Goal: Task Accomplishment & Management: Manage account settings

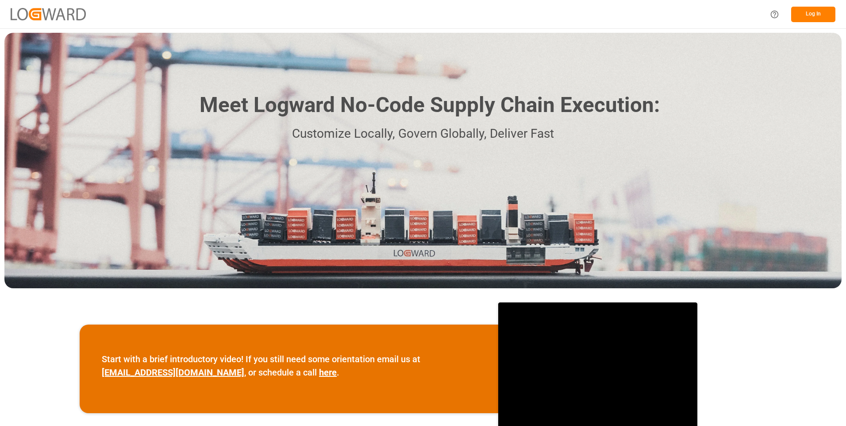
click at [815, 15] on button "Log In" at bounding box center [813, 14] width 44 height 15
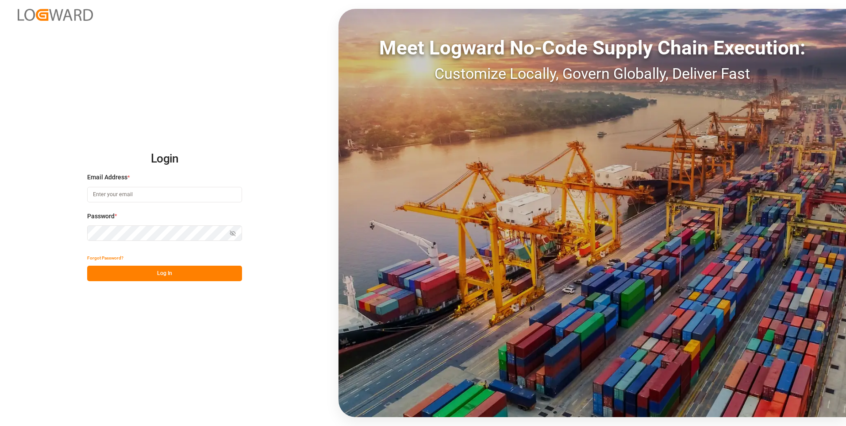
type input "julissa.then@leschaco.com"
click at [158, 274] on button "Log In" at bounding box center [164, 272] width 155 height 15
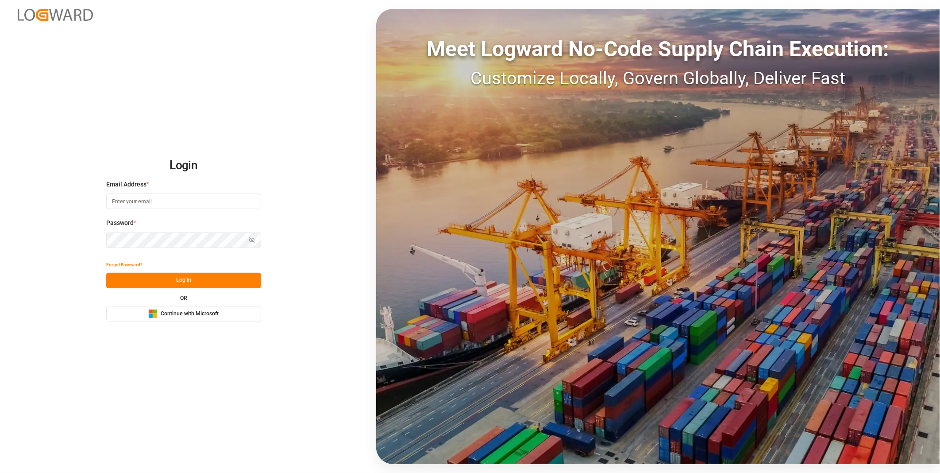
type input "[PERSON_NAME][EMAIL_ADDRESS][DOMAIN_NAME]"
click at [170, 277] on button "Log In" at bounding box center [183, 280] width 155 height 15
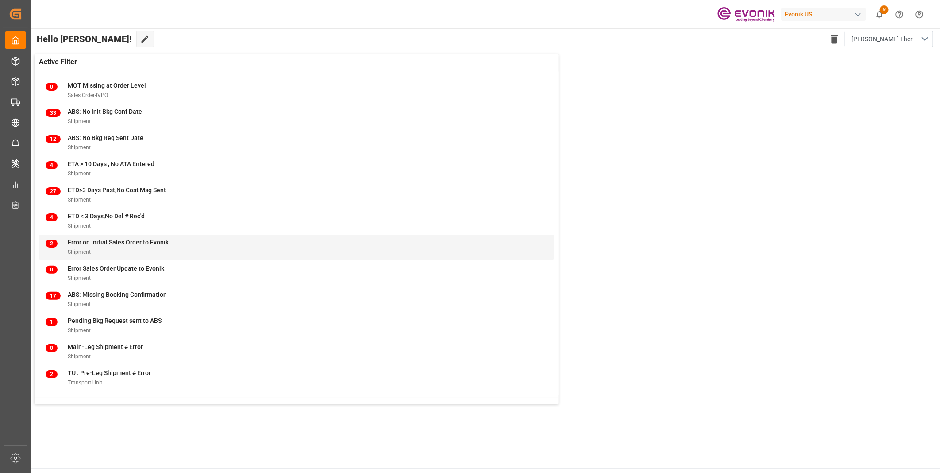
click at [103, 244] on span "Error on Initial Sales Order to Evonik" at bounding box center [118, 241] width 101 height 7
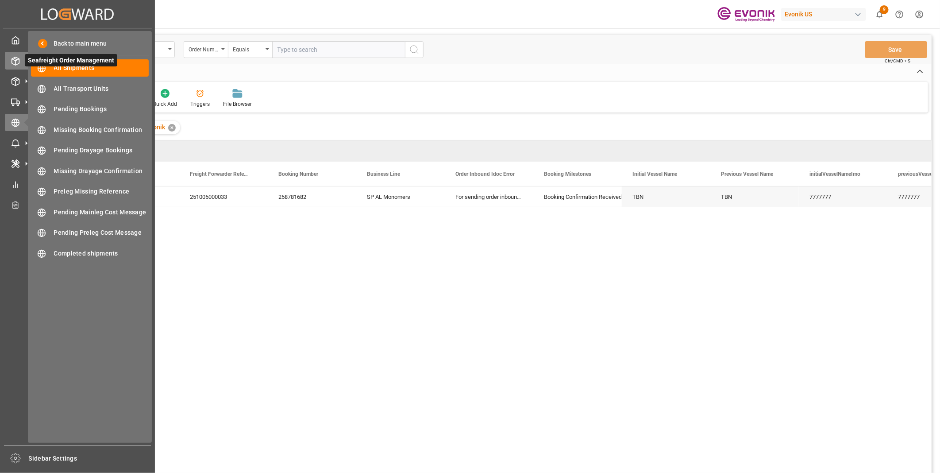
click at [19, 57] on icon at bounding box center [15, 61] width 9 height 9
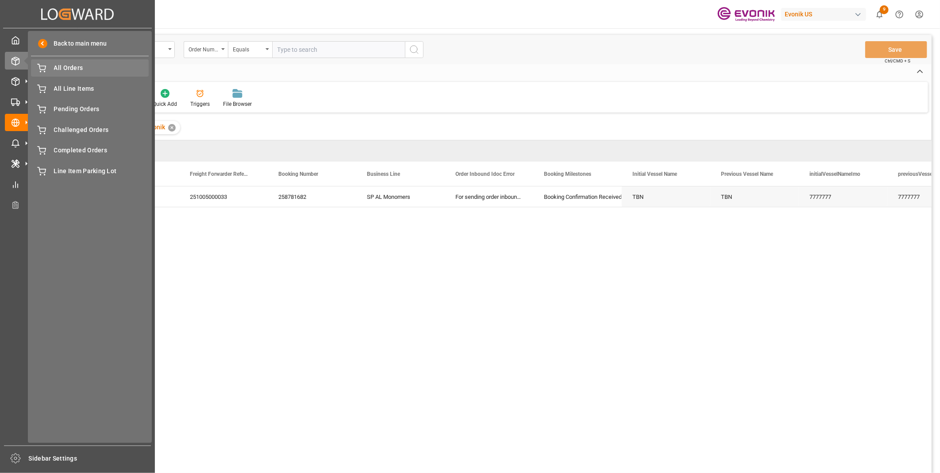
click at [77, 69] on span "All Orders" at bounding box center [101, 67] width 95 height 9
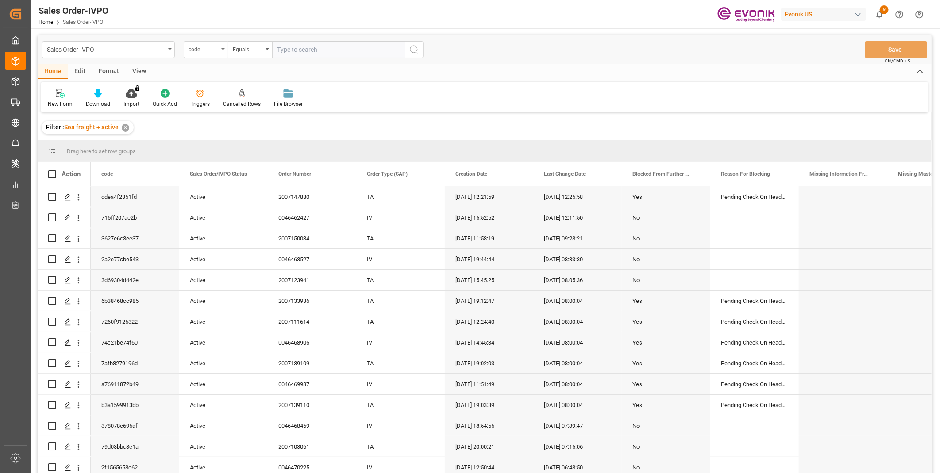
click at [196, 54] on div "code" at bounding box center [206, 49] width 44 height 17
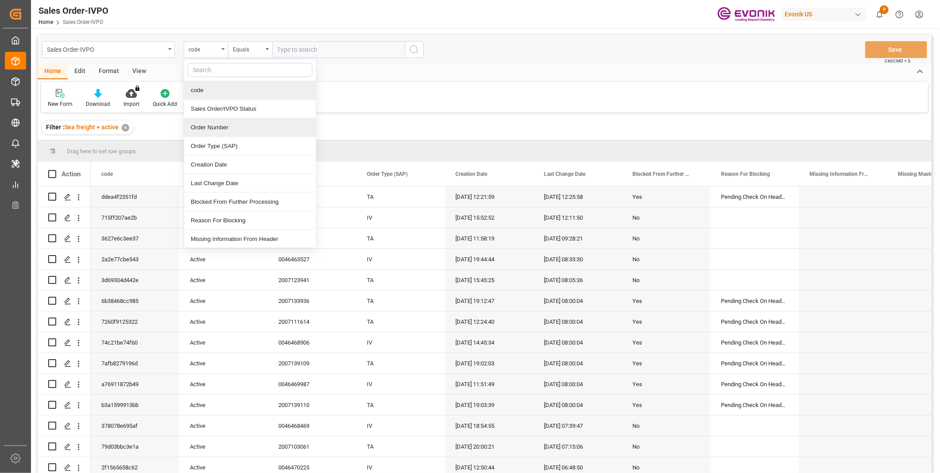
click at [213, 130] on div "Order Number" at bounding box center [250, 127] width 132 height 19
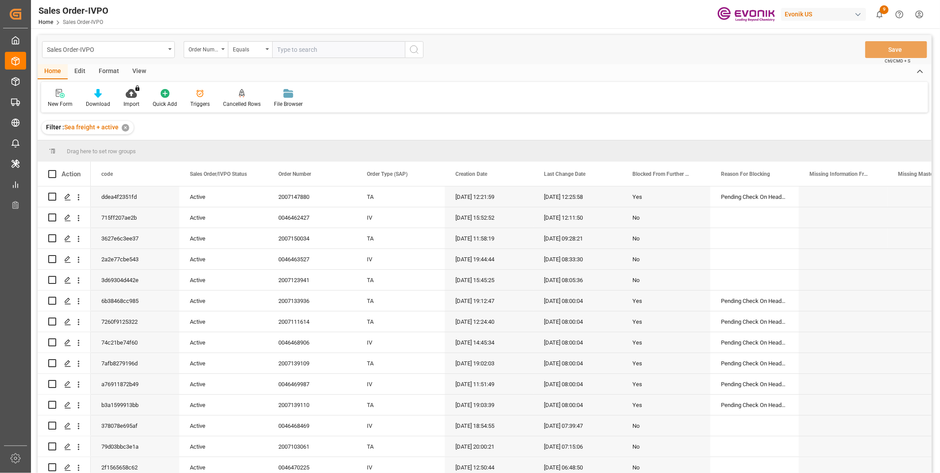
click at [299, 50] on input "text" at bounding box center [338, 49] width 133 height 17
paste input "46470404"
click at [277, 47] on input "46470404" at bounding box center [338, 49] width 133 height 17
type input "0046470404"
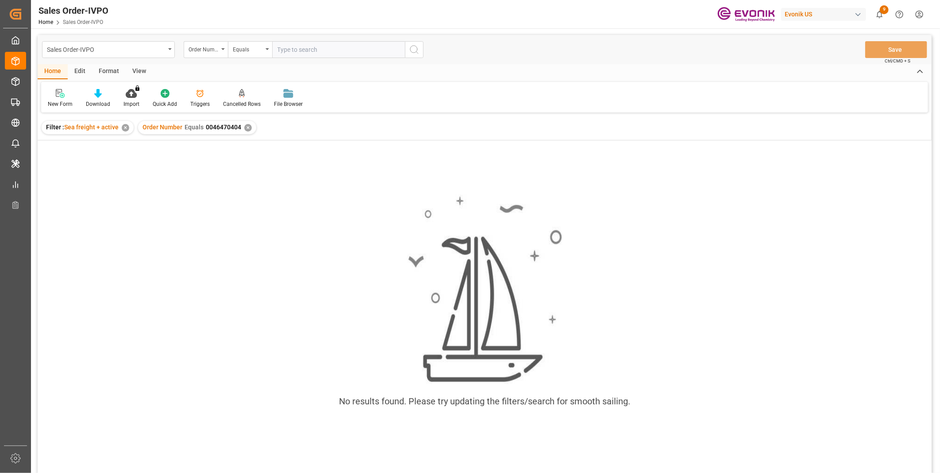
click at [306, 49] on input "text" at bounding box center [338, 49] width 133 height 17
paste input "46470404"
click at [277, 51] on input "46470404" at bounding box center [338, 49] width 133 height 17
type input "0046470404"
click at [413, 46] on icon "search button" at bounding box center [414, 49] width 11 height 11
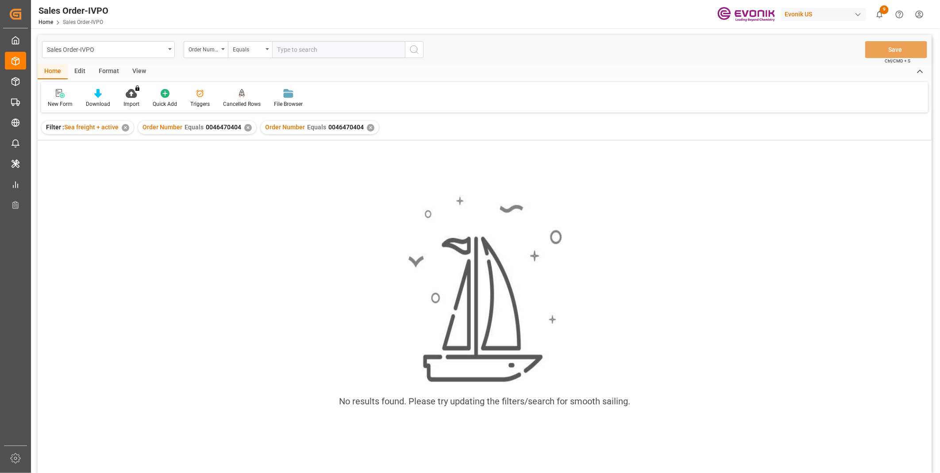
click at [246, 126] on div "✕" at bounding box center [248, 128] width 8 height 8
click at [285, 49] on input "text" at bounding box center [338, 49] width 133 height 17
paste input "46470410"
type input "0046470410"
click at [413, 48] on icon "search button" at bounding box center [414, 49] width 11 height 11
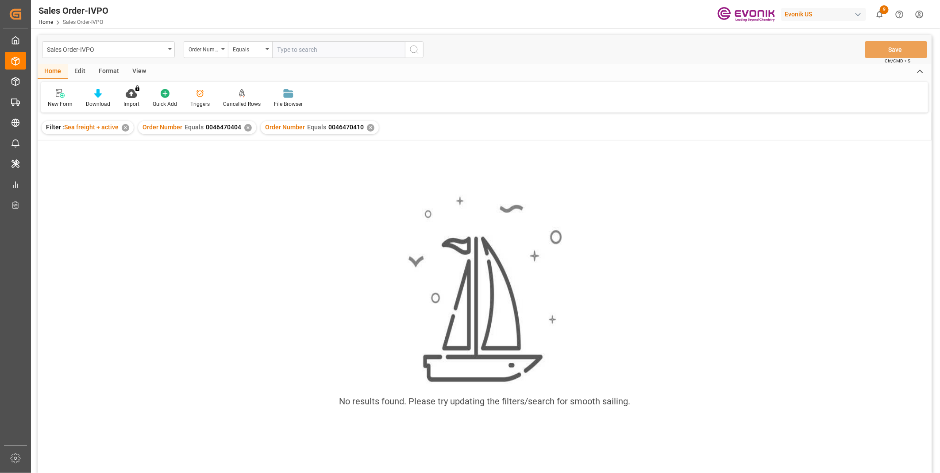
click at [244, 127] on div "✕" at bounding box center [248, 128] width 8 height 8
click at [281, 54] on input "text" at bounding box center [338, 49] width 133 height 17
paste input "46470413"
type input "46470413"
click at [276, 52] on input "46470413" at bounding box center [338, 49] width 133 height 17
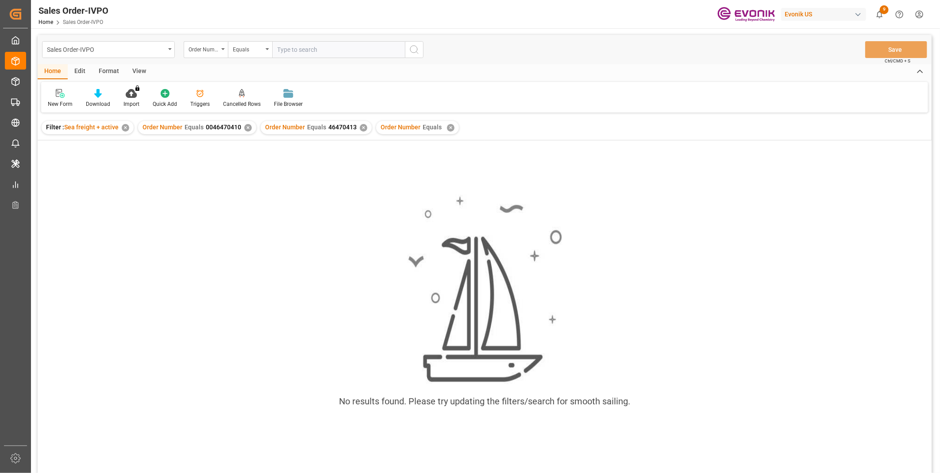
click at [290, 47] on input "text" at bounding box center [338, 49] width 133 height 17
click at [276, 46] on input "46470413" at bounding box center [338, 49] width 133 height 17
type input "0046470413"
click at [418, 47] on icon "search button" at bounding box center [414, 49] width 11 height 11
click at [448, 126] on div "✕" at bounding box center [451, 128] width 8 height 8
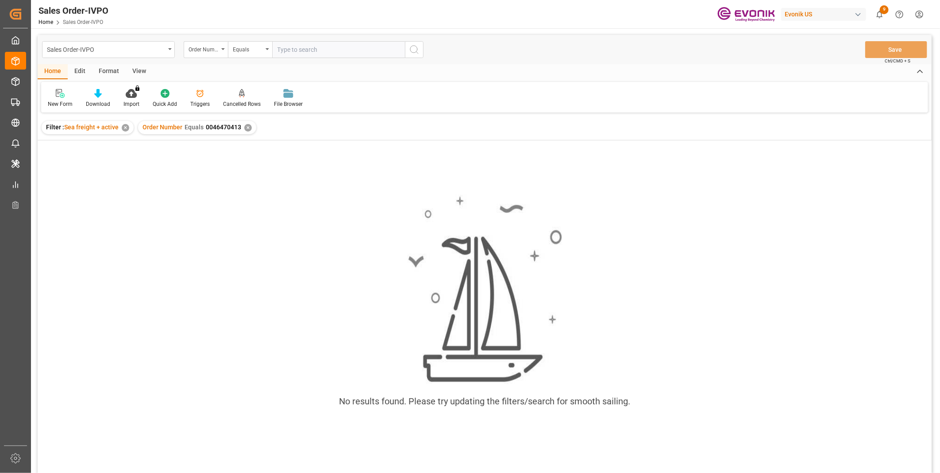
click at [244, 126] on div "✕" at bounding box center [248, 128] width 8 height 8
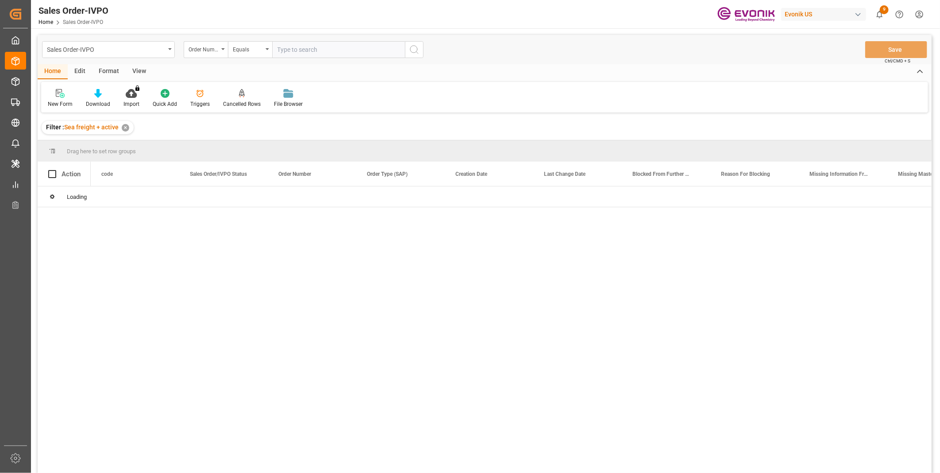
click at [301, 56] on input "text" at bounding box center [338, 49] width 133 height 17
click at [301, 51] on input "text" at bounding box center [338, 49] width 133 height 17
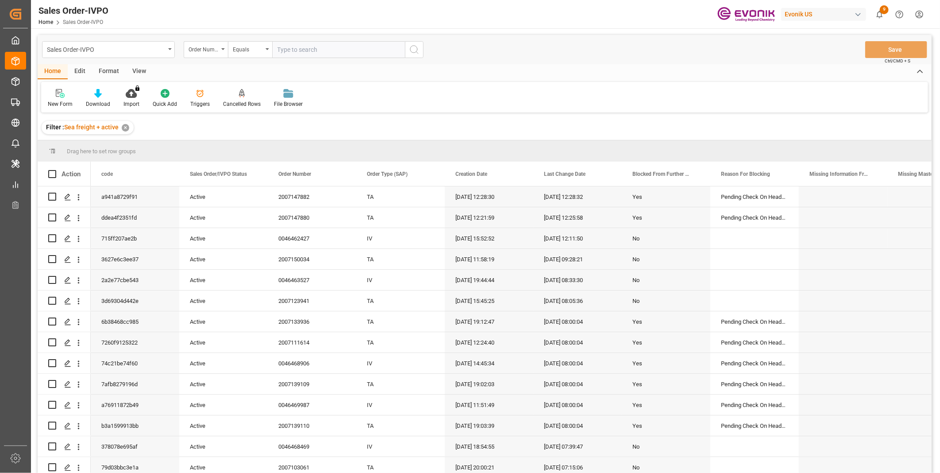
click at [301, 49] on input "text" at bounding box center [338, 49] width 133 height 17
paste input "46470413"
type input "0046470413"
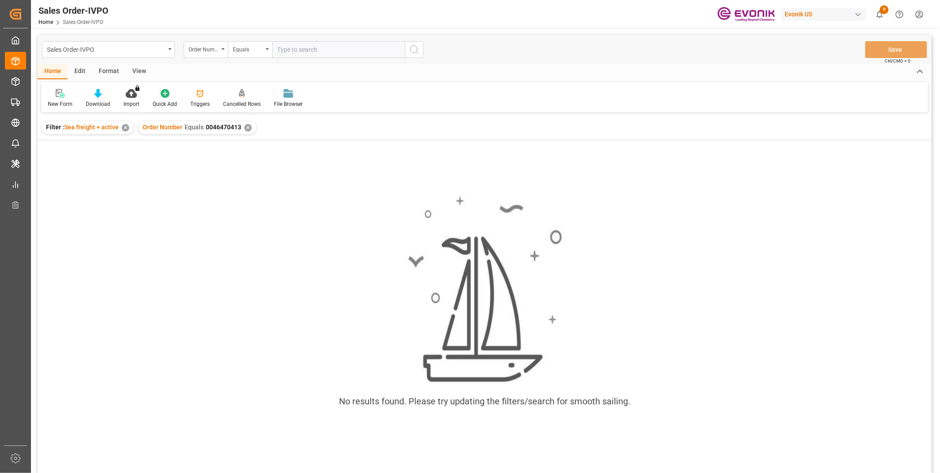
click at [235, 165] on div "No results found. Please try updating the filters/search for smooth sailing." at bounding box center [485, 318] width 894 height 356
click at [247, 125] on div "✕" at bounding box center [248, 128] width 8 height 8
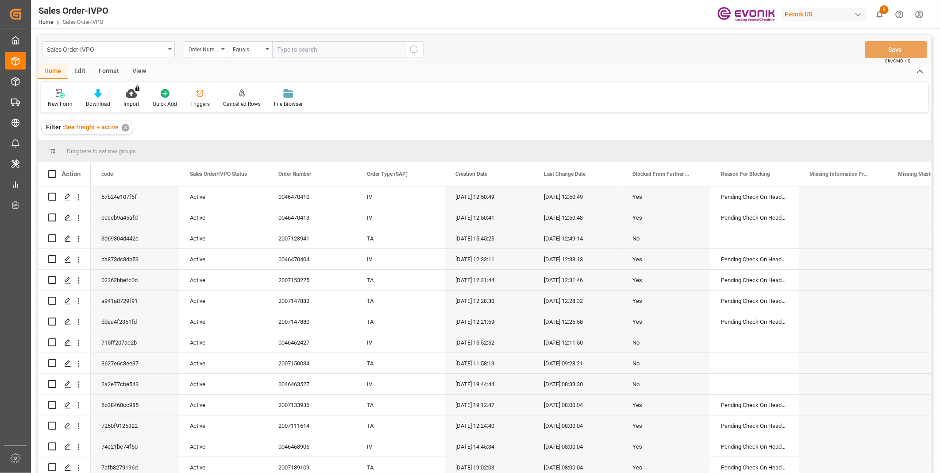
click at [302, 49] on input "text" at bounding box center [338, 49] width 133 height 17
paste input "46470404"
type input "0046470404"
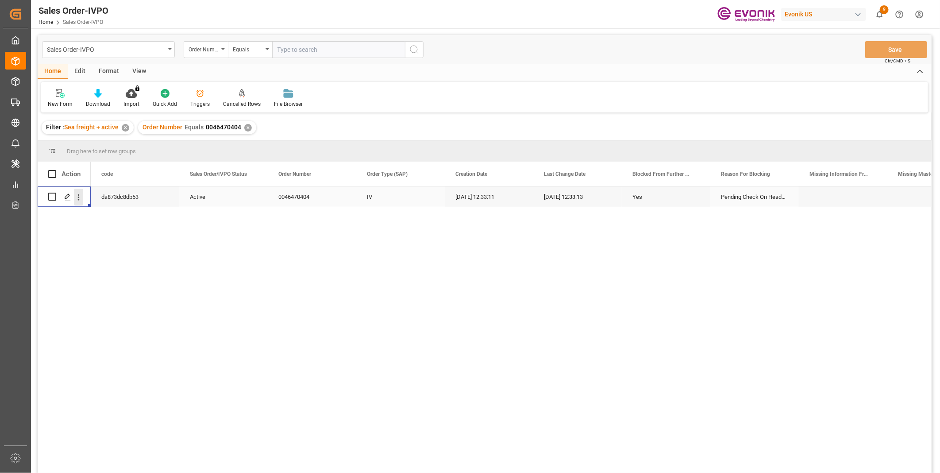
click at [76, 199] on icon "open menu" at bounding box center [78, 196] width 9 height 9
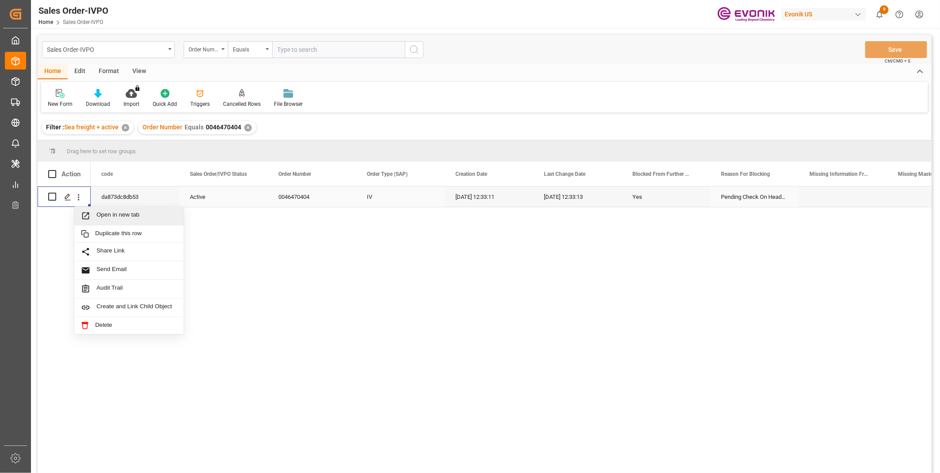
click at [110, 213] on span "Open in new tab" at bounding box center [136, 215] width 81 height 9
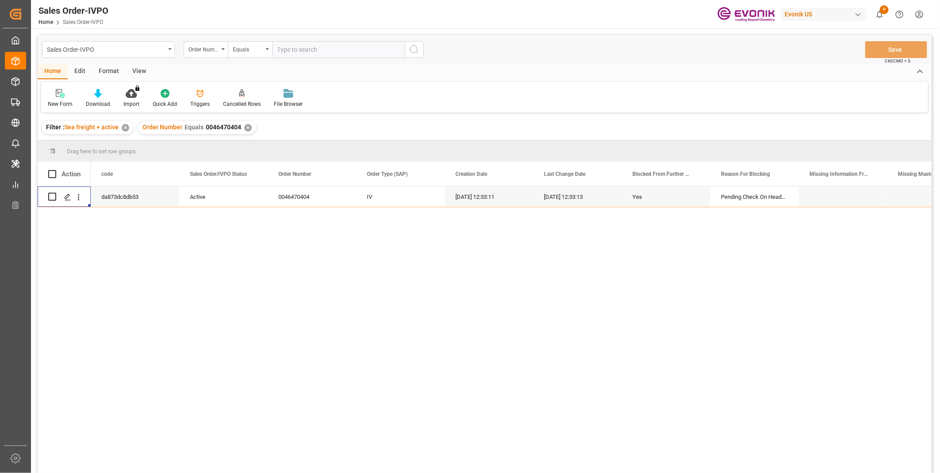
click at [302, 50] on input "text" at bounding box center [338, 49] width 133 height 17
paste input "46470410"
type input "0046470410"
click at [412, 50] on icon "search button" at bounding box center [414, 49] width 11 height 11
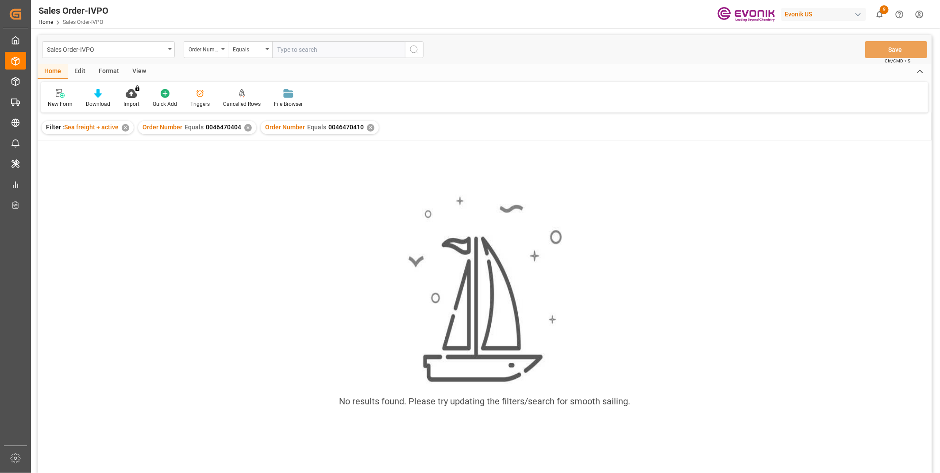
click at [245, 126] on div "✕" at bounding box center [248, 128] width 8 height 8
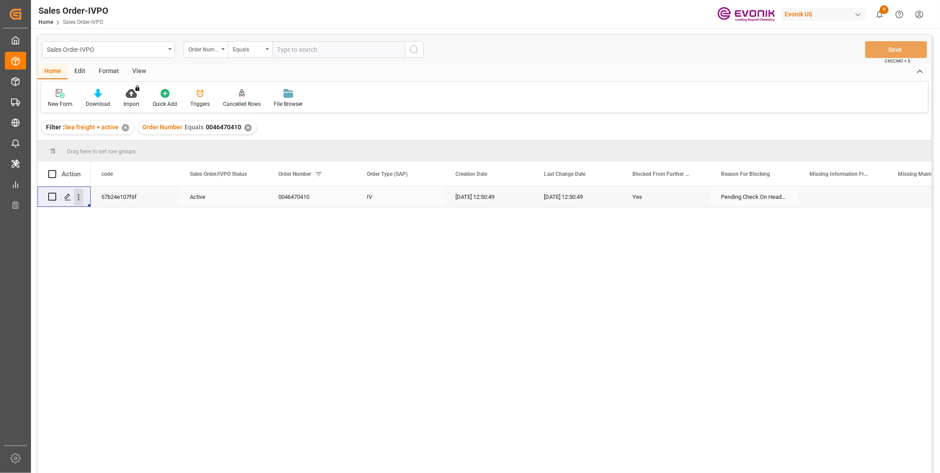
click at [77, 200] on icon "open menu" at bounding box center [78, 196] width 9 height 9
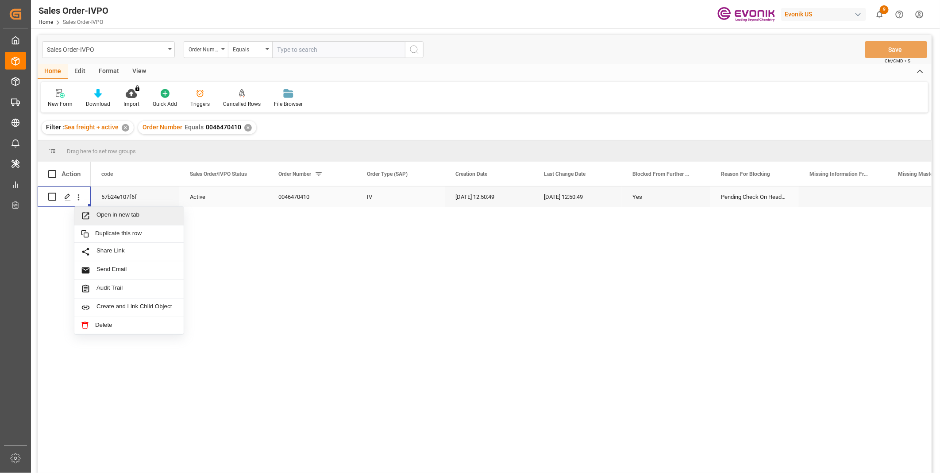
click at [112, 212] on span "Open in new tab" at bounding box center [136, 215] width 81 height 9
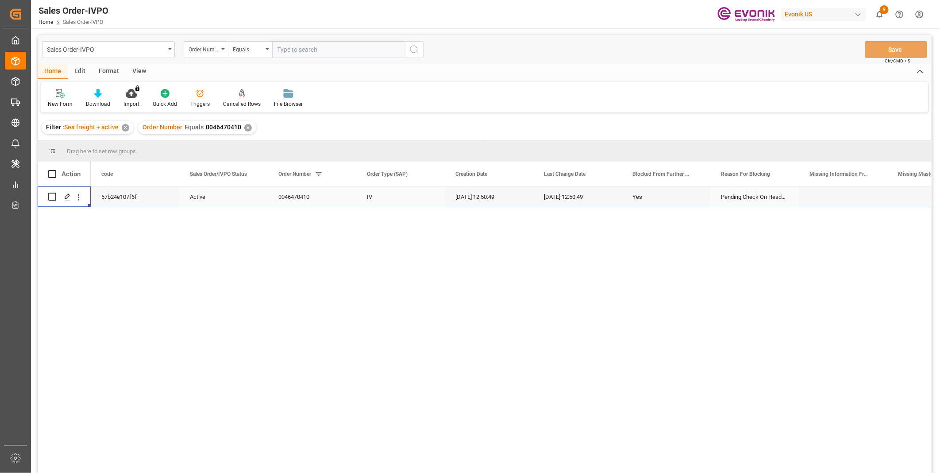
click at [291, 50] on input "text" at bounding box center [338, 49] width 133 height 17
paste input "46470413"
click at [279, 47] on input "46470413" at bounding box center [338, 49] width 133 height 17
type input "0046470413"
click at [416, 49] on icon "search button" at bounding box center [414, 49] width 11 height 11
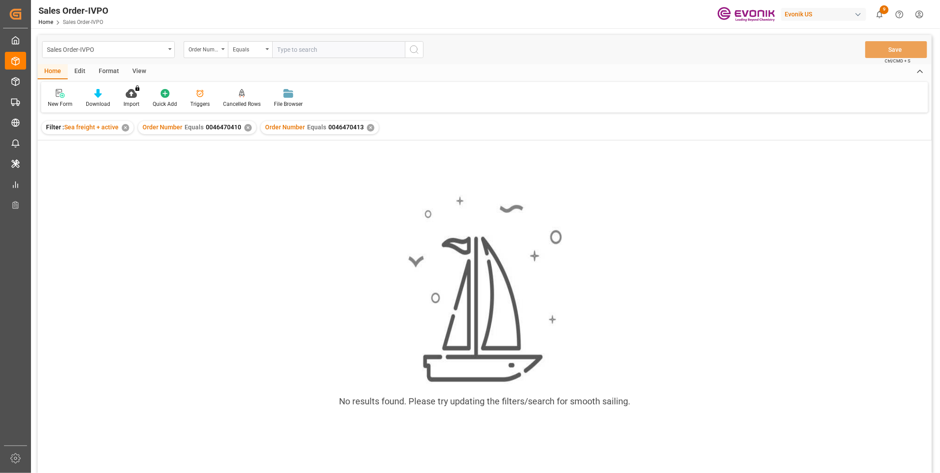
click at [244, 127] on div "✕" at bounding box center [248, 128] width 8 height 8
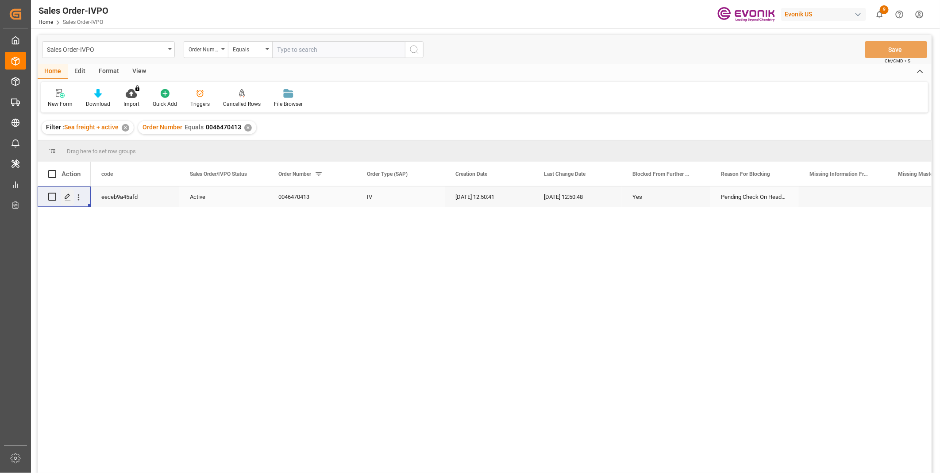
click at [73, 197] on div "Press SPACE to select this row." at bounding box center [67, 197] width 13 height 16
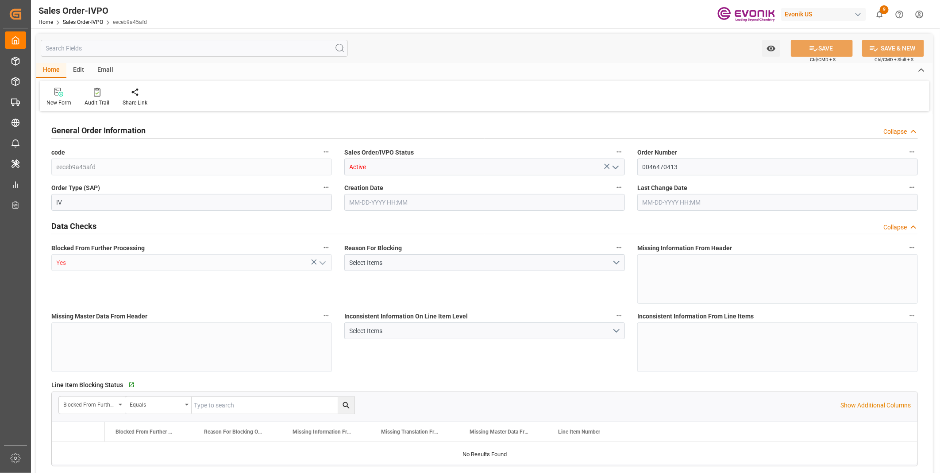
type input "GTPRQ"
type input "0"
type input "2"
type input "38874"
type input "08-27-2025 12:50"
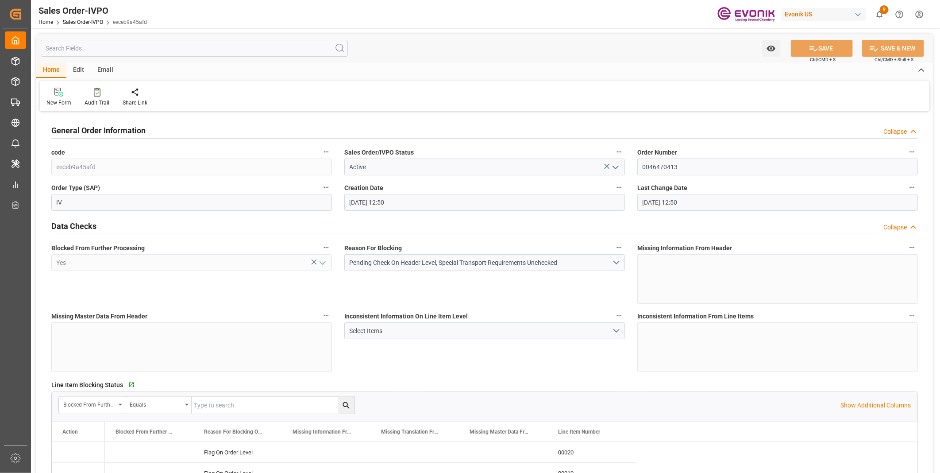
type input "08-27-2025 12:50"
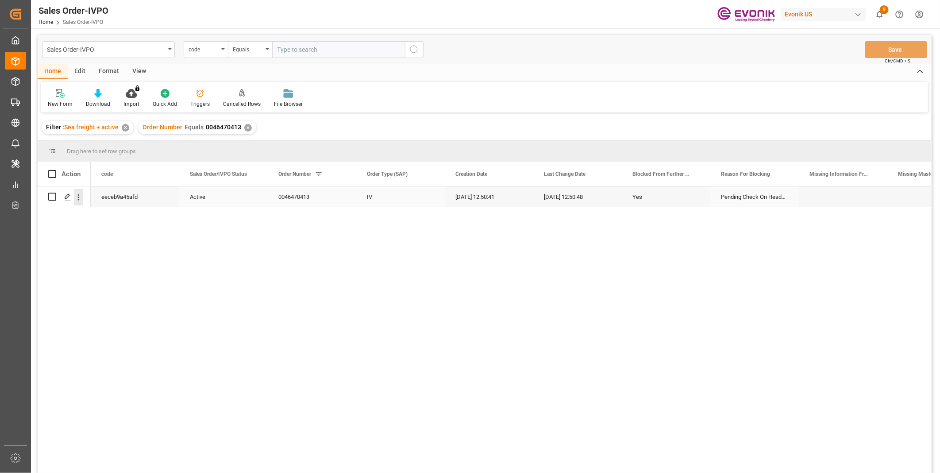
click at [81, 196] on icon "open menu" at bounding box center [78, 196] width 9 height 9
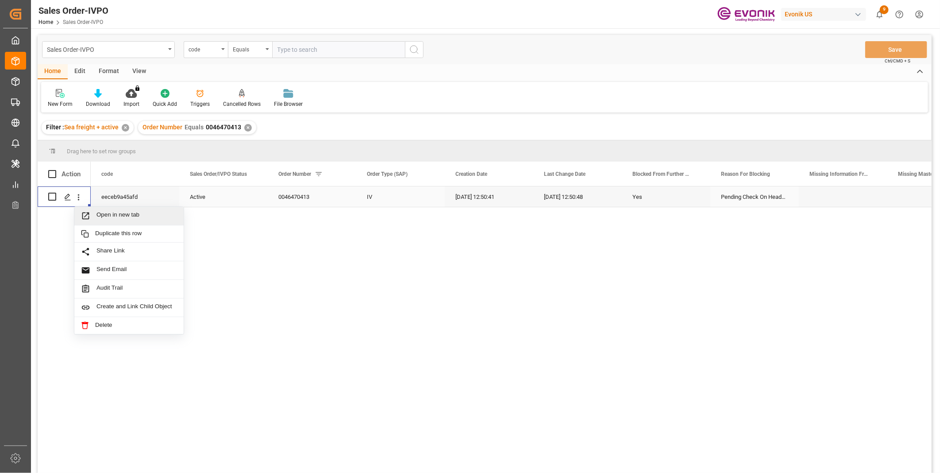
click at [118, 215] on span "Open in new tab" at bounding box center [136, 215] width 81 height 9
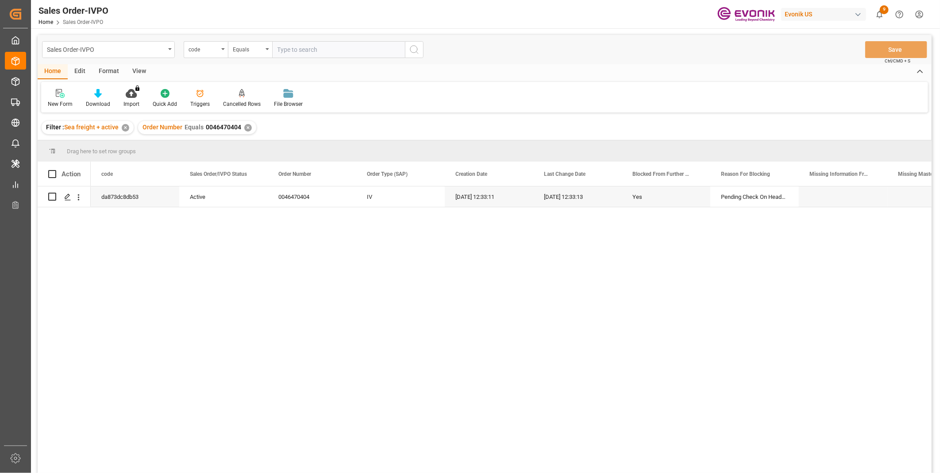
click at [297, 49] on input "text" at bounding box center [338, 49] width 133 height 17
paste input "46466405"
click at [278, 50] on input "46466405" at bounding box center [338, 49] width 133 height 17
type input "0046466405"
click at [414, 50] on icon "search button" at bounding box center [414, 49] width 11 height 11
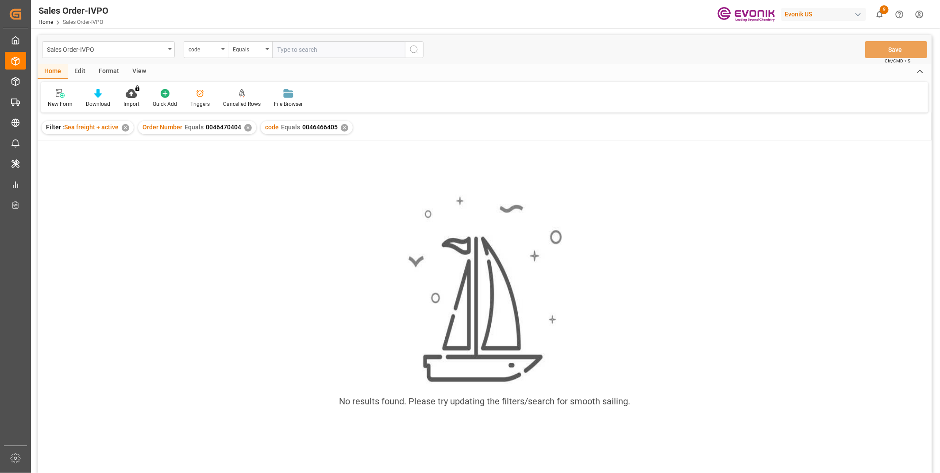
click at [246, 126] on div "✕" at bounding box center [248, 128] width 8 height 8
click at [125, 122] on div "Filter : Sea freight + active ✕" at bounding box center [88, 127] width 92 height 13
click at [123, 127] on div "✕" at bounding box center [126, 128] width 8 height 8
click at [304, 46] on input "text" at bounding box center [338, 49] width 133 height 17
paste input "46466405"
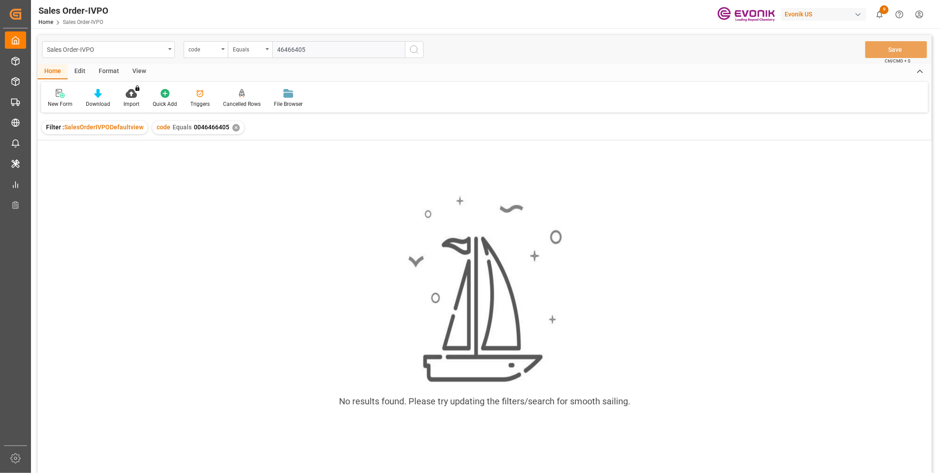
click at [273, 49] on input "46466405" at bounding box center [338, 49] width 133 height 17
type input "46466405"
click at [215, 50] on div "code" at bounding box center [203, 48] width 30 height 10
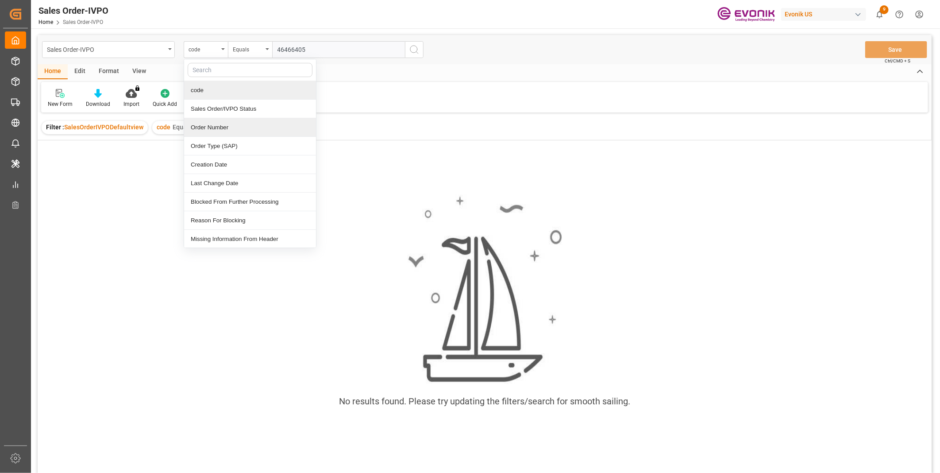
click at [204, 130] on div "Order Number" at bounding box center [250, 127] width 132 height 19
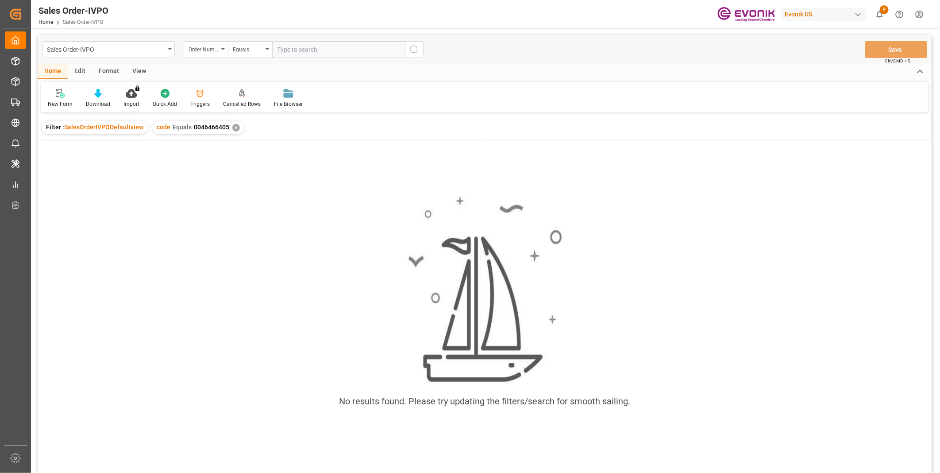
click at [374, 49] on input "text" at bounding box center [338, 49] width 133 height 17
paste input "46466405"
type input "0046466405"
click at [233, 129] on div "✕" at bounding box center [236, 128] width 8 height 8
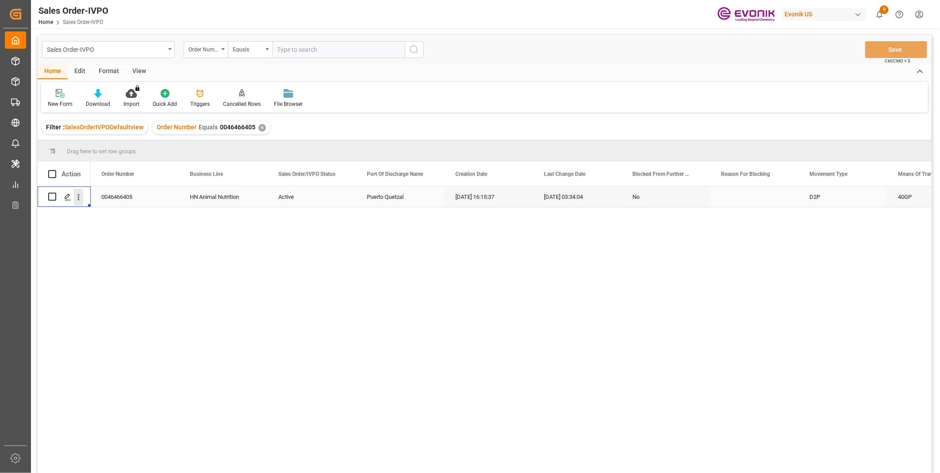
click at [77, 195] on icon "open menu" at bounding box center [78, 196] width 9 height 9
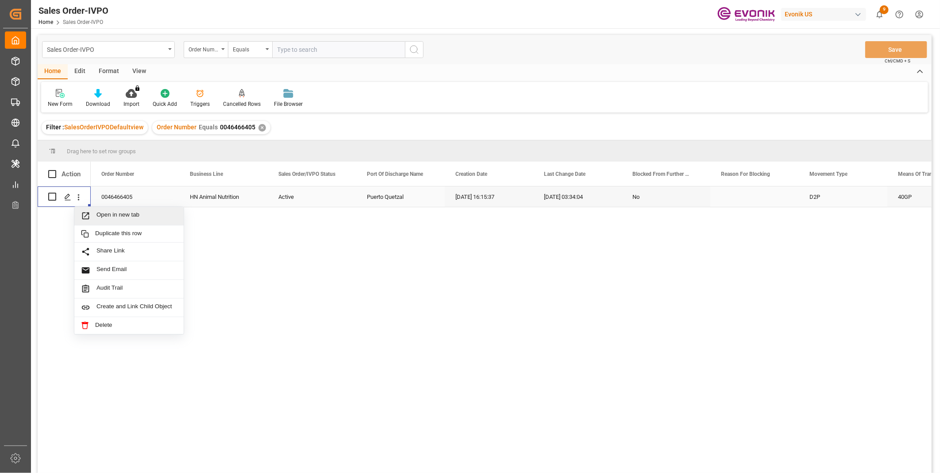
click at [128, 212] on span "Open in new tab" at bounding box center [136, 215] width 81 height 9
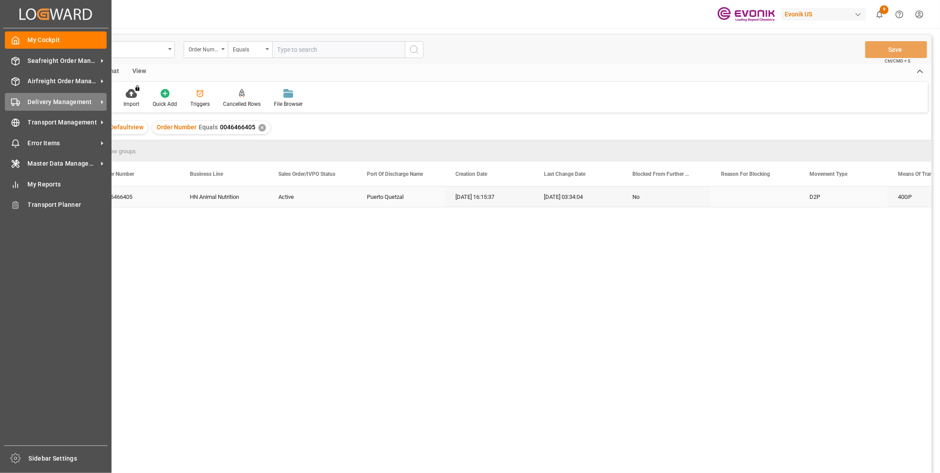
click at [16, 95] on div "Delivery Management Delivery Management" at bounding box center [56, 101] width 102 height 17
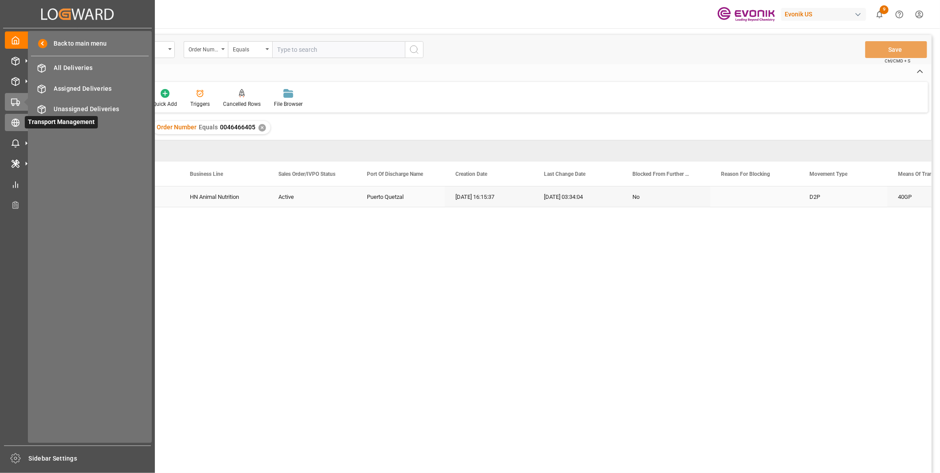
click at [14, 124] on icon at bounding box center [15, 122] width 9 height 9
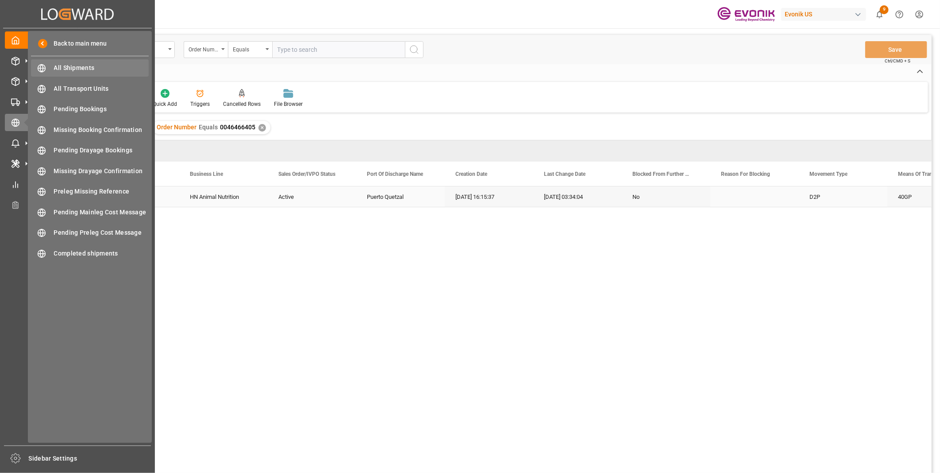
click at [66, 69] on span "All Shipments" at bounding box center [101, 67] width 95 height 9
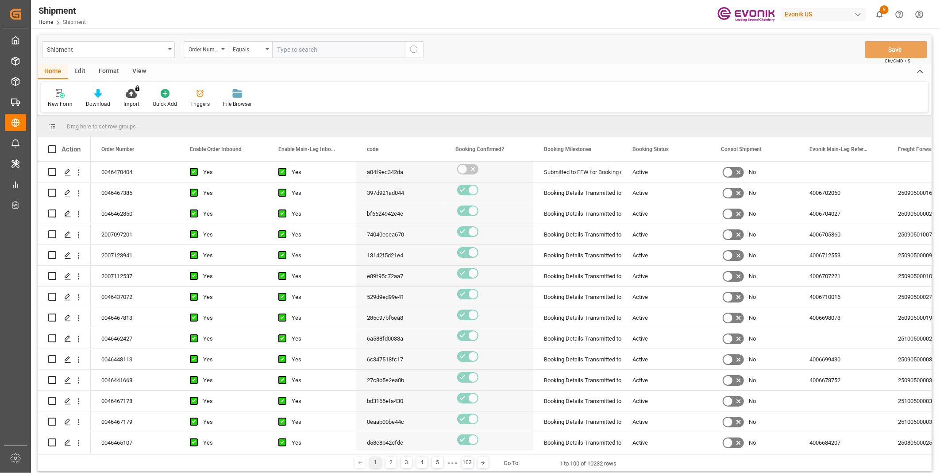
click at [297, 44] on input "text" at bounding box center [338, 49] width 133 height 17
paste input "46466411"
type input "0046466411"
click at [418, 52] on icon "search button" at bounding box center [414, 49] width 11 height 11
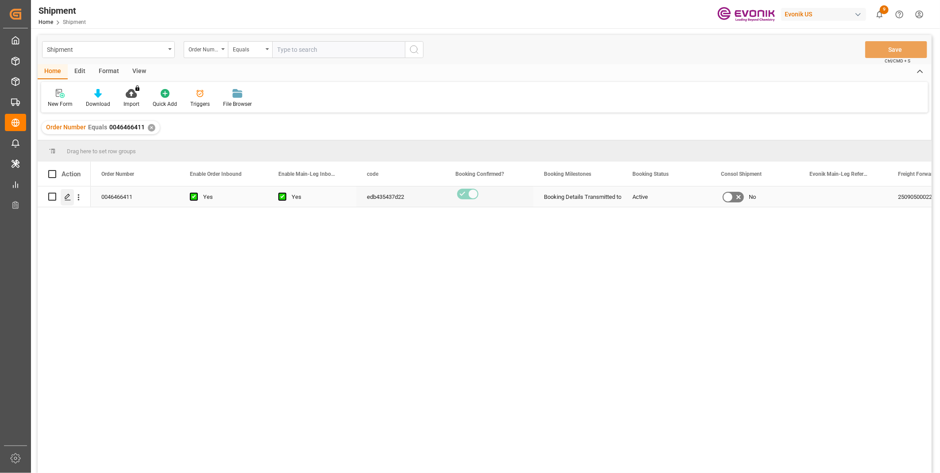
click at [67, 192] on div "Press SPACE to select this row." at bounding box center [67, 197] width 13 height 16
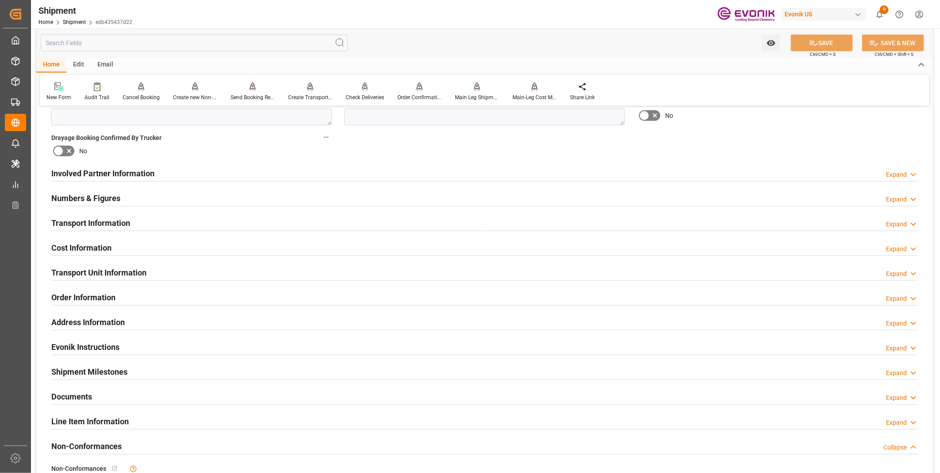
scroll to position [393, 0]
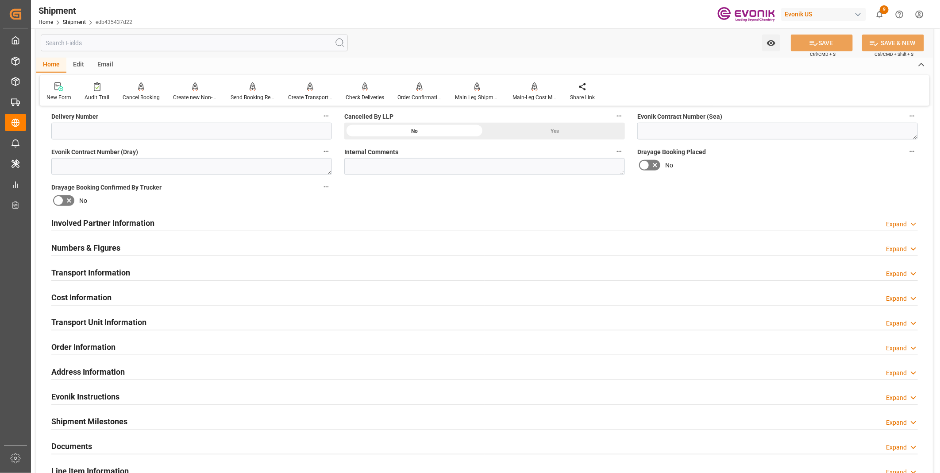
click at [169, 218] on div "Involved Partner Information Expand" at bounding box center [484, 222] width 866 height 17
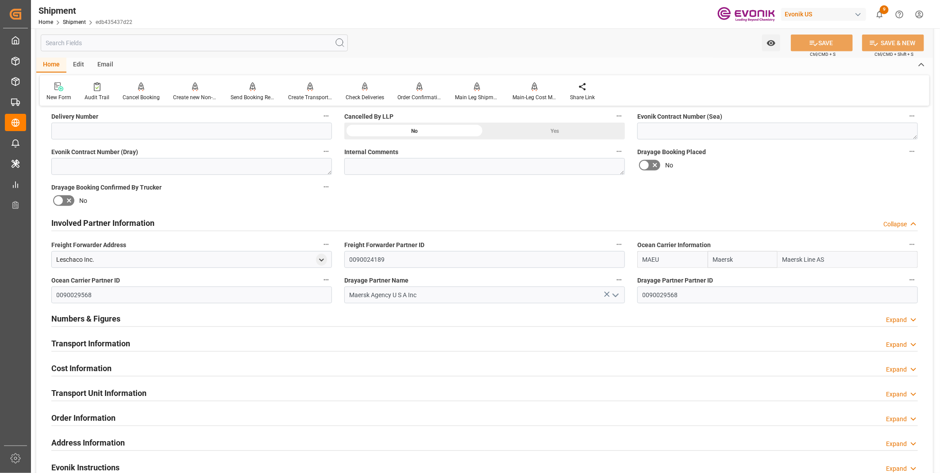
drag, startPoint x: 667, startPoint y: 260, endPoint x: 619, endPoint y: 259, distance: 47.3
click at [619, 259] on div "Booking Confirmation Milestone Bar Collapse Submitted to FFW for Booking (Pendi…" at bounding box center [484, 214] width 896 height 986
drag, startPoint x: 430, startPoint y: 293, endPoint x: 312, endPoint y: 293, distance: 118.1
click at [312, 293] on div "Booking Confirmation Milestone Bar Collapse Submitted to FFW for Booking (Pendi…" at bounding box center [484, 214] width 896 height 986
click at [222, 345] on div "Transport Information Expand" at bounding box center [484, 342] width 866 height 17
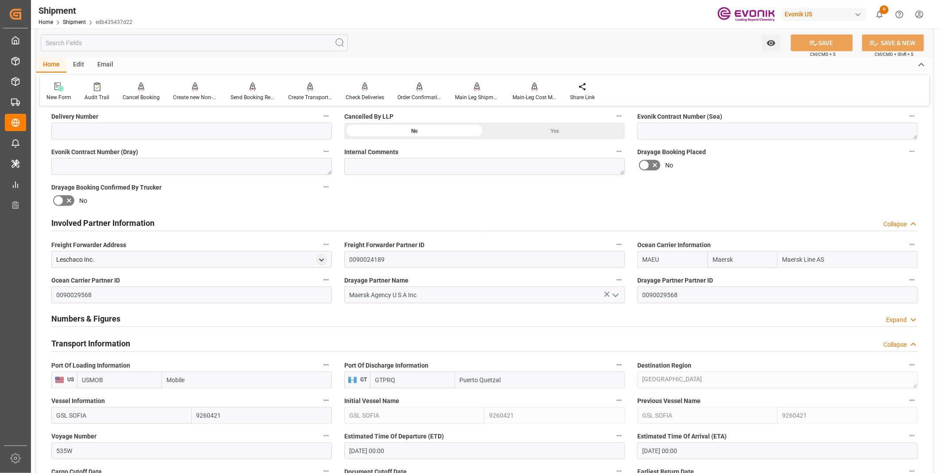
click at [115, 376] on input "USMOB" at bounding box center [119, 379] width 85 height 17
drag, startPoint x: 123, startPoint y: 378, endPoint x: 56, endPoint y: 378, distance: 66.8
click at [56, 378] on div "US USMOB Mobile" at bounding box center [191, 379] width 281 height 17
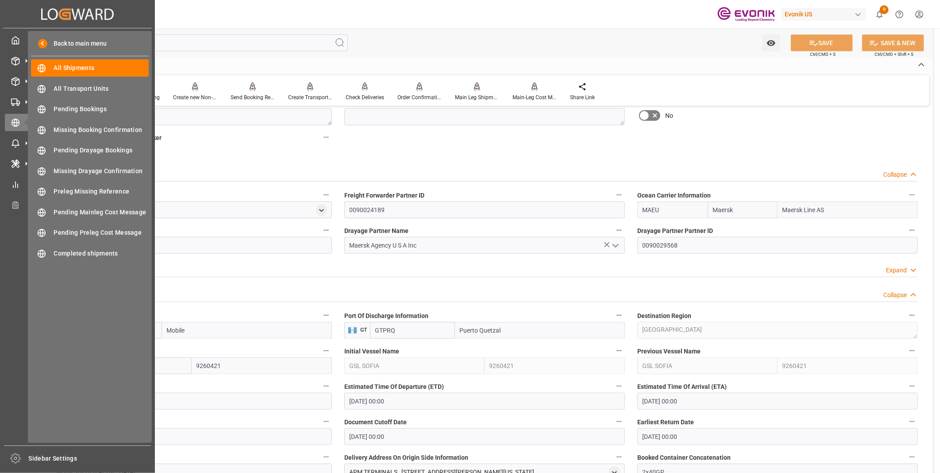
drag, startPoint x: 35, startPoint y: 361, endPoint x: 8, endPoint y: 361, distance: 27.0
click at [8, 361] on div "Created by potrace 1.15, written by Peter Selinger 2001-2017 Created by potrace…" at bounding box center [470, 236] width 940 height 473
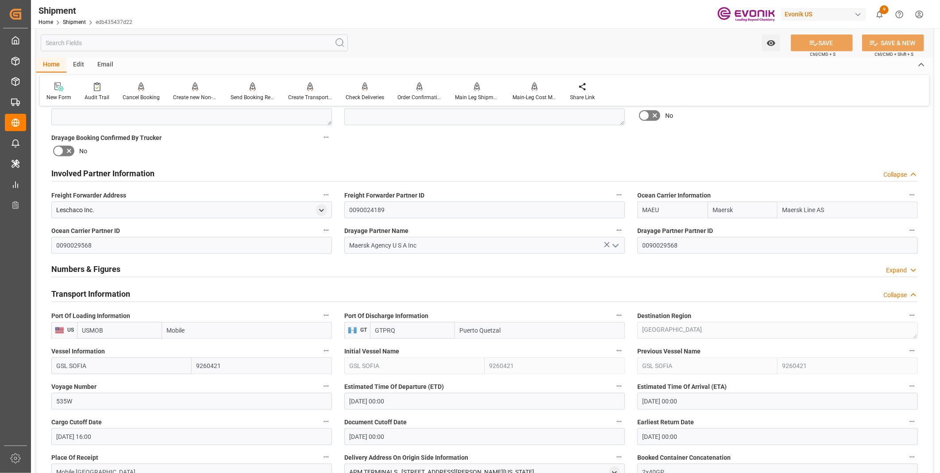
click at [69, 409] on div "Voyage Number 535W" at bounding box center [191, 394] width 293 height 35
click at [78, 402] on input "535W" at bounding box center [191, 400] width 281 height 17
drag, startPoint x: 101, startPoint y: 401, endPoint x: -20, endPoint y: 396, distance: 121.3
click at [0, 396] on html "Created by potrace 1.15, written by Peter Selinger 2001-2017 Created by potrace…" at bounding box center [470, 236] width 940 height 473
click at [411, 403] on input "[DATE] 00:00" at bounding box center [484, 400] width 281 height 17
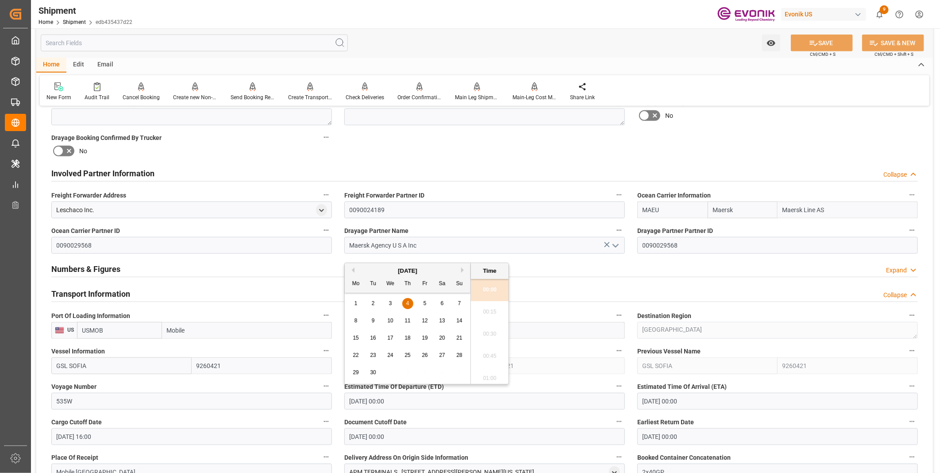
drag, startPoint x: 419, startPoint y: 403, endPoint x: 287, endPoint y: 392, distance: 132.3
click at [287, 392] on div "Booking Confirmation Milestone Bar Collapse Submitted to FFW for Booking (Pendi…" at bounding box center [484, 304] width 896 height 1266
drag, startPoint x: 718, startPoint y: 403, endPoint x: 699, endPoint y: 402, distance: 18.6
click at [718, 403] on input "[DATE] 00:00" at bounding box center [777, 400] width 281 height 17
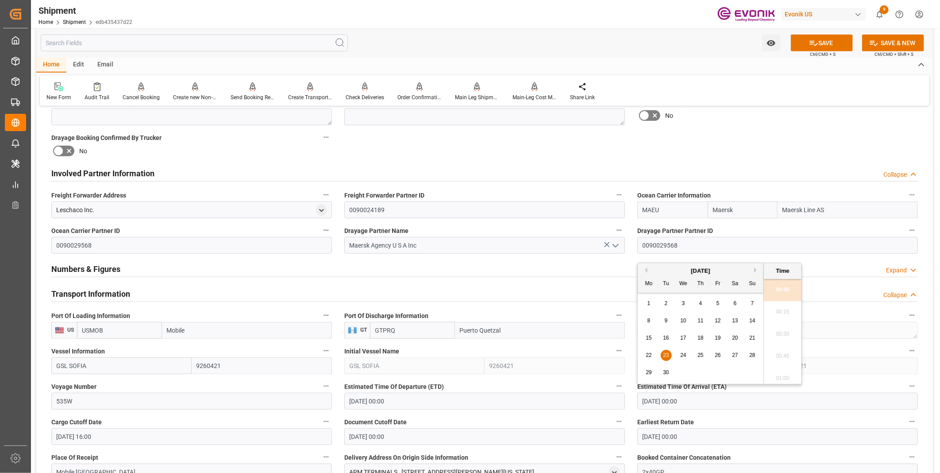
click at [699, 402] on input "[DATE] 00:00" at bounding box center [777, 400] width 281 height 17
drag, startPoint x: 710, startPoint y: 402, endPoint x: 580, endPoint y: 392, distance: 130.8
click at [580, 392] on div "Booking Confirmation Milestone Bar Collapse Submitted to FFW for Booking (Pendi…" at bounding box center [484, 304] width 896 height 1266
drag, startPoint x: 111, startPoint y: 435, endPoint x: 124, endPoint y: 436, distance: 12.9
click at [111, 435] on input "[DATE] 16:00" at bounding box center [191, 436] width 281 height 17
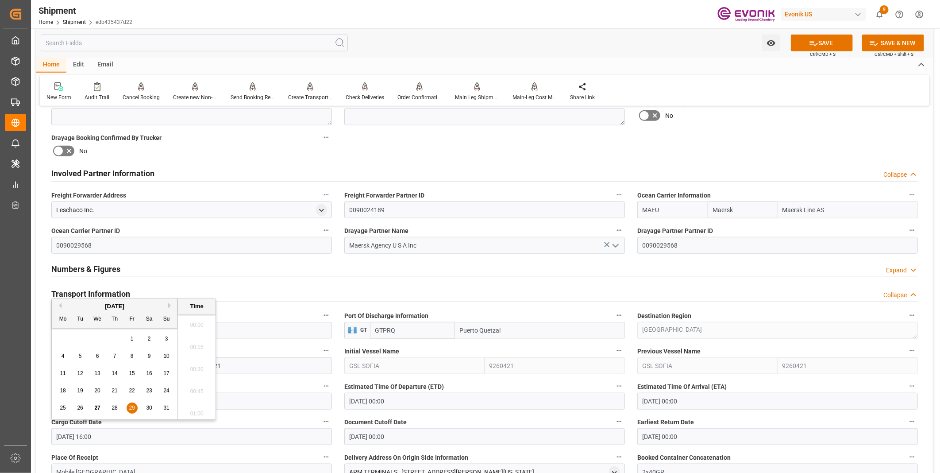
scroll to position [1374, 0]
drag, startPoint x: 133, startPoint y: 437, endPoint x: -8, endPoint y: 423, distance: 142.3
click at [0, 423] on html "Created by potrace 1.15, written by Peter Selinger 2001-2017 Created by potrace…" at bounding box center [470, 236] width 940 height 473
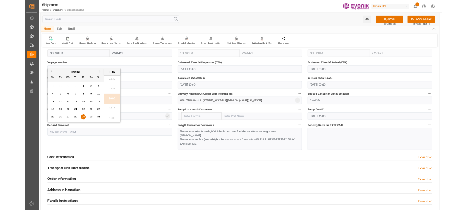
scroll to position [737, 0]
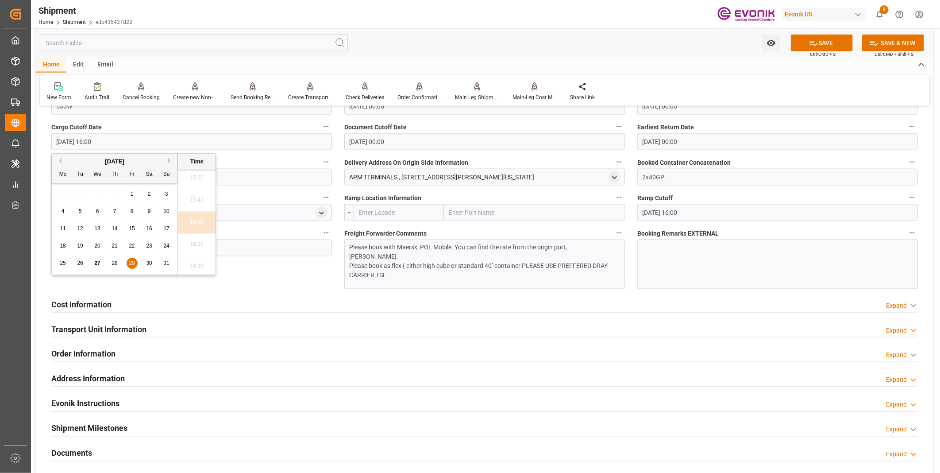
click at [250, 301] on div "Cost Information Expand" at bounding box center [484, 303] width 866 height 17
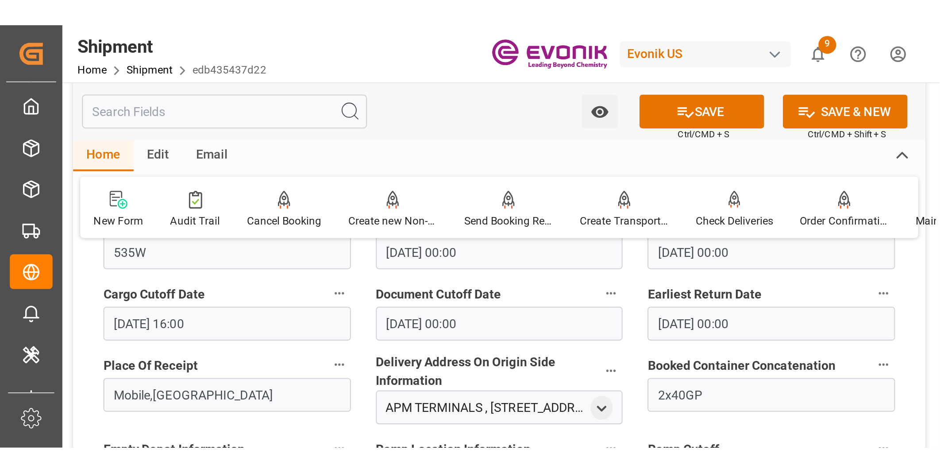
scroll to position [731, 0]
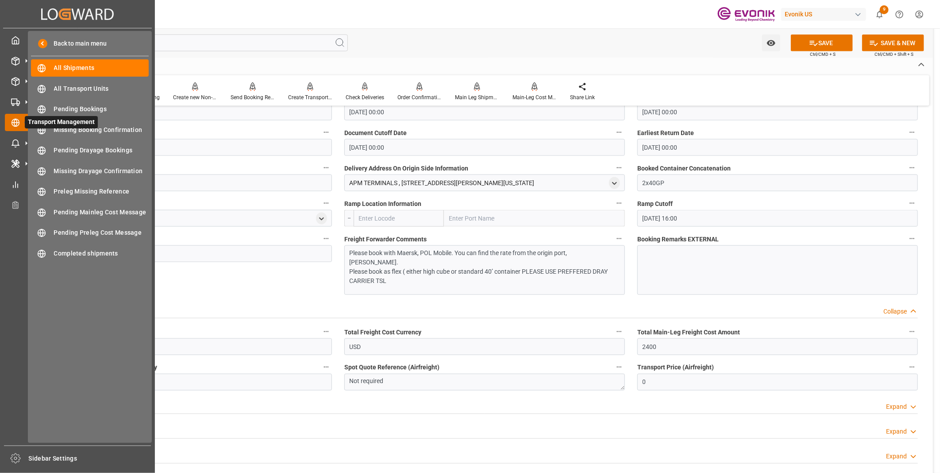
click at [9, 118] on div at bounding box center [12, 122] width 15 height 9
click at [65, 64] on span "All Shipments" at bounding box center [101, 67] width 95 height 9
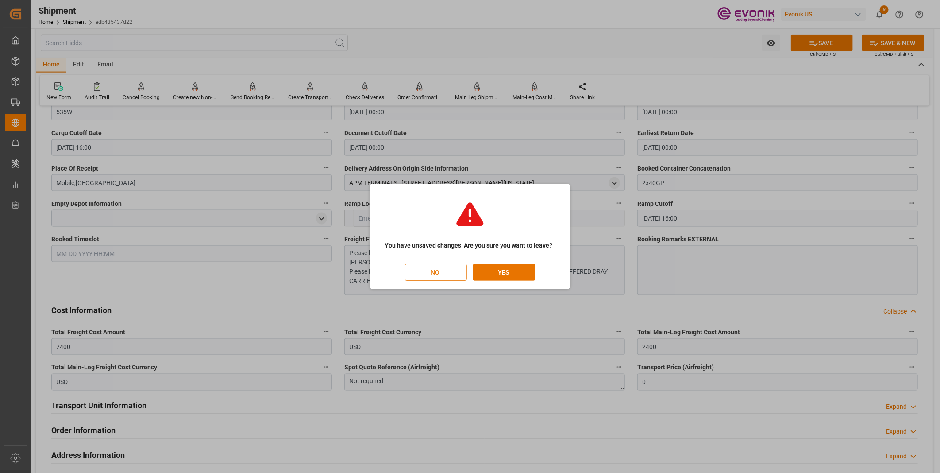
click at [444, 272] on button "NO" at bounding box center [436, 272] width 62 height 17
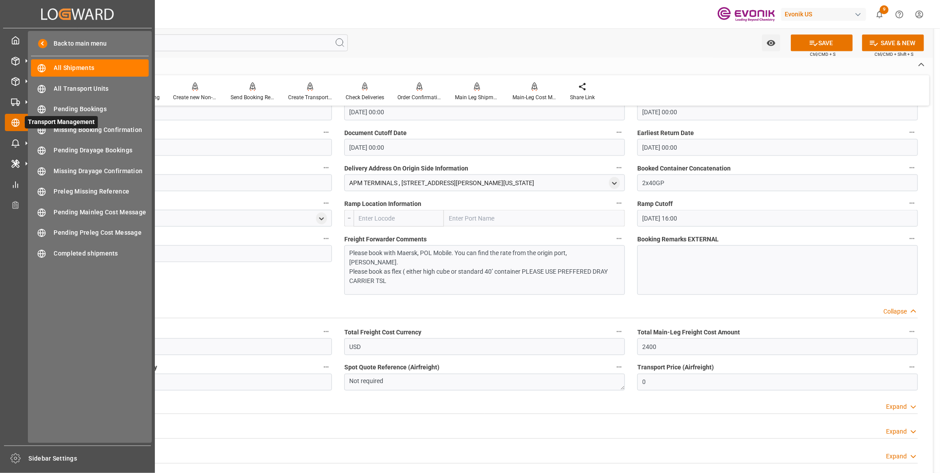
scroll to position [0, 0]
click at [77, 65] on span "All Shipments" at bounding box center [101, 67] width 95 height 9
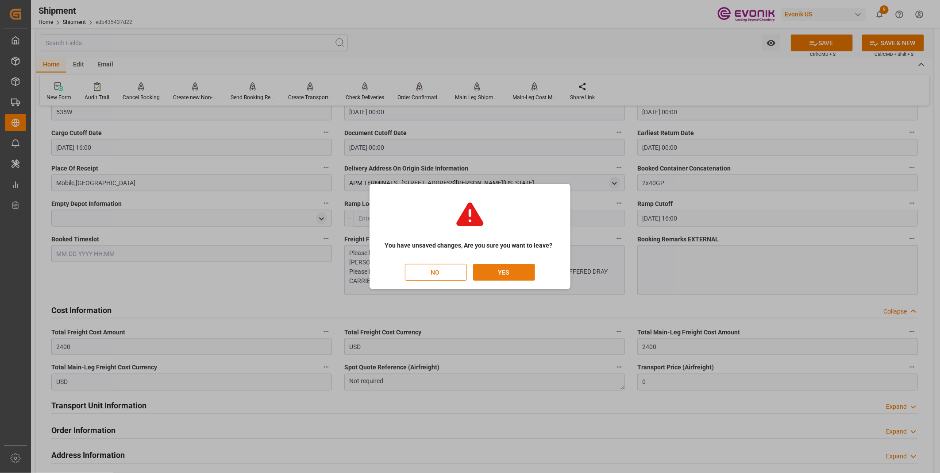
click at [513, 271] on button "YES" at bounding box center [504, 272] width 62 height 17
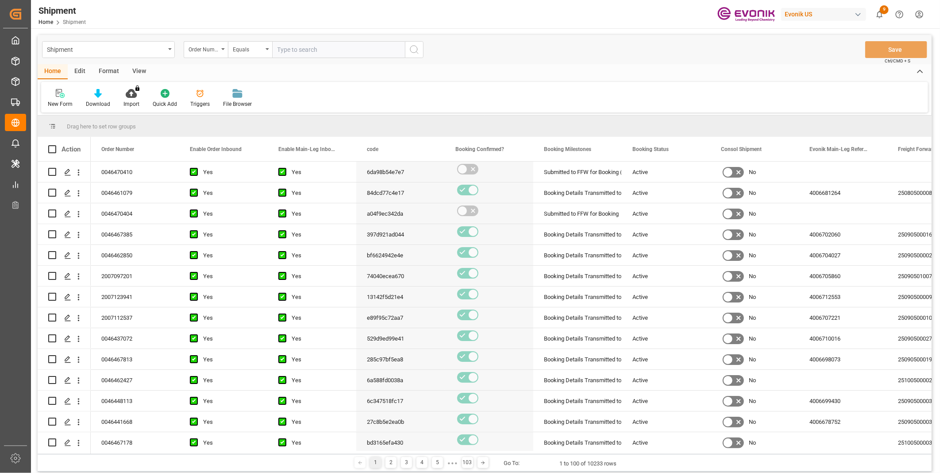
click at [302, 48] on input "text" at bounding box center [338, 49] width 133 height 17
type input "0046466420"
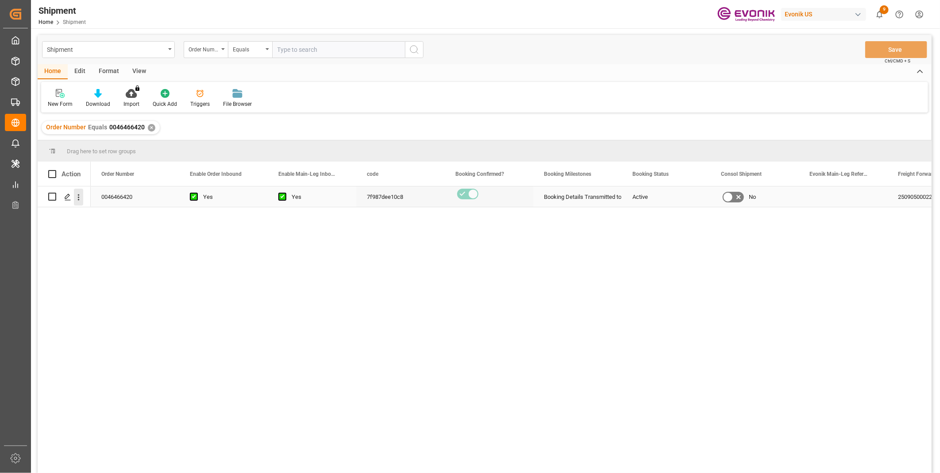
click at [75, 195] on icon "open menu" at bounding box center [78, 196] width 9 height 9
click at [114, 217] on span "Open in new tab" at bounding box center [136, 215] width 81 height 9
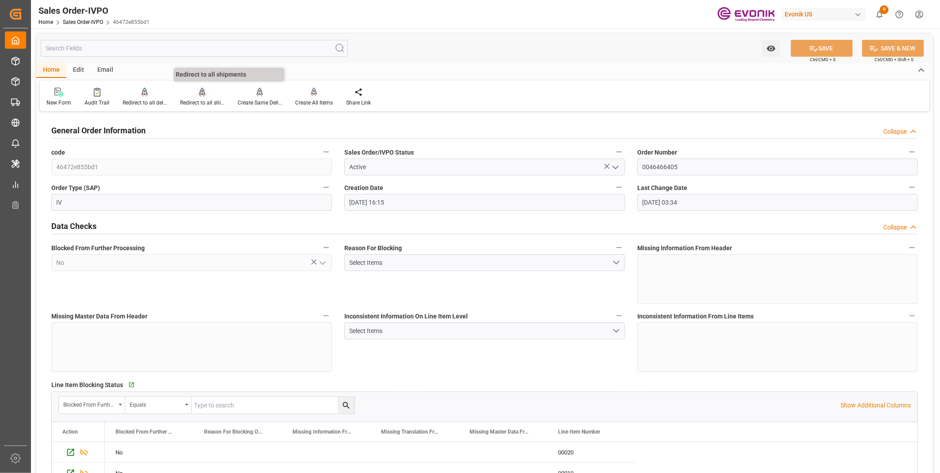
click at [195, 102] on div "Redirect to all shipments" at bounding box center [202, 103] width 44 height 8
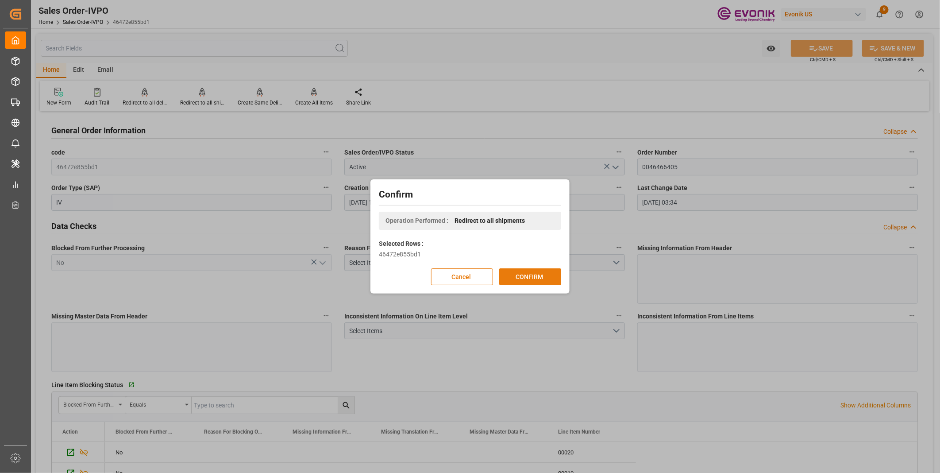
click at [512, 284] on button "CONFIRM" at bounding box center [530, 276] width 62 height 17
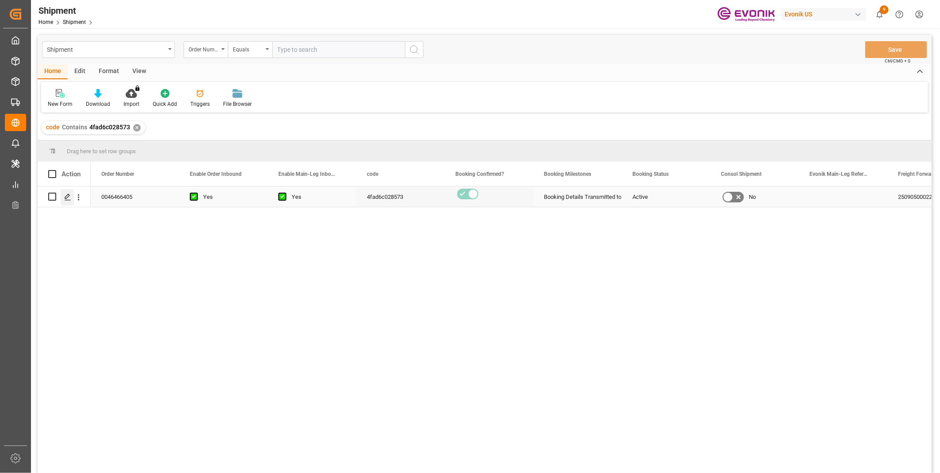
click at [63, 198] on div "Press SPACE to select this row." at bounding box center [67, 197] width 13 height 16
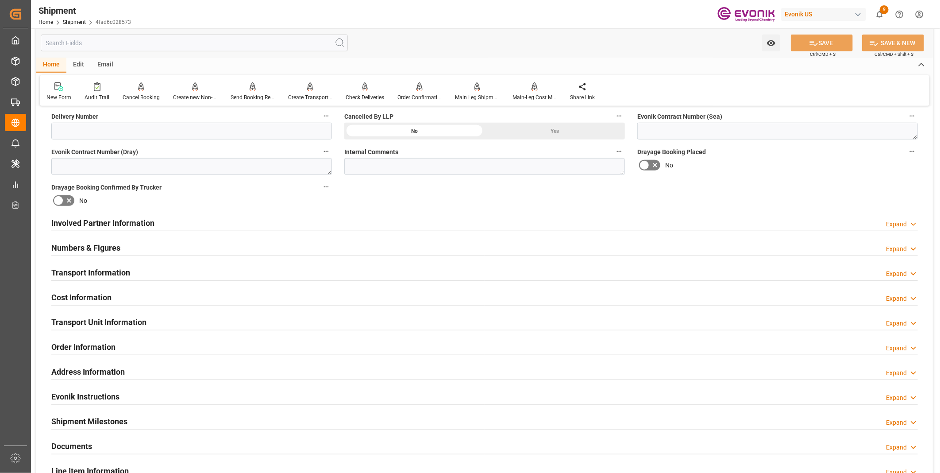
scroll to position [246, 0]
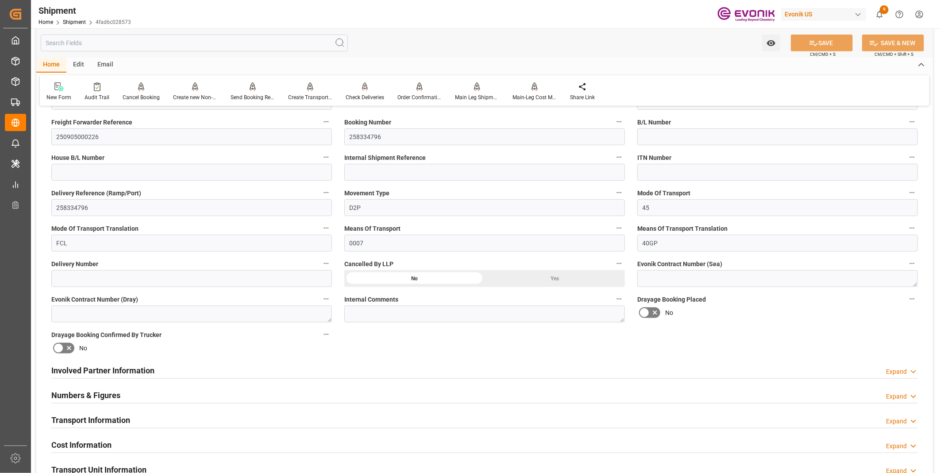
click at [135, 369] on h2 "Involved Partner Information" at bounding box center [102, 370] width 103 height 12
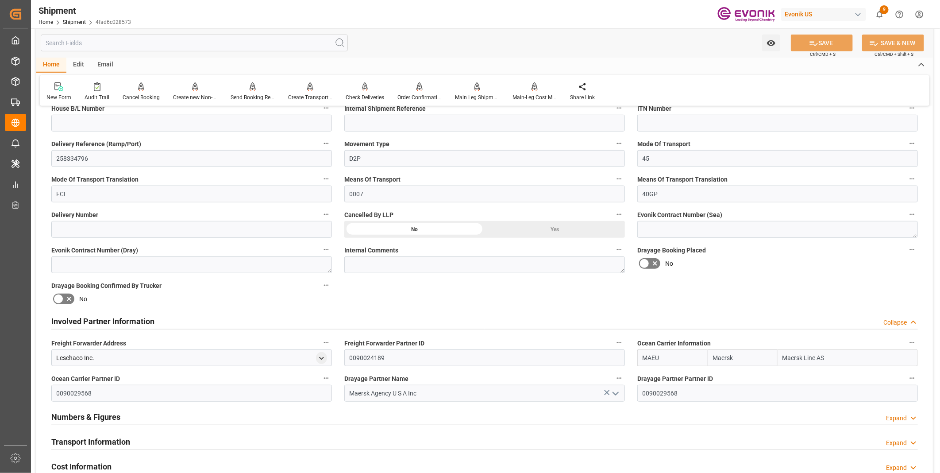
scroll to position [344, 0]
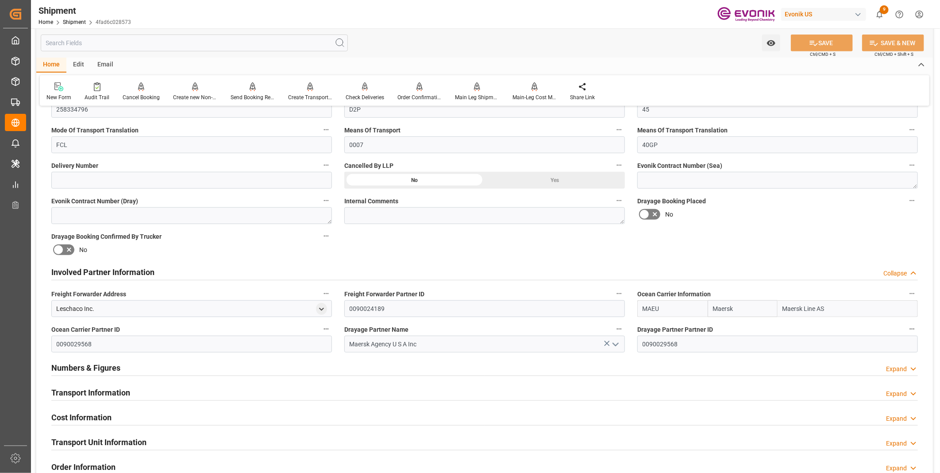
click at [181, 385] on div "Transport Information Expand" at bounding box center [484, 391] width 866 height 17
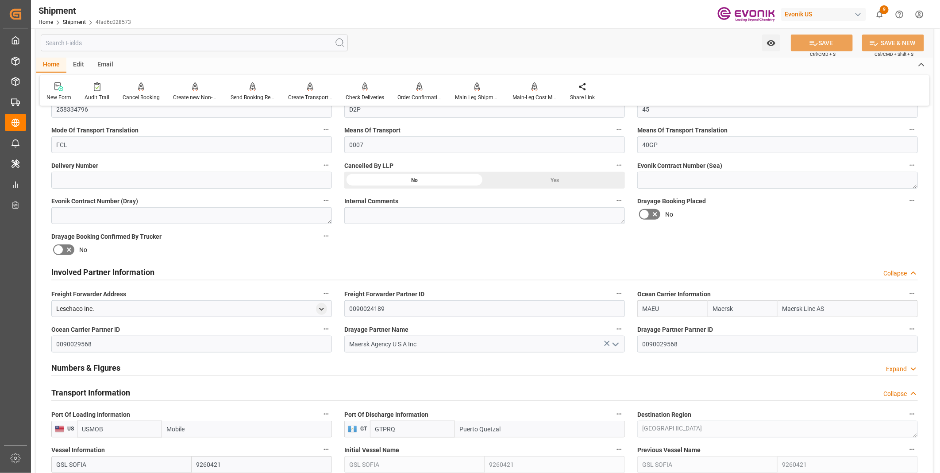
scroll to position [442, 0]
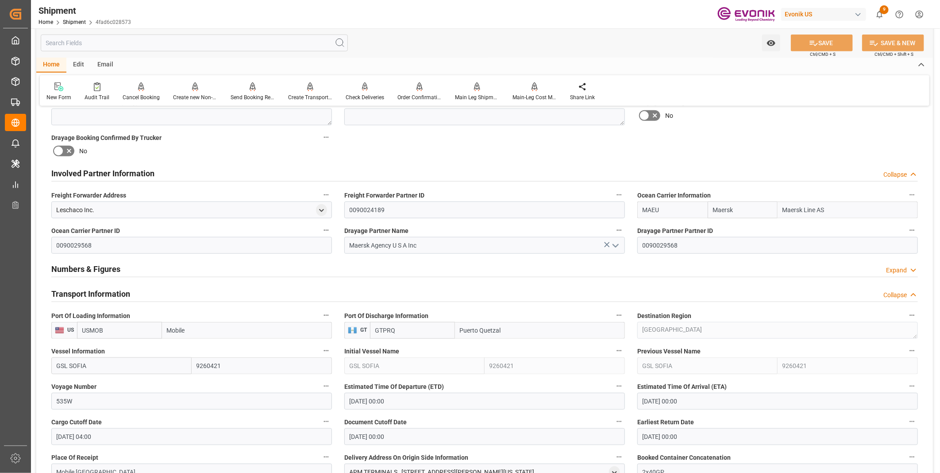
click at [123, 332] on input "USMOB" at bounding box center [119, 330] width 85 height 17
drag, startPoint x: 111, startPoint y: 327, endPoint x: 57, endPoint y: 327, distance: 54.0
click at [57, 327] on div "US USMOB Mobile" at bounding box center [191, 330] width 281 height 17
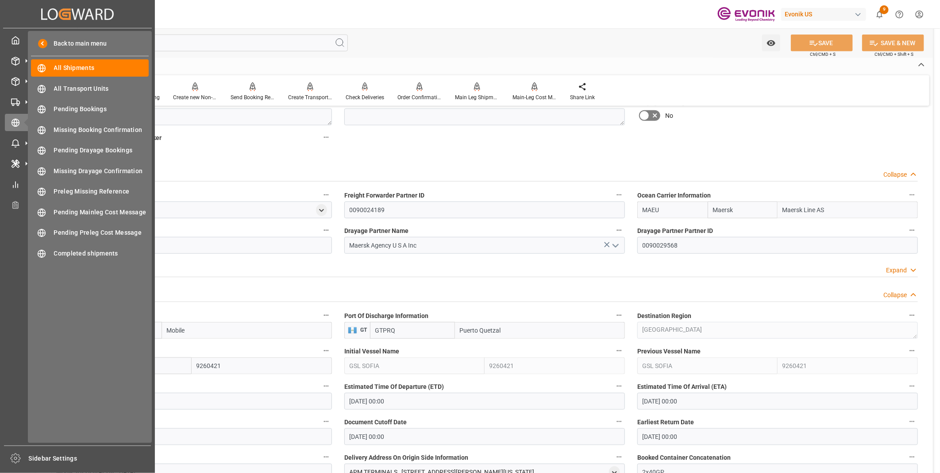
drag, startPoint x: 98, startPoint y: 364, endPoint x: 12, endPoint y: 364, distance: 86.7
click at [12, 364] on div "Created by potrace 1.15, written by Peter Selinger 2001-2017 Created by potrace…" at bounding box center [470, 236] width 940 height 473
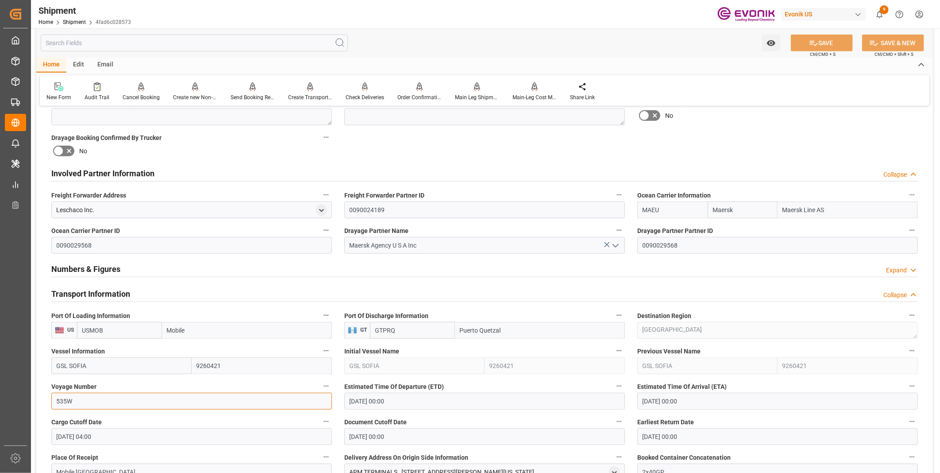
click at [77, 396] on input "535W" at bounding box center [191, 400] width 281 height 17
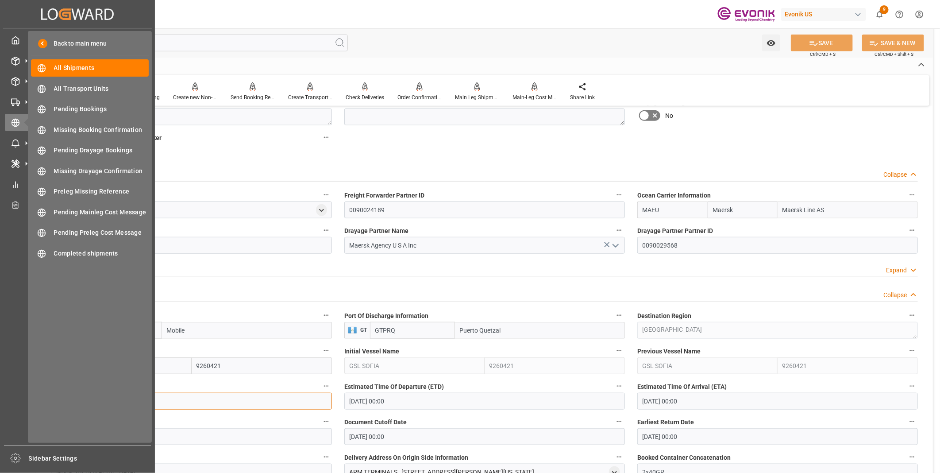
drag, startPoint x: 85, startPoint y: 399, endPoint x: 26, endPoint y: 396, distance: 59.4
click at [26, 396] on div "Created by potrace 1.15, written by Peter Selinger 2001-2017 Created by potrace…" at bounding box center [470, 236] width 940 height 473
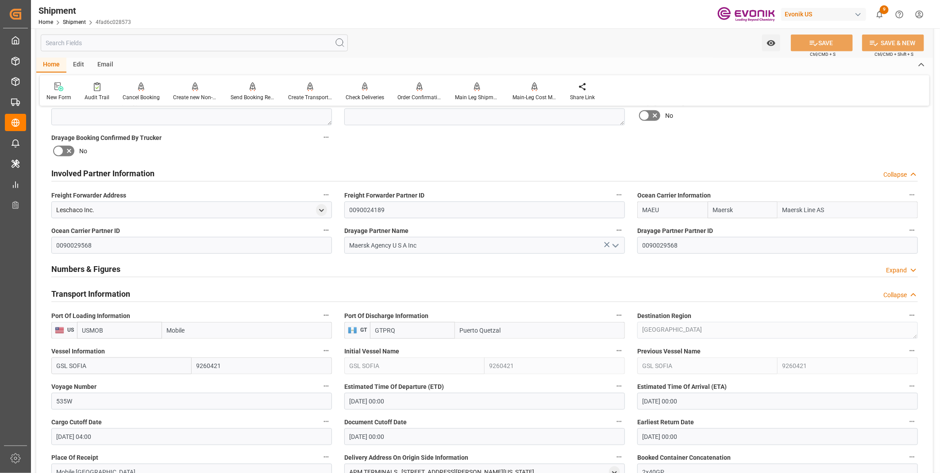
scroll to position [492, 0]
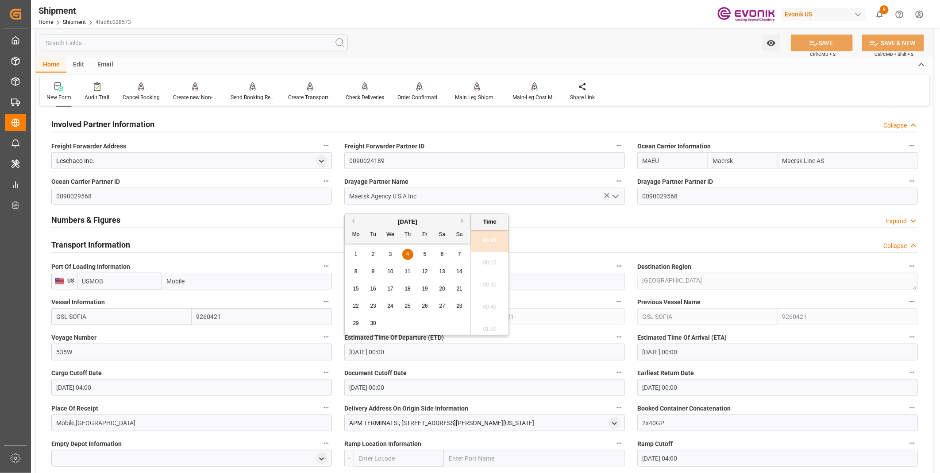
drag, startPoint x: 386, startPoint y: 352, endPoint x: 329, endPoint y: 355, distance: 56.7
click at [329, 355] on div "Booking Confirmation Milestone Bar Collapse Submitted to FFW for Booking (Pendi…" at bounding box center [484, 255] width 896 height 1266
drag, startPoint x: 705, startPoint y: 349, endPoint x: 723, endPoint y: 357, distance: 19.8
click at [705, 349] on input "09-23-2025 00:00" at bounding box center [777, 351] width 281 height 17
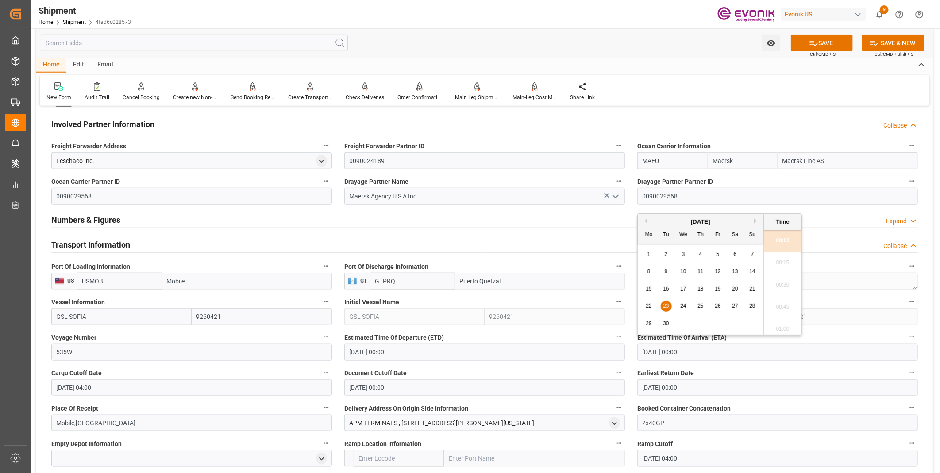
drag, startPoint x: 725, startPoint y: 357, endPoint x: 611, endPoint y: 341, distance: 114.8
click at [611, 341] on div "Booking Confirmation Milestone Bar Collapse Submitted to FFW for Booking (Pendi…" at bounding box center [484, 255] width 896 height 1266
paste input "04"
type input "[DATE] 00:00"
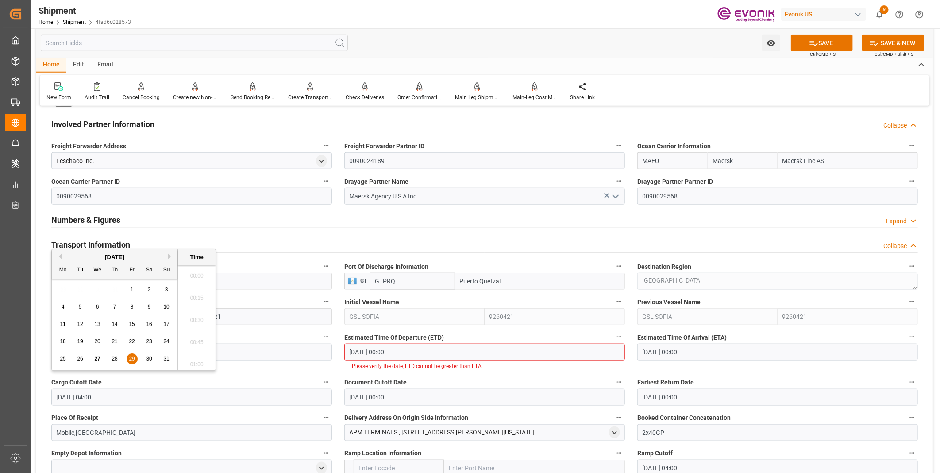
scroll to position [312, 0]
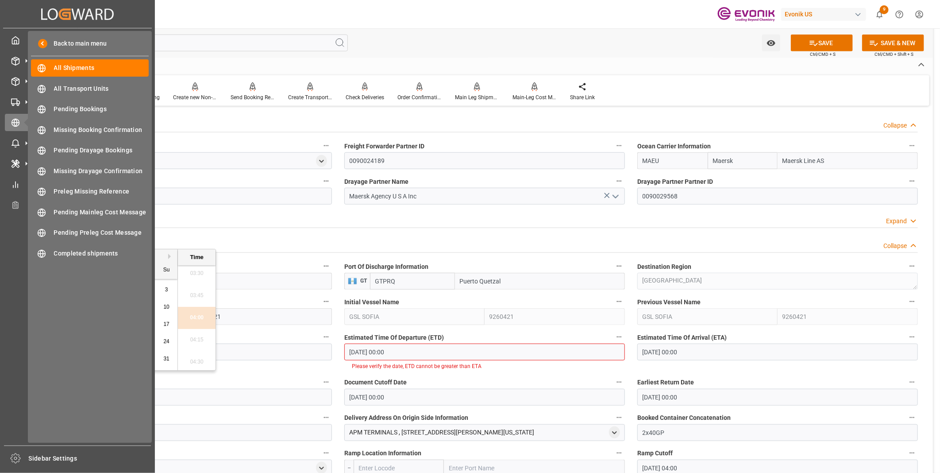
drag, startPoint x: 114, startPoint y: 388, endPoint x: 25, endPoint y: 387, distance: 88.9
click at [25, 387] on div "Created by potrace 1.15, written by Peter Selinger 2001-2017 Created by potrace…" at bounding box center [470, 236] width 940 height 473
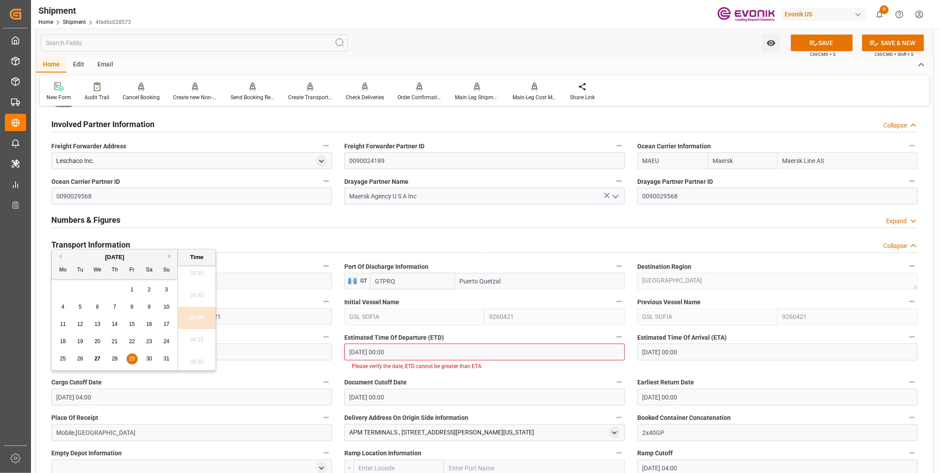
click at [483, 377] on label "Document Cutoff Date" at bounding box center [484, 382] width 281 height 12
click at [613, 377] on button "Document Cutoff Date" at bounding box center [619, 382] width 12 height 12
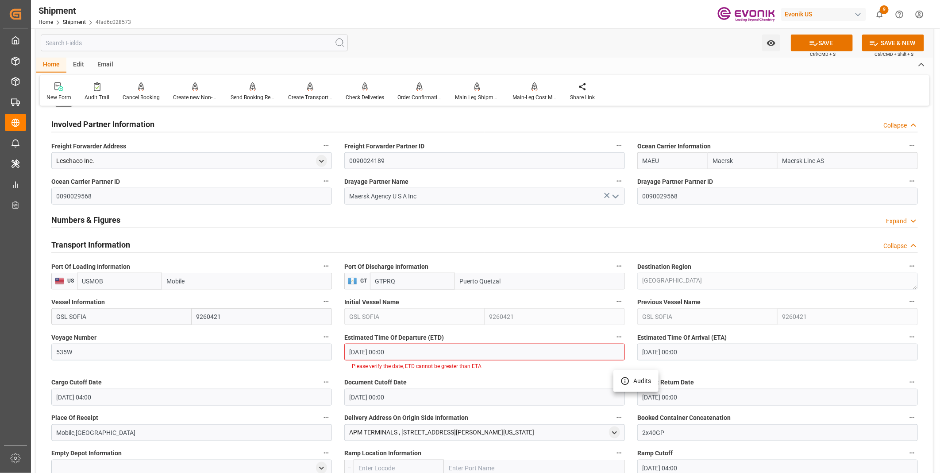
click at [428, 346] on div at bounding box center [470, 236] width 940 height 473
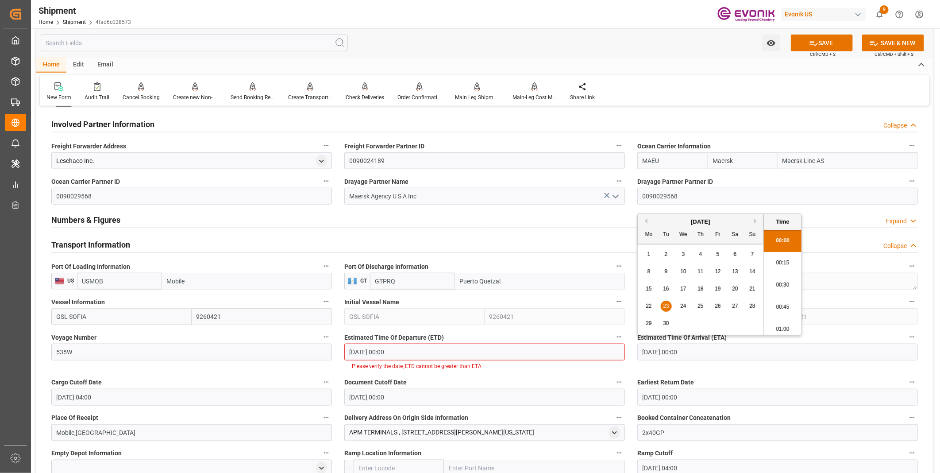
type input "[DATE] 00:00"
click at [432, 348] on input "09-04-2025 00:00" at bounding box center [484, 351] width 281 height 17
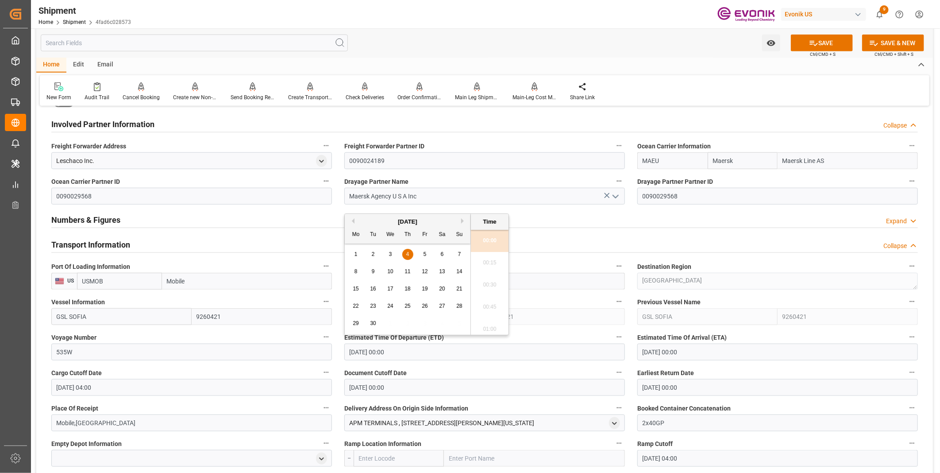
click at [694, 350] on input "09-23-2025 00:00" at bounding box center [777, 351] width 281 height 17
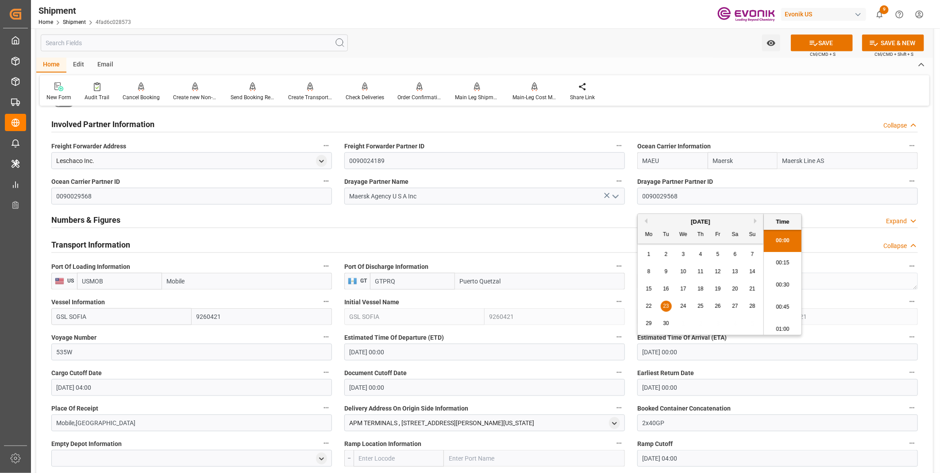
drag, startPoint x: 705, startPoint y: 351, endPoint x: 593, endPoint y: 350, distance: 111.9
click at [593, 350] on div "Booking Confirmation Milestone Bar Collapse Submitted to FFW for Booking (Pendi…" at bounding box center [484, 255] width 896 height 1266
click at [116, 386] on input "08-29-2025 04:00" at bounding box center [191, 387] width 281 height 17
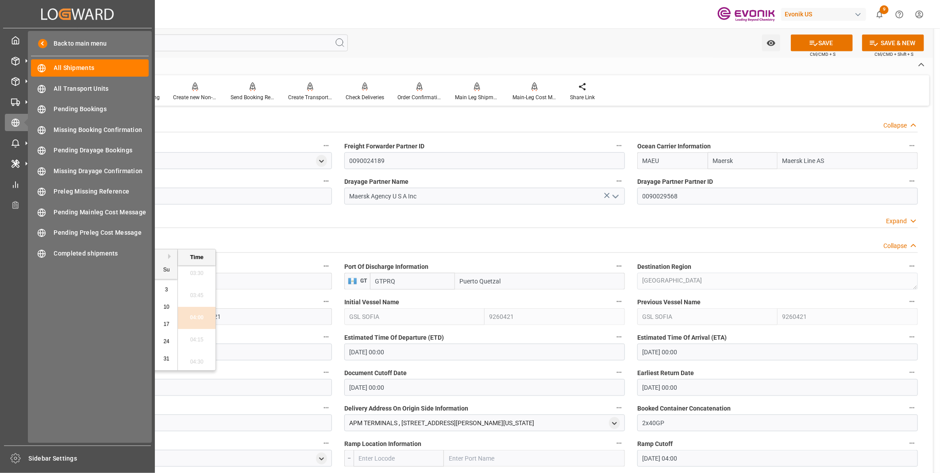
drag, startPoint x: 124, startPoint y: 388, endPoint x: 4, endPoint y: 381, distance: 120.5
click at [4, 381] on div "Created by potrace 1.15, written by Peter Selinger 2001-2017 Created by potrace…" at bounding box center [470, 236] width 940 height 473
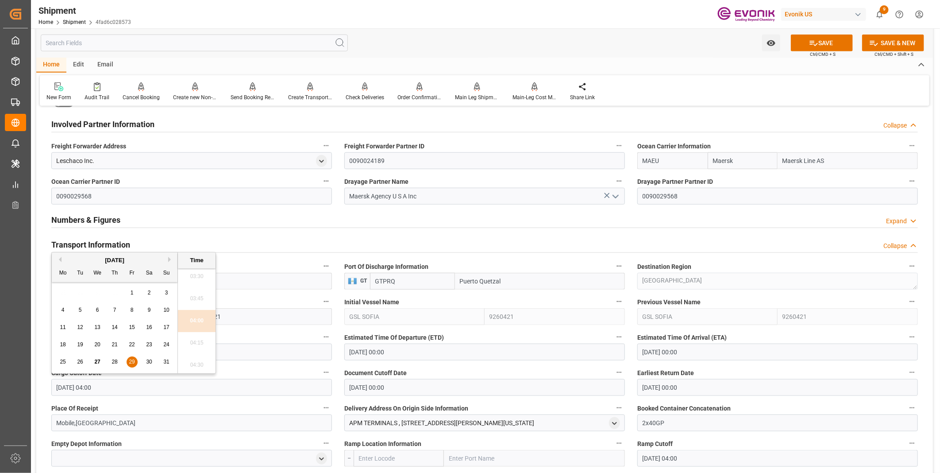
scroll to position [639, 0]
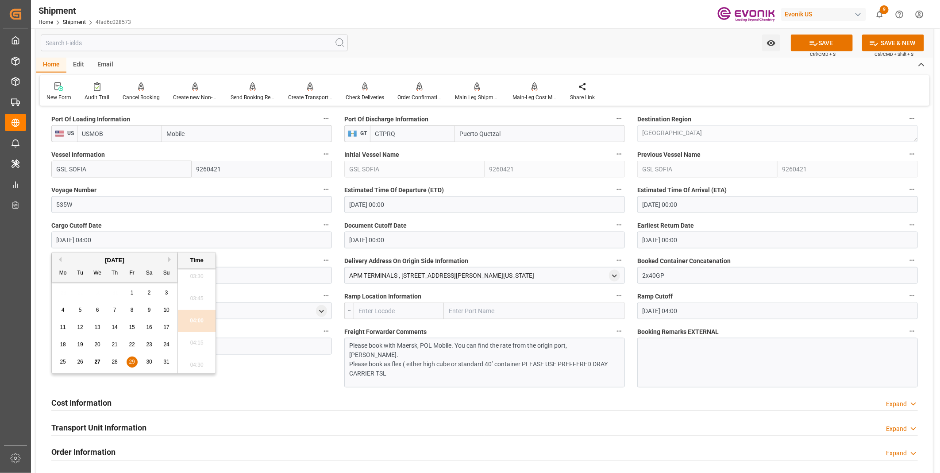
click at [403, 365] on p "Please book as flex ( either high cube or standard 40’ container PLEASE USE PRE…" at bounding box center [481, 368] width 262 height 19
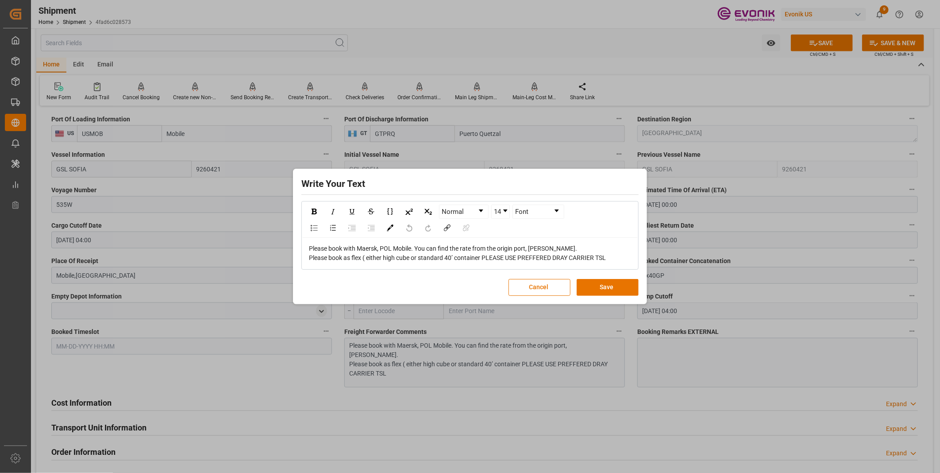
click at [299, 372] on div "Write Your Text Normal 14 Font Please book with Maersk, POL Mobile. You can fin…" at bounding box center [470, 236] width 940 height 473
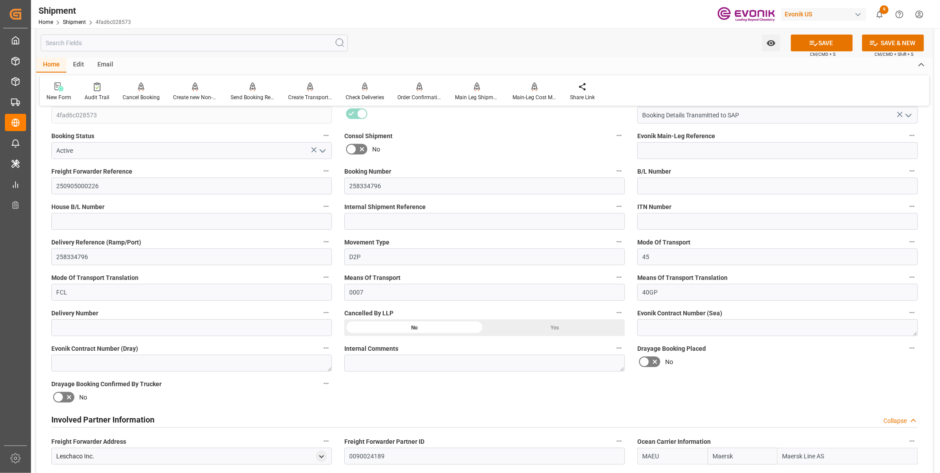
scroll to position [98, 0]
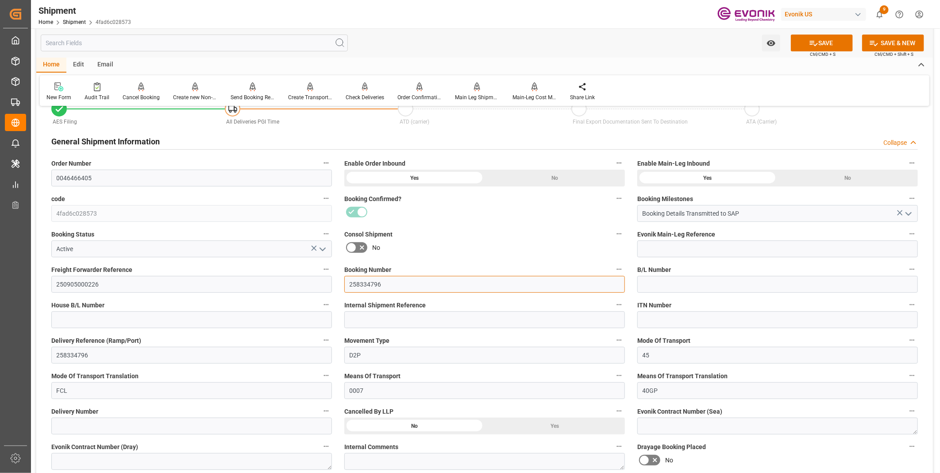
click at [362, 283] on input "258334796" at bounding box center [484, 284] width 281 height 17
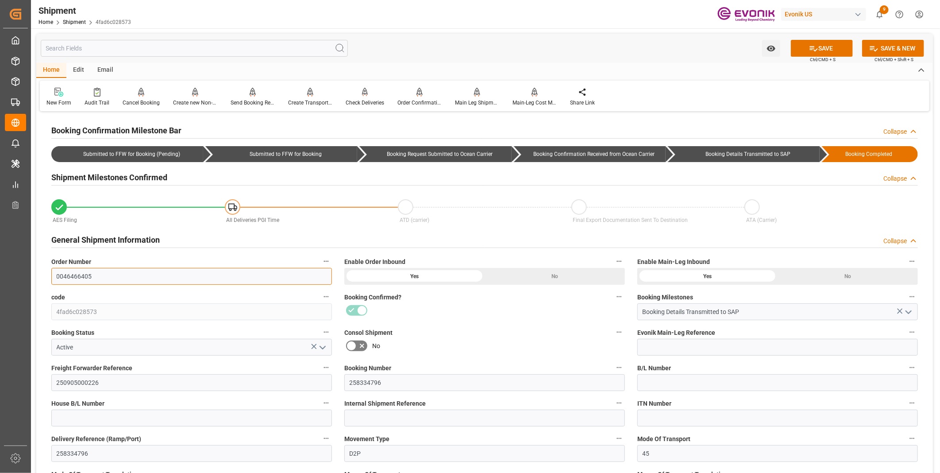
click at [85, 278] on input "0046466405" at bounding box center [191, 276] width 281 height 17
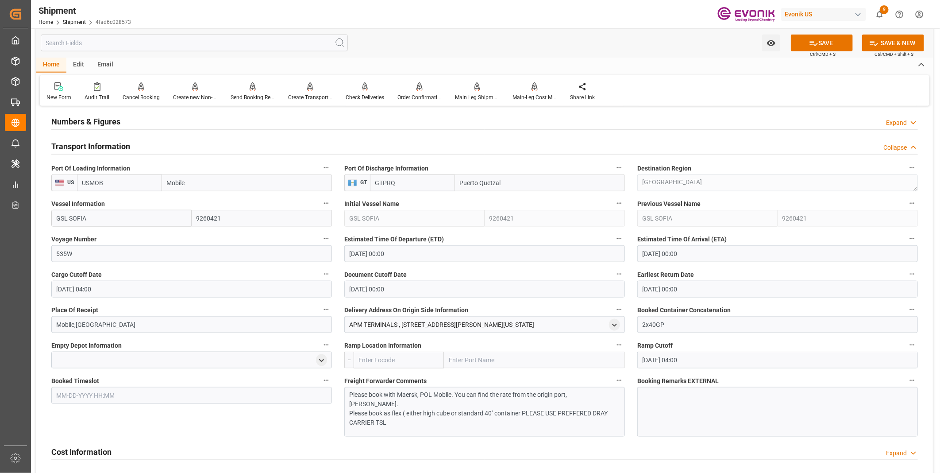
scroll to position [688, 0]
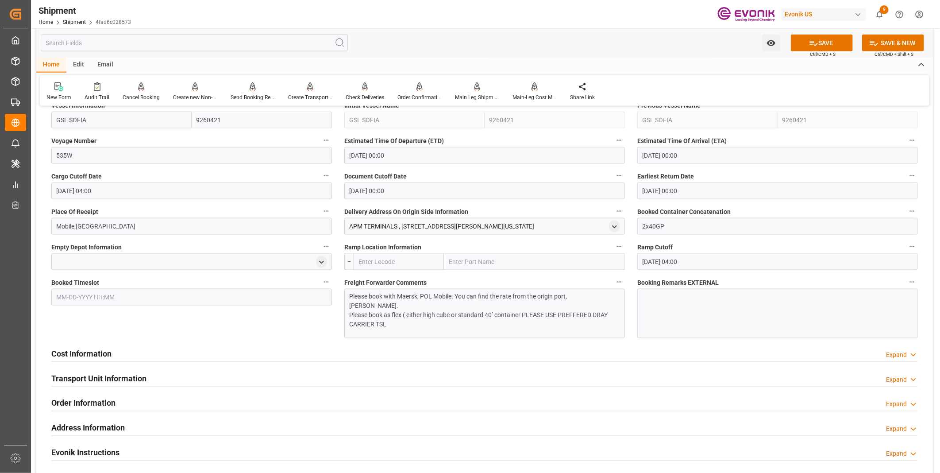
click at [150, 346] on div "Cost Information Expand" at bounding box center [484, 352] width 866 height 17
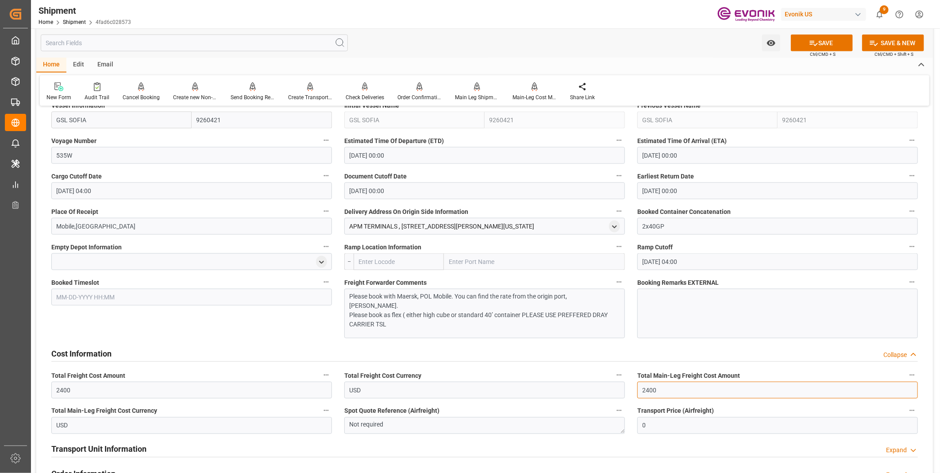
click at [675, 388] on input "2400" at bounding box center [777, 389] width 281 height 17
drag, startPoint x: 662, startPoint y: 392, endPoint x: 618, endPoint y: 388, distance: 44.5
click at [624, 388] on div "Booking Confirmation Milestone Bar Collapse Submitted to FFW for Booking (Pendi…" at bounding box center [484, 94] width 896 height 1337
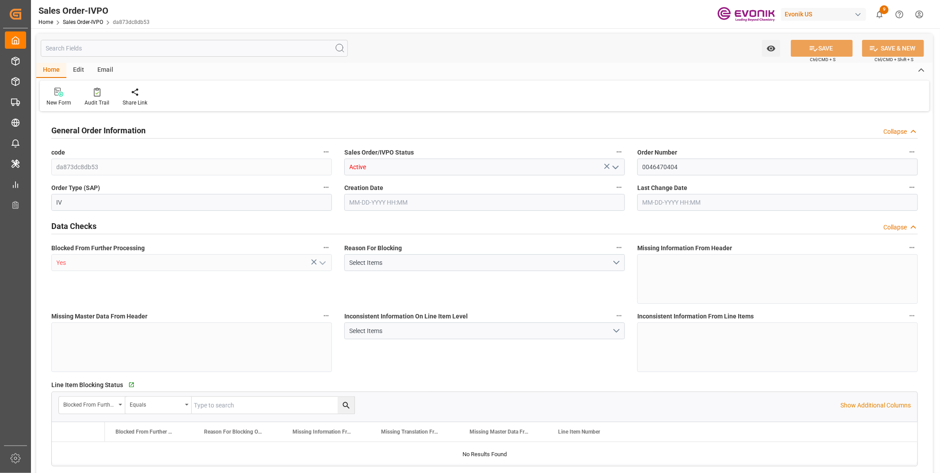
type input "GTPRQ"
type input "0"
type input "2"
type input "38874"
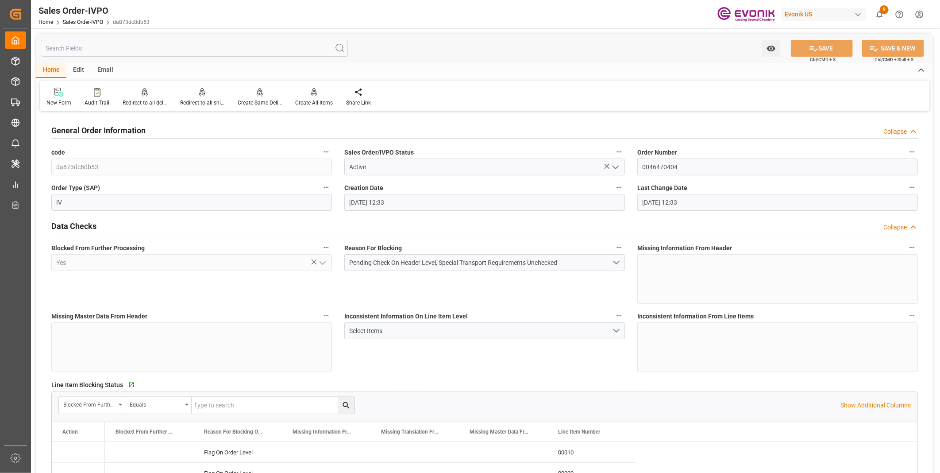
type input "[DATE] 12:33"
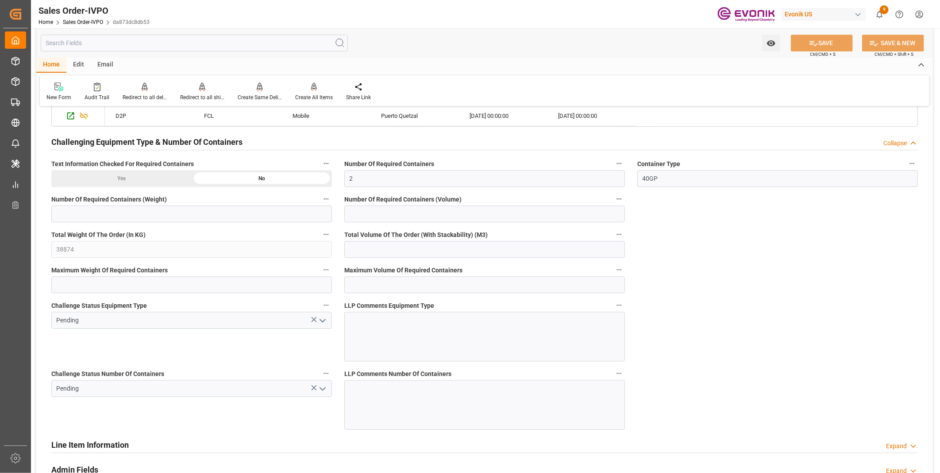
scroll to position [1741, 0]
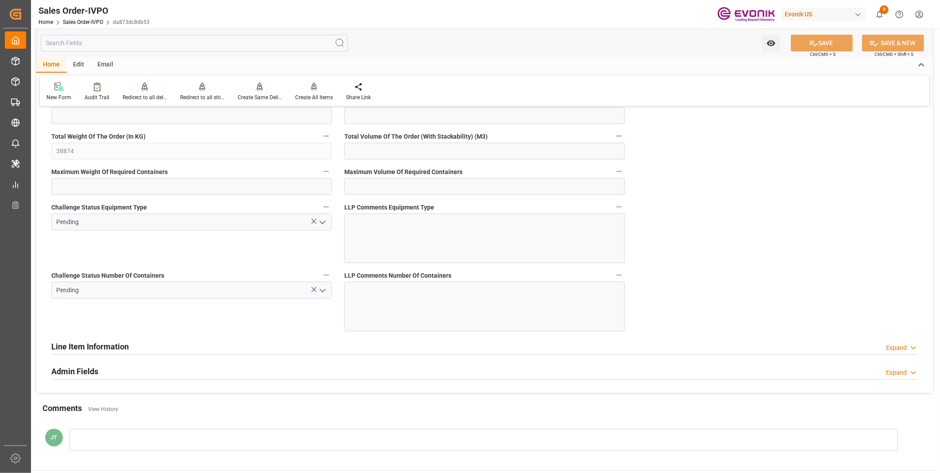
click at [317, 289] on icon "open menu" at bounding box center [322, 290] width 11 height 11
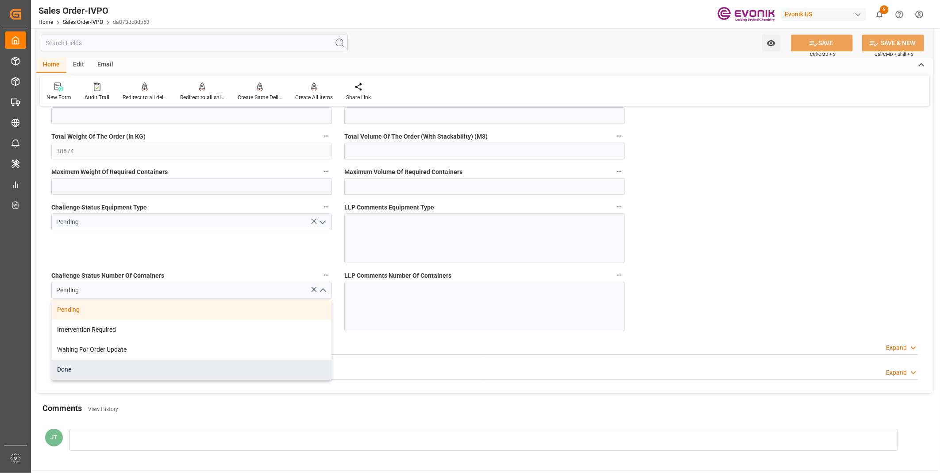
click at [89, 369] on div "Done" at bounding box center [192, 369] width 280 height 20
type input "Done"
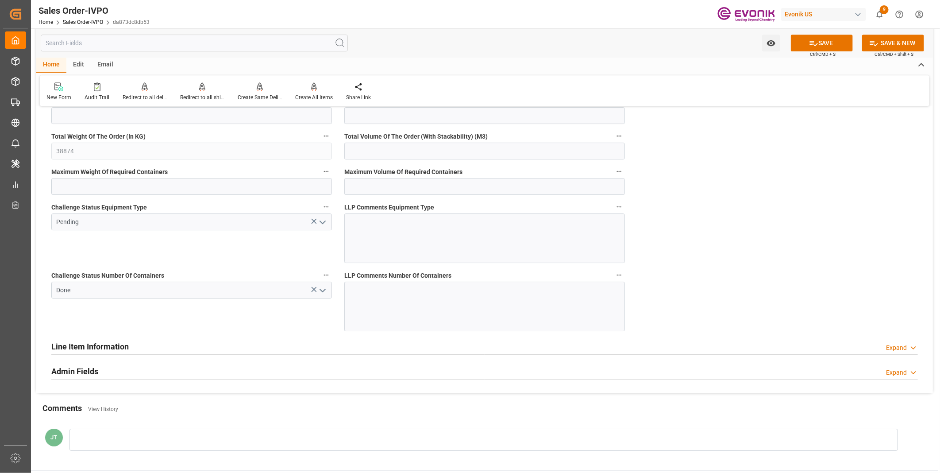
click at [321, 223] on icon "open menu" at bounding box center [322, 222] width 11 height 11
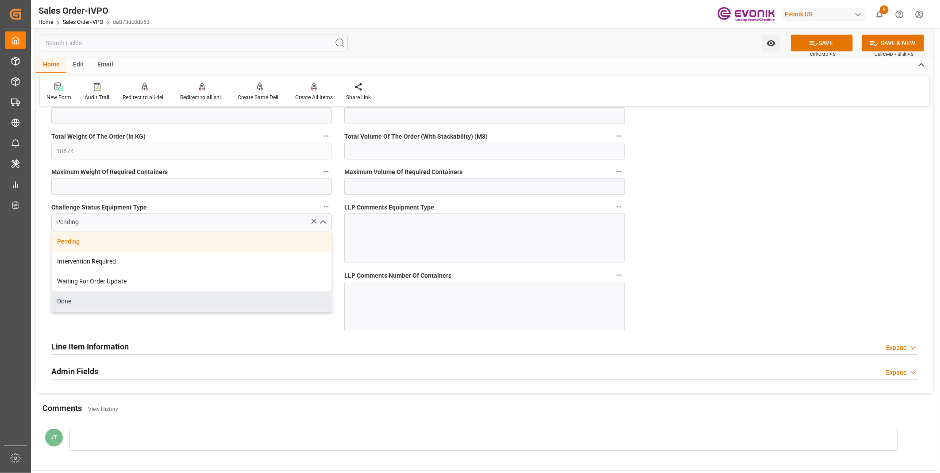
click at [85, 302] on div "Done" at bounding box center [192, 301] width 280 height 20
type input "Done"
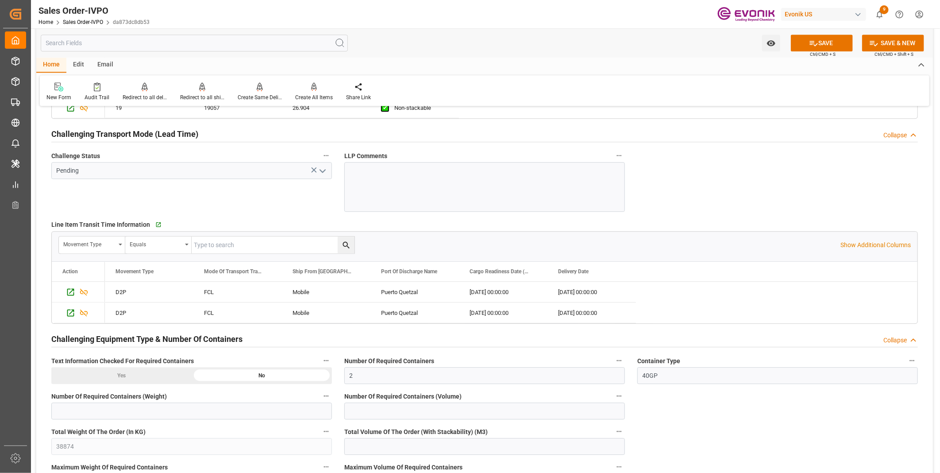
scroll to position [1347, 0]
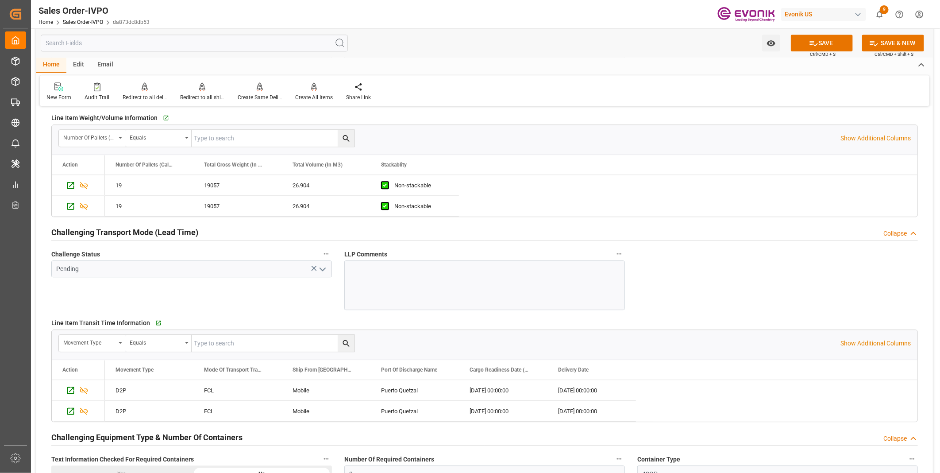
click at [324, 268] on icon "open menu" at bounding box center [322, 269] width 11 height 11
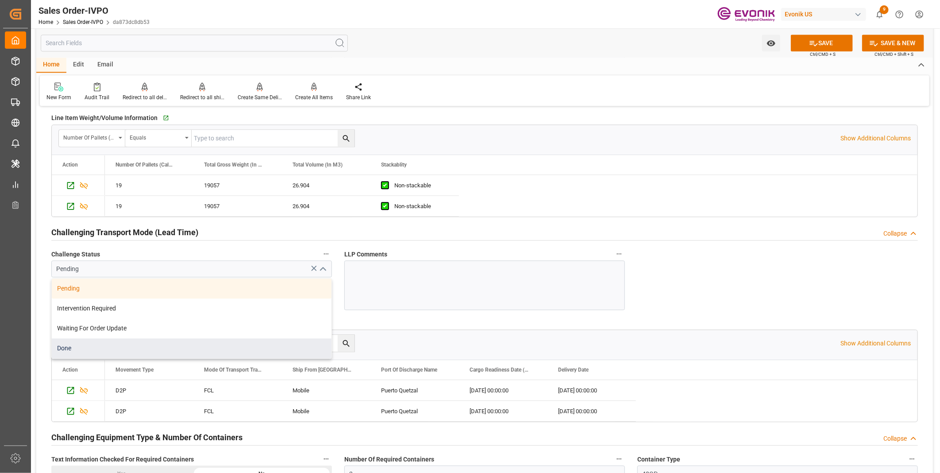
click at [138, 349] on div "Done" at bounding box center [192, 348] width 280 height 20
type input "Done"
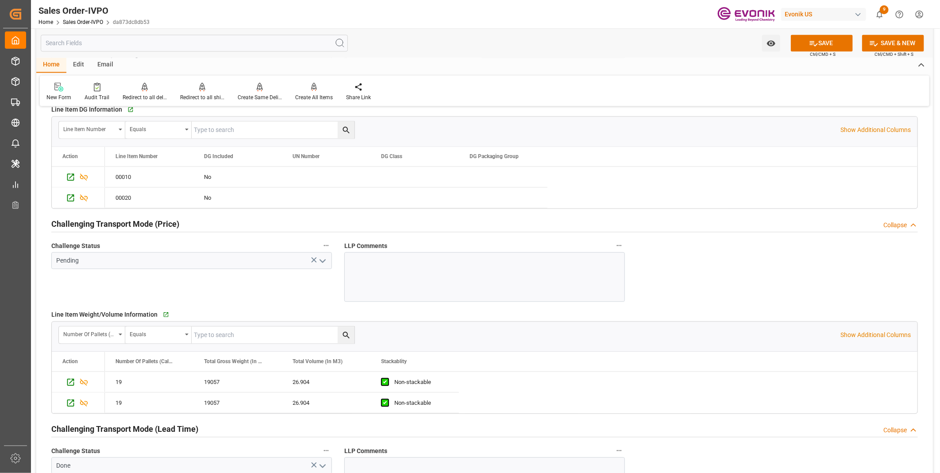
scroll to position [1102, 0]
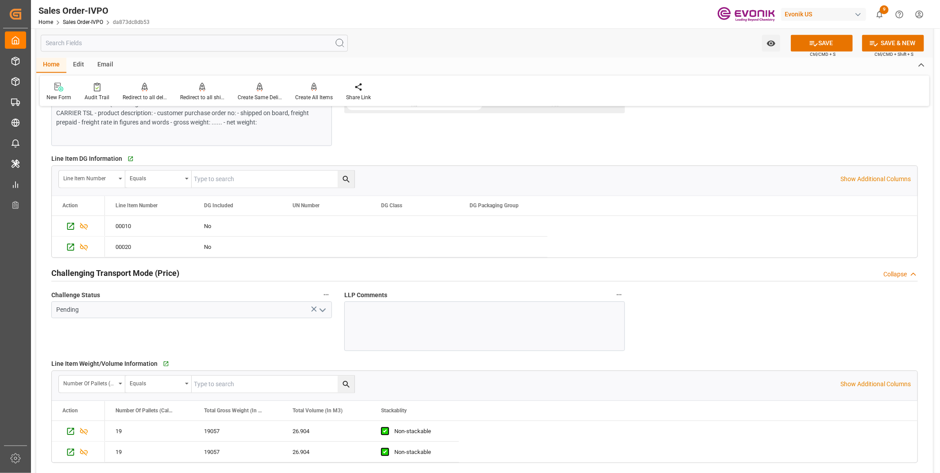
click at [319, 306] on icon "open menu" at bounding box center [322, 309] width 11 height 11
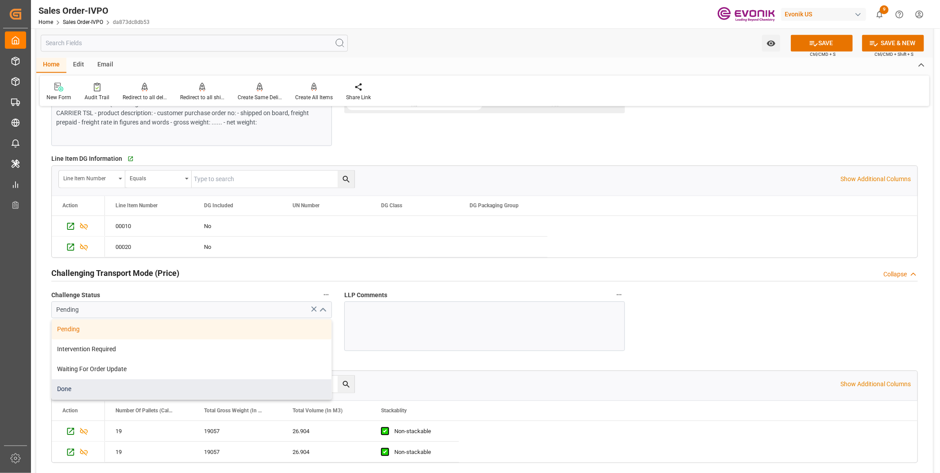
click at [110, 388] on div "Done" at bounding box center [192, 389] width 280 height 20
type input "Done"
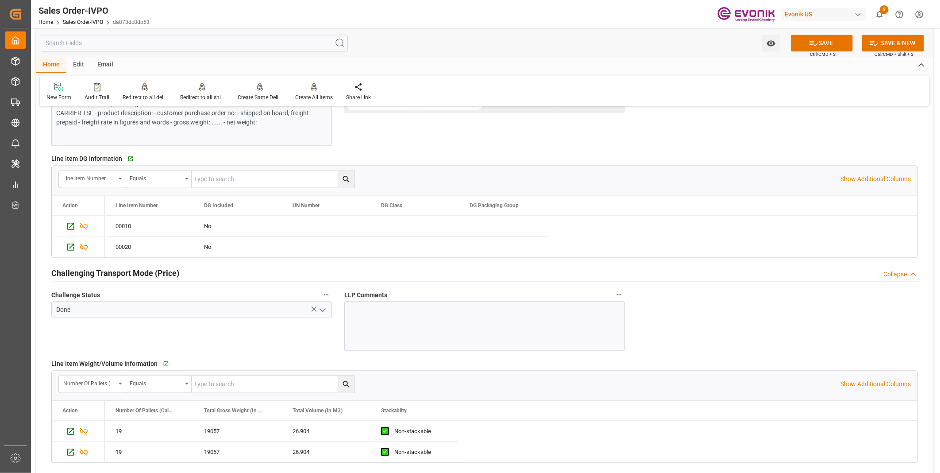
scroll to position [954, 0]
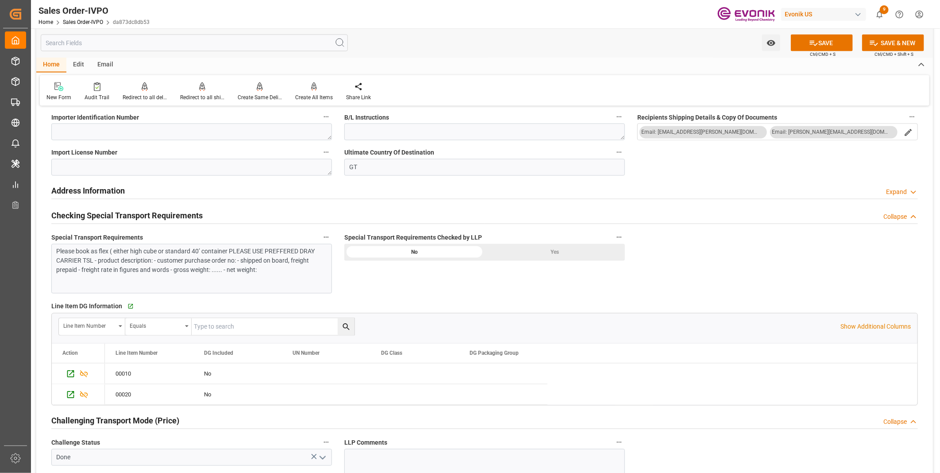
click at [564, 246] on div "Yes" at bounding box center [554, 252] width 140 height 17
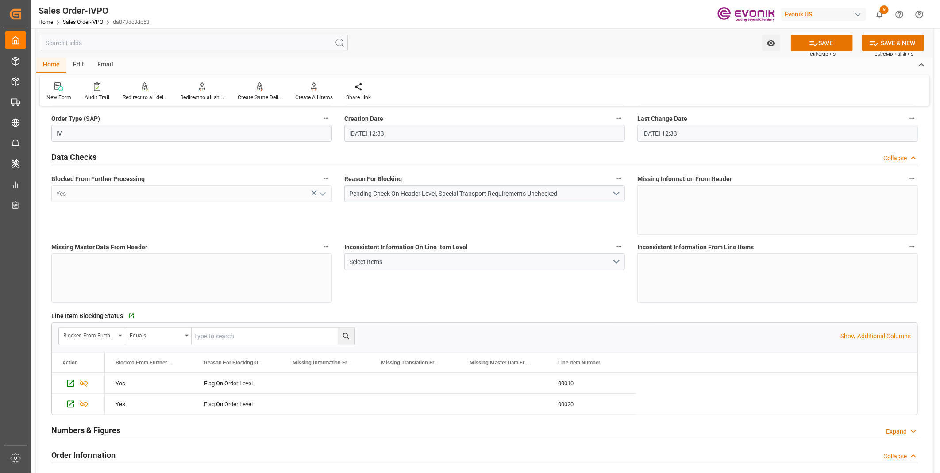
scroll to position [0, 0]
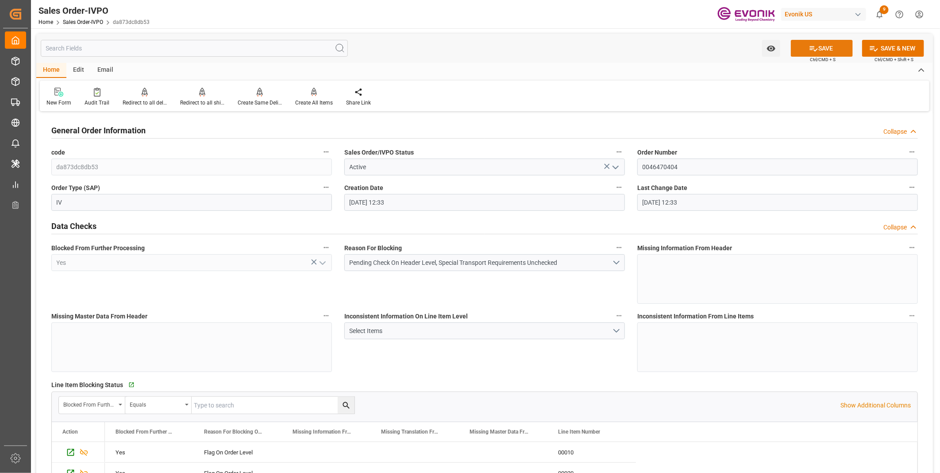
click at [829, 51] on button "SAVE" at bounding box center [822, 48] width 62 height 17
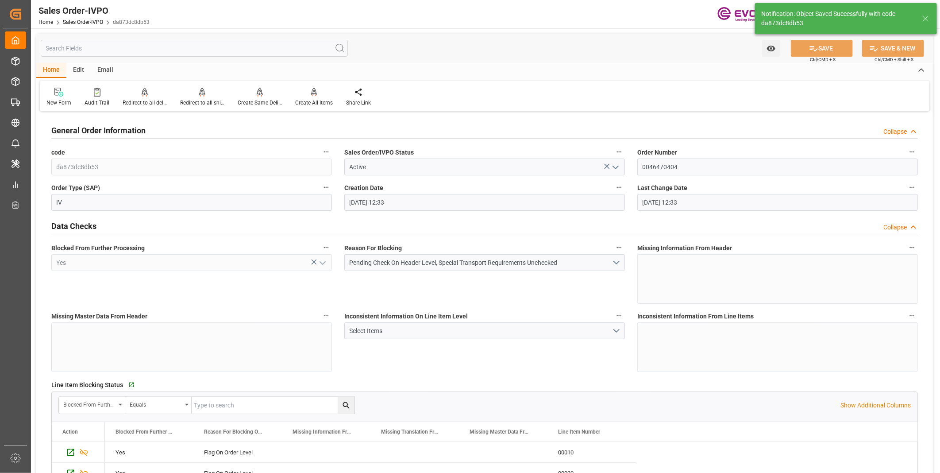
type input "No"
type input "3"
type input "2"
type input "107.616"
type input "38000"
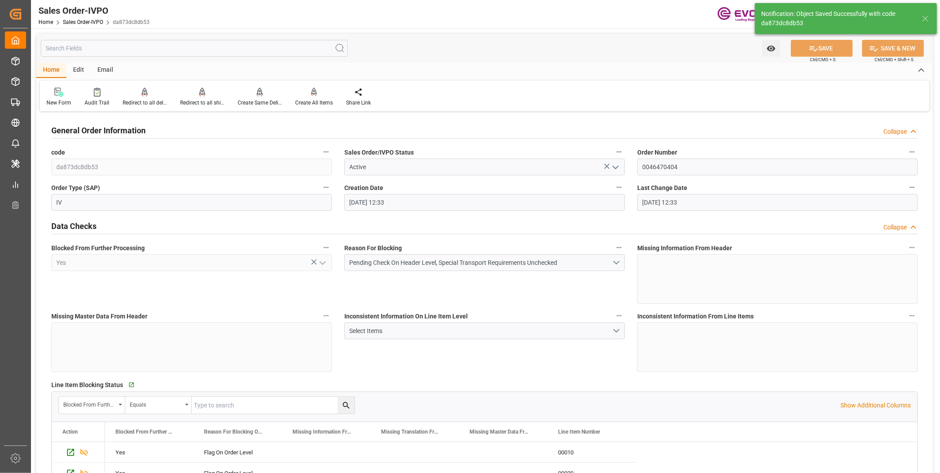
type input "120"
type input "[DATE] 13:23"
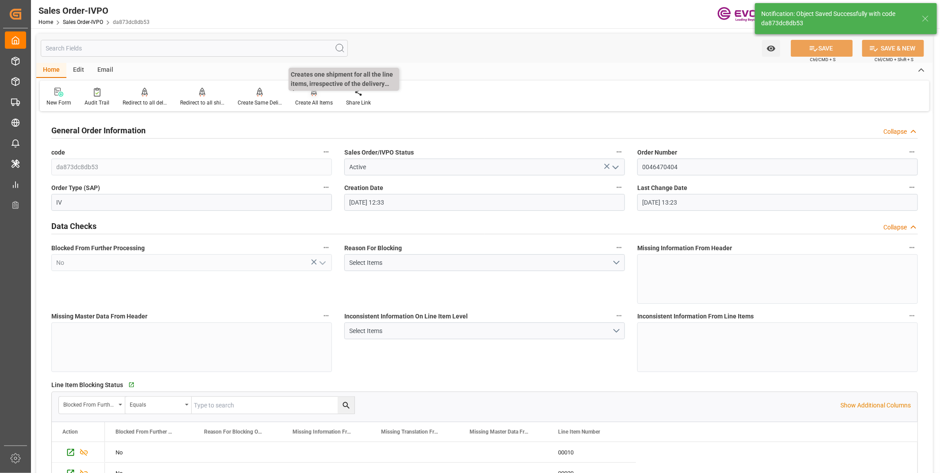
click at [303, 94] on div at bounding box center [314, 91] width 38 height 9
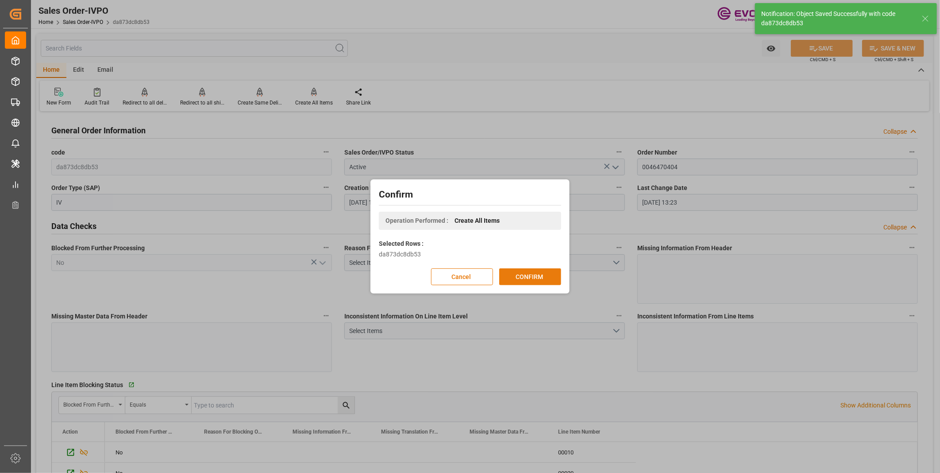
click at [526, 273] on button "CONFIRM" at bounding box center [530, 276] width 62 height 17
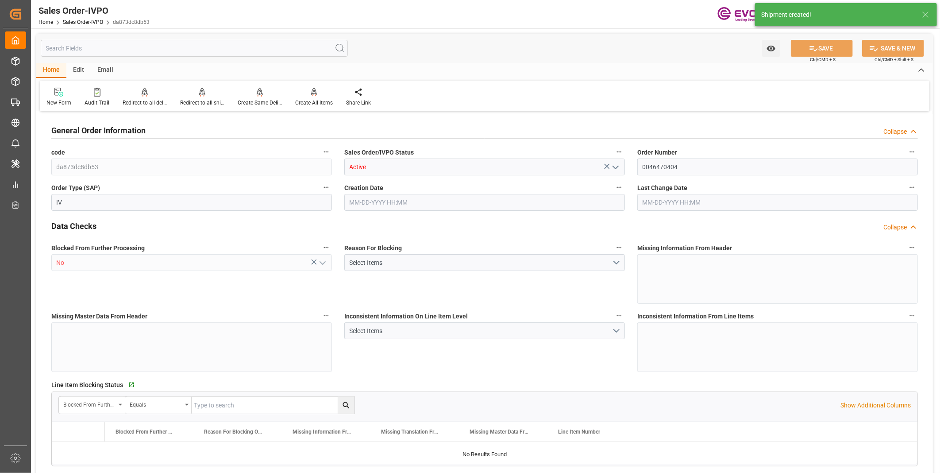
type input "GTPRQ"
type input "0"
type input "2"
type input "3"
type input "2"
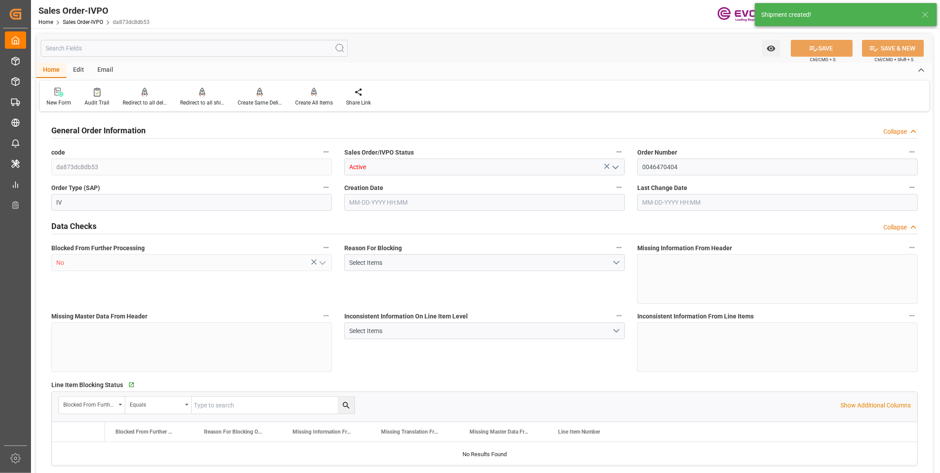
type input "38874"
type input "107.616"
type input "38000"
type input "120"
type input "[DATE] 12:33"
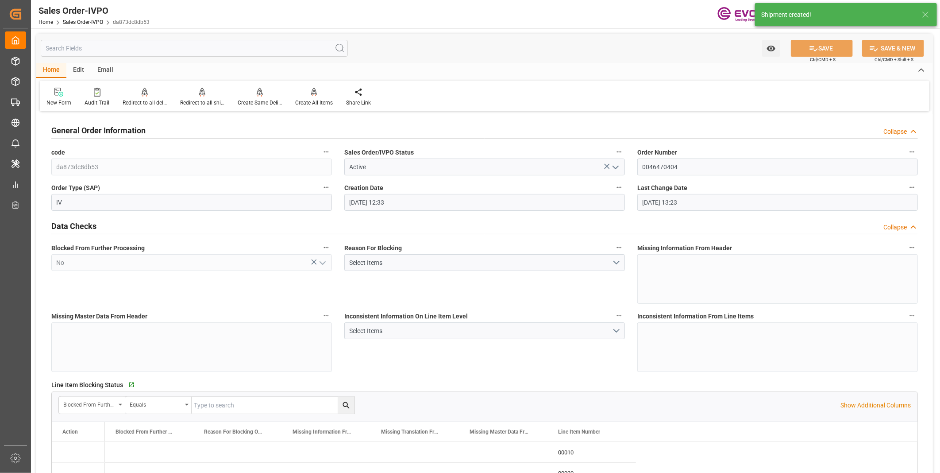
type input "[DATE] 13:23"
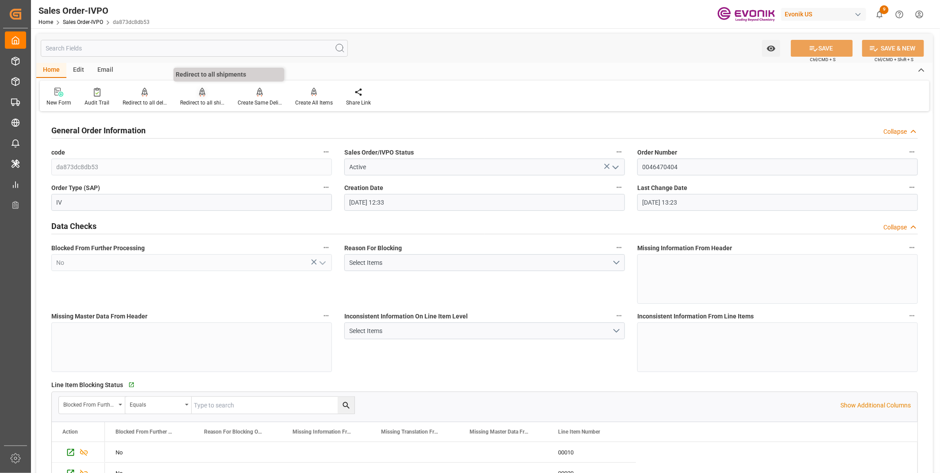
click at [202, 100] on div "Redirect to all shipments" at bounding box center [202, 103] width 44 height 8
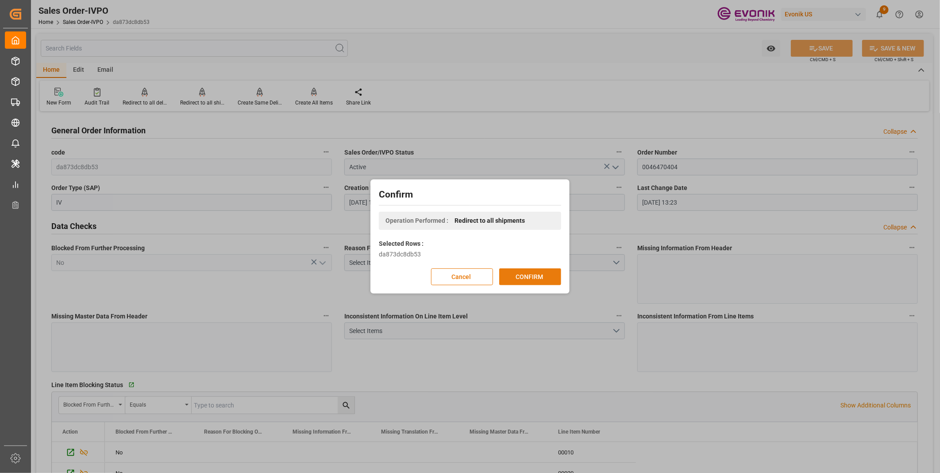
click at [529, 279] on button "CONFIRM" at bounding box center [530, 276] width 62 height 17
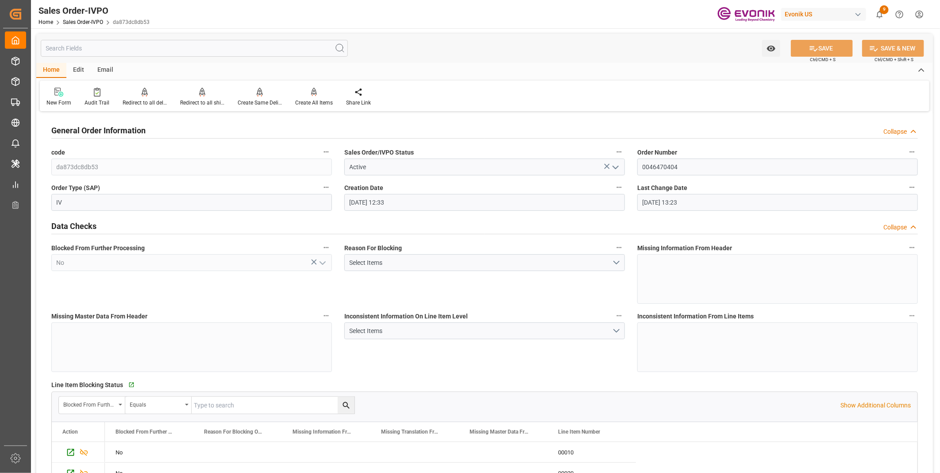
scroll to position [147, 0]
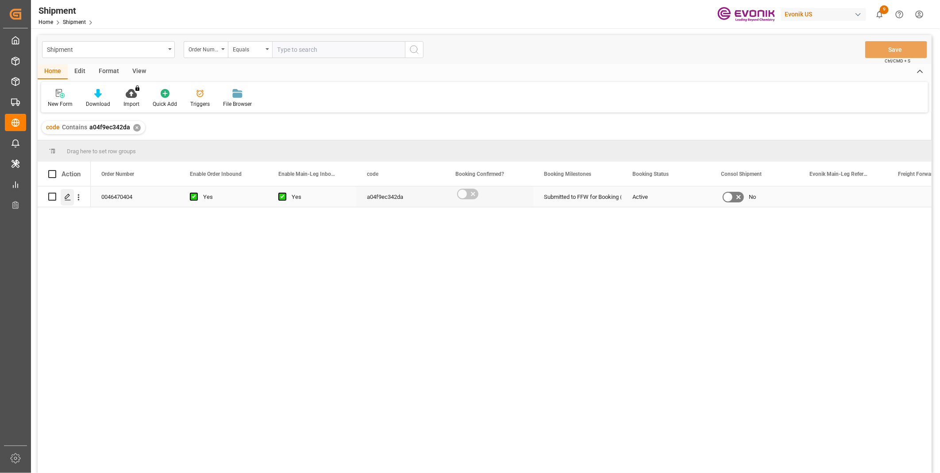
click at [65, 192] on div "Press SPACE to select this row." at bounding box center [67, 197] width 13 height 16
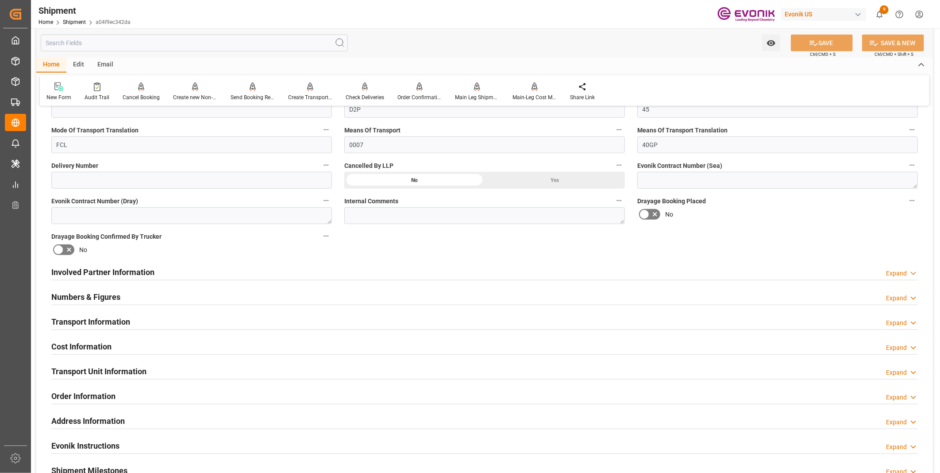
scroll to position [442, 0]
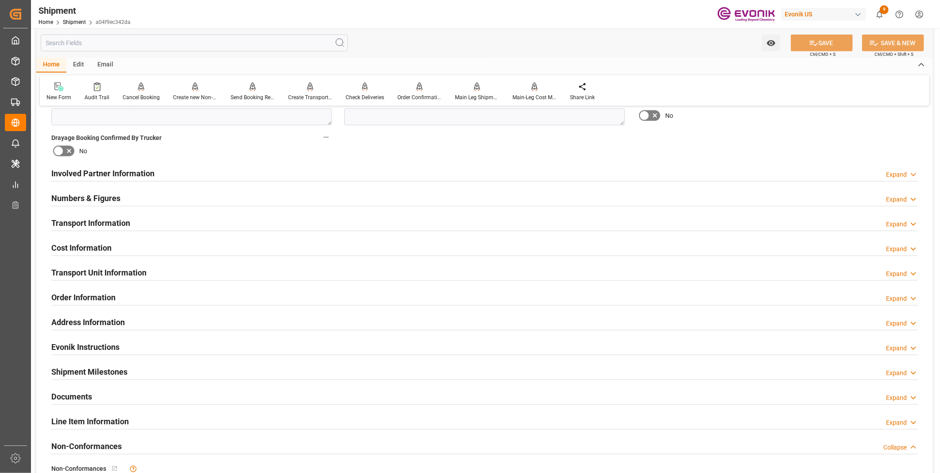
click at [133, 224] on div "Transport Information Expand" at bounding box center [484, 222] width 866 height 17
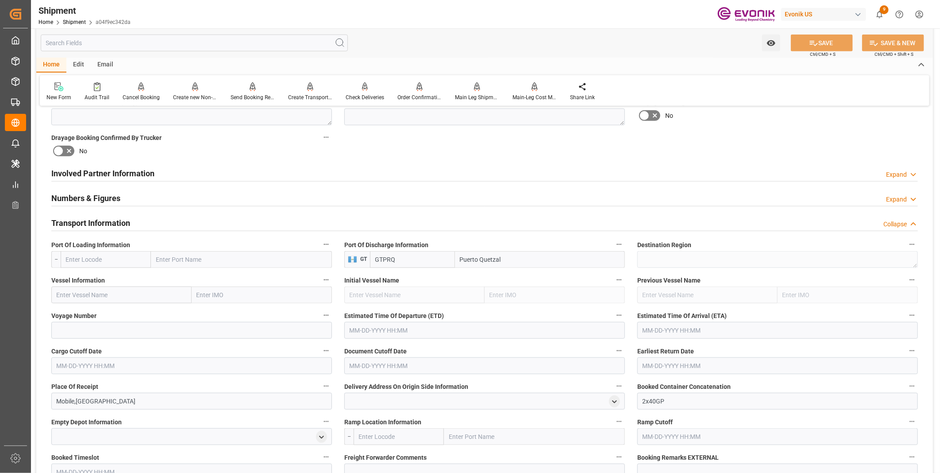
scroll to position [492, 0]
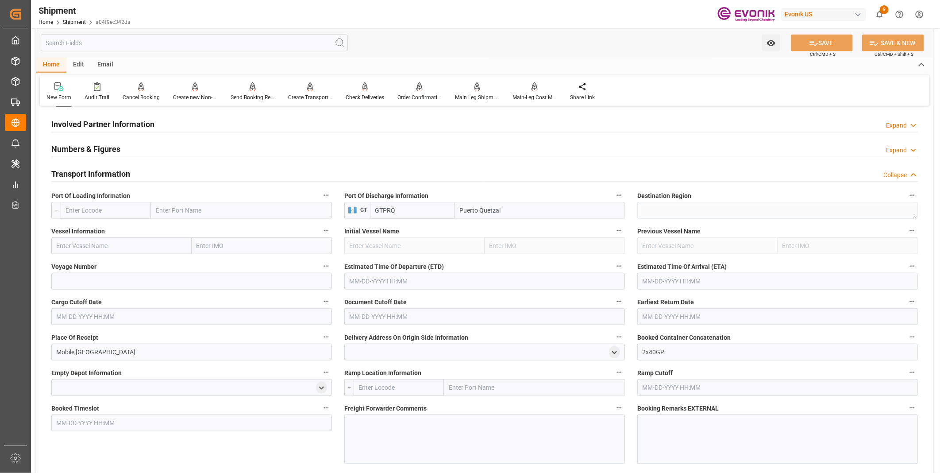
click at [93, 207] on input "text" at bounding box center [106, 210] width 90 height 17
paste input "USMOB"
type input "USMOB"
click at [100, 226] on span "USMOB - Mobile" at bounding box center [87, 229] width 42 height 7
type input "Mobile"
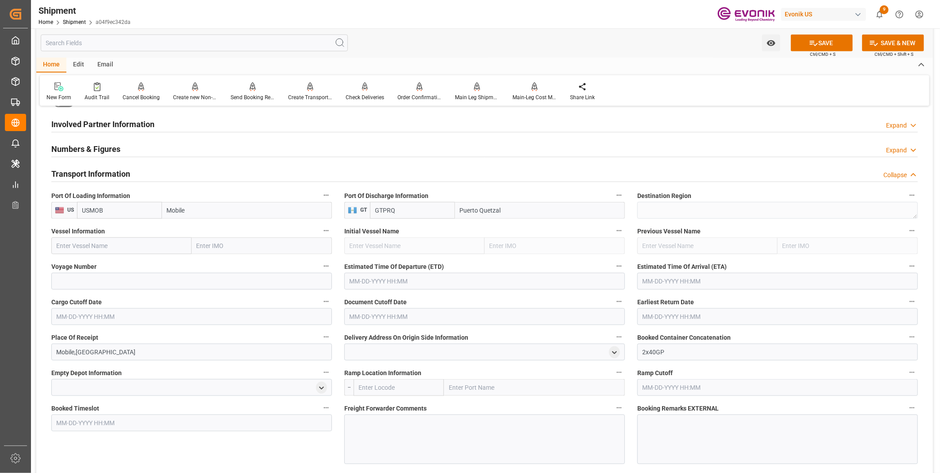
type input "USMOB"
click at [151, 246] on input "text" at bounding box center [121, 245] width 140 height 17
paste input "GSL SOFIA"
type input "GSL SOFIA"
click at [99, 263] on span "GSL SOFIA - 9260421" at bounding box center [86, 264] width 58 height 7
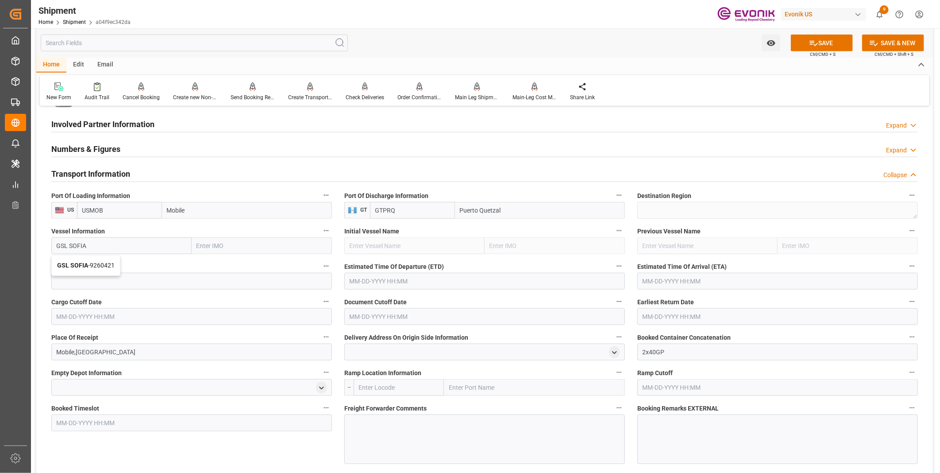
type input "9260421"
type input "GSL SOFIA"
click at [96, 280] on input at bounding box center [191, 281] width 281 height 17
paste input "535W"
type input "535W"
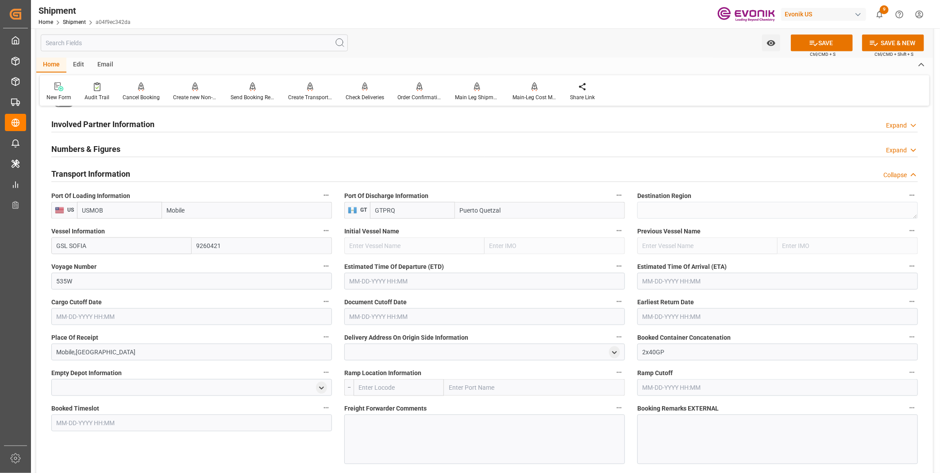
click at [374, 282] on input "text" at bounding box center [484, 281] width 281 height 17
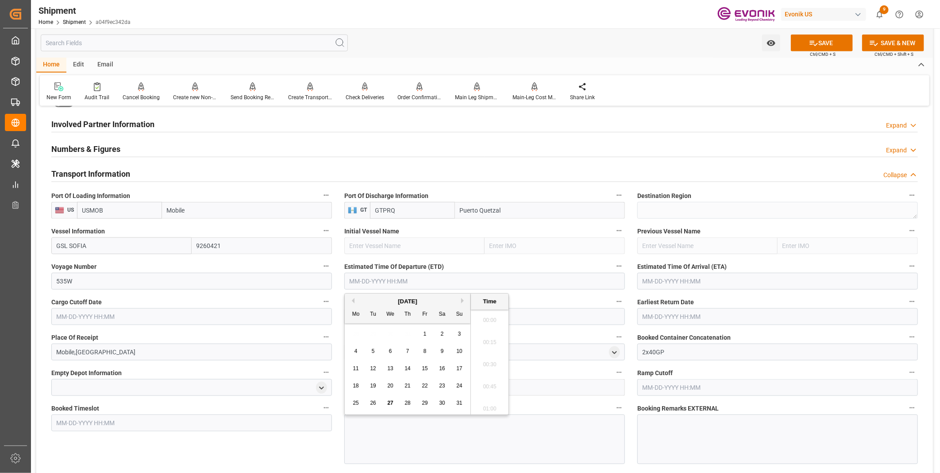
scroll to position [777, 0]
paste input "09-04-2025 00:00"
type input "09-04-2025 00:00"
click at [662, 273] on input "text" at bounding box center [777, 281] width 281 height 17
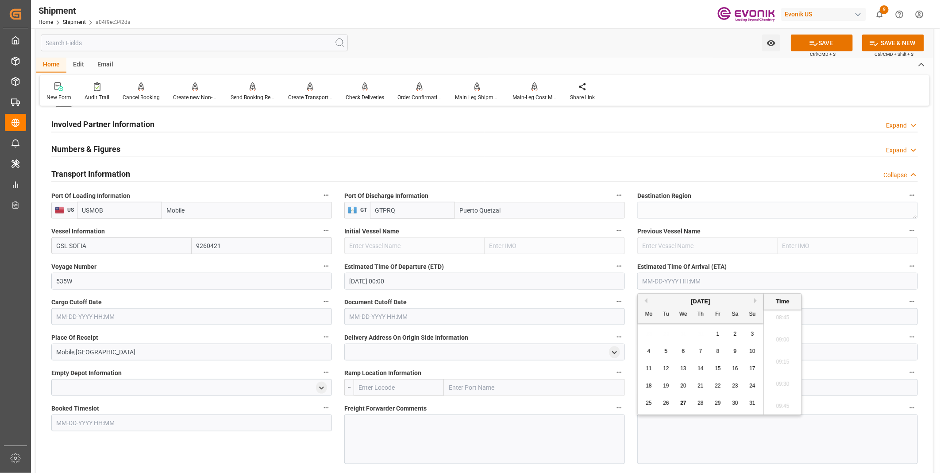
paste input "09-04-2025 00:00"
click at [730, 280] on input "09-04-2025 00:00" at bounding box center [777, 281] width 281 height 17
drag, startPoint x: 720, startPoint y: 281, endPoint x: 597, endPoint y: 281, distance: 122.6
click at [597, 281] on div "Booking Confirmation Milestone Bar Collapse Submitted to FFW for Booking (Pendi…" at bounding box center [484, 219] width 896 height 1195
paste input "23"
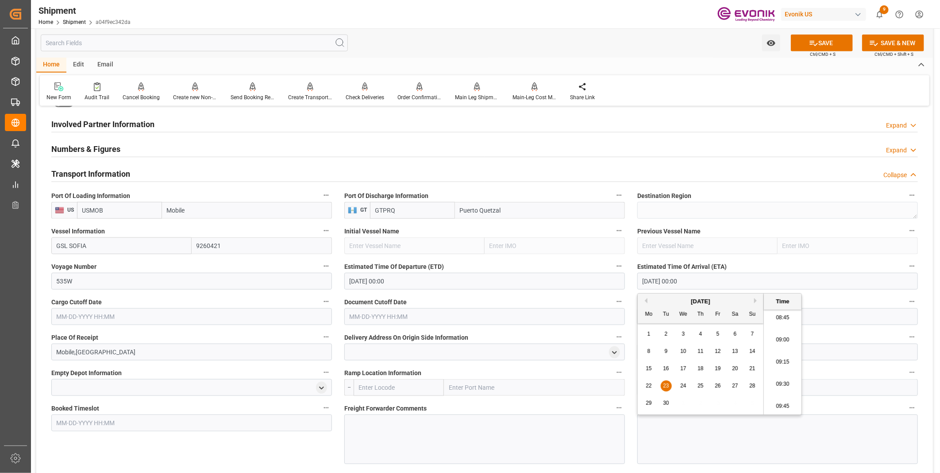
type input "09-23-2025 00:00"
click at [173, 313] on input "text" at bounding box center [191, 316] width 281 height 17
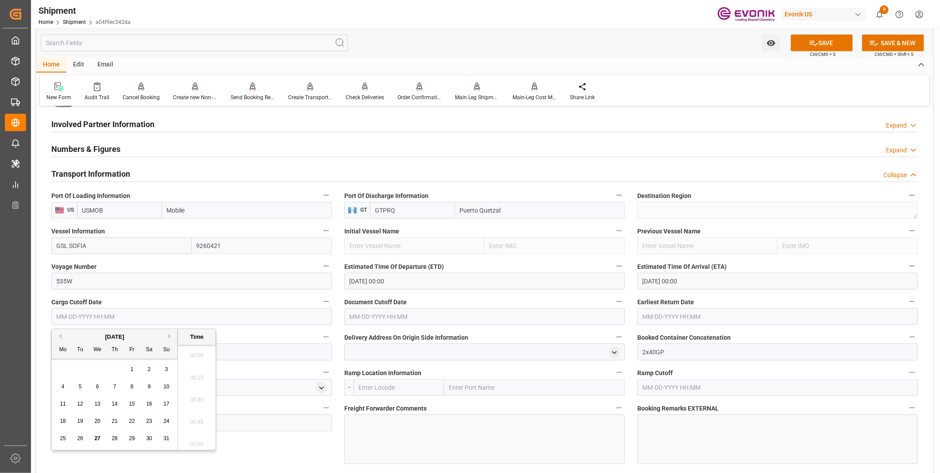
paste input "08-29-2025 04:00"
type input "08-29-2025 04:00"
click at [415, 316] on input "text" at bounding box center [484, 316] width 281 height 17
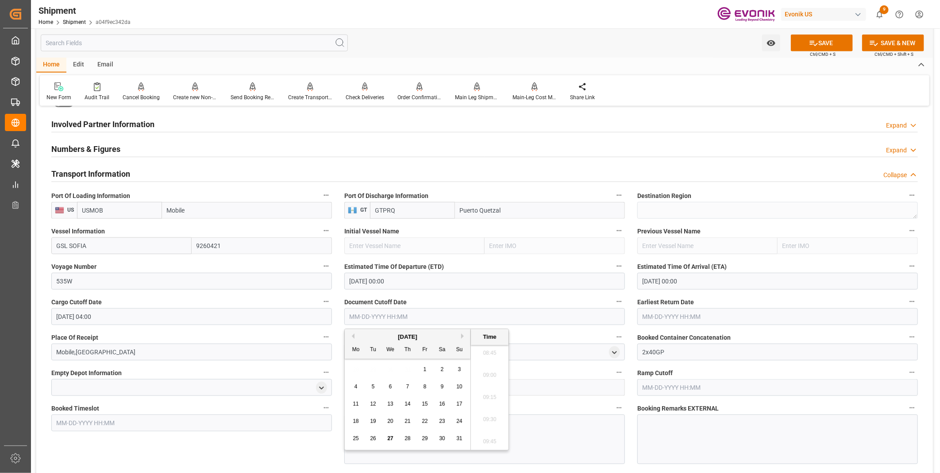
paste input "08-29-2025 04:00"
click at [405, 438] on span "28" at bounding box center [407, 438] width 6 height 6
type input "08-28-2025 04:00"
click at [651, 316] on input "text" at bounding box center [777, 316] width 281 height 17
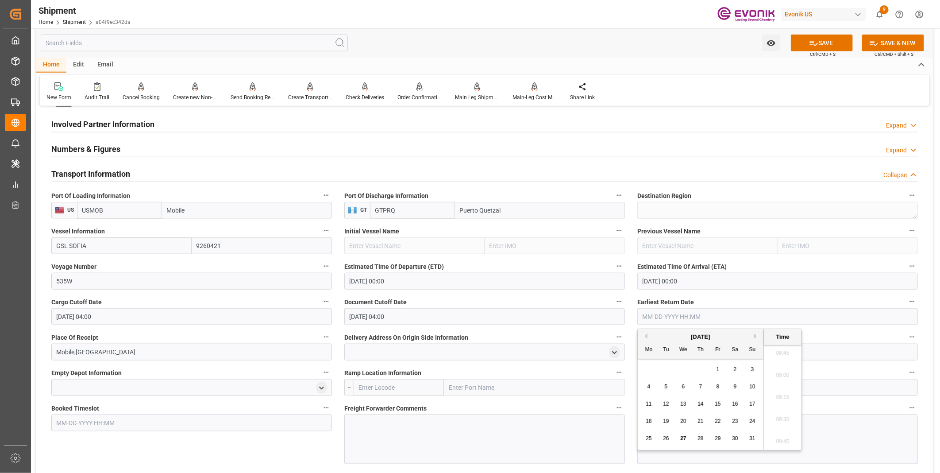
paste input "08-29-2025 04:00"
click at [666, 422] on span "19" at bounding box center [666, 421] width 6 height 6
click at [780, 420] on li "09:30" at bounding box center [783, 419] width 38 height 22
type input "08-19-2025 09:30"
click at [810, 42] on icon at bounding box center [814, 43] width 8 height 5
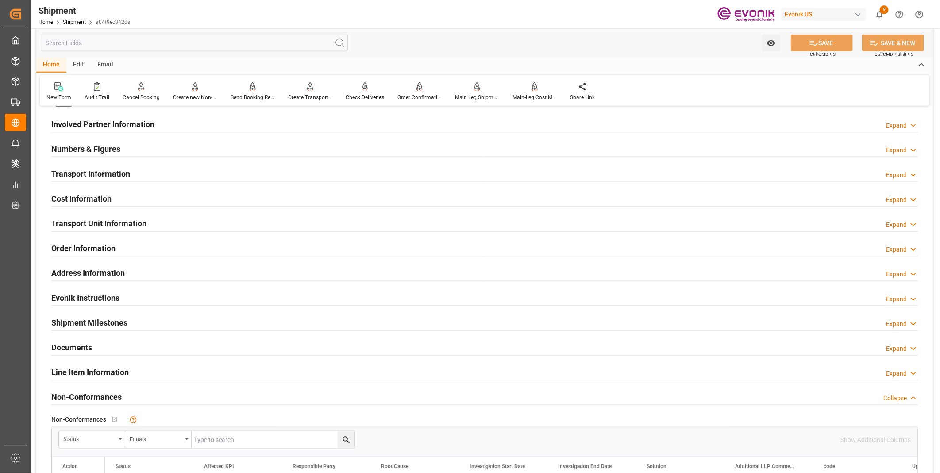
click at [164, 174] on div "Transport Information Expand" at bounding box center [484, 173] width 866 height 17
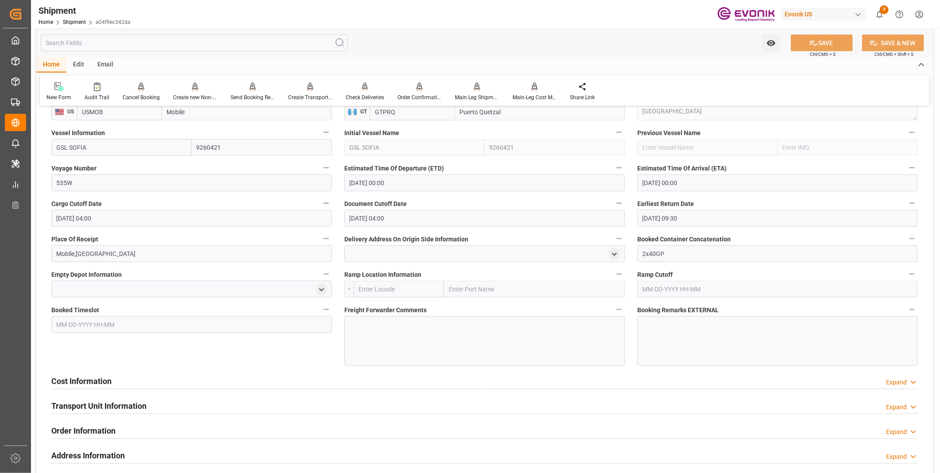
scroll to position [639, 0]
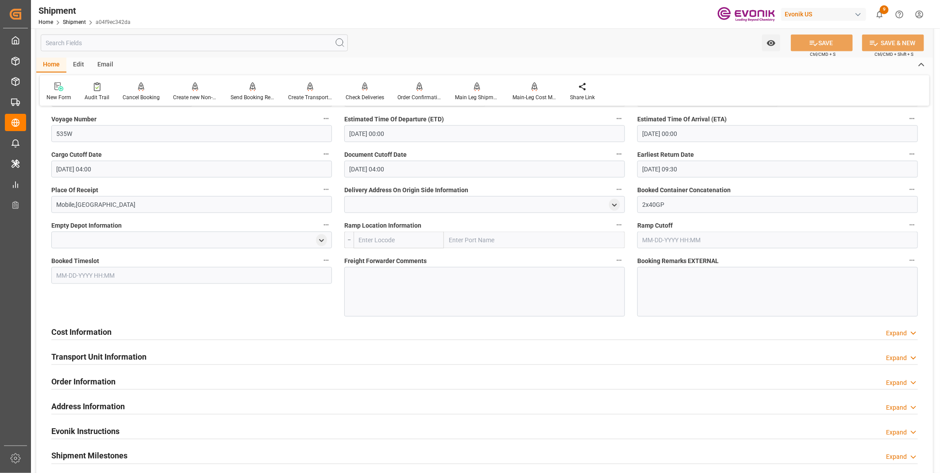
click at [387, 282] on div at bounding box center [484, 292] width 281 height 50
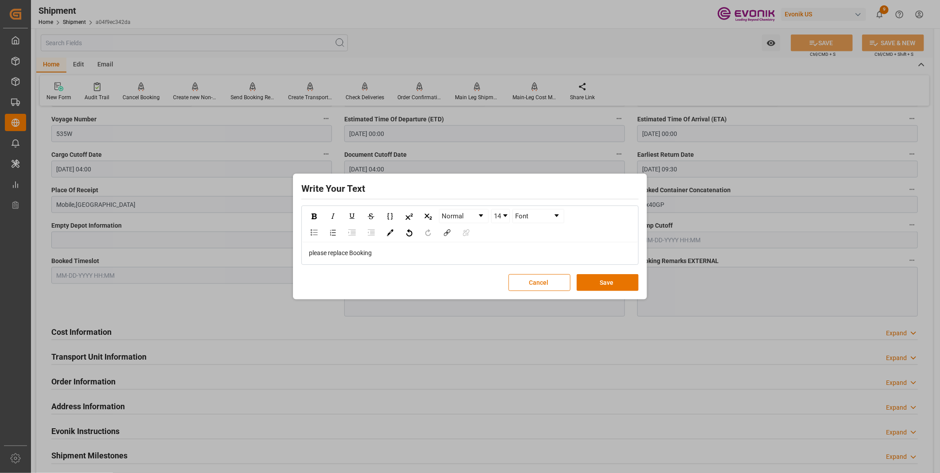
click at [395, 251] on div "please replace Booking" at bounding box center [470, 252] width 323 height 9
click at [547, 250] on div "please replace Booking 258334796 with this new order and cancel previous order" at bounding box center [470, 252] width 323 height 9
click at [619, 284] on button "Save" at bounding box center [607, 282] width 62 height 17
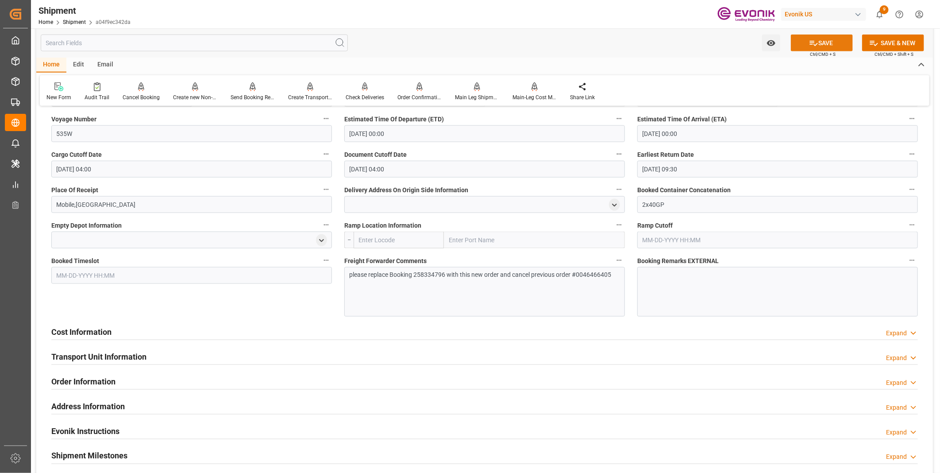
click at [824, 45] on button "SAVE" at bounding box center [822, 43] width 62 height 17
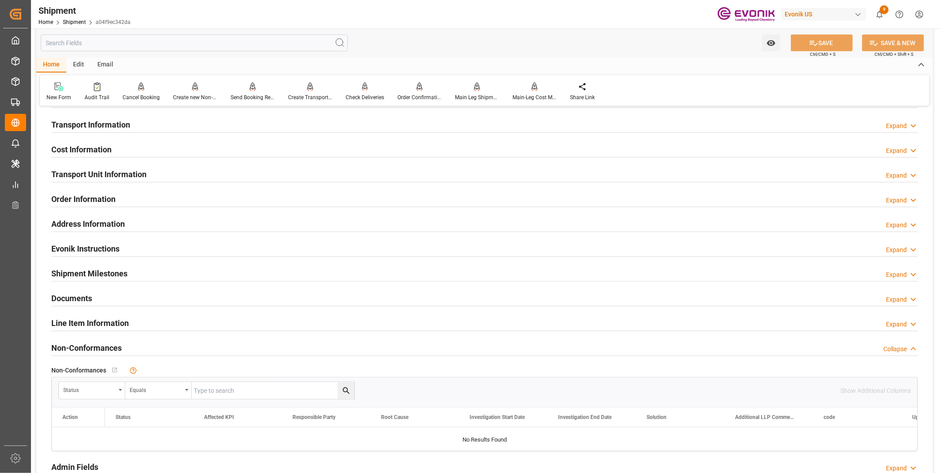
scroll to position [492, 0]
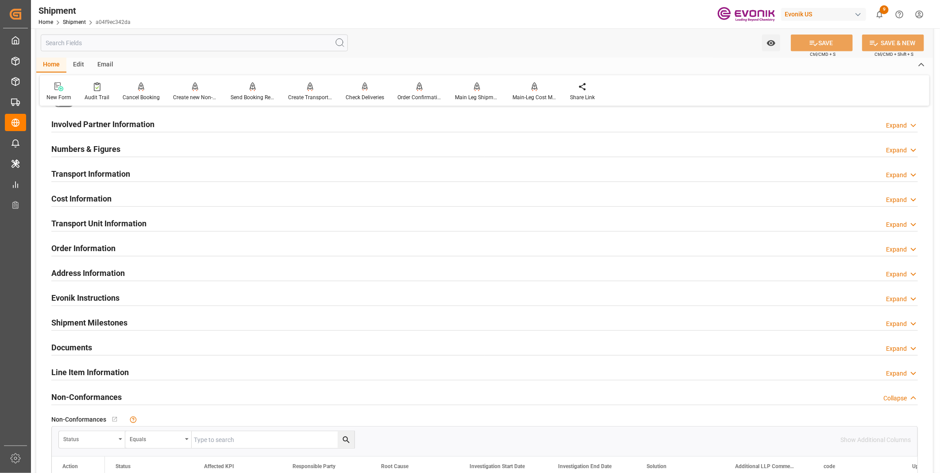
click at [109, 200] on h2 "Cost Information" at bounding box center [81, 198] width 60 height 12
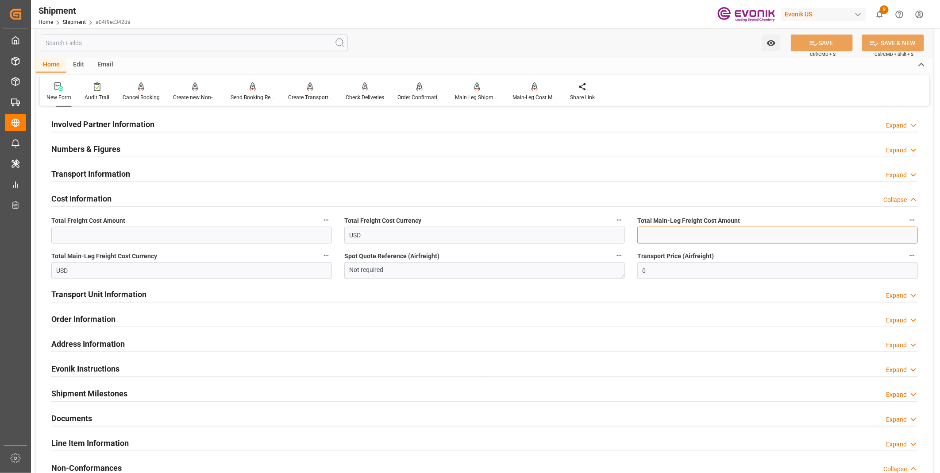
click at [665, 235] on input "text" at bounding box center [777, 235] width 281 height 17
type input "4800"
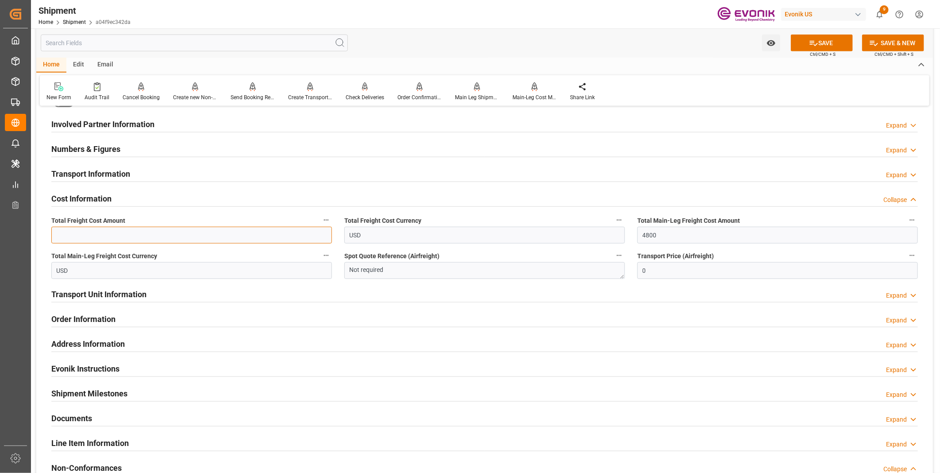
click at [177, 231] on input "text" at bounding box center [191, 235] width 281 height 17
type input "4800"
click at [831, 44] on button "SAVE" at bounding box center [822, 43] width 62 height 17
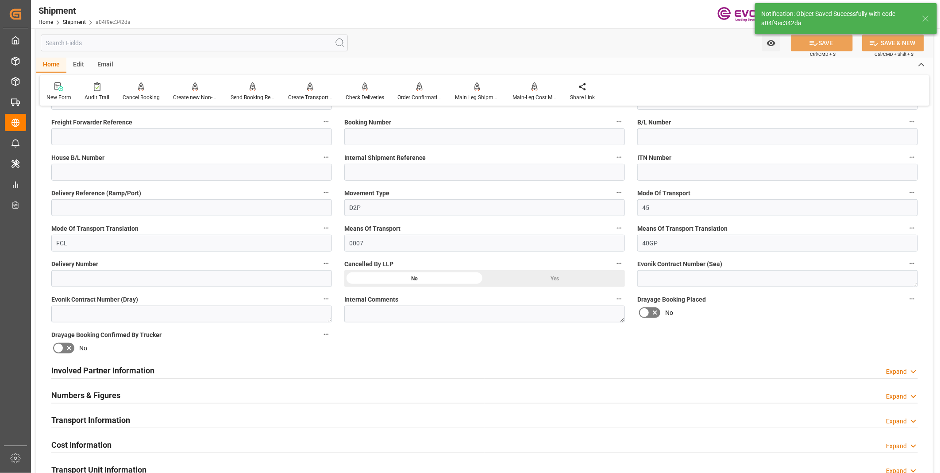
scroll to position [0, 0]
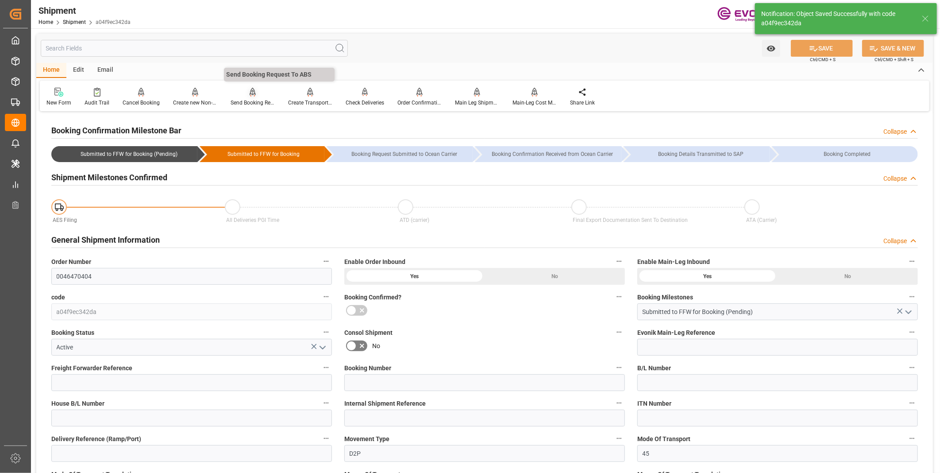
click at [249, 99] on div "Send Booking Request To ABS" at bounding box center [253, 103] width 44 height 8
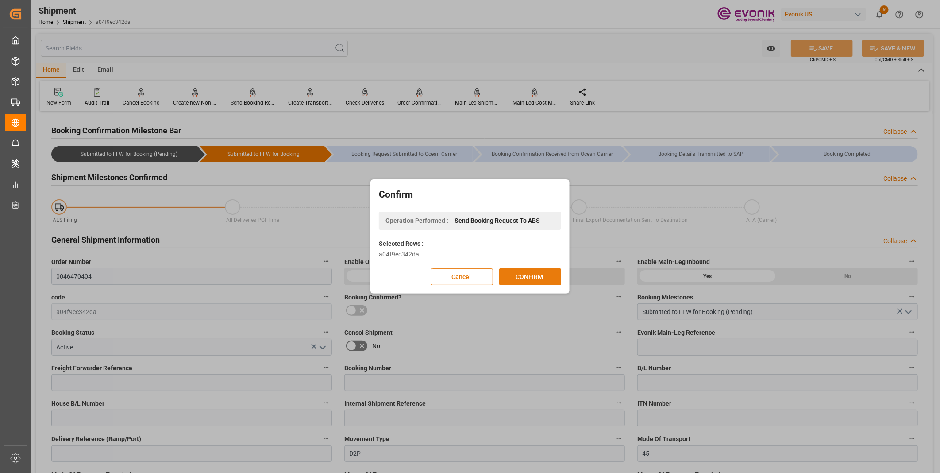
click at [515, 271] on button "CONFIRM" at bounding box center [530, 276] width 62 height 17
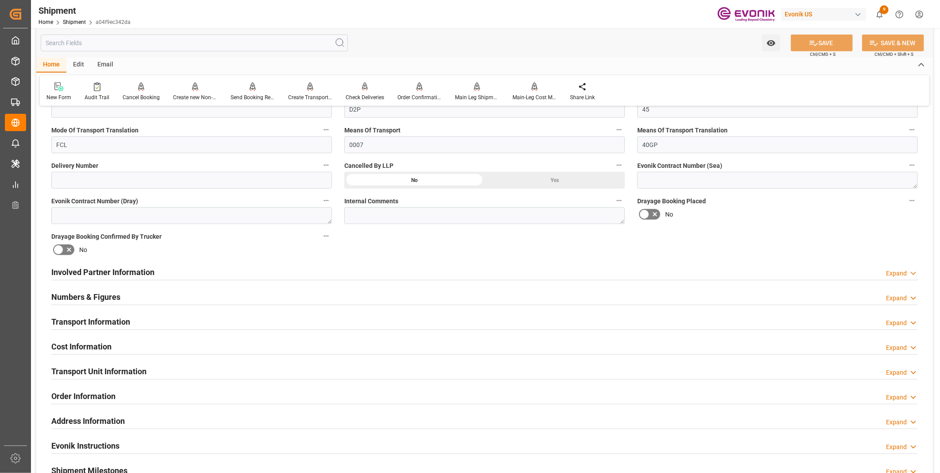
scroll to position [442, 0]
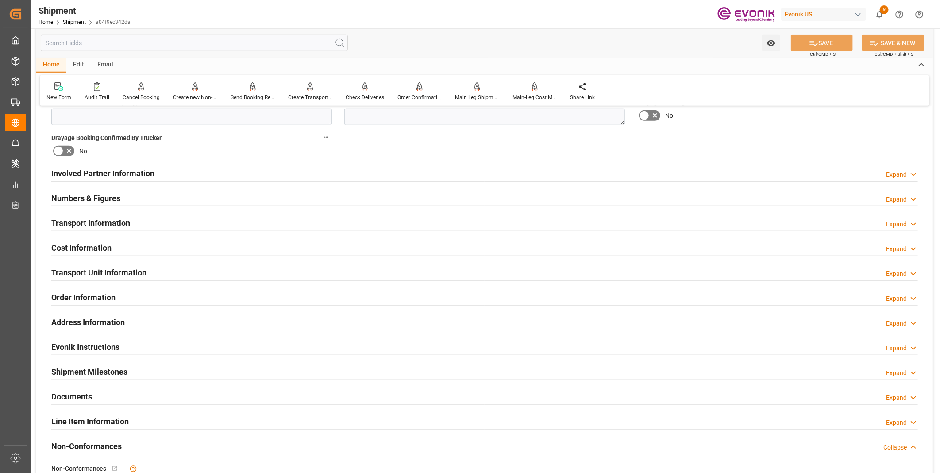
click at [192, 157] on div "No" at bounding box center [191, 151] width 281 height 14
click at [204, 170] on div "Involved Partner Information Expand" at bounding box center [484, 172] width 866 height 17
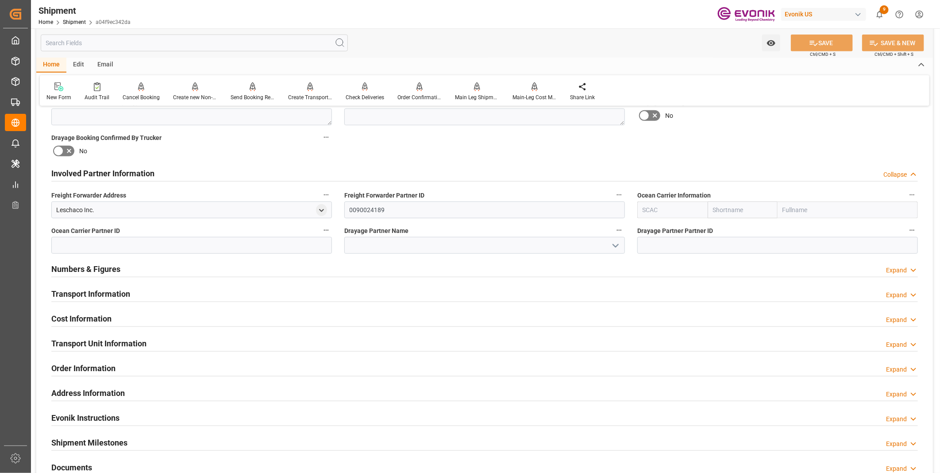
click at [649, 207] on input "text" at bounding box center [672, 209] width 70 height 17
paste input "MAEU"
type input "MAEU"
click at [638, 227] on div "MAEU" at bounding box center [651, 229] width 27 height 20
type input "Maersk"
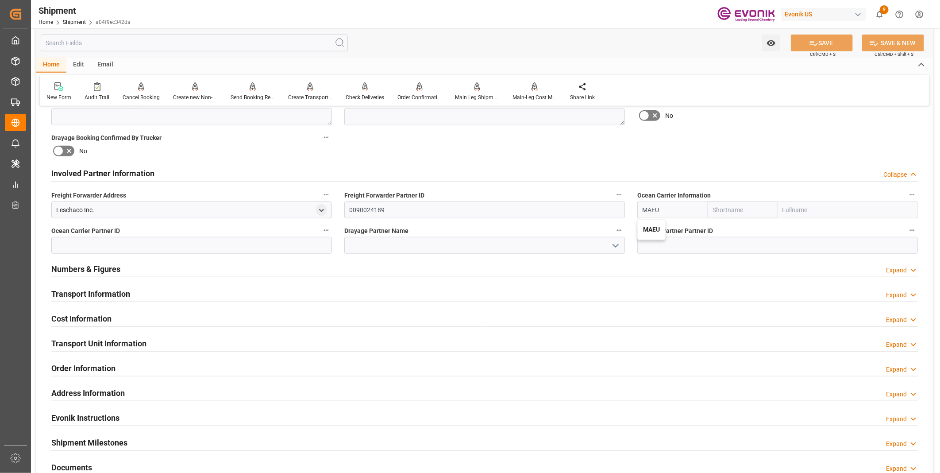
type input "Maersk Line AS"
type input "MAEU"
click at [383, 242] on input at bounding box center [484, 245] width 281 height 17
click at [390, 244] on input at bounding box center [484, 245] width 281 height 17
paste input "Maersk Agency U S A Inc"
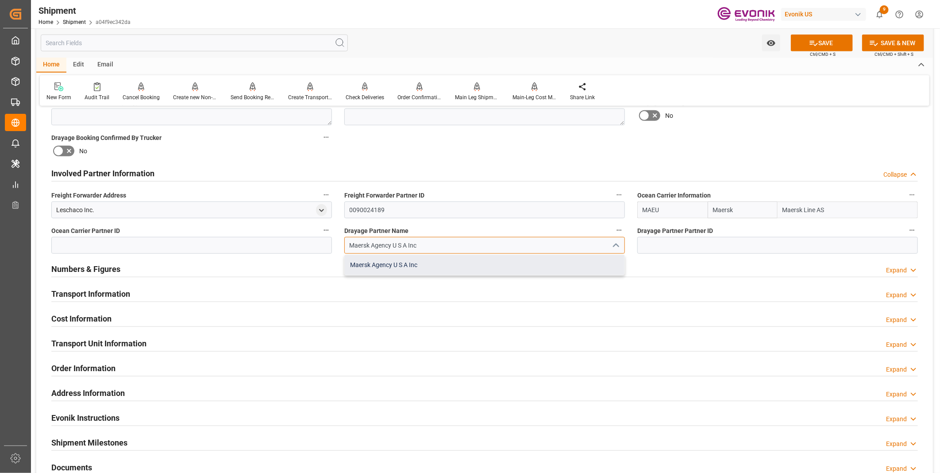
click at [453, 265] on div "Maersk Agency U S A Inc" at bounding box center [485, 265] width 280 height 20
type input "Maersk Agency U S A Inc"
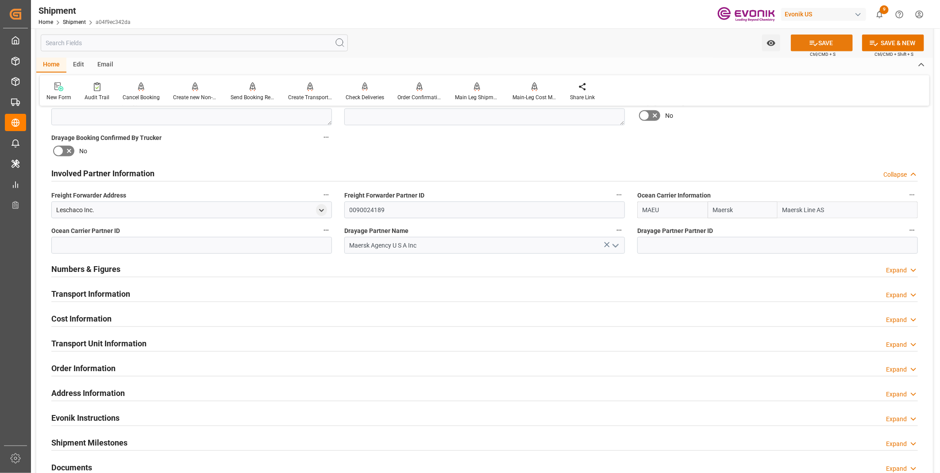
click at [816, 45] on icon at bounding box center [813, 42] width 9 height 9
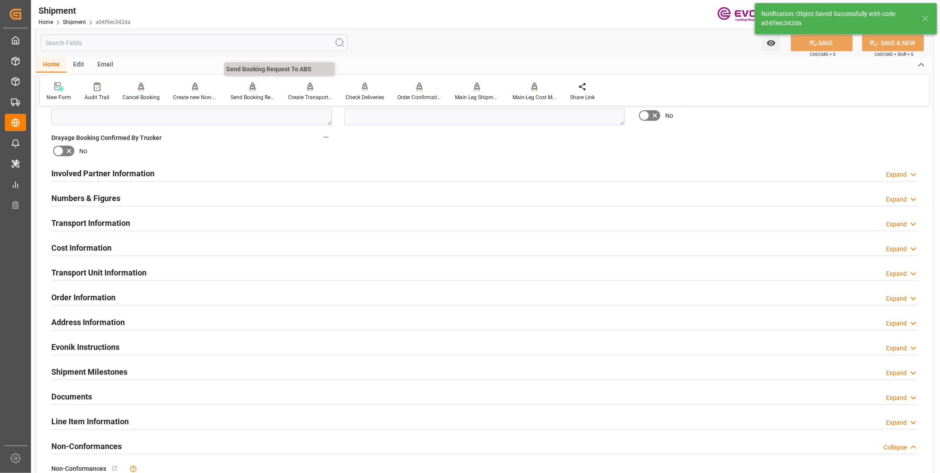
type input "Submitted to FFW for Booking"
click at [164, 171] on div "Involved Partner Information Expand" at bounding box center [484, 172] width 866 height 17
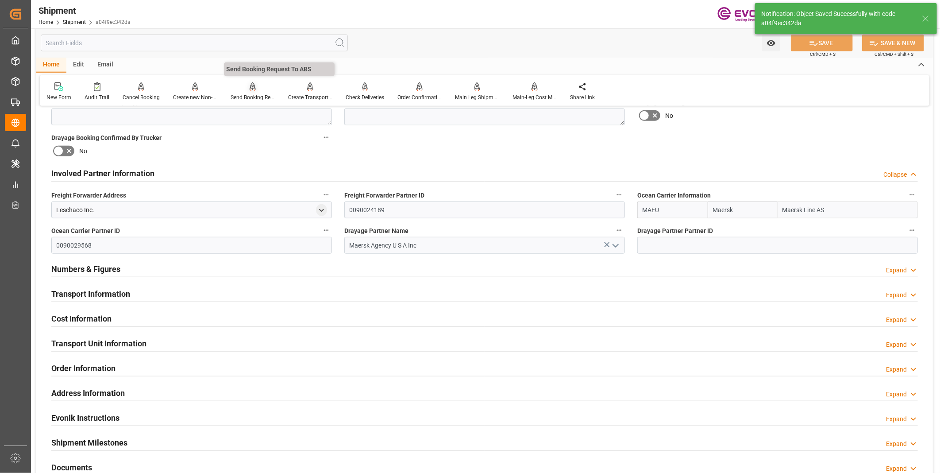
click at [245, 96] on div "Send Booking Request To ABS" at bounding box center [253, 97] width 44 height 8
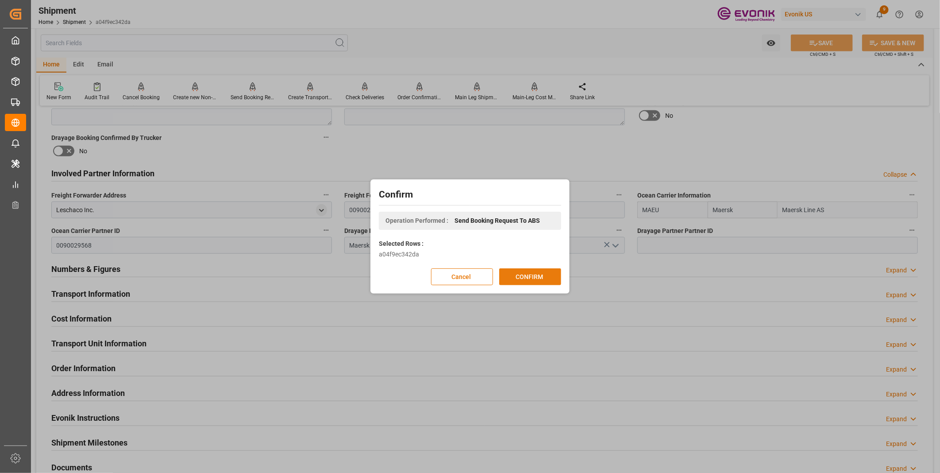
click at [522, 277] on button "CONFIRM" at bounding box center [530, 276] width 62 height 17
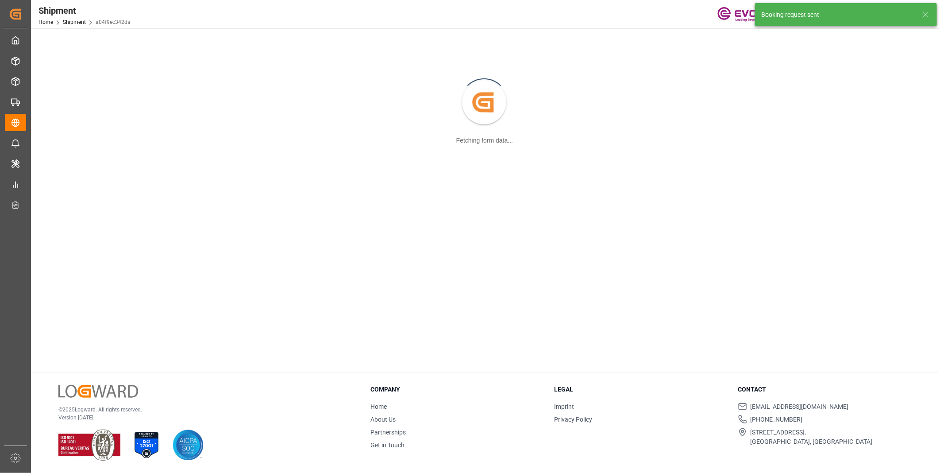
scroll to position [96, 0]
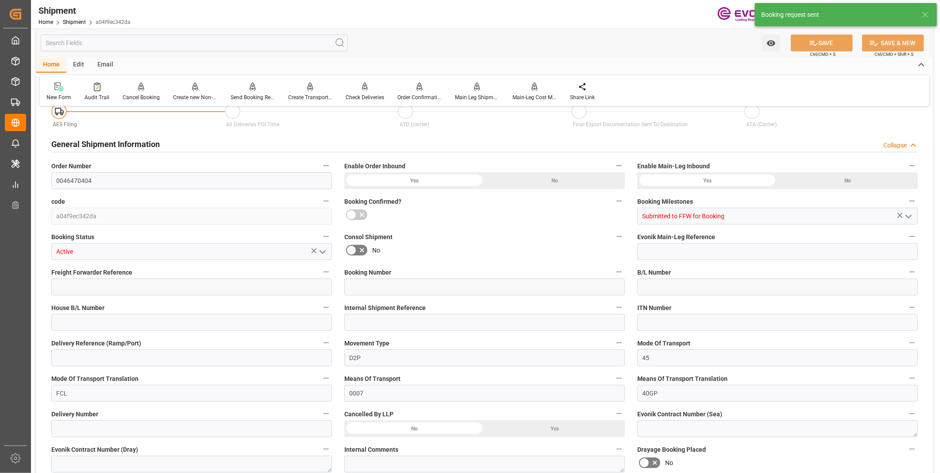
type input "0046470404"
type input "a04f9ec342da"
type input "Submitted to FFW for Booking"
type input "Active"
type input "D2P"
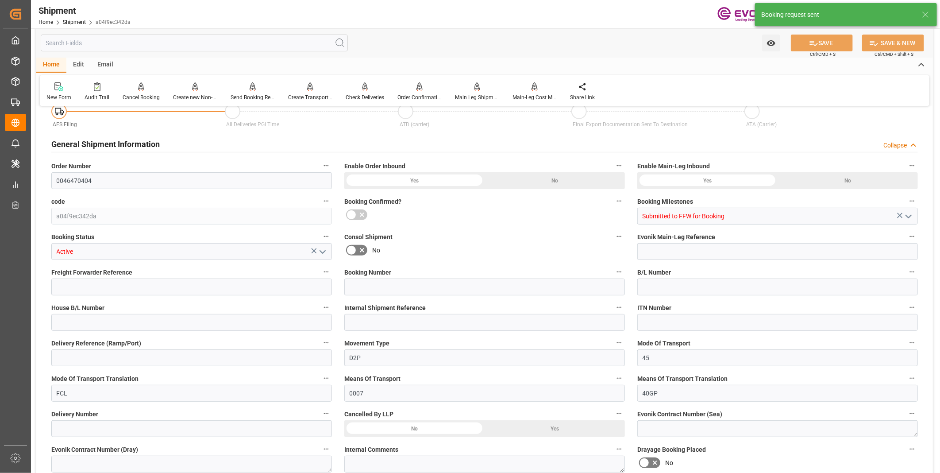
type input "45"
type input "FCL"
type input "0007"
type input "40GP"
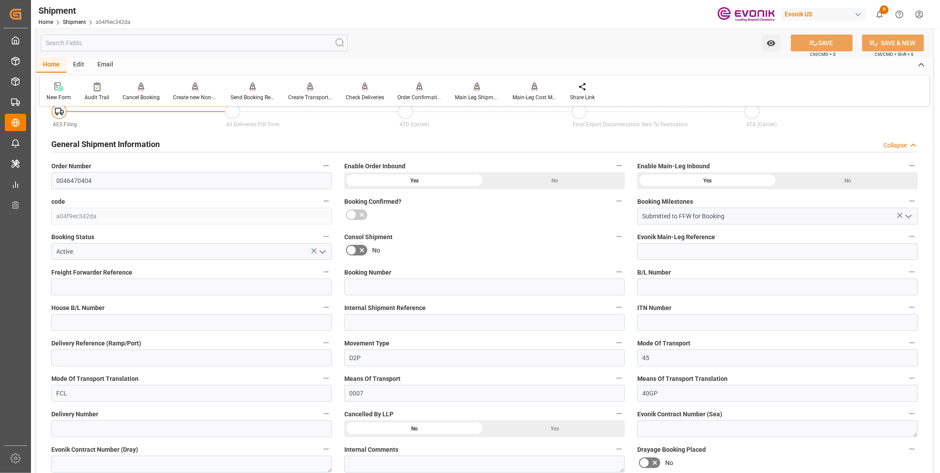
scroll to position [442, 0]
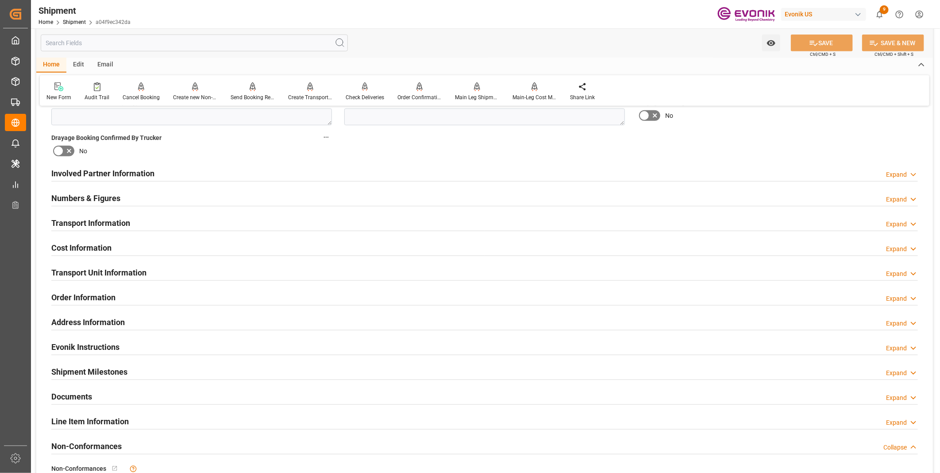
click at [176, 222] on div "Transport Information Expand" at bounding box center [484, 222] width 866 height 17
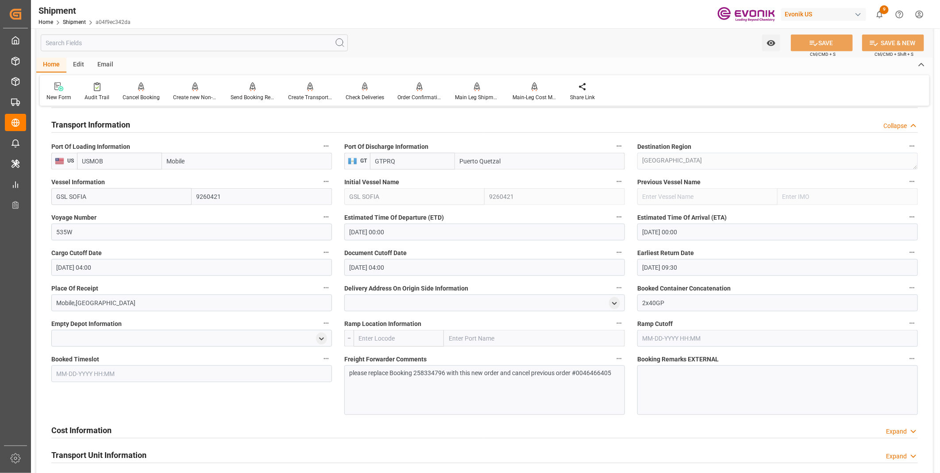
scroll to position [639, 0]
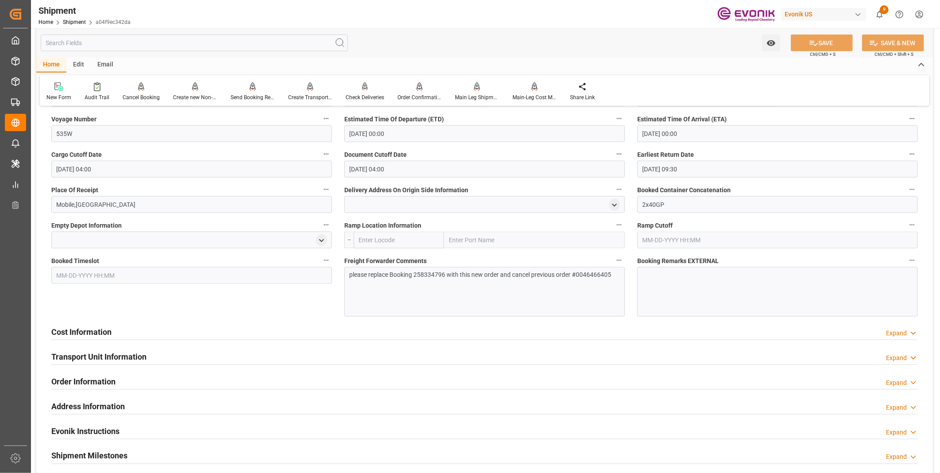
click at [388, 279] on p "please replace Booking 258334796 with this new order and cancel previous order …" at bounding box center [481, 274] width 262 height 9
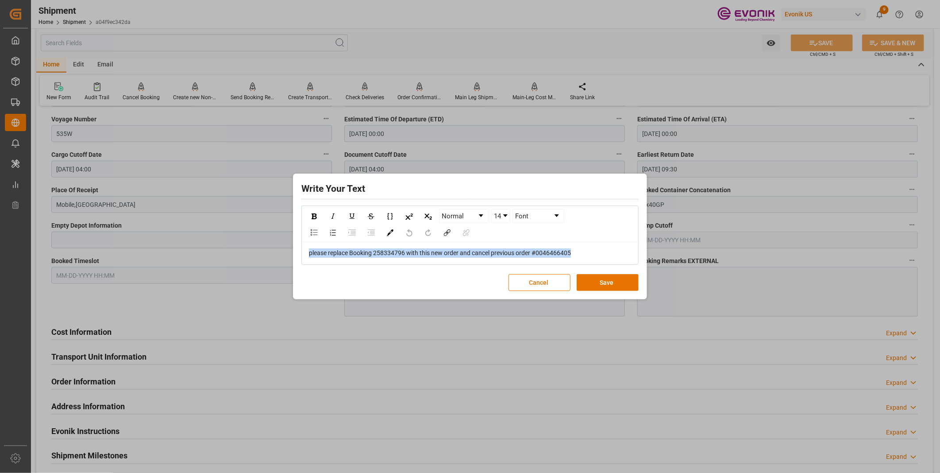
drag, startPoint x: 588, startPoint y: 248, endPoint x: 277, endPoint y: 242, distance: 310.6
click at [277, 242] on div "Write Your Text Normal 14 Font please replace Booking 258334796 with this new o…" at bounding box center [470, 236] width 940 height 473
copy span "please replace Booking 258334796 with this new order and cancel previous order …"
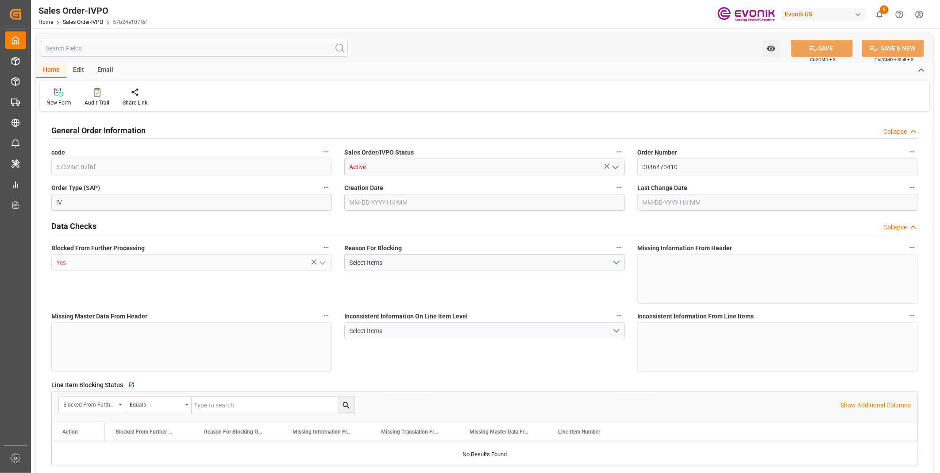
type input "GTPRQ"
type input "0"
type input "2"
type input "38874"
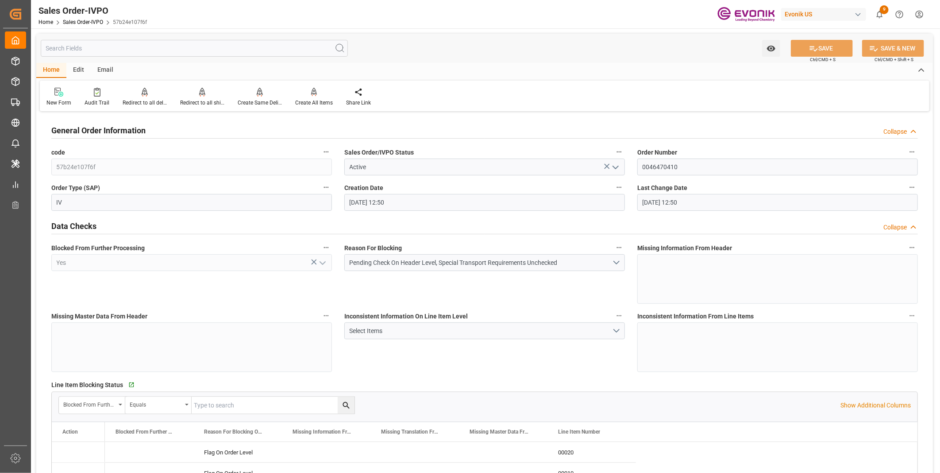
type input "[DATE] 12:50"
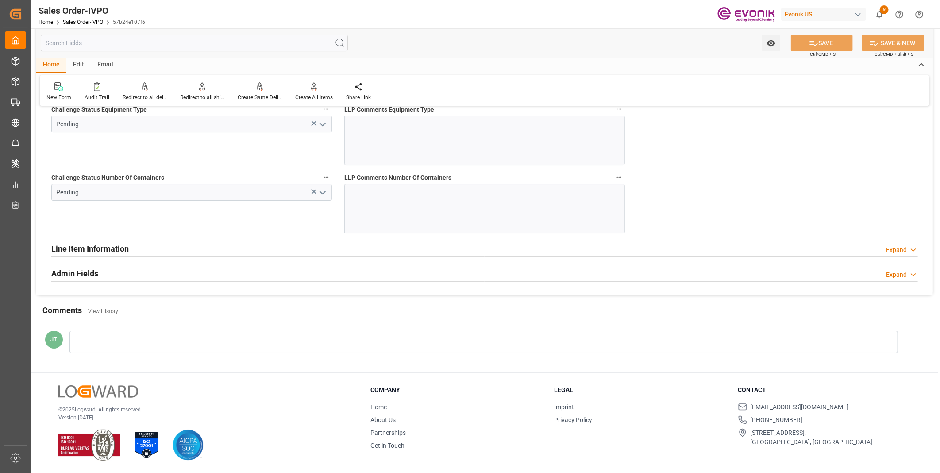
scroll to position [1741, 0]
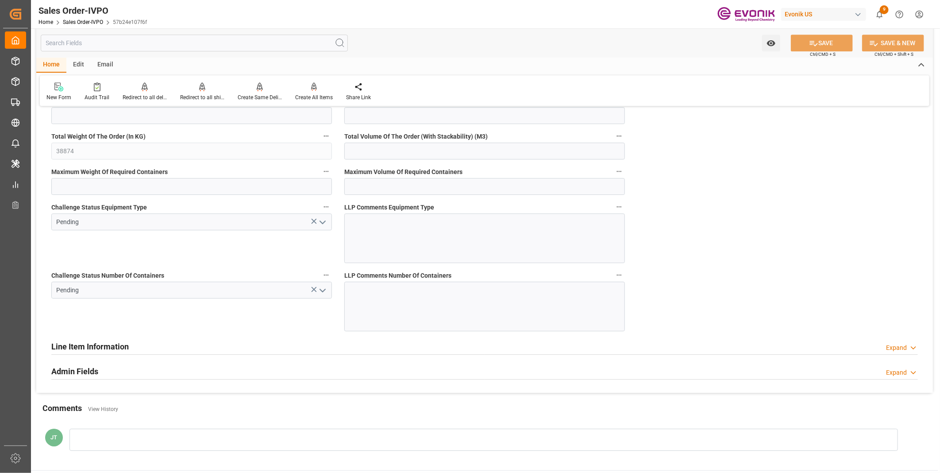
click at [322, 288] on icon "open menu" at bounding box center [322, 290] width 11 height 11
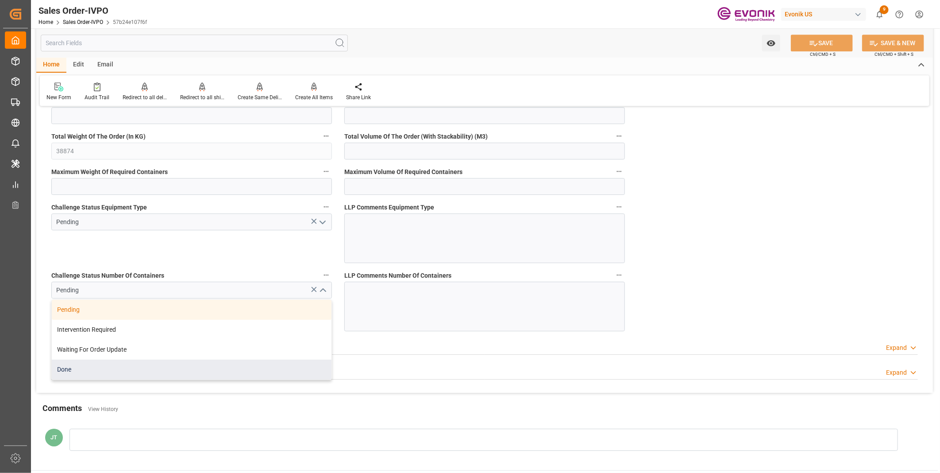
click at [100, 373] on div "Done" at bounding box center [192, 369] width 280 height 20
type input "Done"
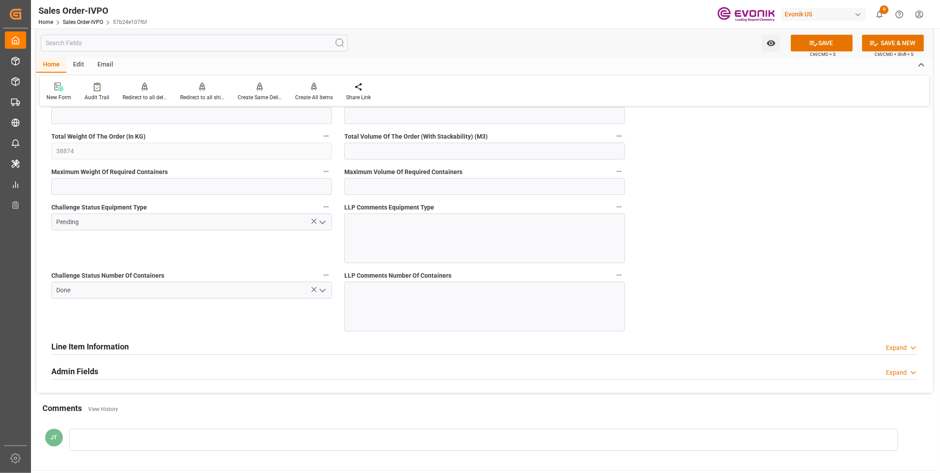
click at [321, 224] on icon "open menu" at bounding box center [322, 222] width 11 height 11
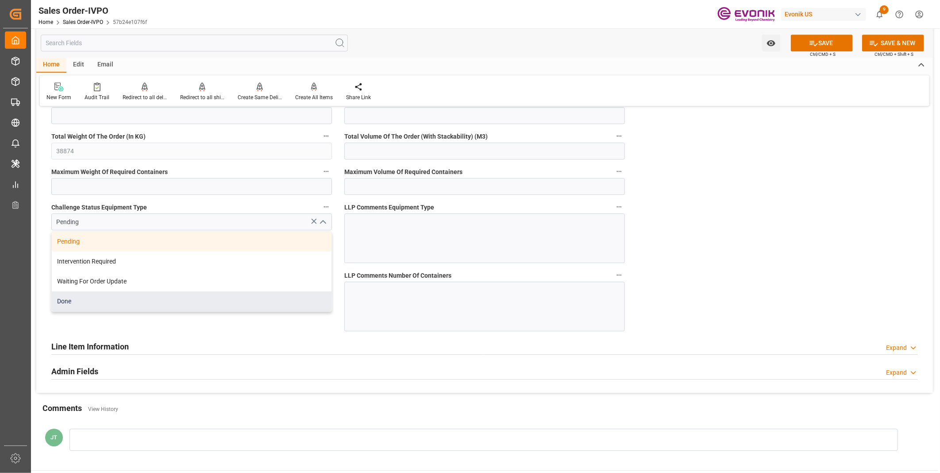
click at [93, 302] on div "Done" at bounding box center [192, 301] width 280 height 20
type input "Done"
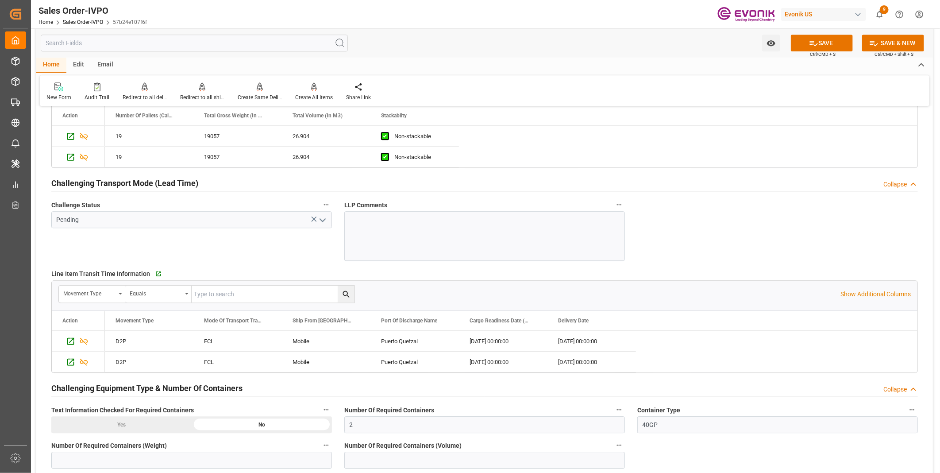
scroll to position [1298, 0]
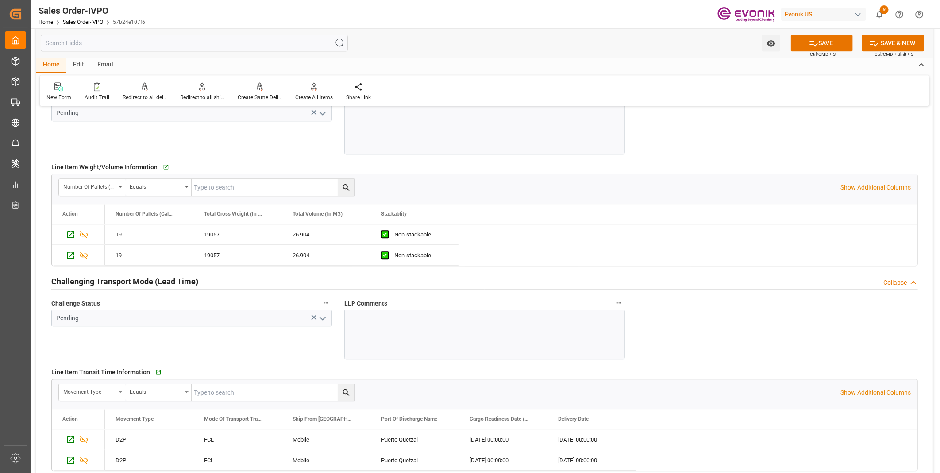
click at [318, 319] on icon "open menu" at bounding box center [322, 318] width 11 height 11
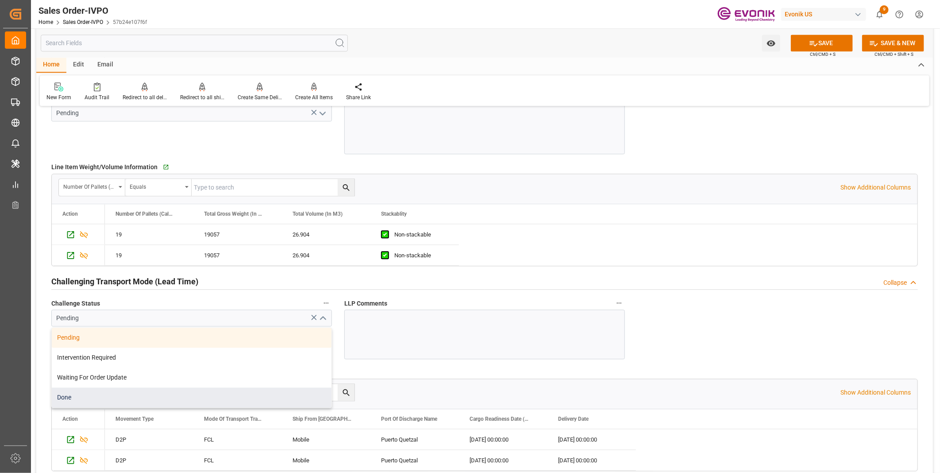
click at [72, 402] on div "Done" at bounding box center [192, 397] width 280 height 20
type input "Done"
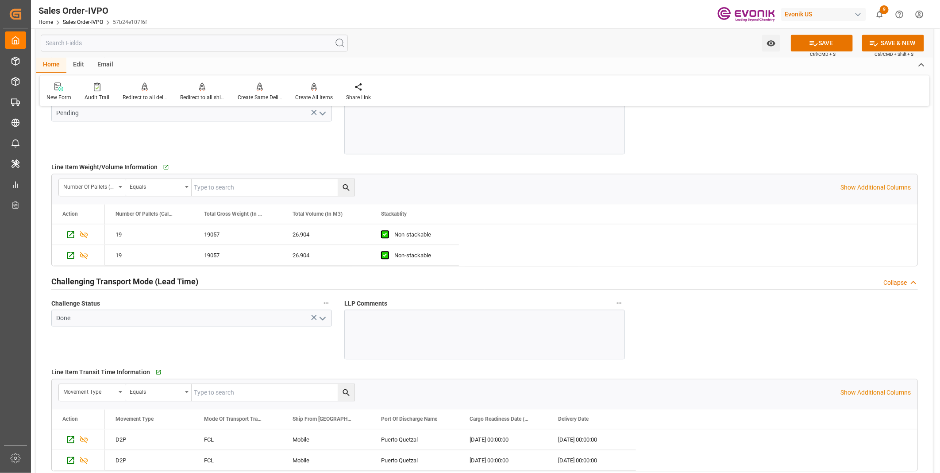
scroll to position [1200, 0]
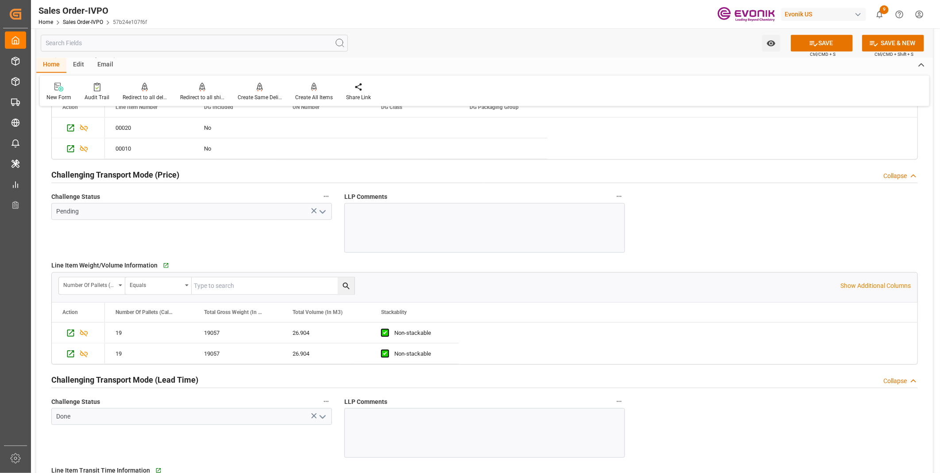
click at [321, 211] on polyline "open menu" at bounding box center [322, 211] width 5 height 3
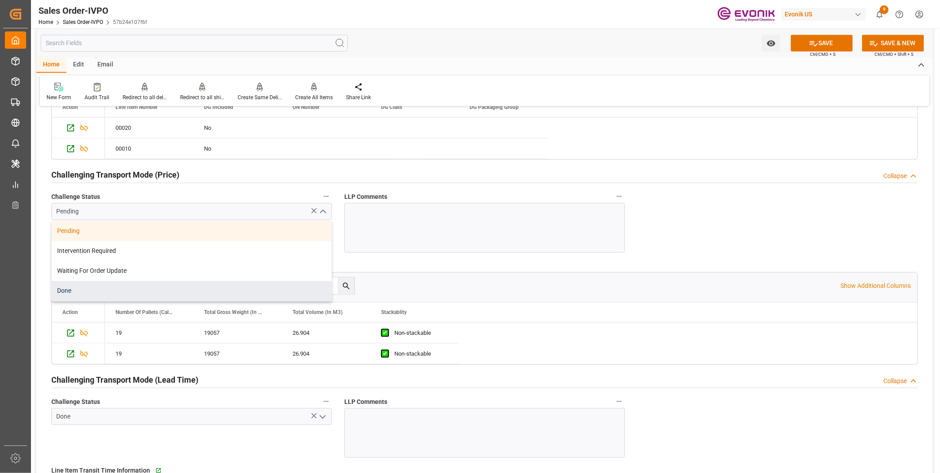
click at [97, 294] on div "Done" at bounding box center [192, 291] width 280 height 20
type input "Done"
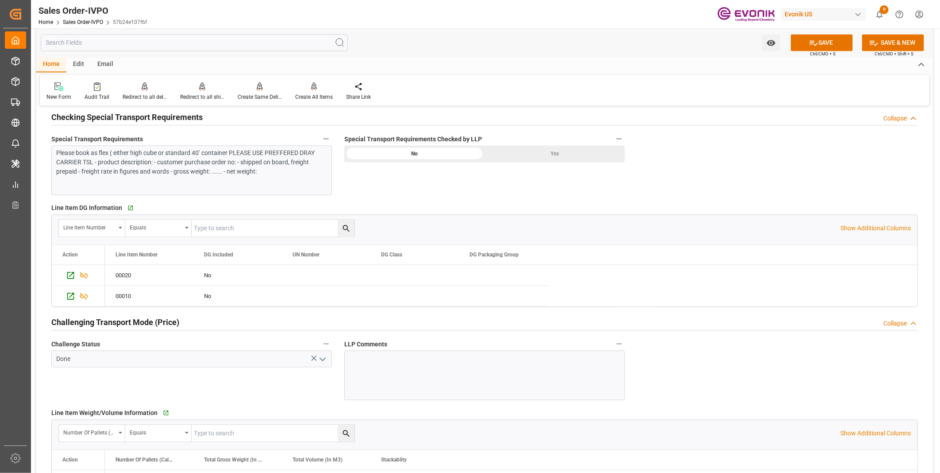
scroll to position [1003, 0]
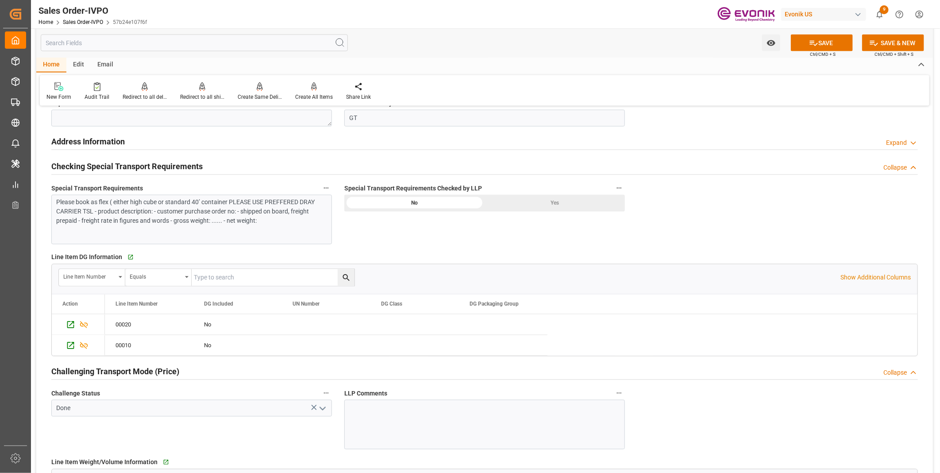
click at [551, 206] on div "Yes" at bounding box center [554, 203] width 140 height 17
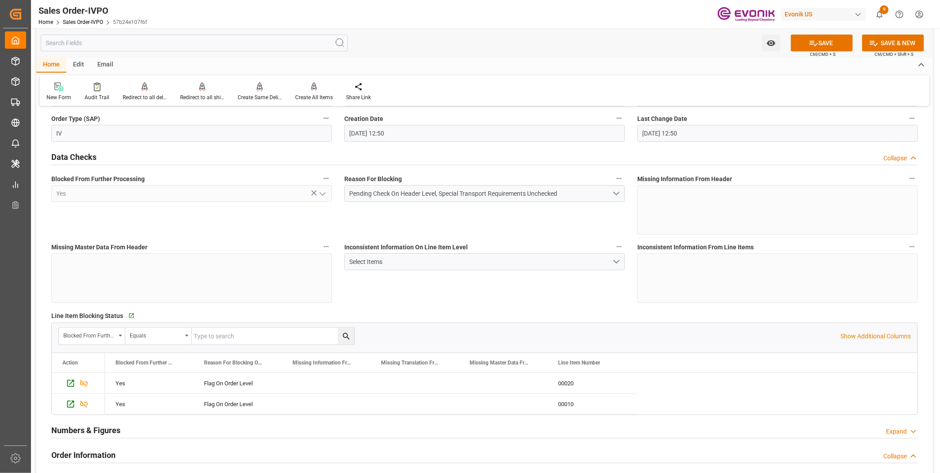
scroll to position [0, 0]
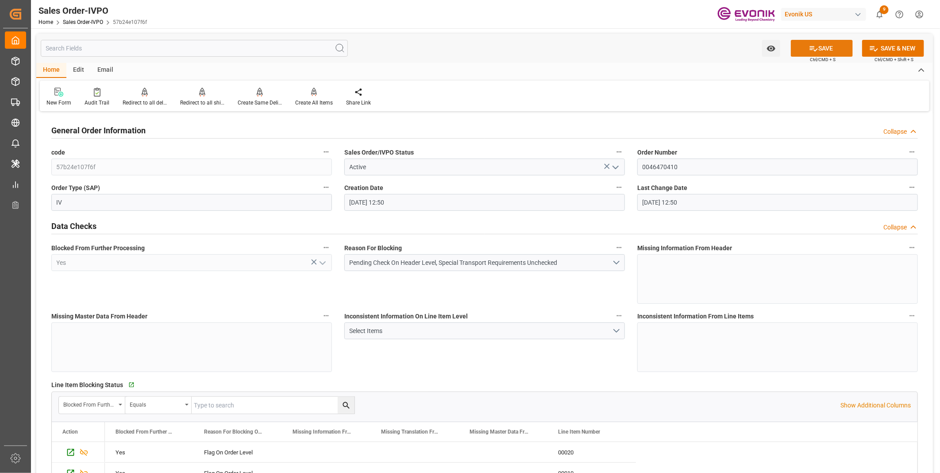
click at [826, 46] on button "SAVE" at bounding box center [822, 48] width 62 height 17
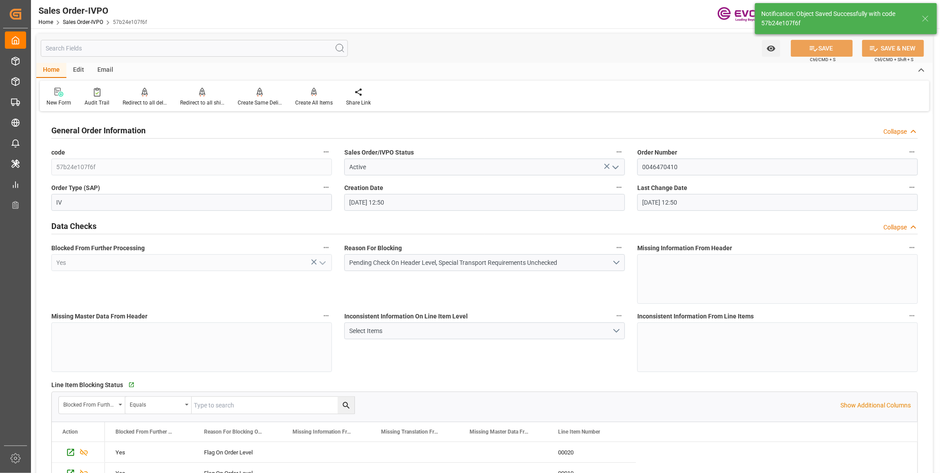
type input "[DATE] 13:28"
type input "No"
type input "3"
type input "2"
type input "107.616"
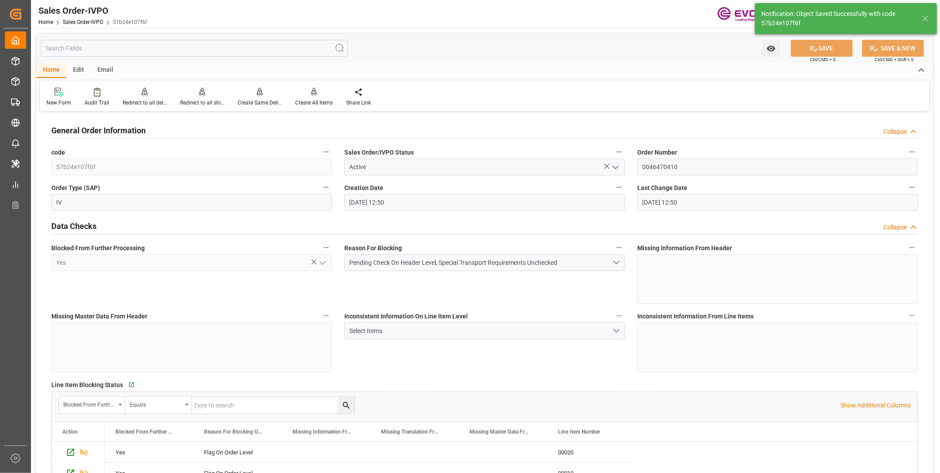
type input "38000"
type input "120"
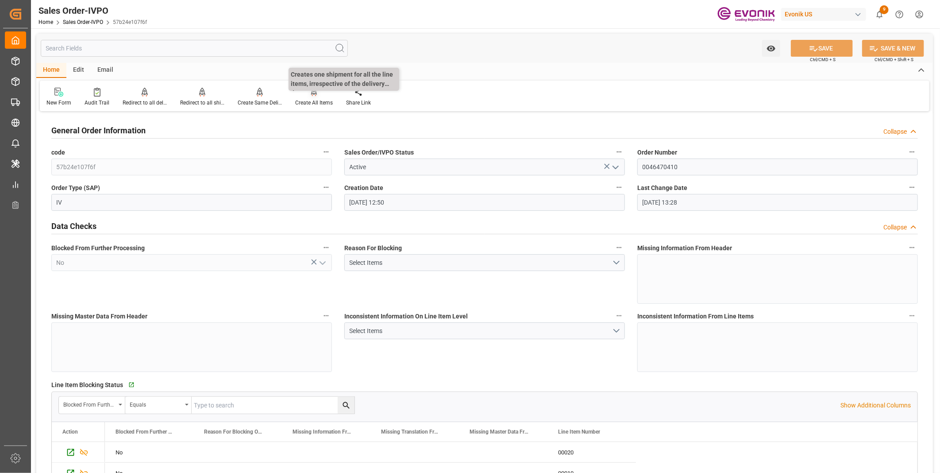
click at [312, 99] on div "Create All Items" at bounding box center [314, 103] width 38 height 8
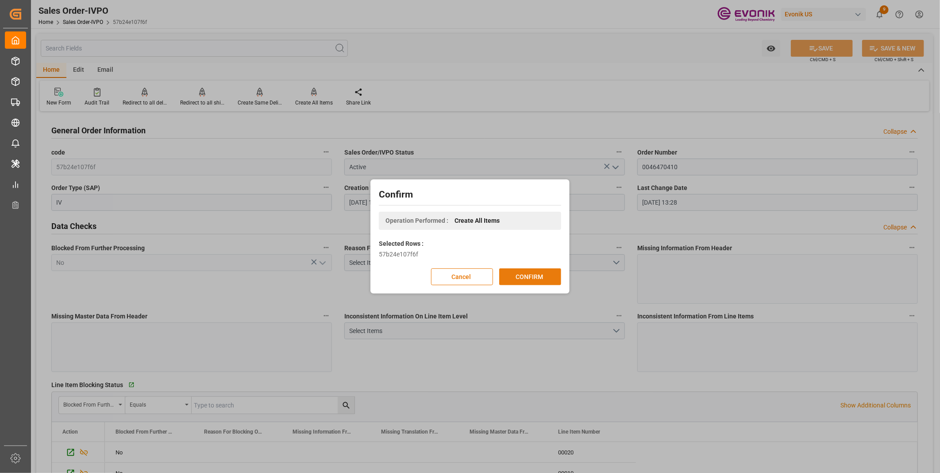
click at [519, 272] on button "CONFIRM" at bounding box center [530, 276] width 62 height 17
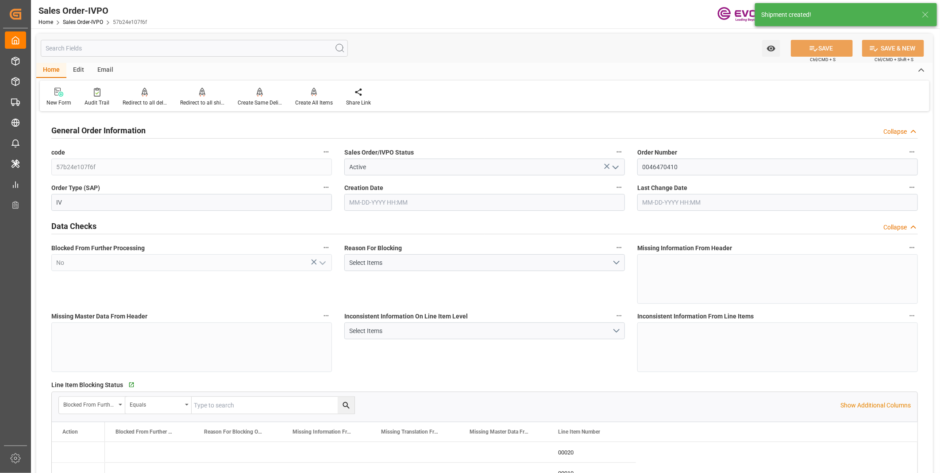
type input "GTPRQ"
type input "0"
type input "2"
type input "3"
type input "2"
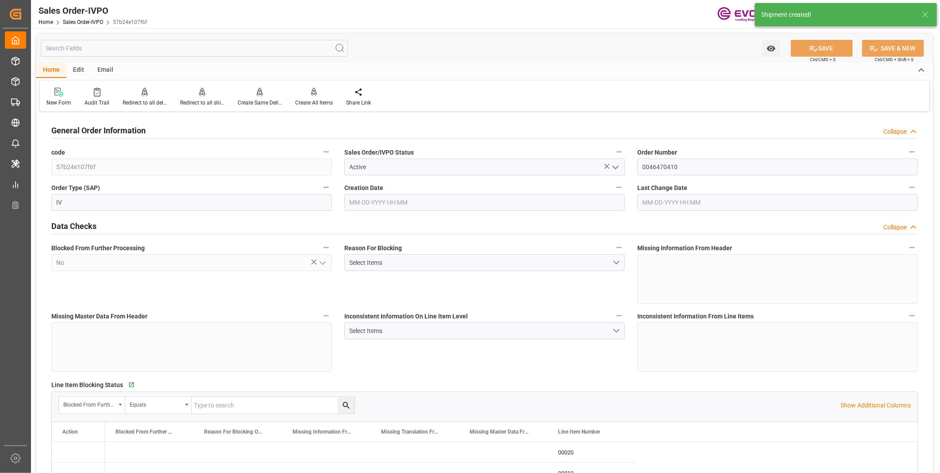
type input "38874"
type input "107.616"
type input "38000"
type input "120"
type input "[DATE] 12:50"
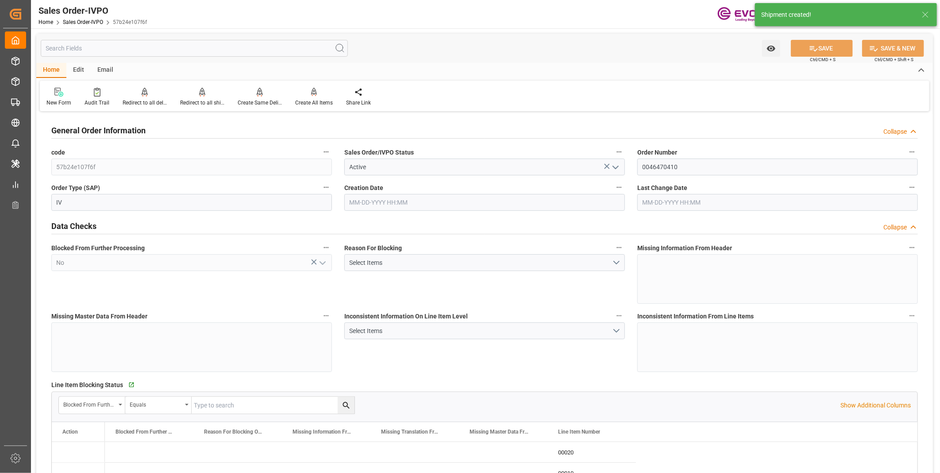
type input "[DATE] 13:28"
click at [187, 104] on div "Redirect to all shipments" at bounding box center [202, 103] width 44 height 8
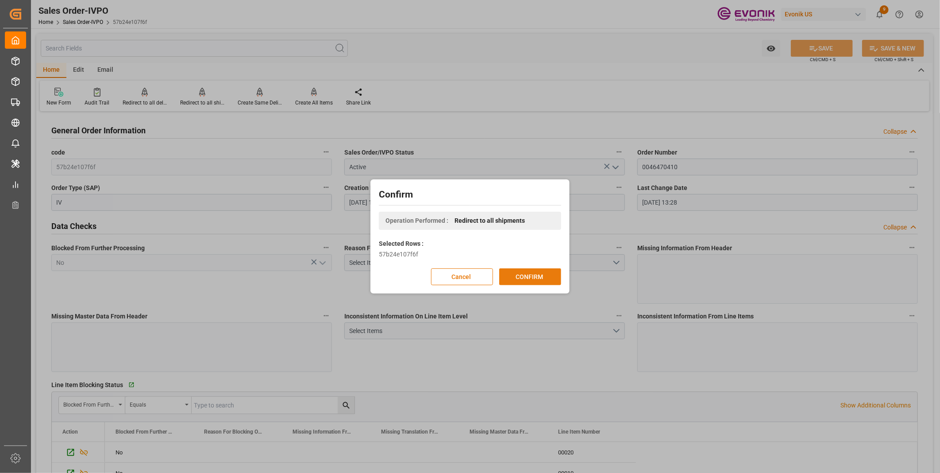
click at [520, 278] on button "CONFIRM" at bounding box center [530, 276] width 62 height 17
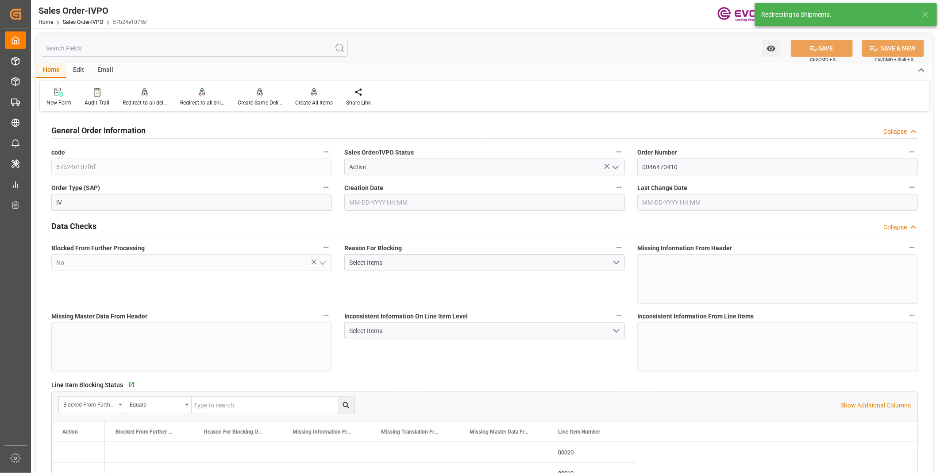
type input "[DATE] 12:50"
type input "[DATE] 13:28"
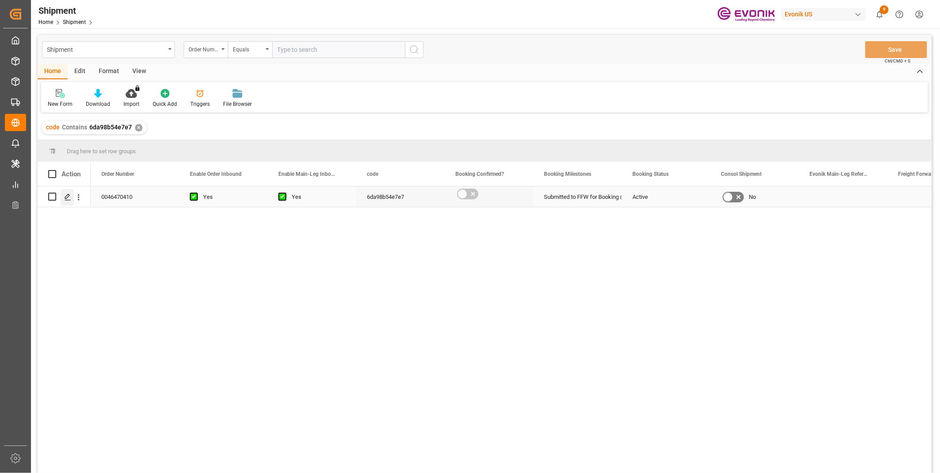
click at [65, 196] on icon "Press SPACE to select this row." at bounding box center [67, 196] width 7 height 7
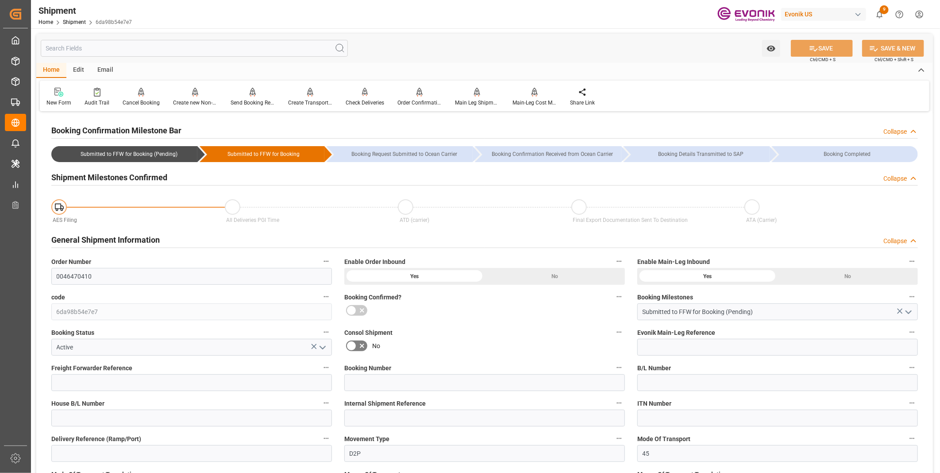
scroll to position [196, 0]
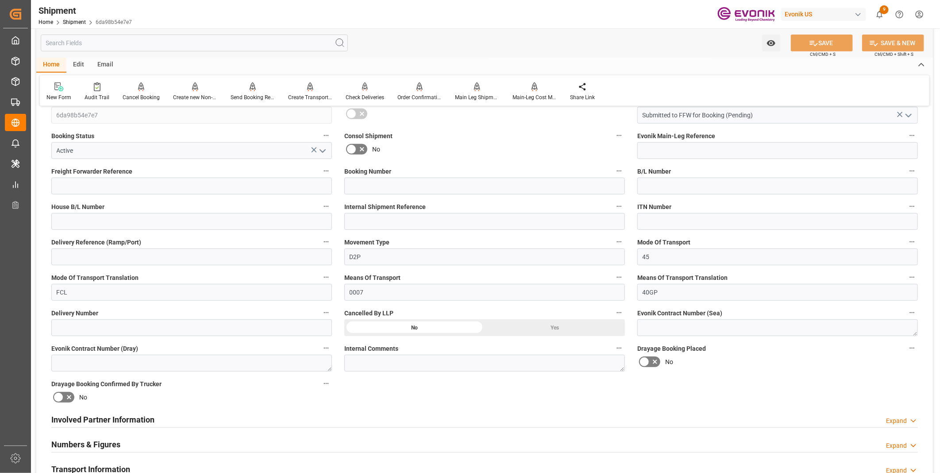
click at [302, 419] on div "Involved Partner Information Expand" at bounding box center [484, 418] width 866 height 17
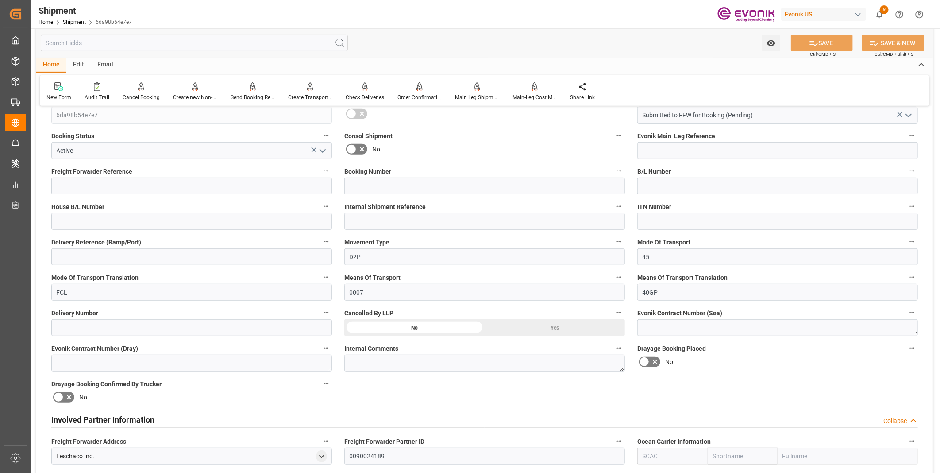
scroll to position [295, 0]
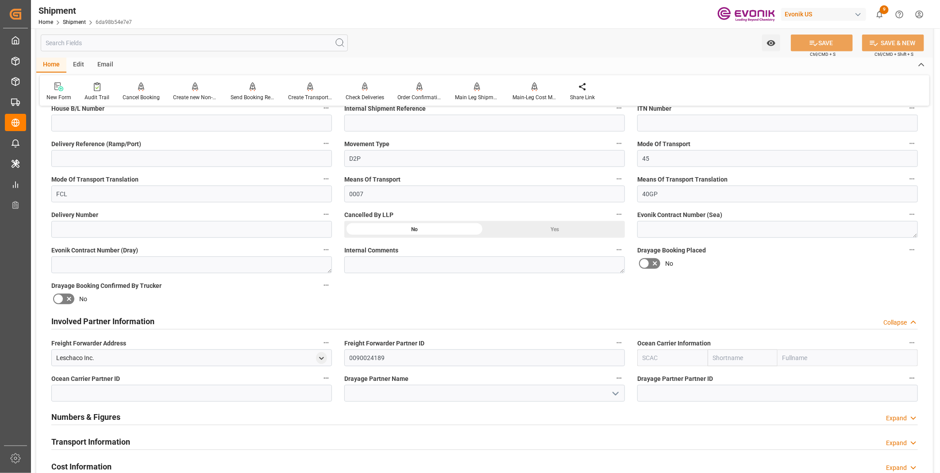
click at [652, 356] on input "text" at bounding box center [672, 357] width 70 height 17
paste input "MAEU"
click at [669, 360] on input "MAEU" at bounding box center [672, 357] width 70 height 17
drag, startPoint x: 680, startPoint y: 356, endPoint x: 603, endPoint y: 351, distance: 76.7
click at [603, 351] on div "Booking Confirmation Milestone Bar Collapse Submitted to FFW for Booking (Pendi…" at bounding box center [484, 312] width 896 height 986
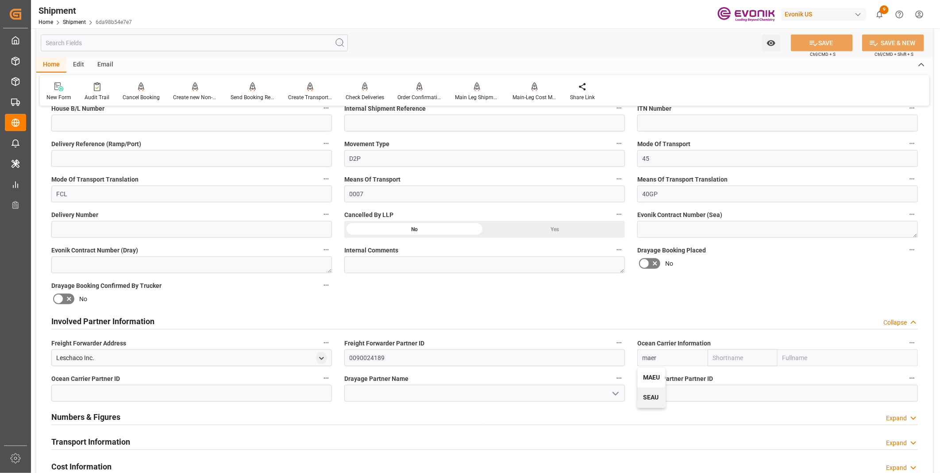
click at [648, 374] on b "MAEU" at bounding box center [651, 376] width 17 height 7
type input "MAEU"
type input "Maersk"
type input "Maersk Line AS"
click at [401, 390] on input at bounding box center [484, 392] width 281 height 17
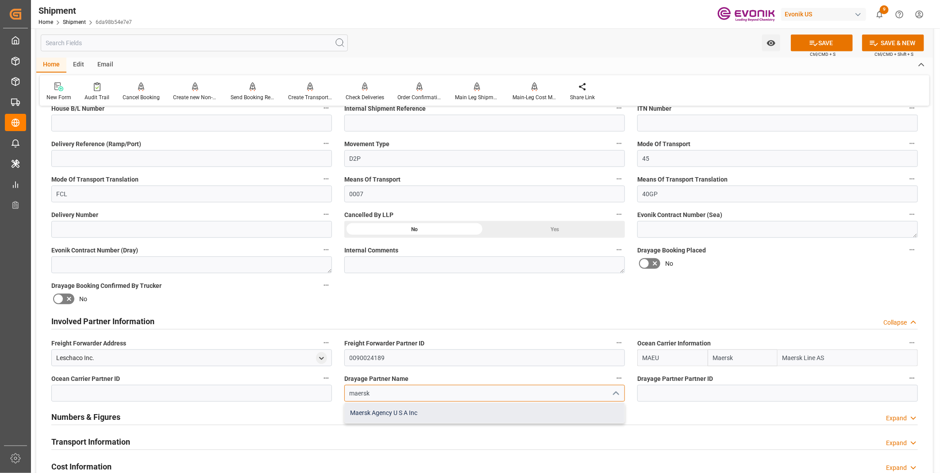
click at [398, 412] on div "Maersk Agency U S A Inc" at bounding box center [485, 413] width 280 height 20
type input "Maersk Agency U S A Inc"
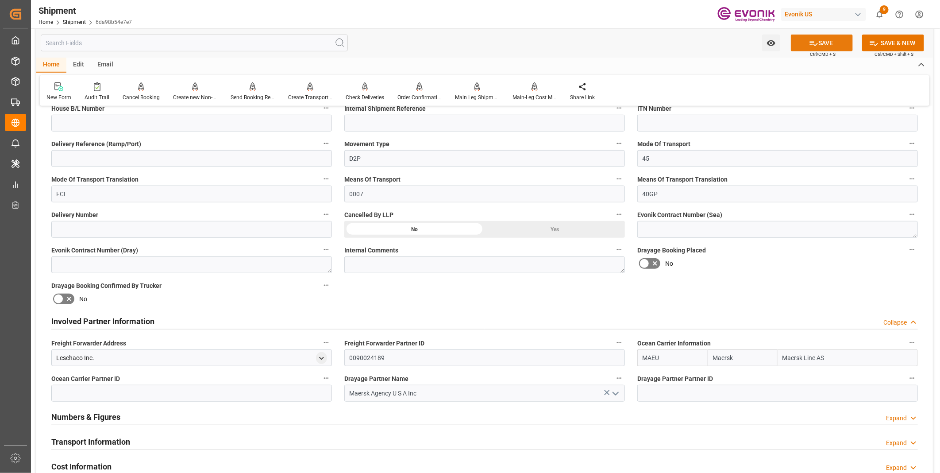
click at [823, 47] on button "SAVE" at bounding box center [822, 43] width 62 height 17
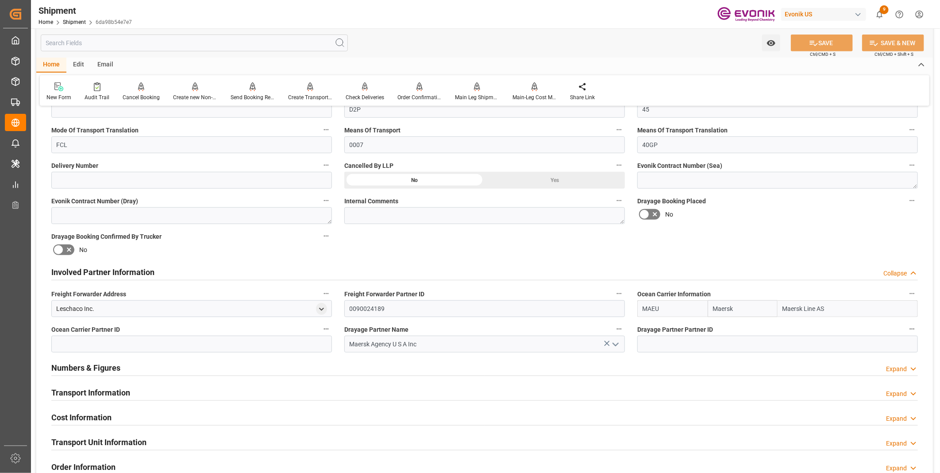
scroll to position [393, 0]
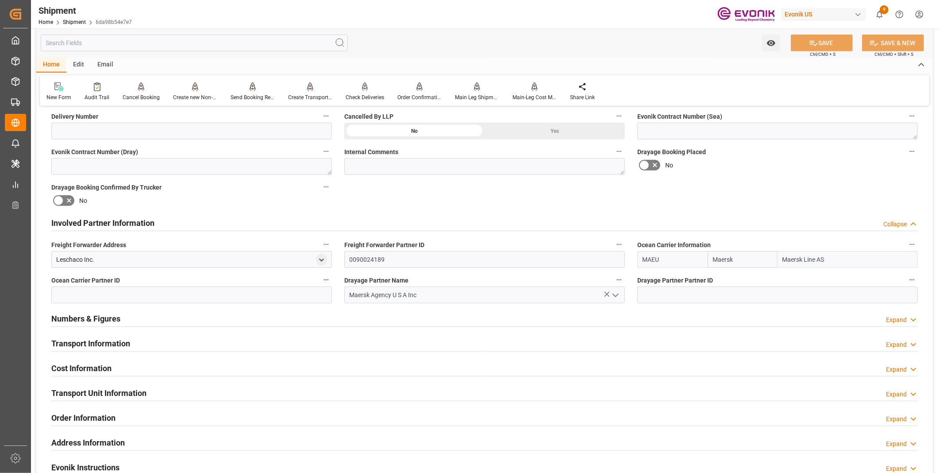
click at [122, 343] on h2 "Transport Information" at bounding box center [90, 343] width 79 height 12
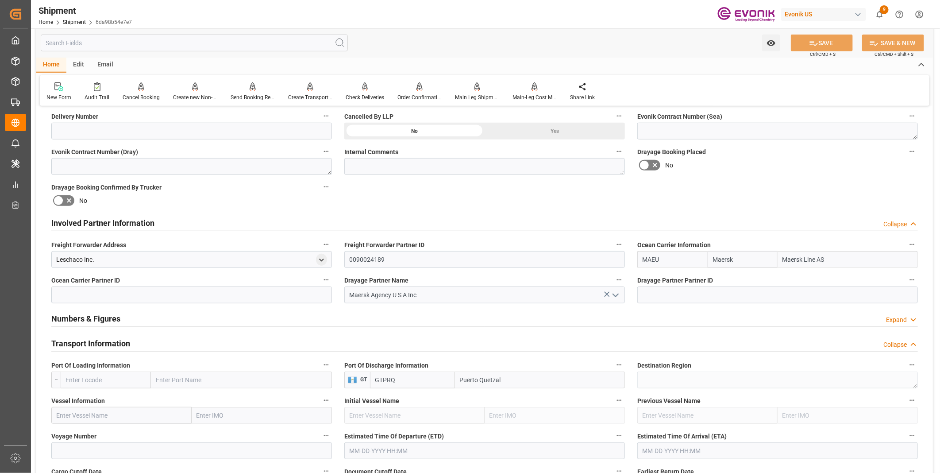
scroll to position [442, 0]
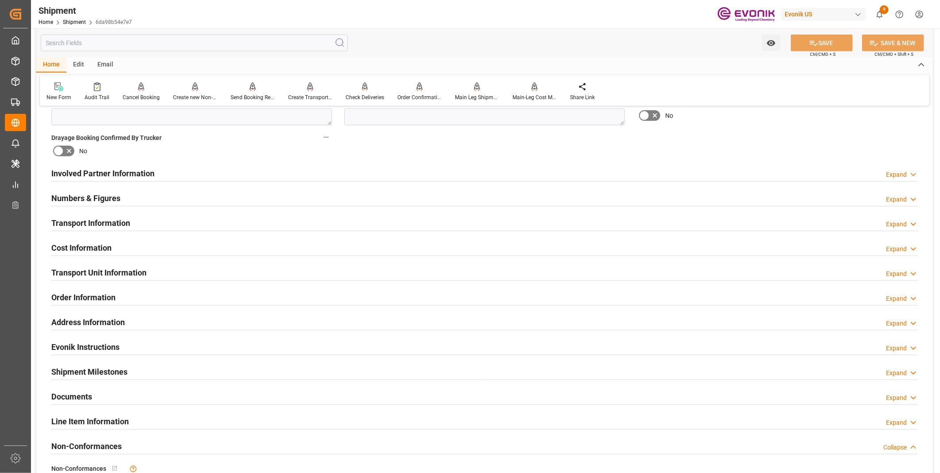
click at [98, 221] on h2 "Transport Information" at bounding box center [90, 223] width 79 height 12
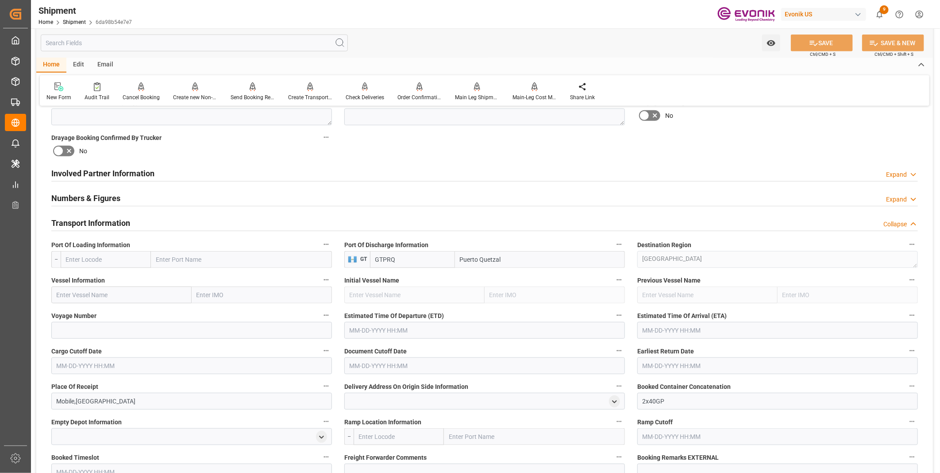
click at [89, 257] on input "text" at bounding box center [106, 259] width 90 height 17
paste input "USMOB"
type input "USMOB"
click at [88, 276] on span "USMOB - Mobile" at bounding box center [87, 278] width 42 height 7
type input "Mobile"
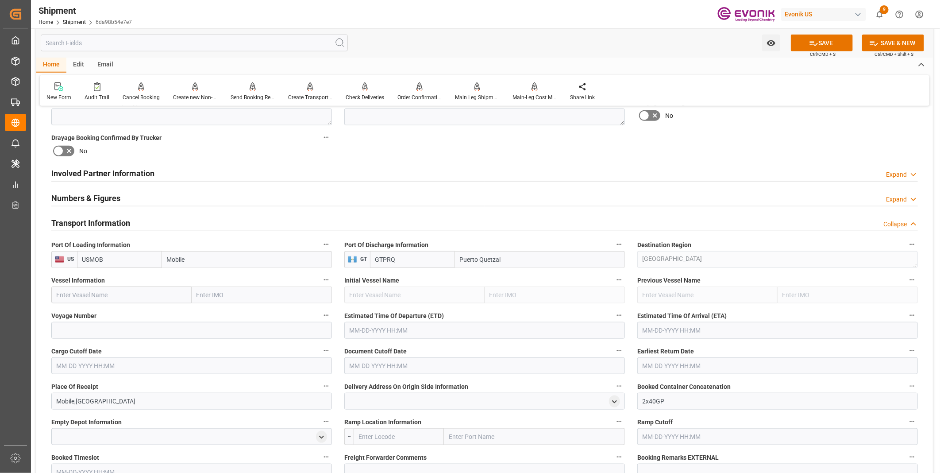
type input "USMOB"
click at [63, 327] on input at bounding box center [191, 330] width 281 height 17
paste input "GSL SOFIA"
type input "GSL SOFIA"
click at [109, 289] on input "text" at bounding box center [121, 294] width 140 height 17
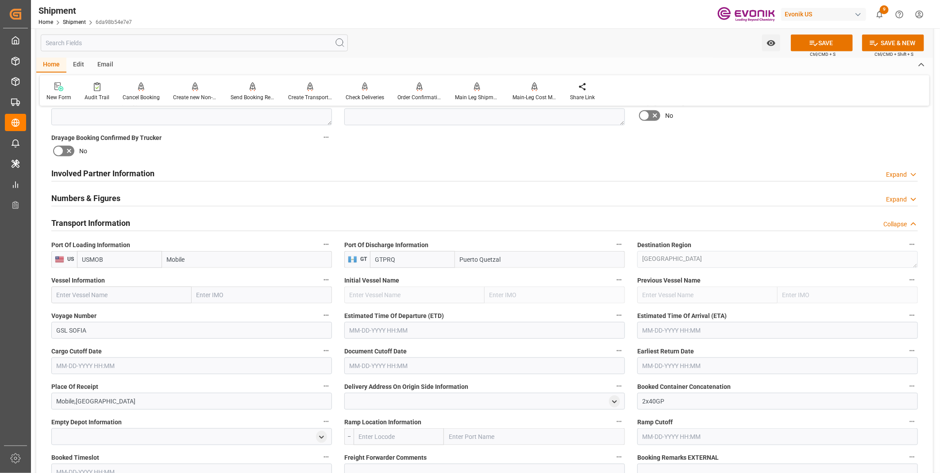
paste input "GSL SOFIA"
type input "GSL SOFIA"
click at [71, 311] on b "GSL SOFIA" at bounding box center [72, 314] width 31 height 7
type input "9260421"
type input "GSL SOFIA"
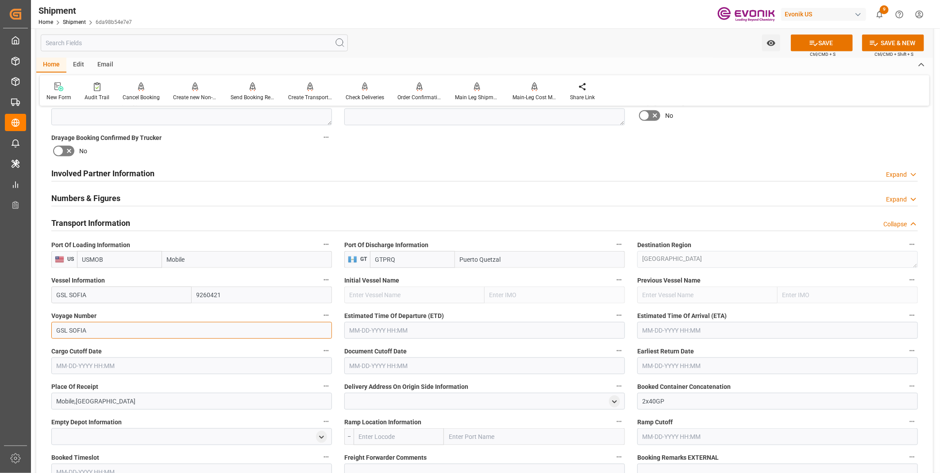
click at [96, 326] on input "GSL SOFIA" at bounding box center [191, 330] width 281 height 17
drag, startPoint x: 104, startPoint y: 329, endPoint x: 21, endPoint y: 325, distance: 83.3
click at [21, 325] on div "Created by potrace 1.15, written by Peter Selinger 2001-2017 Created by potrace…" at bounding box center [470, 236] width 940 height 473
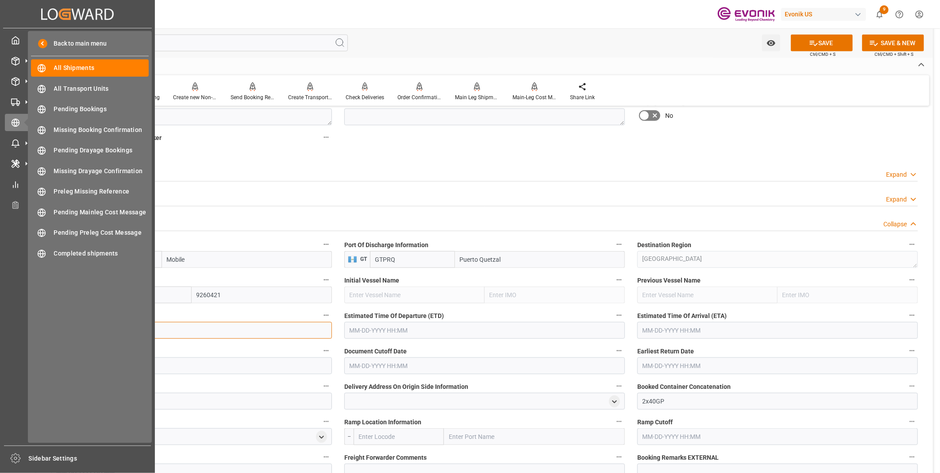
paste input "535W"
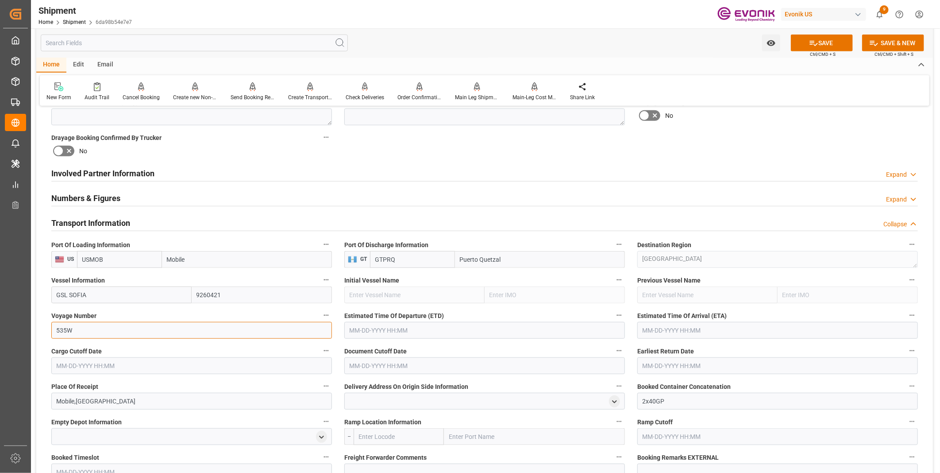
type input "535W"
click at [371, 336] on input "text" at bounding box center [484, 330] width 281 height 17
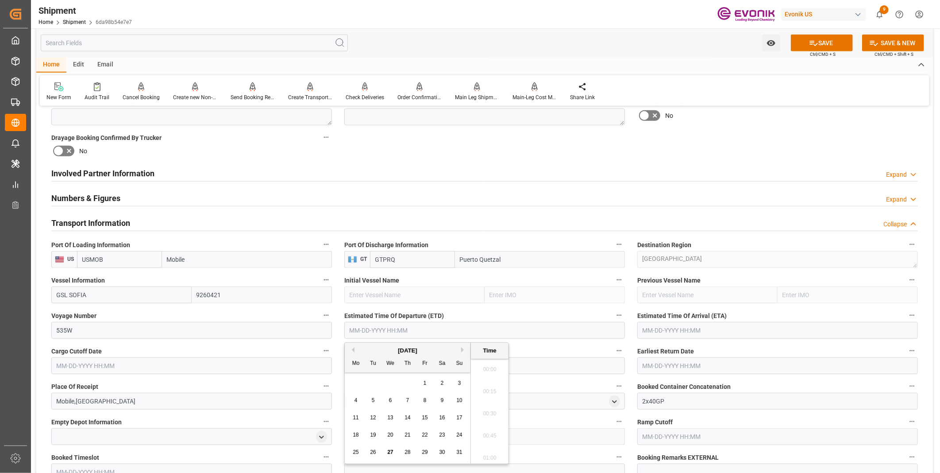
scroll to position [799, 0]
click at [373, 327] on input "text" at bounding box center [484, 330] width 281 height 17
paste input "[DATE] 00:00"
click at [497, 409] on li "09:30" at bounding box center [490, 411] width 38 height 22
type input "09-04-2025 09:30"
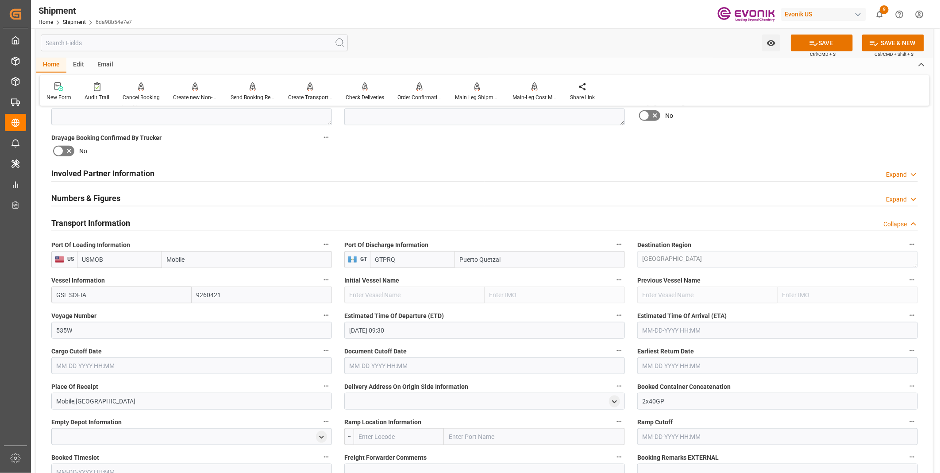
click at [673, 325] on input "text" at bounding box center [777, 330] width 281 height 17
paste input "[DATE] 00:00"
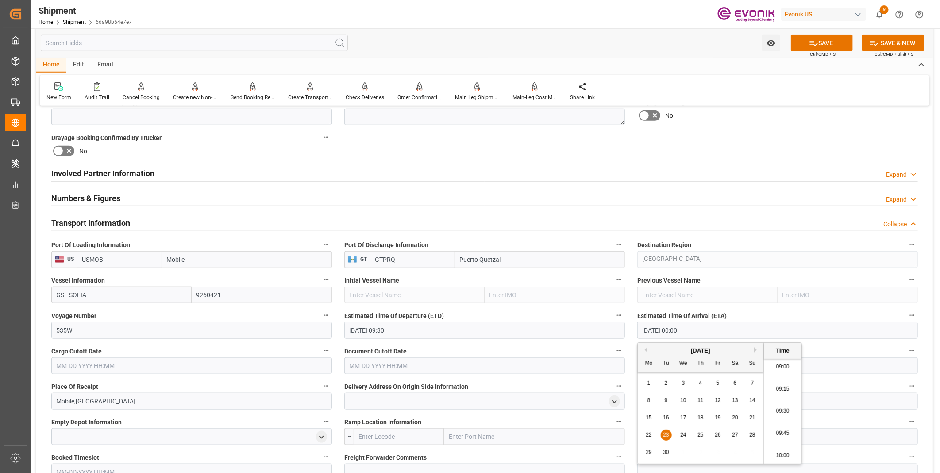
type input "[DATE] 00:00"
click at [134, 359] on input "text" at bounding box center [191, 365] width 281 height 17
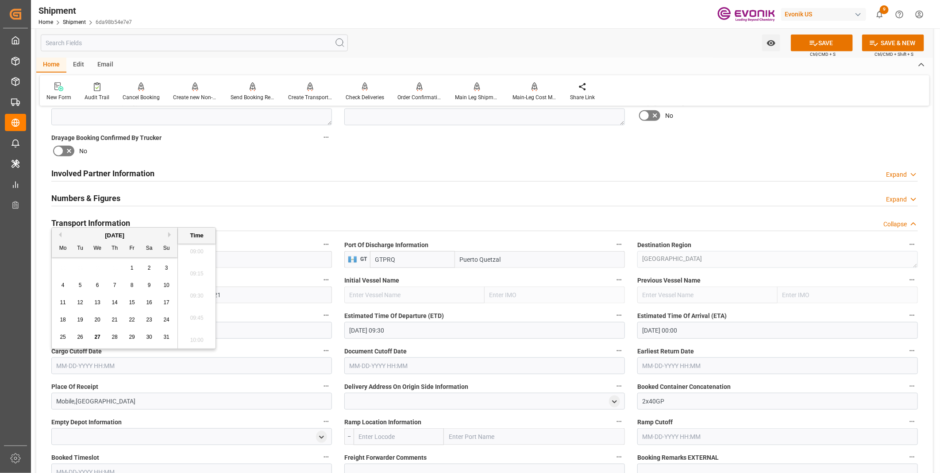
click at [135, 361] on input "text" at bounding box center [191, 365] width 281 height 17
paste input "[DATE] 16:00"
type input "[DATE] 16:00"
click at [441, 364] on input "text" at bounding box center [484, 365] width 281 height 17
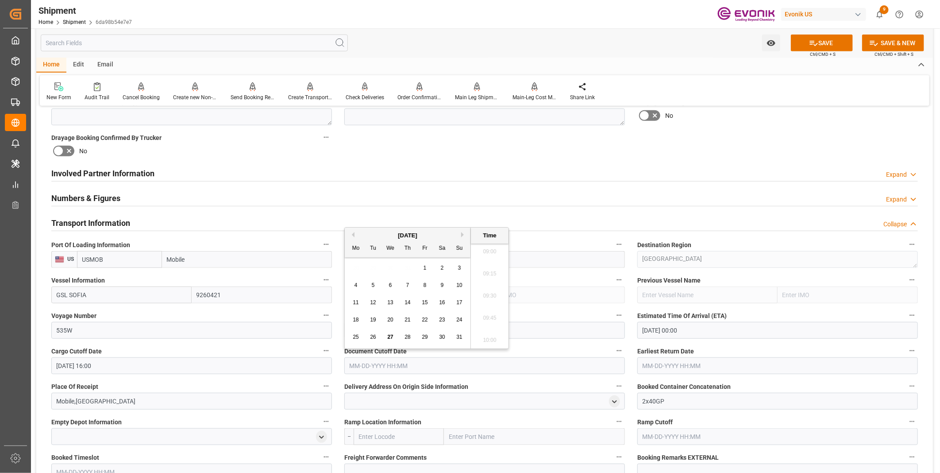
paste input "[DATE] 16:00"
click at [406, 336] on span "28" at bounding box center [407, 337] width 6 height 6
click at [480, 316] on li "09:45" at bounding box center [490, 318] width 38 height 22
type input "08-28-2025 09:45"
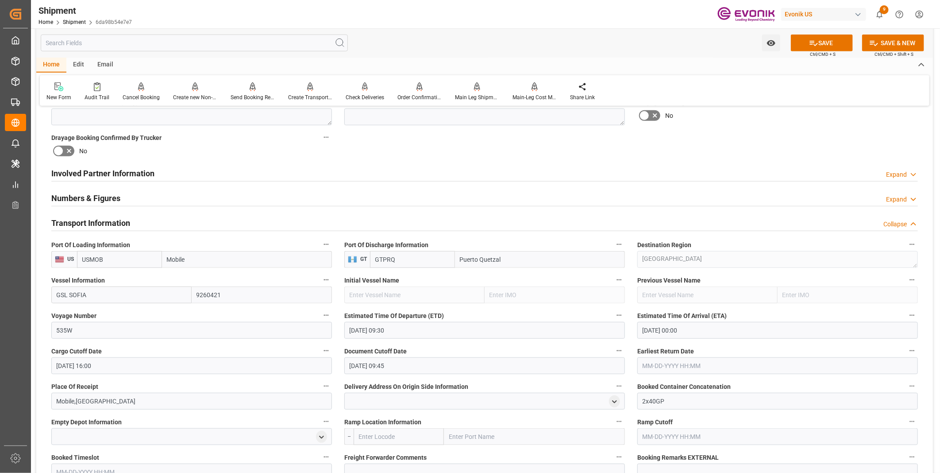
click at [657, 361] on input "text" at bounding box center [777, 365] width 281 height 17
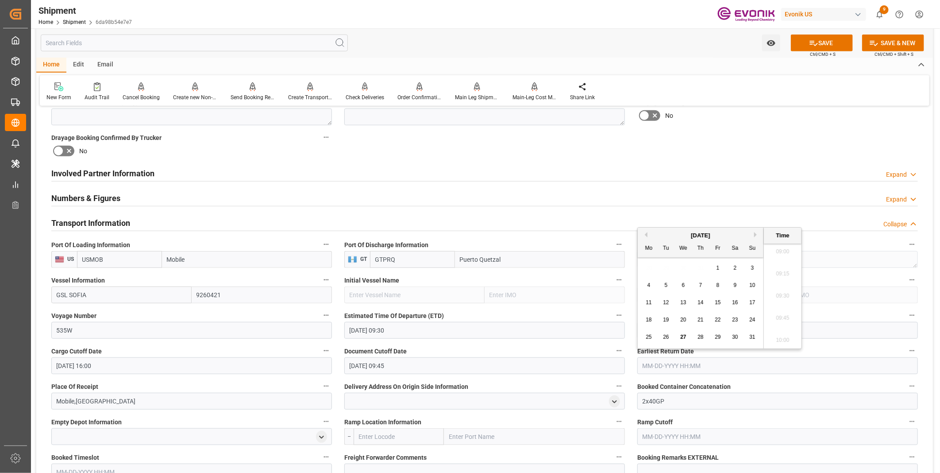
click at [664, 232] on div "[DATE]" at bounding box center [701, 235] width 126 height 9
click at [670, 319] on div "19" at bounding box center [666, 320] width 11 height 11
click at [777, 317] on li "09:45" at bounding box center [783, 318] width 38 height 22
type input "08-19-2025 09:45"
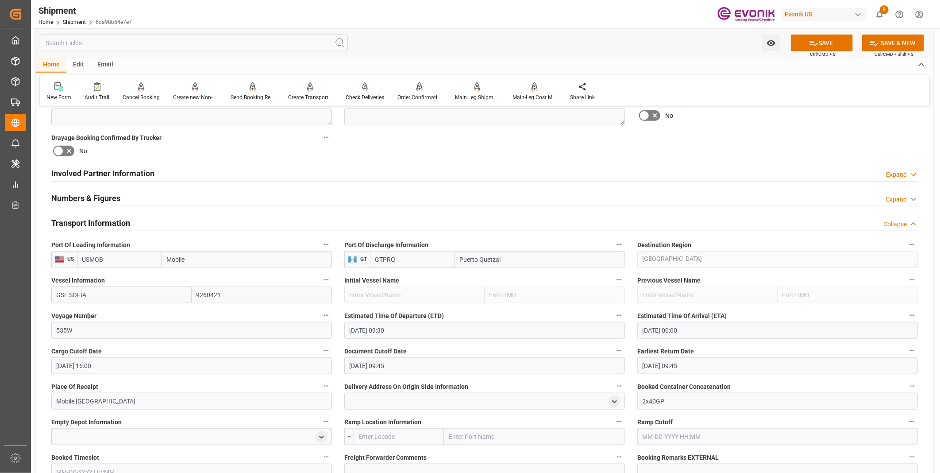
scroll to position [492, 0]
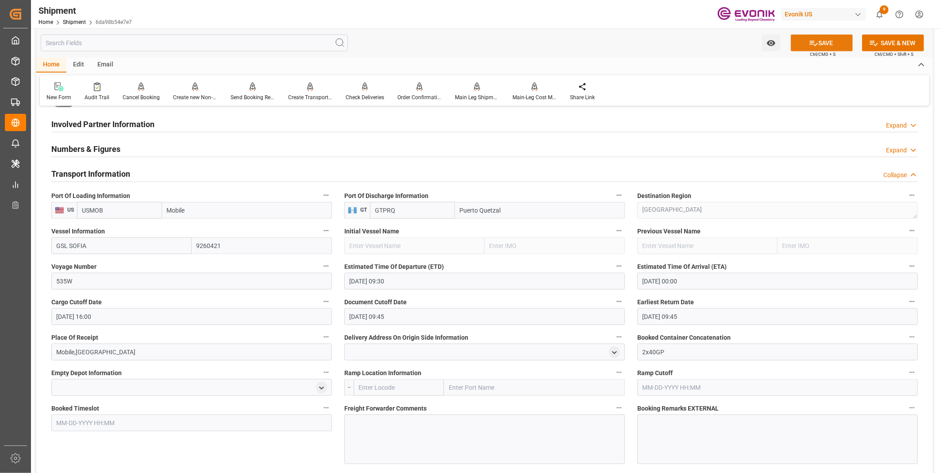
click at [822, 44] on button "SAVE" at bounding box center [822, 43] width 62 height 17
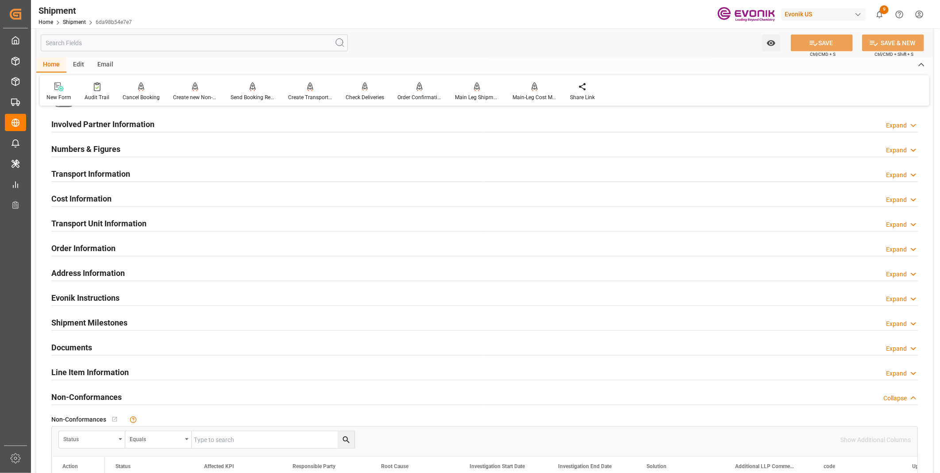
click at [169, 169] on div "Transport Information Expand" at bounding box center [484, 173] width 866 height 17
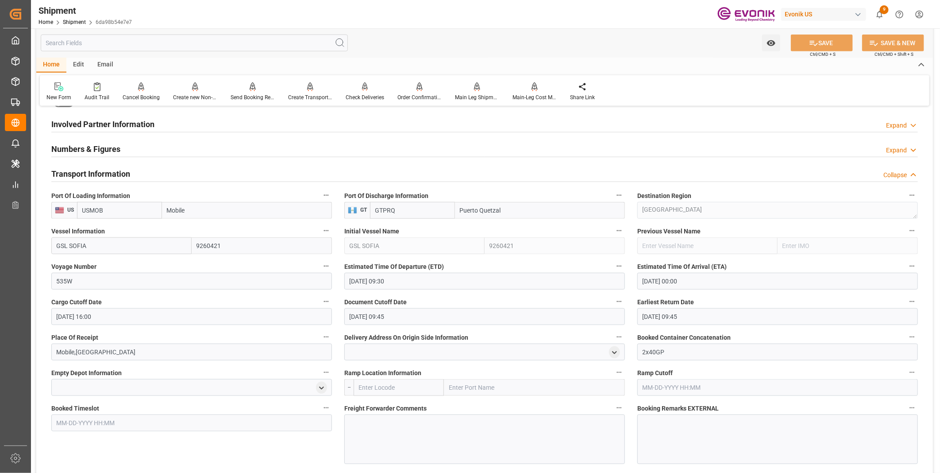
click at [373, 433] on div at bounding box center [484, 439] width 281 height 50
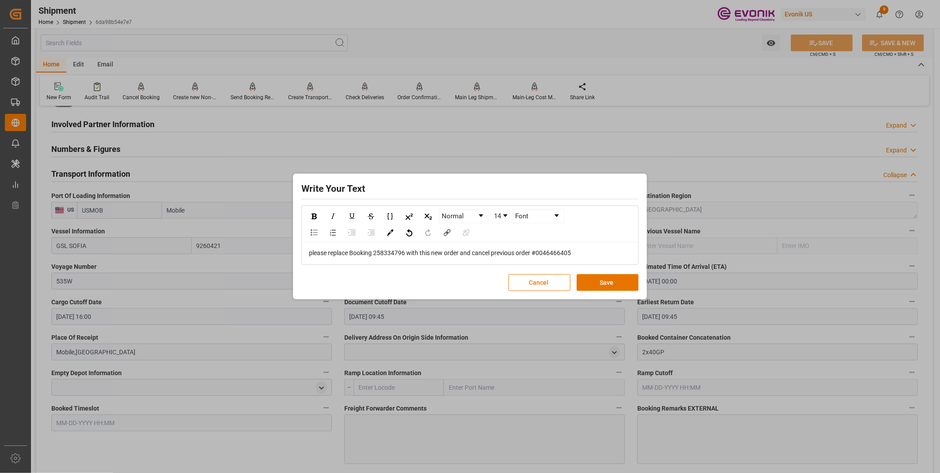
click at [550, 251] on span "please replace Booking 258334796 with this new order and cancel previous order …" at bounding box center [440, 252] width 262 height 7
click at [384, 251] on span "please replace Booking 258334796 with this new order and cancel previous order #" at bounding box center [422, 252] width 227 height 7
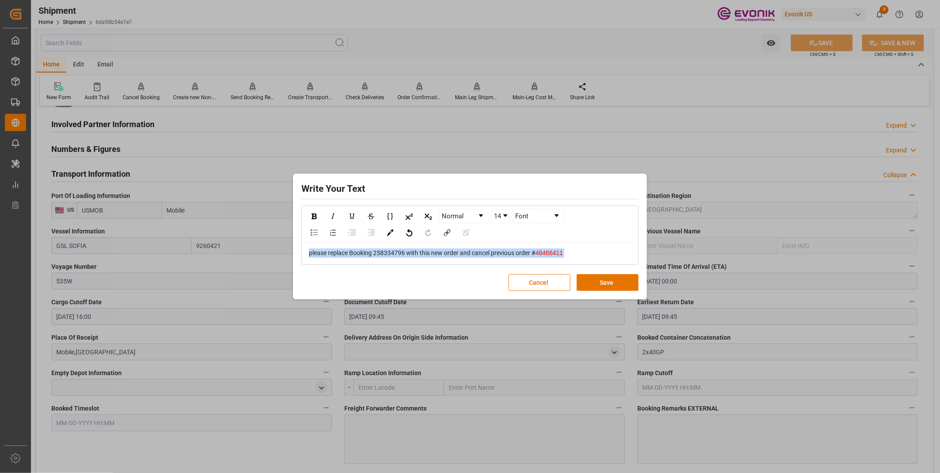
click at [384, 251] on span "please replace Booking 258334796 with this new order and cancel previous order #" at bounding box center [422, 252] width 227 height 7
click at [612, 284] on button "Save" at bounding box center [607, 282] width 62 height 17
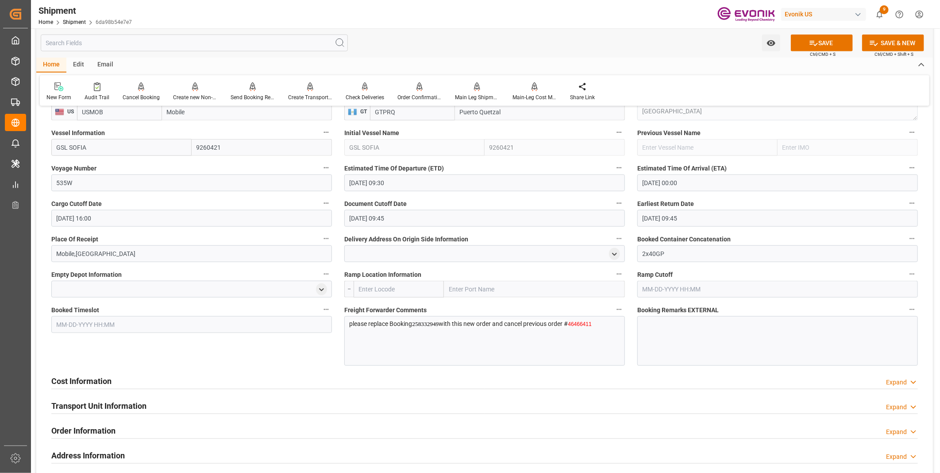
scroll to position [639, 0]
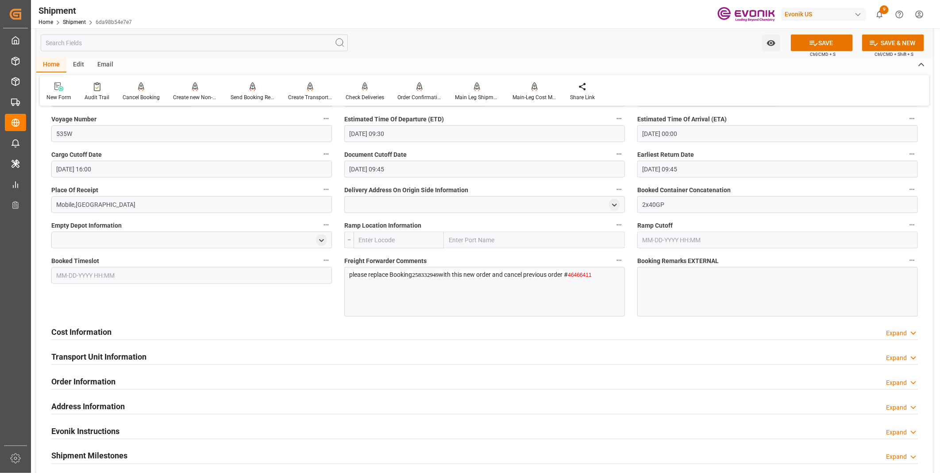
click at [284, 327] on div "Cost Information Expand" at bounding box center [484, 331] width 866 height 17
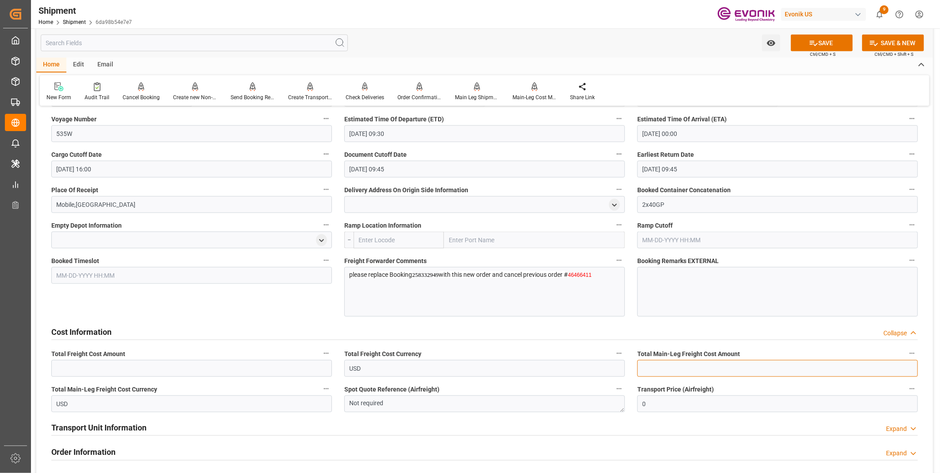
click at [662, 360] on input "text" at bounding box center [777, 368] width 281 height 17
type input "4800"
click at [222, 368] on input "text" at bounding box center [191, 368] width 281 height 17
type input "4800"
click at [817, 38] on button "SAVE" at bounding box center [822, 43] width 62 height 17
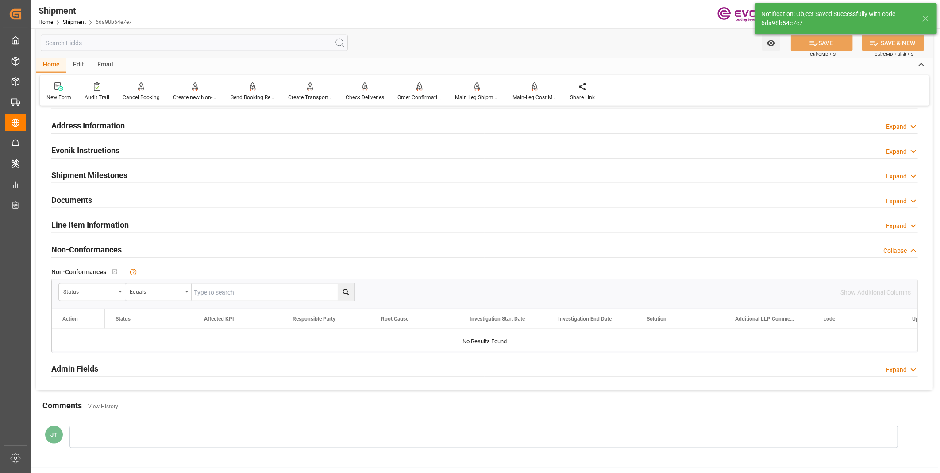
scroll to position [492, 0]
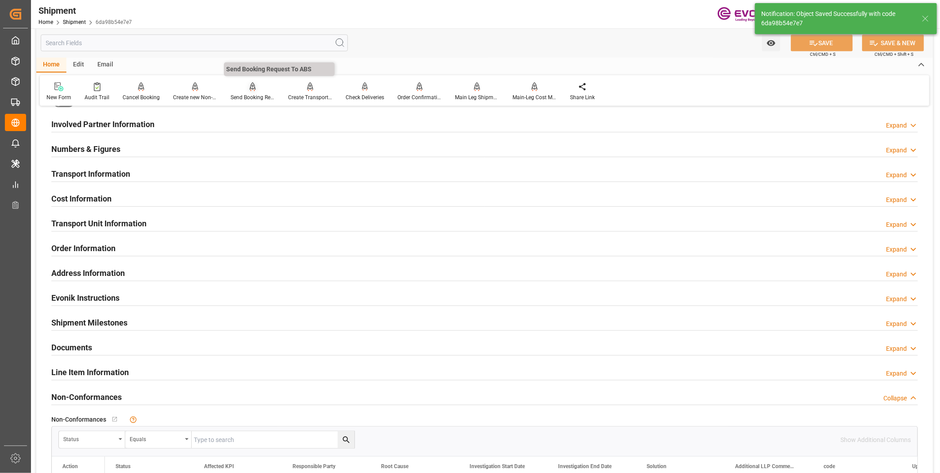
click at [243, 100] on div "Send Booking Request To ABS" at bounding box center [253, 97] width 44 height 8
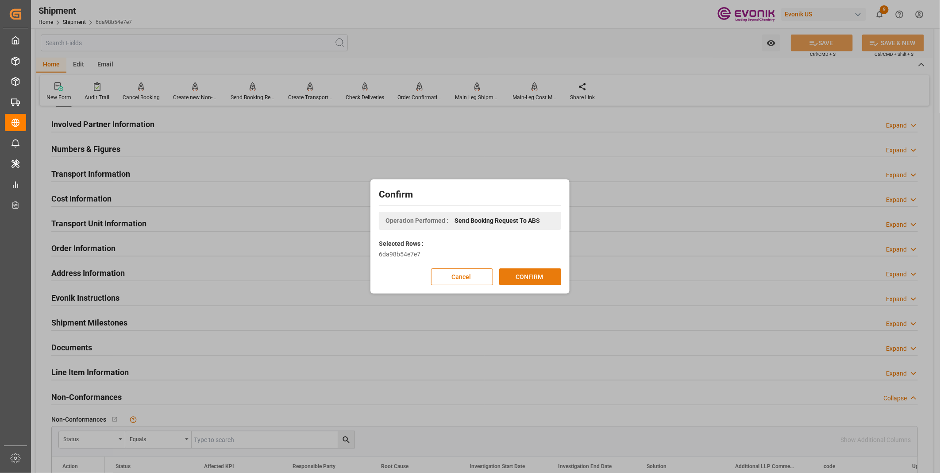
drag, startPoint x: 523, startPoint y: 274, endPoint x: 518, endPoint y: 281, distance: 8.8
click at [518, 281] on button "CONFIRM" at bounding box center [530, 276] width 62 height 17
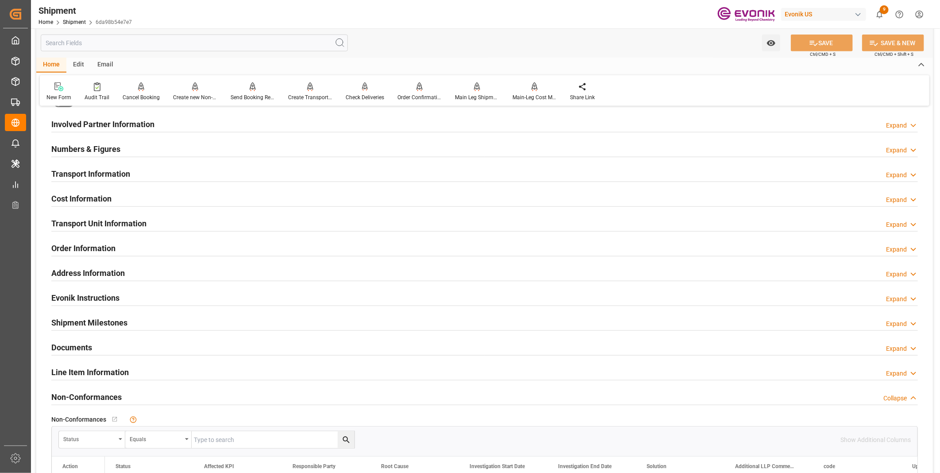
click at [175, 195] on div "Cost Information Expand" at bounding box center [484, 197] width 866 height 17
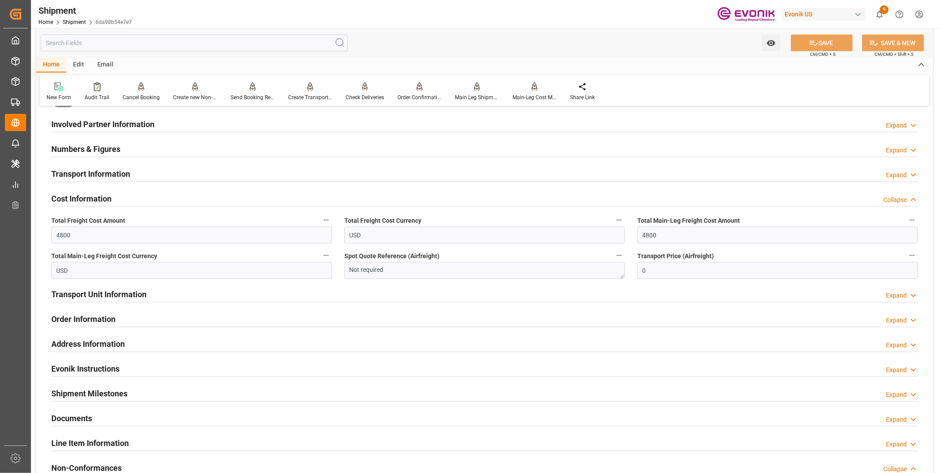
click at [95, 90] on icon at bounding box center [97, 86] width 7 height 9
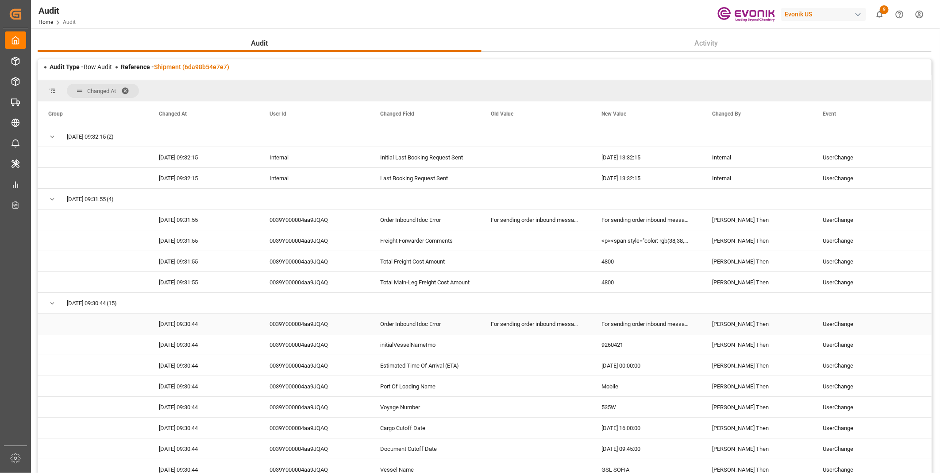
scroll to position [98, 0]
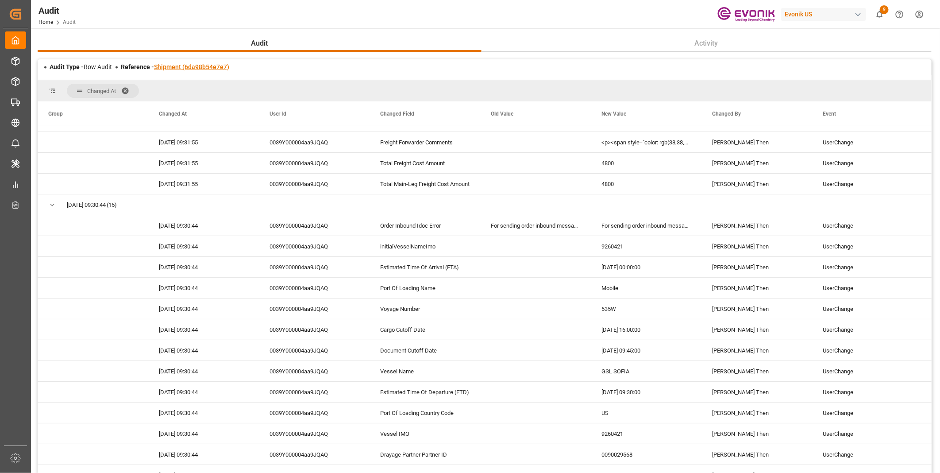
click at [173, 67] on link "Shipment (6da98b54e7e7)" at bounding box center [191, 66] width 75 height 7
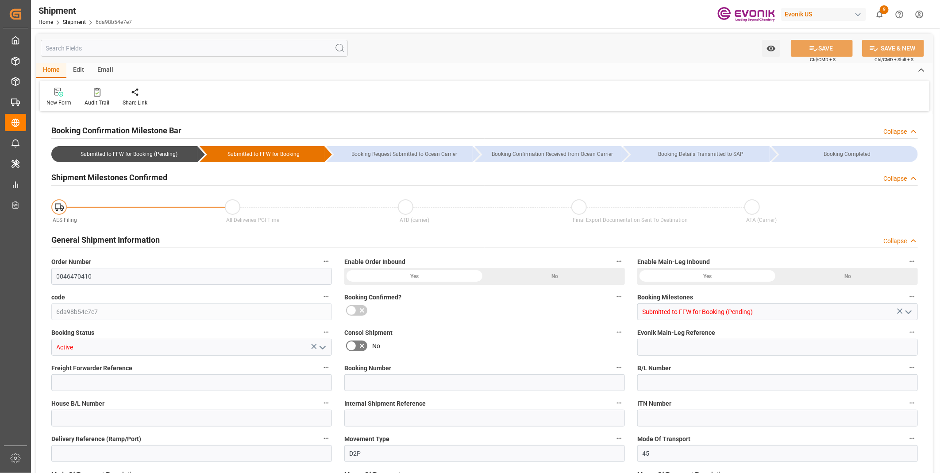
type input "USMOB"
type input "GTPRQ"
type input "9260421"
type input "09-04-2025 09:30"
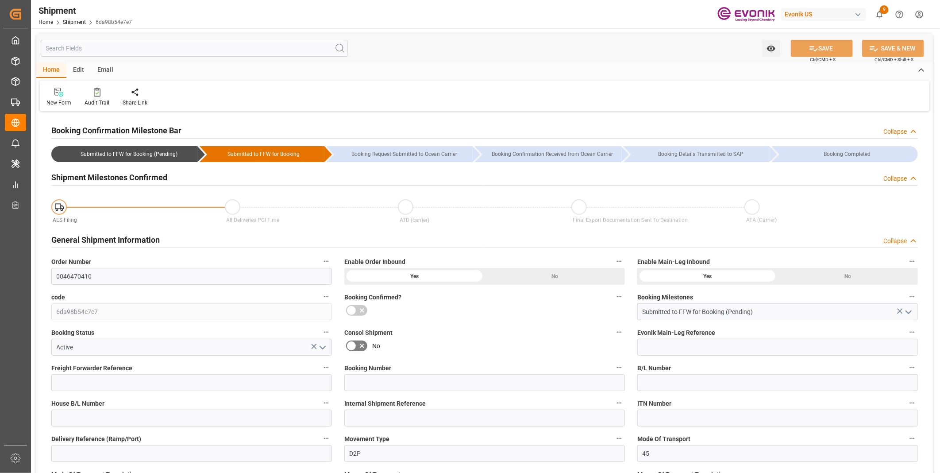
type input "[DATE] 00:00"
type input "[DATE] 16:00"
type input "08-28-2025 09:45"
type input "[DATE] 09:45"
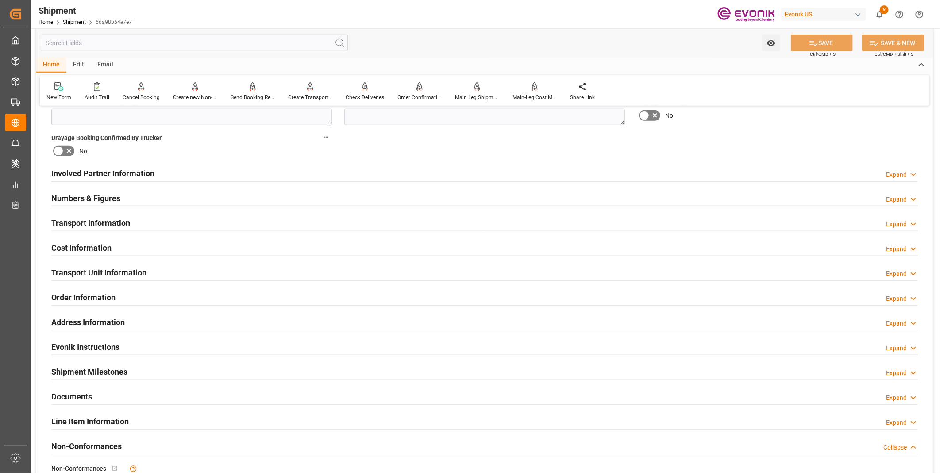
scroll to position [541, 0]
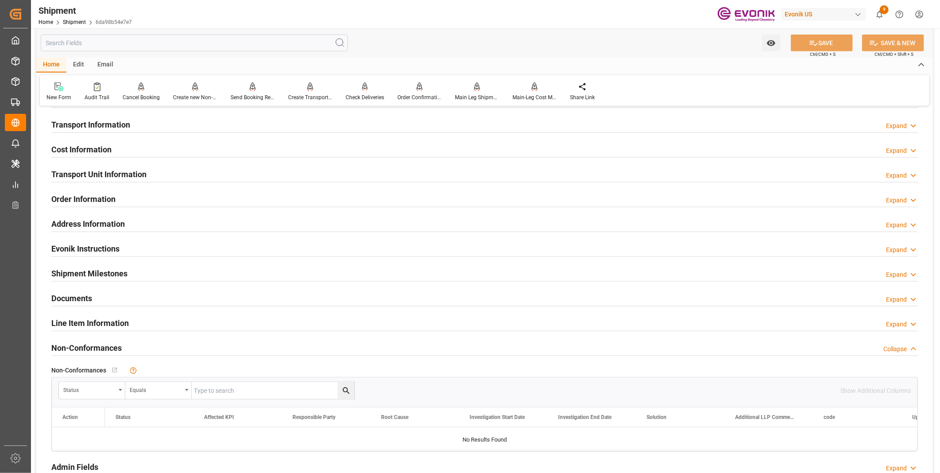
click at [285, 121] on div "Transport Information Expand" at bounding box center [484, 123] width 866 height 17
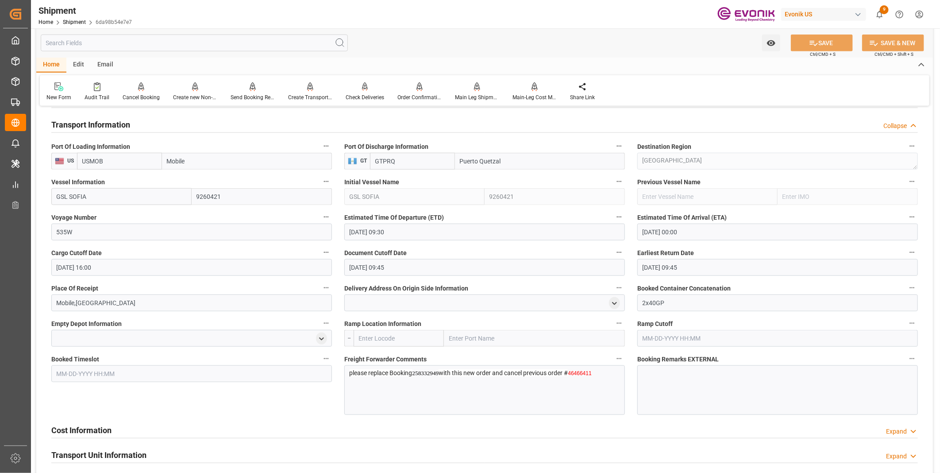
click at [489, 373] on span "with this new order and cancel previous order #" at bounding box center [502, 372] width 129 height 7
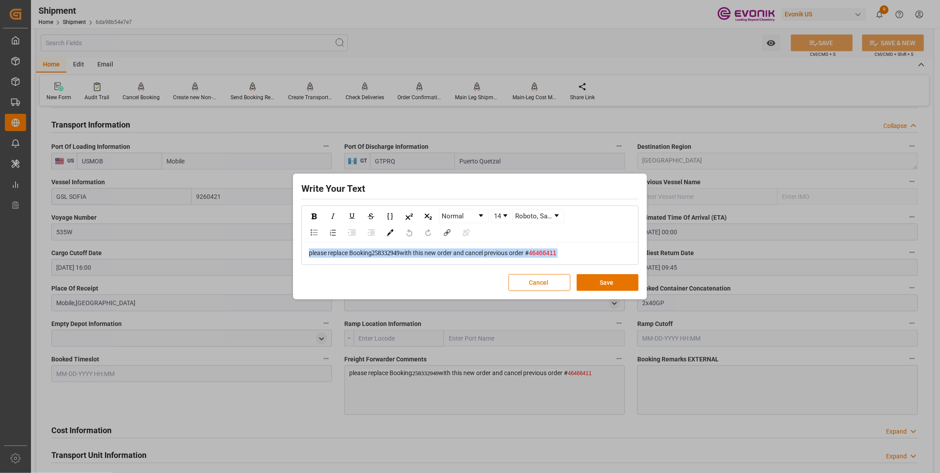
drag, startPoint x: 579, startPoint y: 249, endPoint x: 270, endPoint y: 228, distance: 309.1
click at [270, 228] on div "Write Your Text Normal 14 Roboto, sans-serif please replace Booking 258332949 w…" at bounding box center [470, 236] width 940 height 473
copy div "please replace Booking 258332949 with this new order and cancel previous order …"
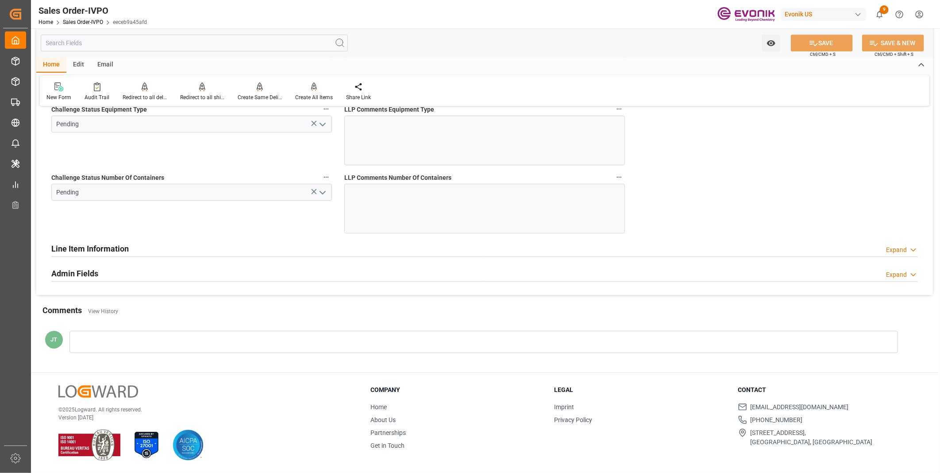
scroll to position [1691, 0]
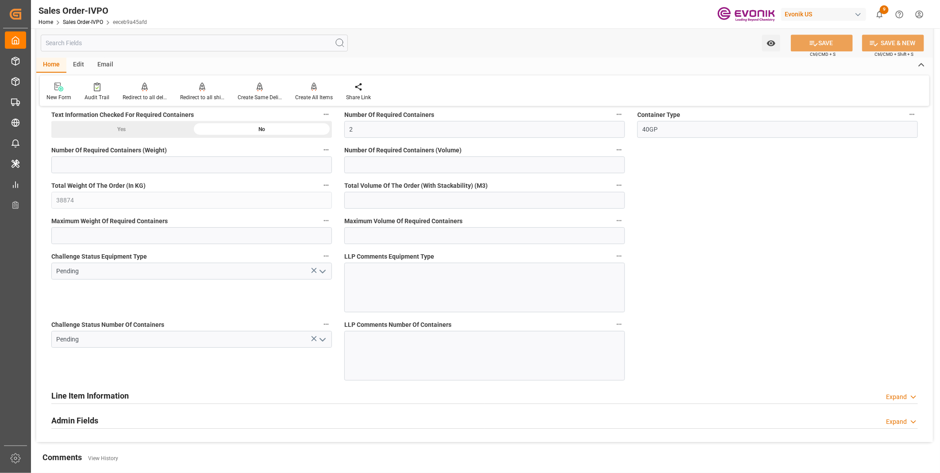
click at [317, 338] on icon "open menu" at bounding box center [322, 339] width 11 height 11
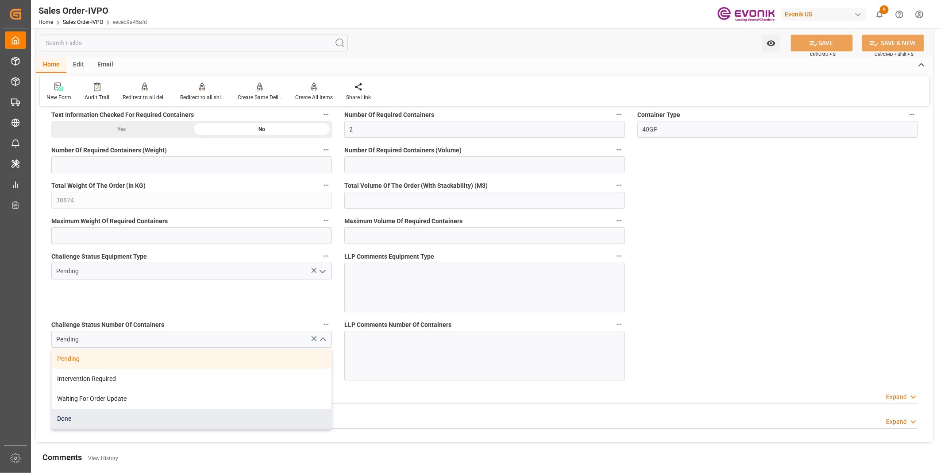
click at [62, 420] on div "Done" at bounding box center [192, 418] width 280 height 20
type input "Done"
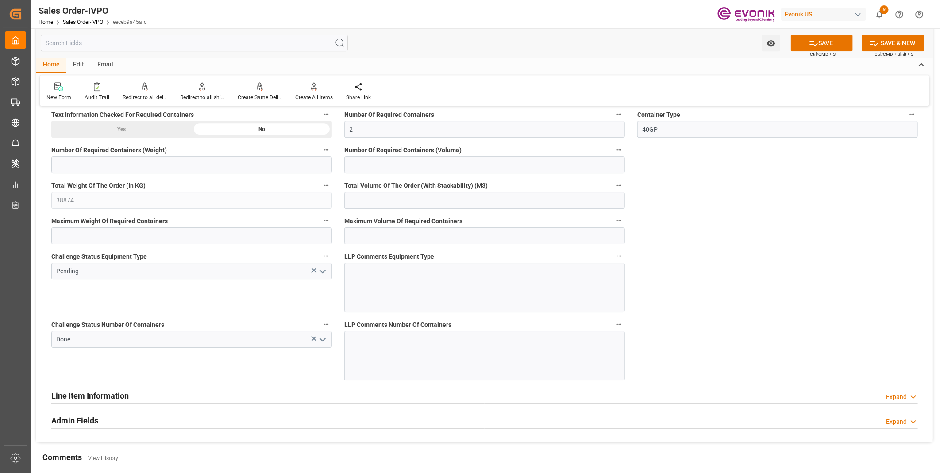
click at [321, 270] on icon "open menu" at bounding box center [322, 271] width 11 height 11
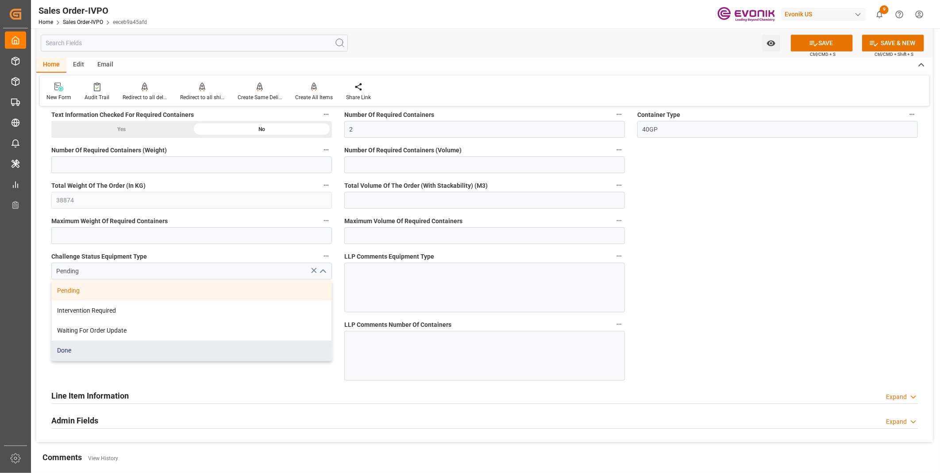
click at [69, 352] on div "Done" at bounding box center [192, 350] width 280 height 20
type input "Done"
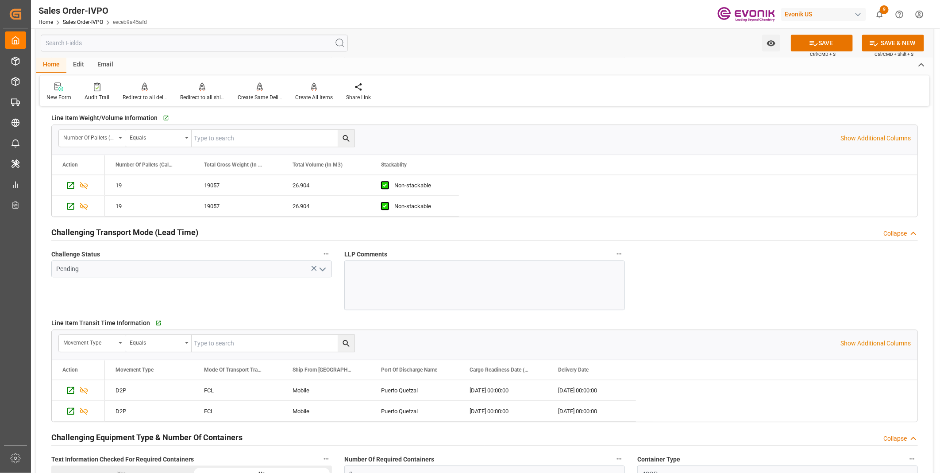
scroll to position [1298, 0]
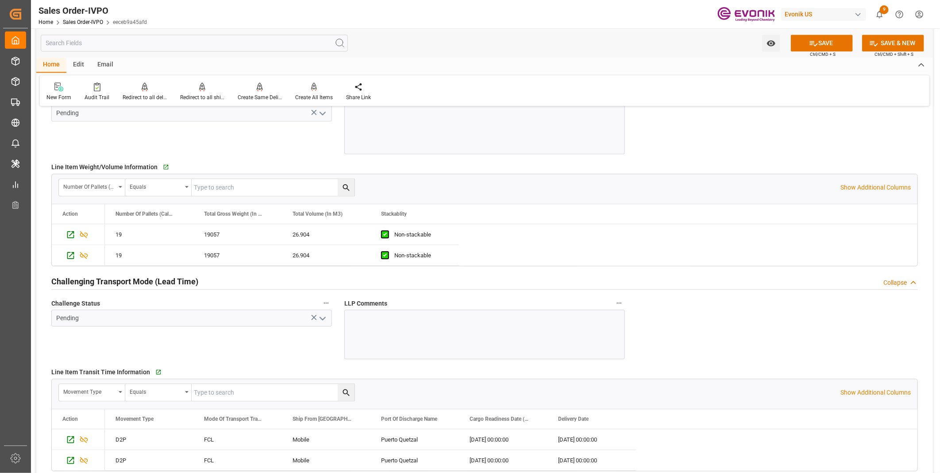
click at [320, 319] on icon "open menu" at bounding box center [322, 318] width 11 height 11
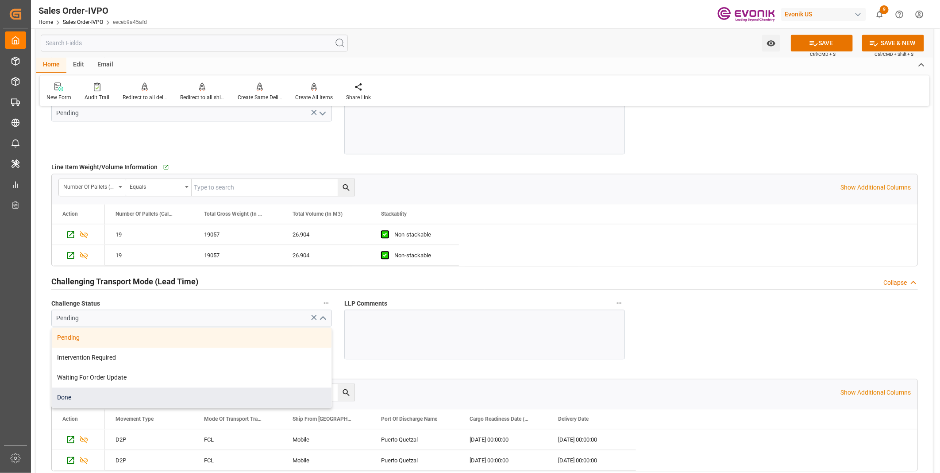
click at [64, 396] on div "Done" at bounding box center [192, 397] width 280 height 20
type input "Done"
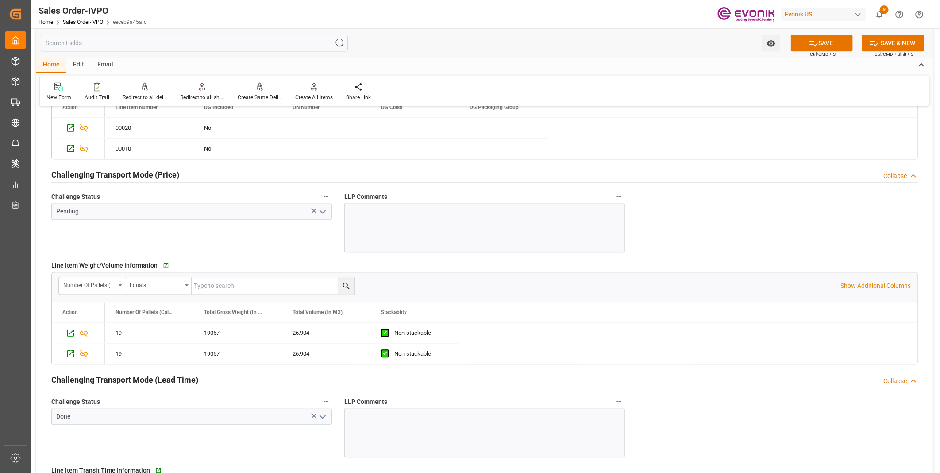
scroll to position [1151, 0]
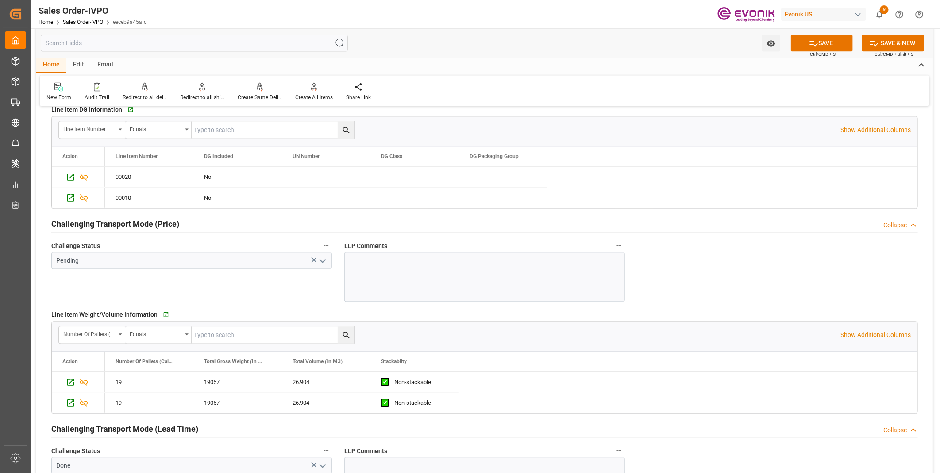
click at [325, 259] on polyline "open menu" at bounding box center [322, 260] width 5 height 3
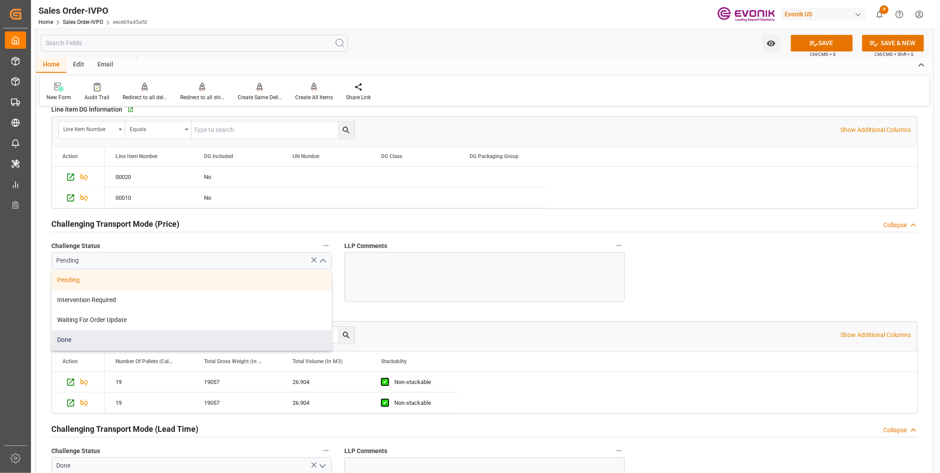
click at [94, 341] on div "Done" at bounding box center [192, 340] width 280 height 20
type input "Done"
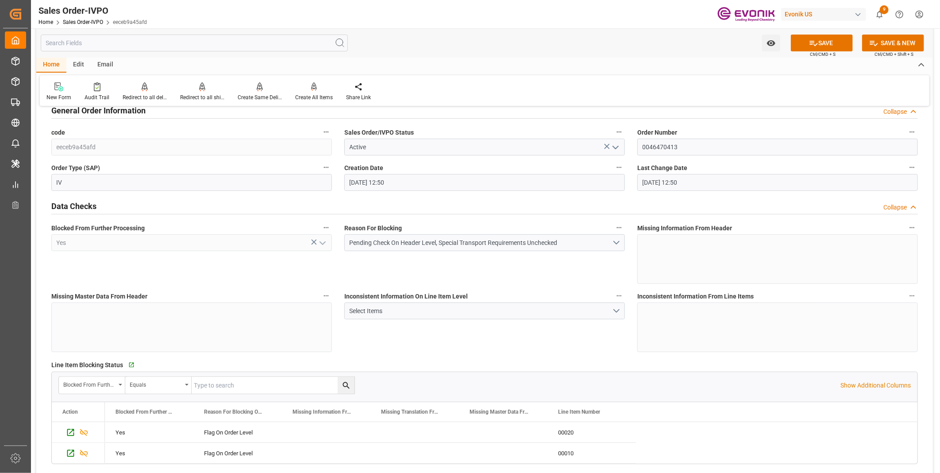
scroll to position [0, 0]
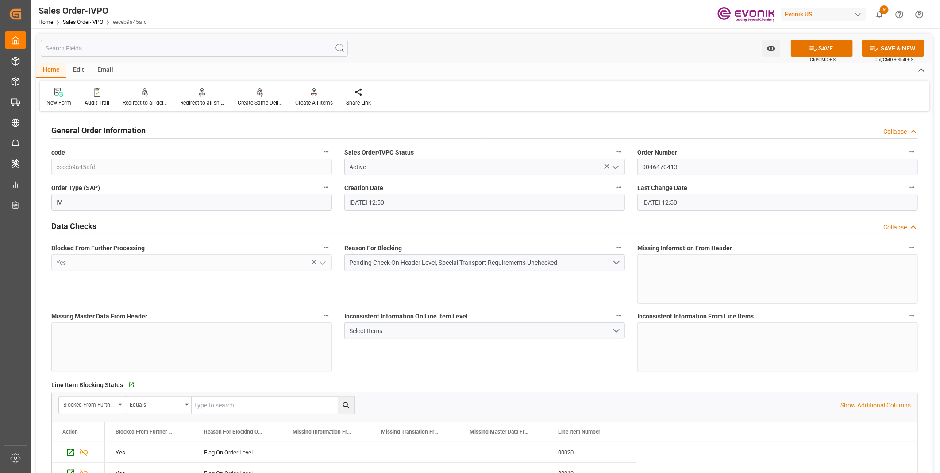
click at [826, 38] on div "Watch Option SAVE Ctrl/CMD + S SAVE & NEW Ctrl/CMD + Shift + S" at bounding box center [484, 48] width 896 height 29
click at [821, 49] on button "SAVE" at bounding box center [822, 48] width 62 height 17
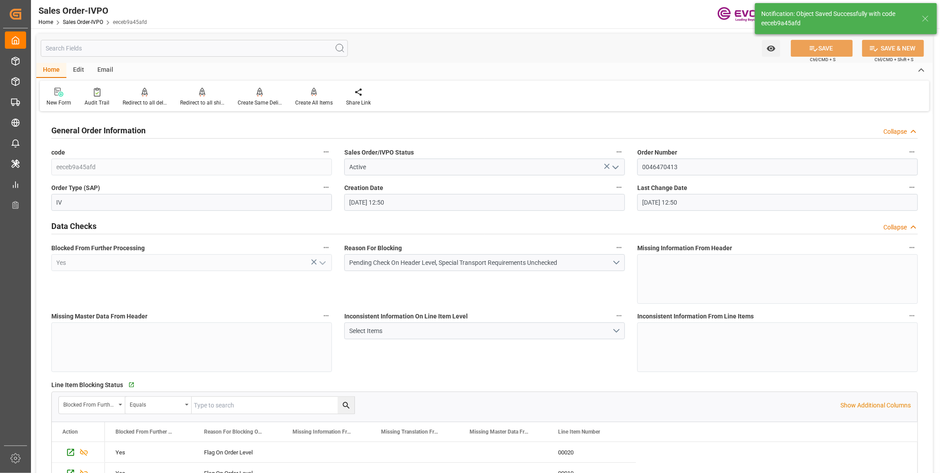
type input "[DATE] 13:38"
type input "3"
type input "2"
type input "107.616"
type input "38000"
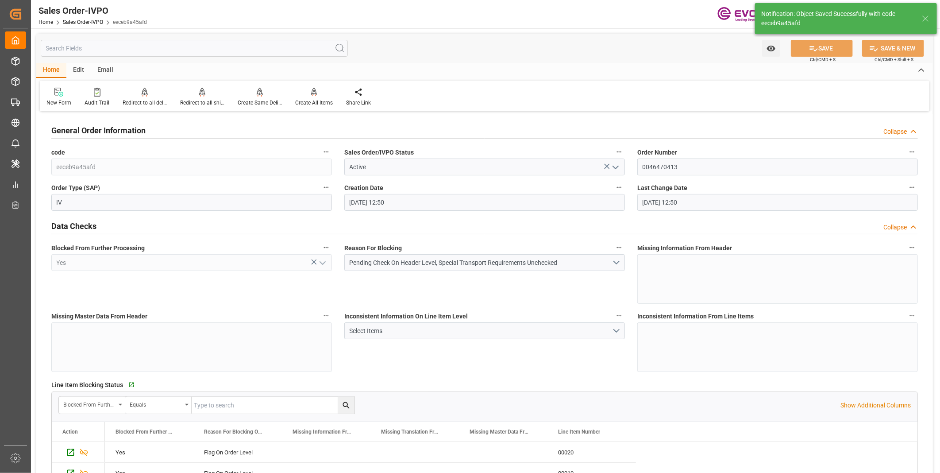
type input "120"
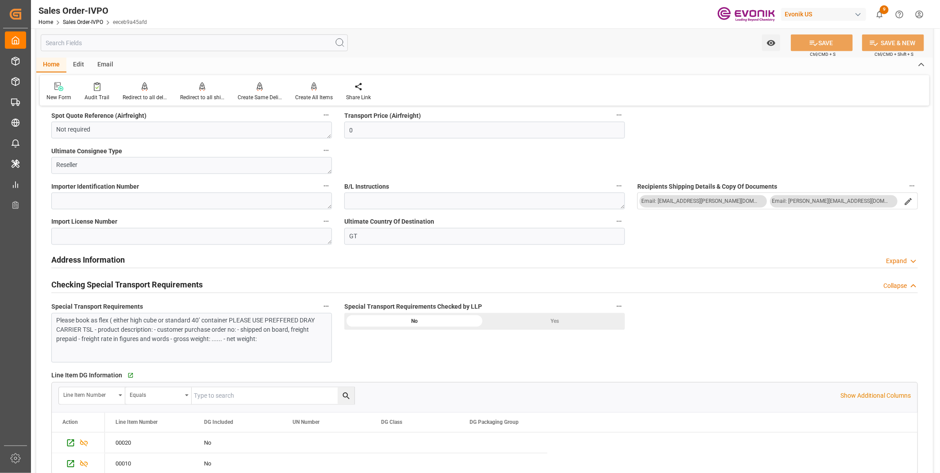
scroll to position [983, 0]
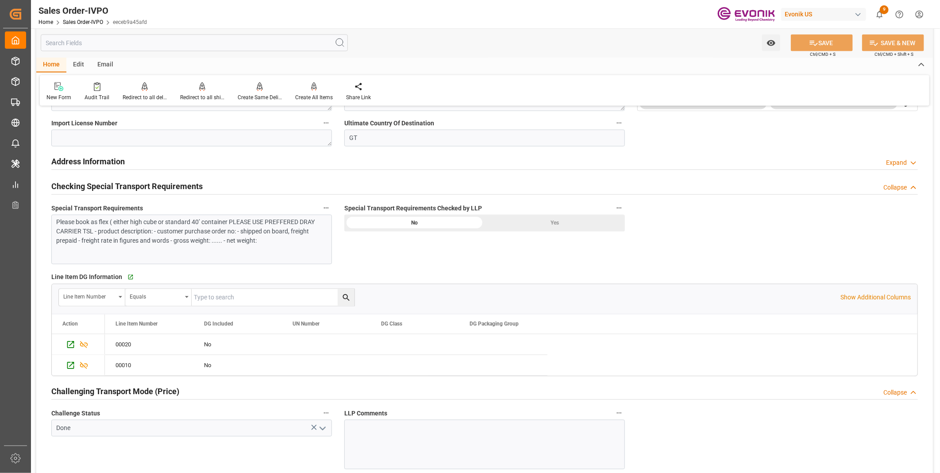
click at [550, 218] on div "Yes" at bounding box center [554, 223] width 140 height 17
click at [830, 37] on button "SAVE" at bounding box center [822, 43] width 62 height 17
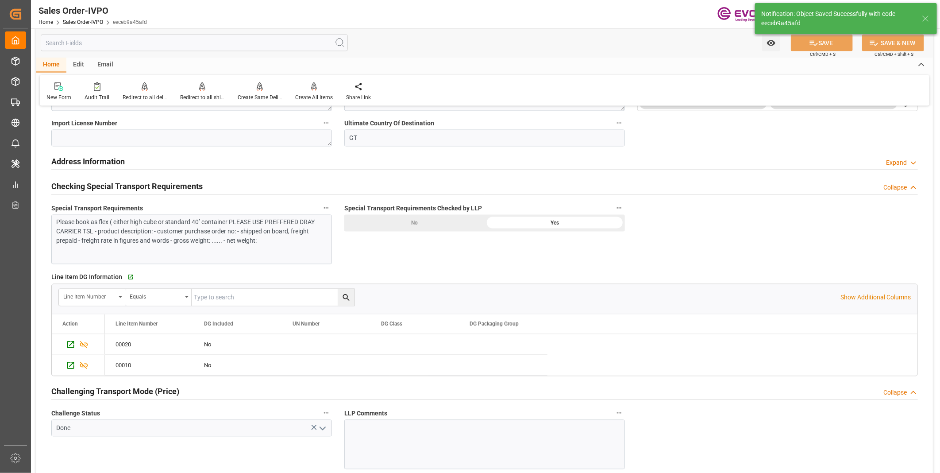
type input "No"
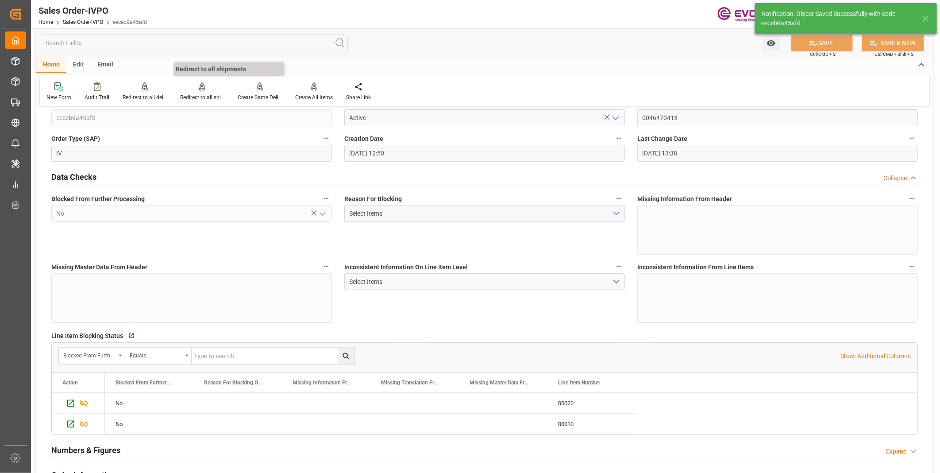
scroll to position [0, 0]
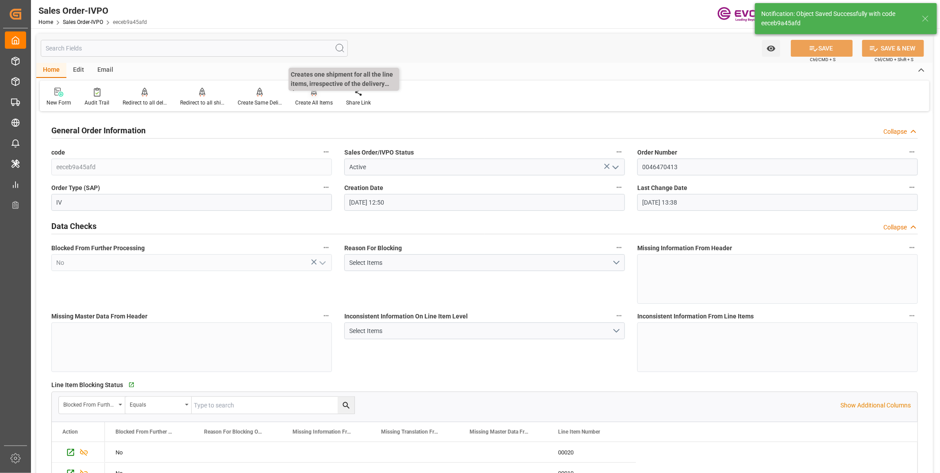
click at [302, 99] on div "Create All Items" at bounding box center [314, 103] width 38 height 8
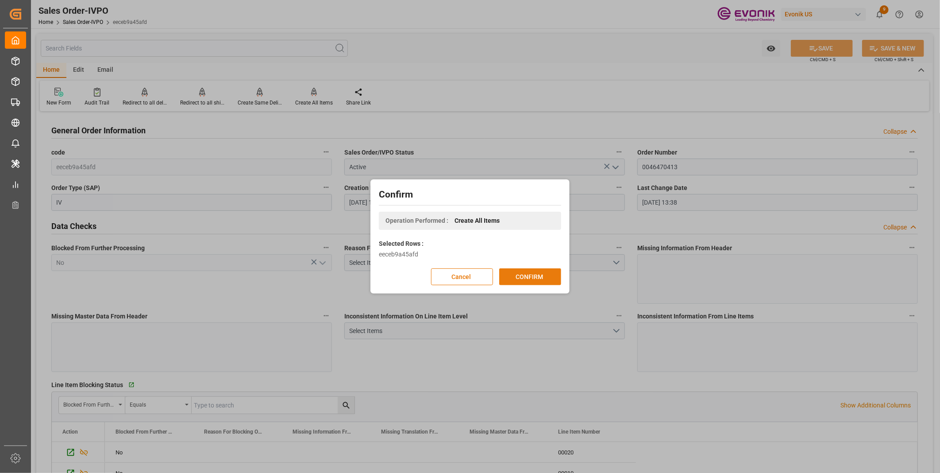
click at [542, 280] on button "CONFIRM" at bounding box center [530, 276] width 62 height 17
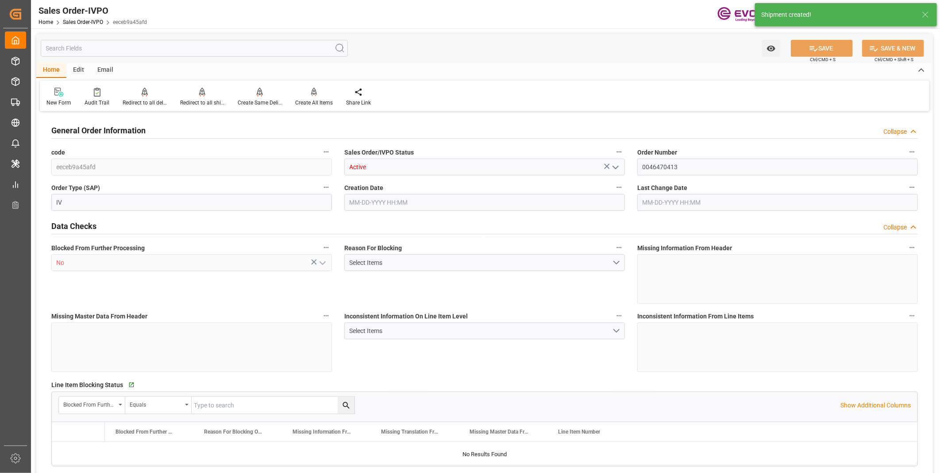
type input "GTPRQ"
type input "0"
type input "2"
type input "3"
type input "2"
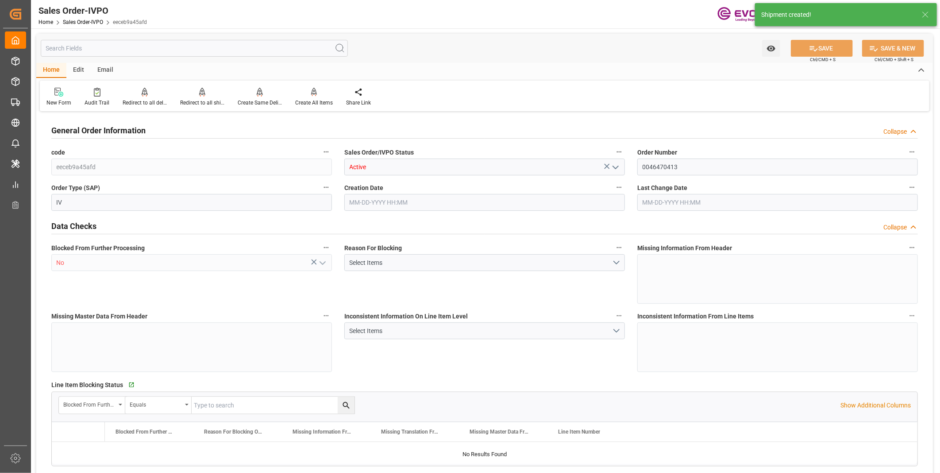
type input "38874"
type input "107.616"
type input "38000"
type input "120"
type input "[DATE] 12:50"
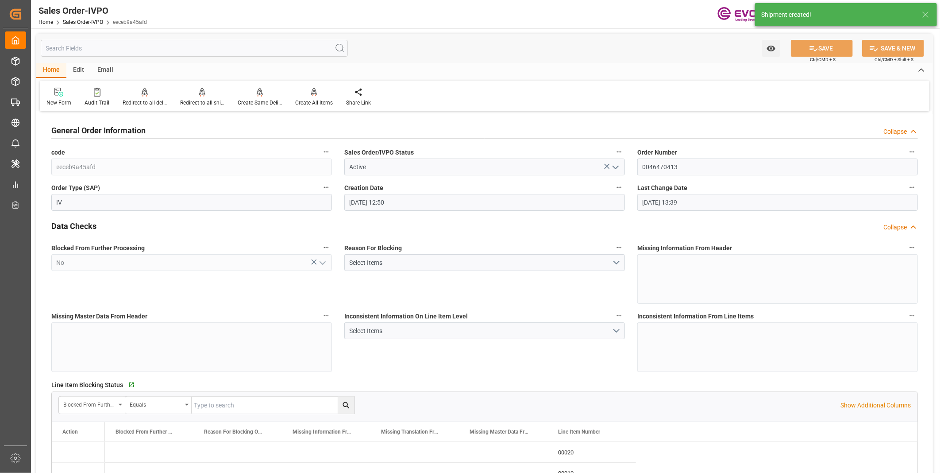
type input "[DATE] 13:39"
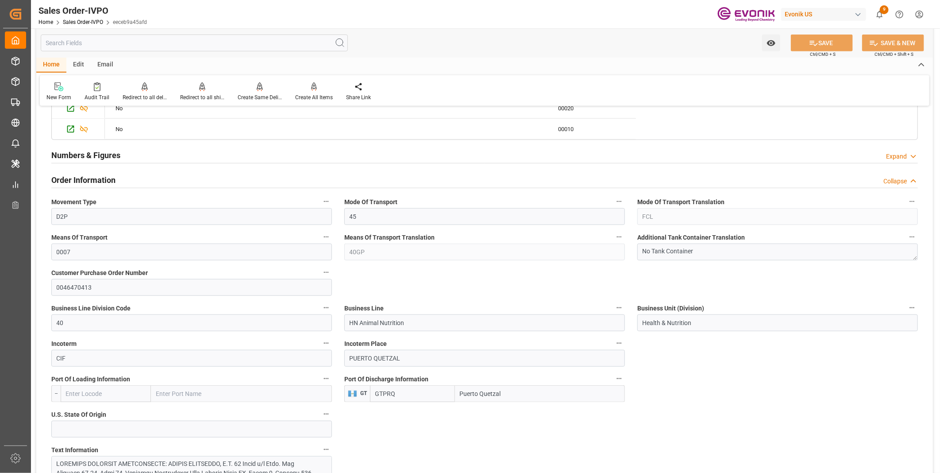
scroll to position [442, 0]
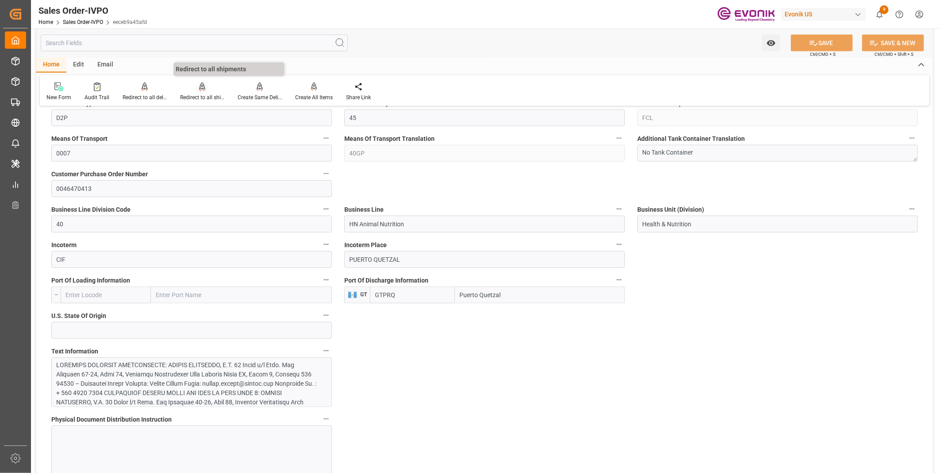
click at [188, 96] on div "Redirect to all shipments" at bounding box center [202, 97] width 44 height 8
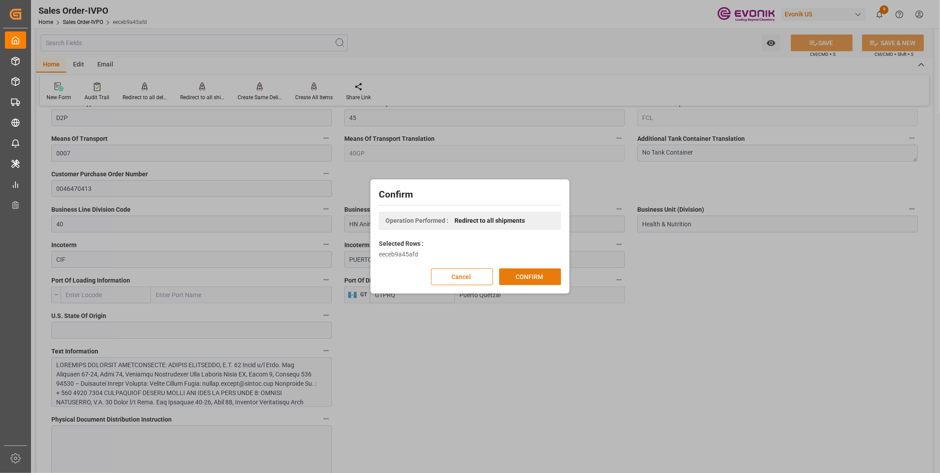
click at [531, 277] on button "CONFIRM" at bounding box center [530, 276] width 62 height 17
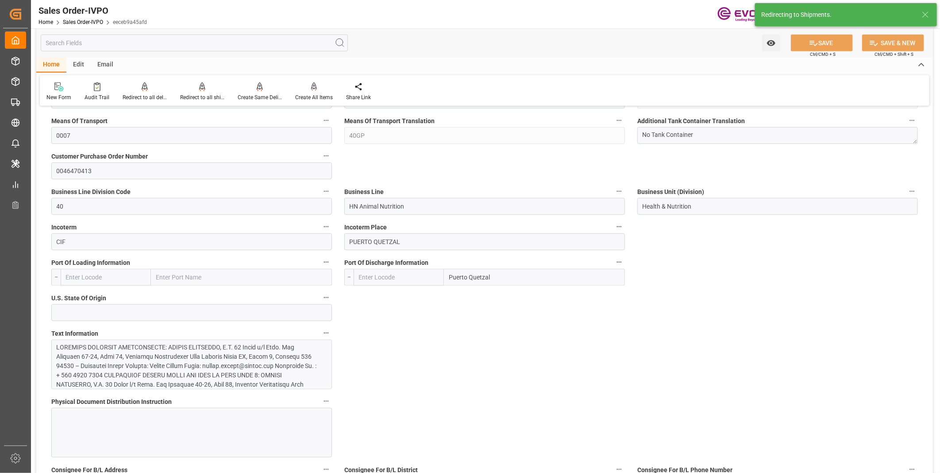
type input "GTPRQ"
type input "0"
type input "2"
type input "3"
type input "2"
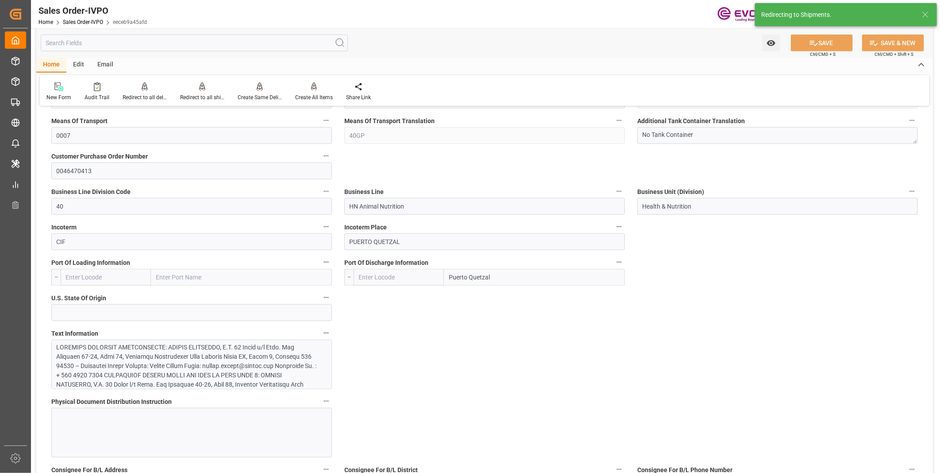
type input "38874"
type input "107.616"
type input "38000"
type input "120"
type input "[DATE] 12:50"
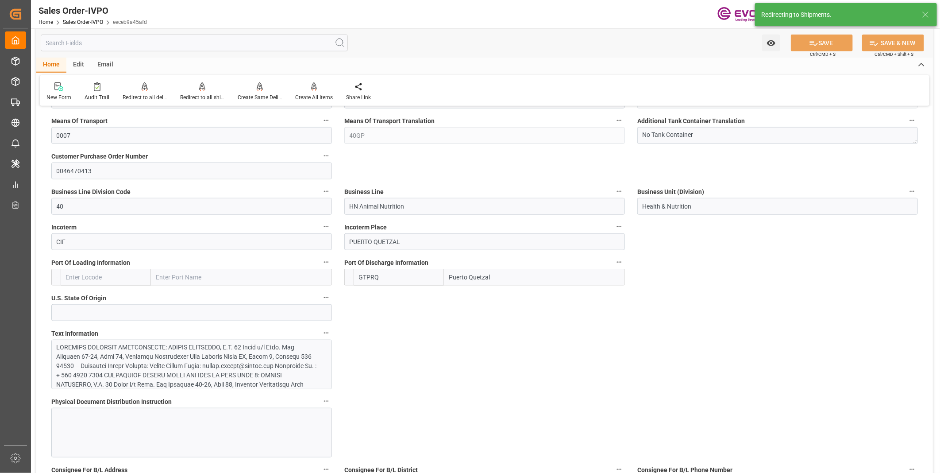
type input "[DATE] 13:39"
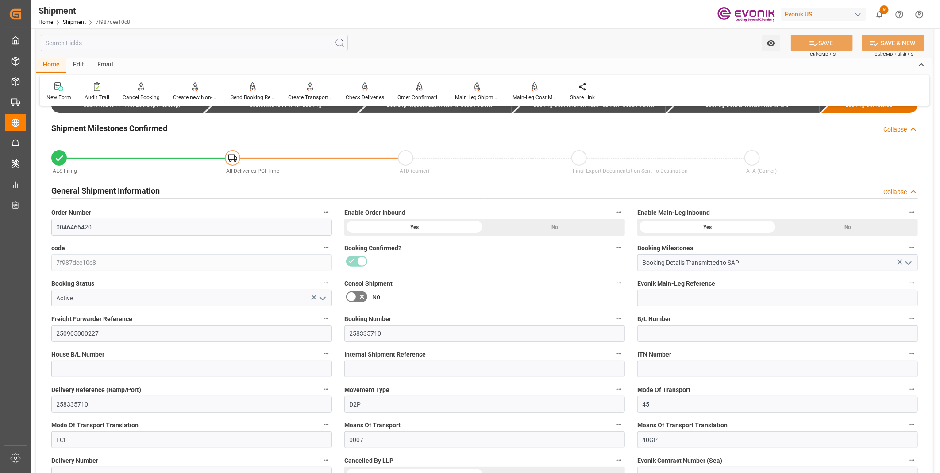
scroll to position [98, 0]
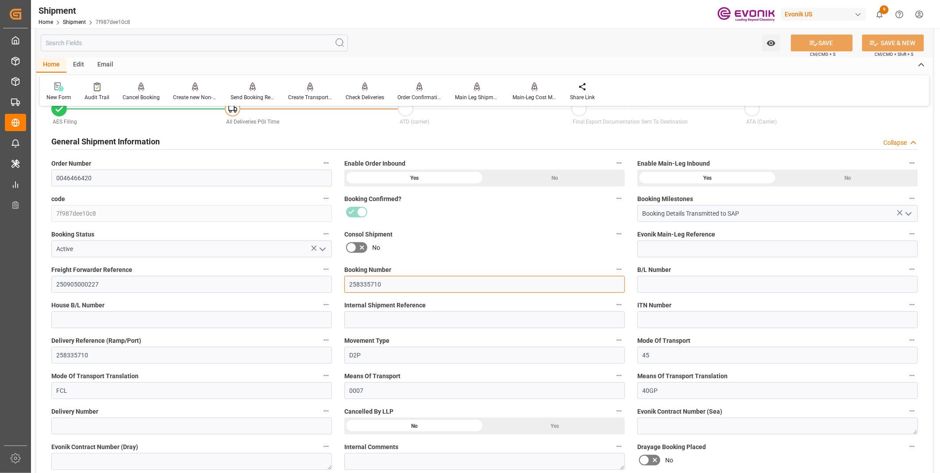
click at [381, 285] on input "258335710" at bounding box center [484, 284] width 281 height 17
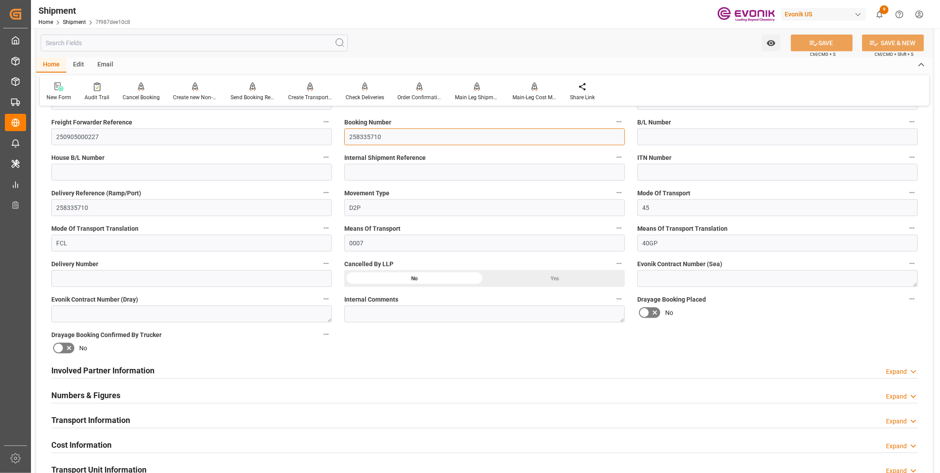
scroll to position [295, 0]
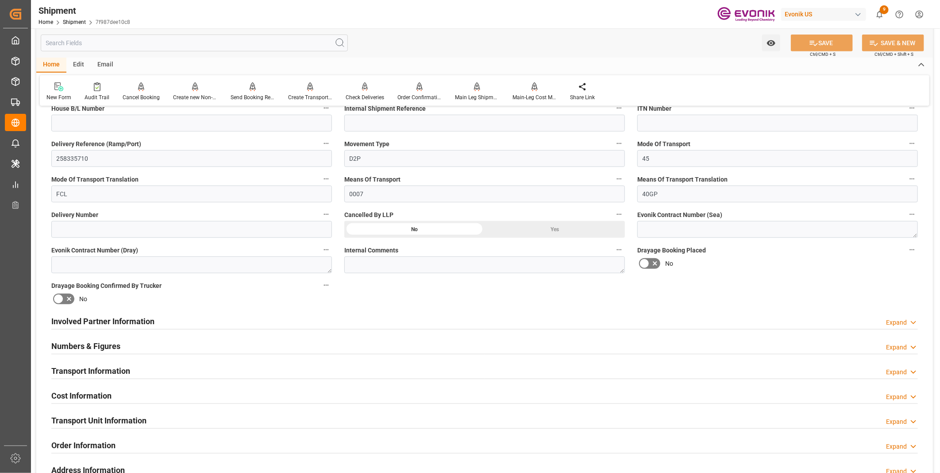
click at [166, 367] on div "Transport Information Expand" at bounding box center [484, 369] width 866 height 17
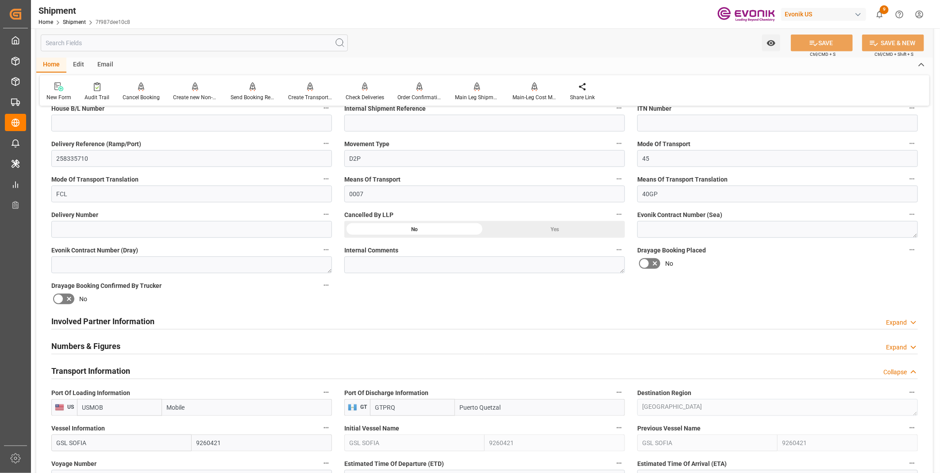
click at [218, 316] on div "Involved Partner Information Expand" at bounding box center [484, 320] width 866 height 17
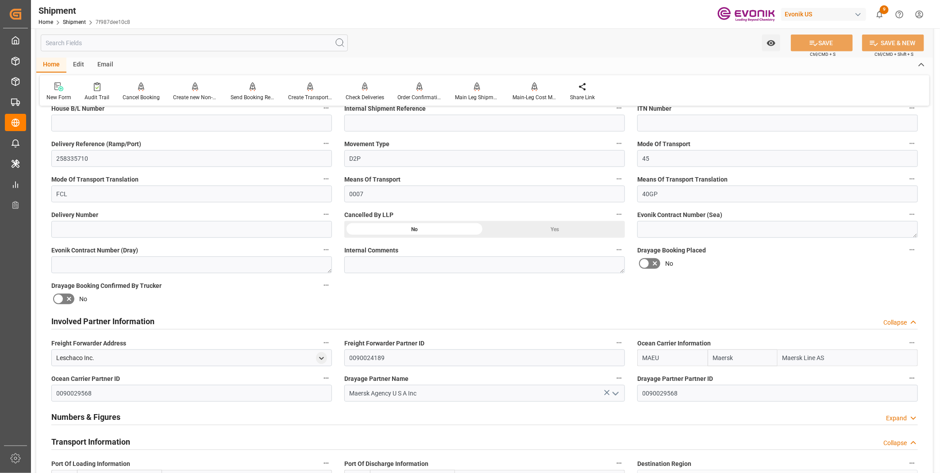
drag, startPoint x: 669, startPoint y: 351, endPoint x: 626, endPoint y: 353, distance: 43.4
click at [626, 353] on div "Booking Confirmation Milestone Bar Collapse Submitted to FFW for Booking (Pendi…" at bounding box center [484, 452] width 896 height 1266
drag, startPoint x: 427, startPoint y: 388, endPoint x: 314, endPoint y: 388, distance: 112.4
click at [314, 388] on div "Booking Confirmation Milestone Bar Collapse Submitted to FFW for Booking (Pendi…" at bounding box center [484, 452] width 896 height 1266
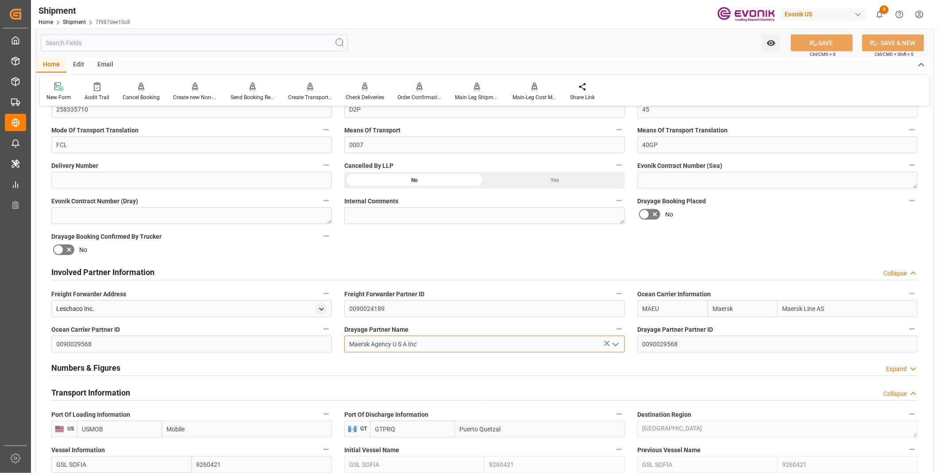
scroll to position [442, 0]
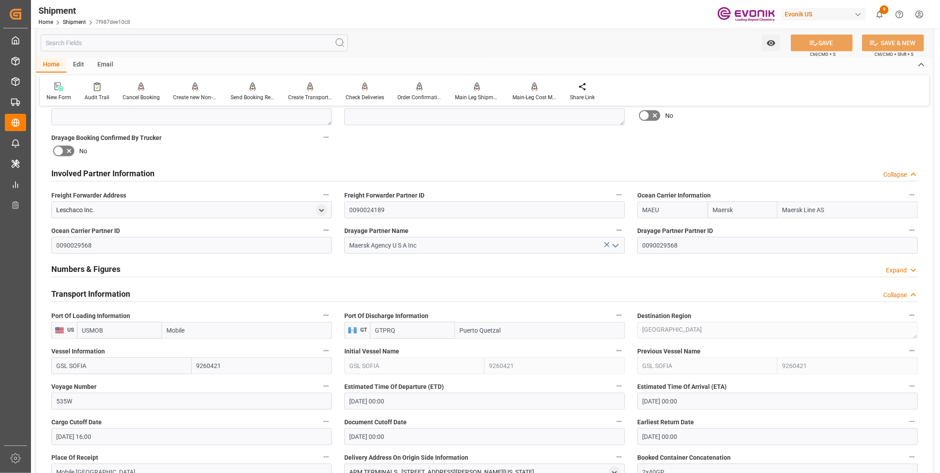
drag, startPoint x: 105, startPoint y: 333, endPoint x: 60, endPoint y: 330, distance: 45.7
click at [60, 330] on div "US USMOB Mobile" at bounding box center [191, 330] width 281 height 17
click at [91, 369] on input "GSL SOFIA" at bounding box center [121, 365] width 140 height 17
drag, startPoint x: 111, startPoint y: 368, endPoint x: 12, endPoint y: 367, distance: 99.1
click at [19, 368] on div "Created by potrace 1.15, written by [PERSON_NAME] [DATE]-[DATE] Created by potr…" at bounding box center [470, 236] width 940 height 473
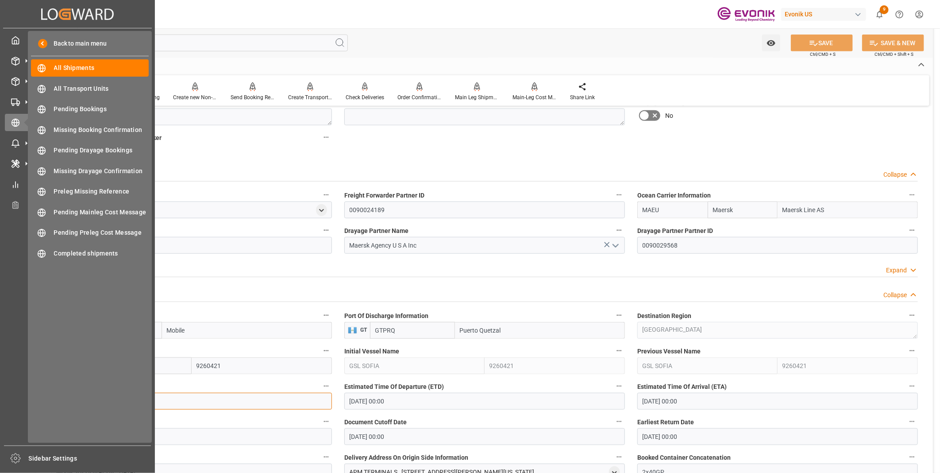
drag, startPoint x: 99, startPoint y: 401, endPoint x: 10, endPoint y: 400, distance: 88.9
click at [10, 400] on div "Created by potrace 1.15, written by [PERSON_NAME] [DATE]-[DATE] Created by potr…" at bounding box center [470, 236] width 940 height 473
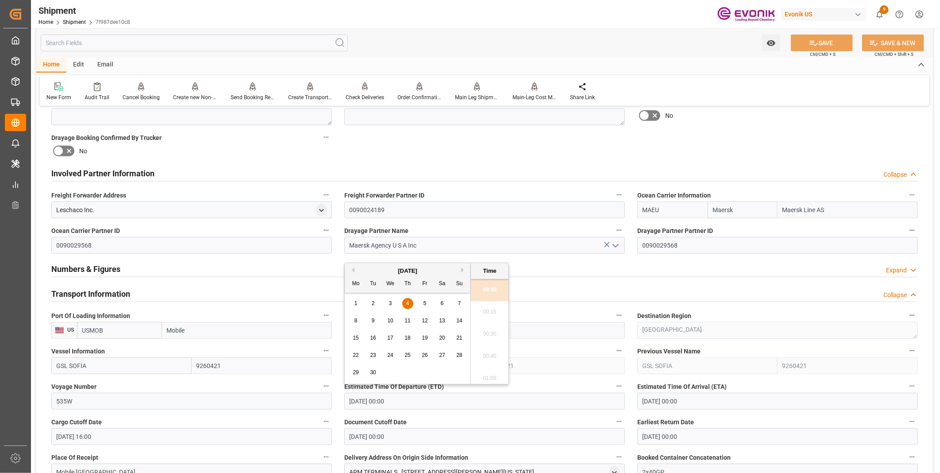
drag, startPoint x: 346, startPoint y: 397, endPoint x: 315, endPoint y: 397, distance: 31.0
click at [315, 397] on div "Booking Confirmation Milestone Bar Collapse Submitted to FFW for Booking (Pendi…" at bounding box center [484, 304] width 896 height 1266
click at [109, 438] on input "[DATE] 16:00" at bounding box center [191, 436] width 281 height 17
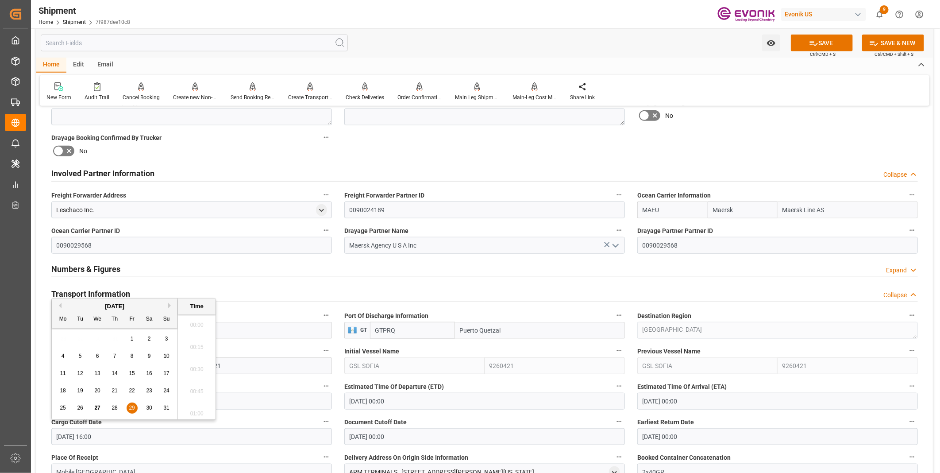
scroll to position [1374, 0]
click at [113, 438] on input "[DATE] 16:00" at bounding box center [191, 436] width 281 height 17
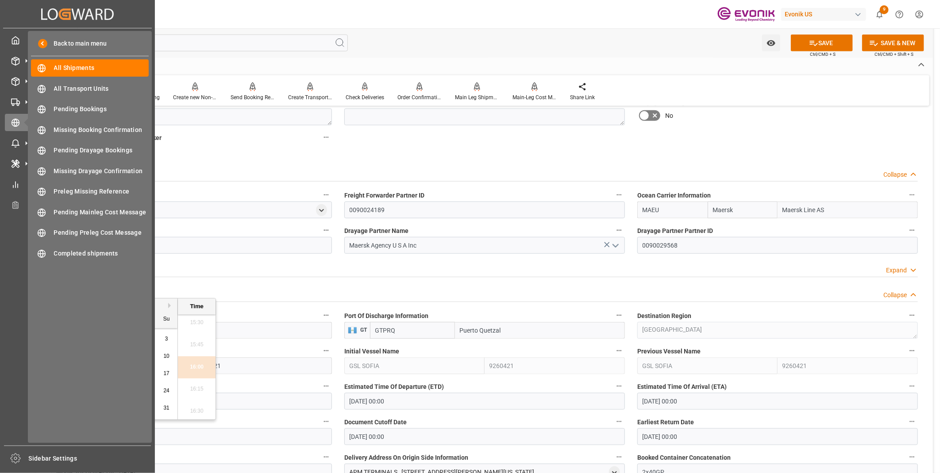
drag, startPoint x: 118, startPoint y: 437, endPoint x: 13, endPoint y: 437, distance: 104.9
click at [13, 437] on div "Created by potrace 1.15, written by [PERSON_NAME] [DATE]-[DATE] Created by potr…" at bounding box center [470, 236] width 940 height 473
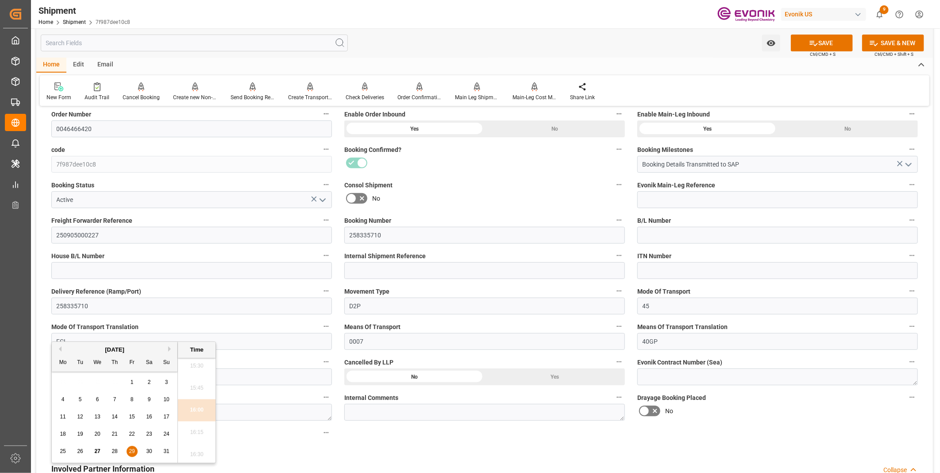
scroll to position [49, 0]
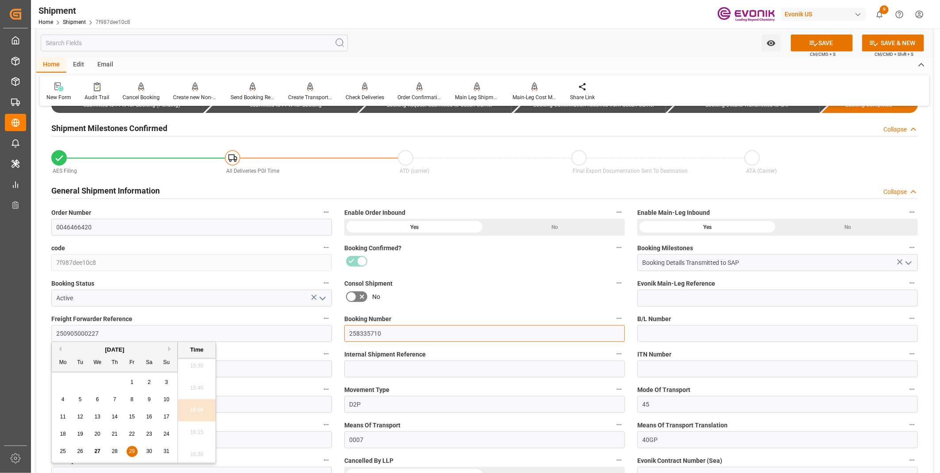
click at [364, 334] on input "258335710" at bounding box center [484, 333] width 281 height 17
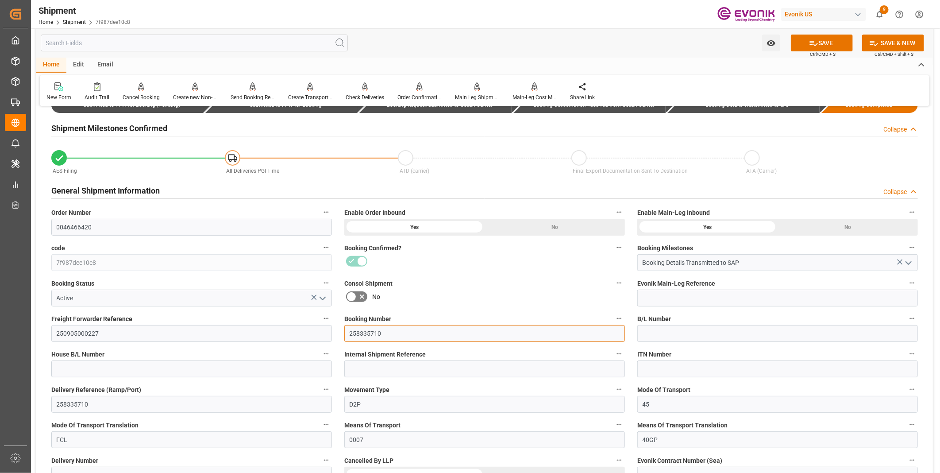
click at [362, 334] on input "258335710" at bounding box center [484, 333] width 281 height 17
click at [67, 226] on input "0046466420" at bounding box center [191, 227] width 281 height 17
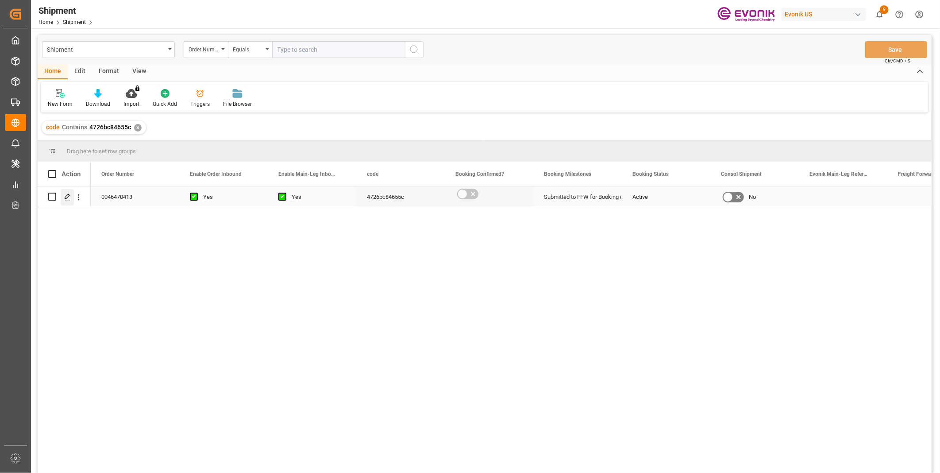
click at [66, 195] on icon "Press SPACE to select this row." at bounding box center [67, 196] width 7 height 7
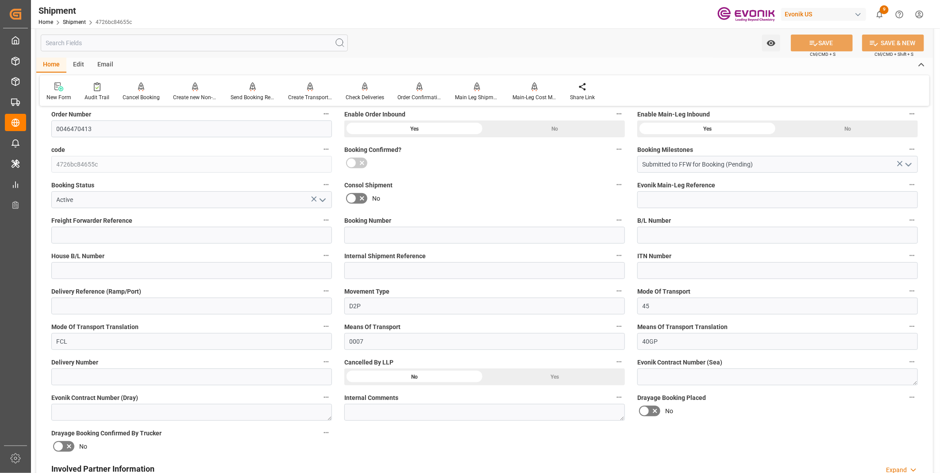
scroll to position [196, 0]
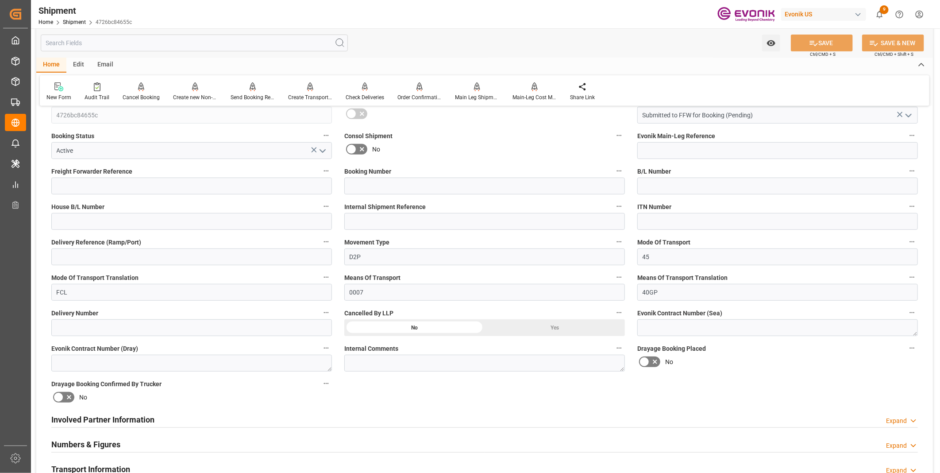
click at [124, 416] on h2 "Involved Partner Information" at bounding box center [102, 419] width 103 height 12
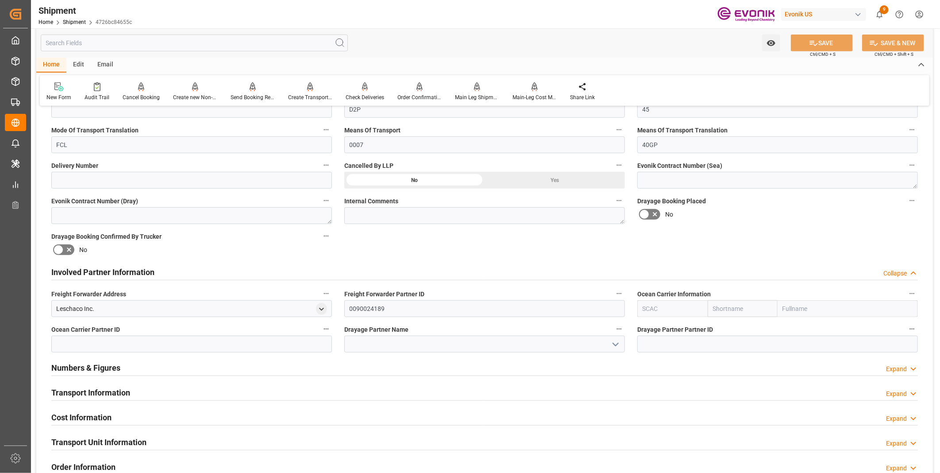
scroll to position [393, 0]
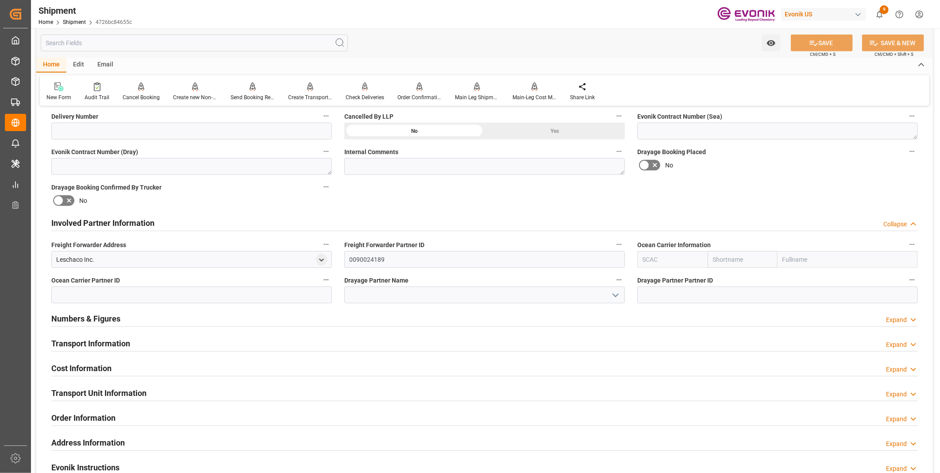
click at [658, 252] on input "text" at bounding box center [672, 259] width 70 height 17
paste input "MAEU"
type input "MAEU"
click at [651, 272] on div "MAEU" at bounding box center [651, 279] width 27 height 20
type input "Maersk"
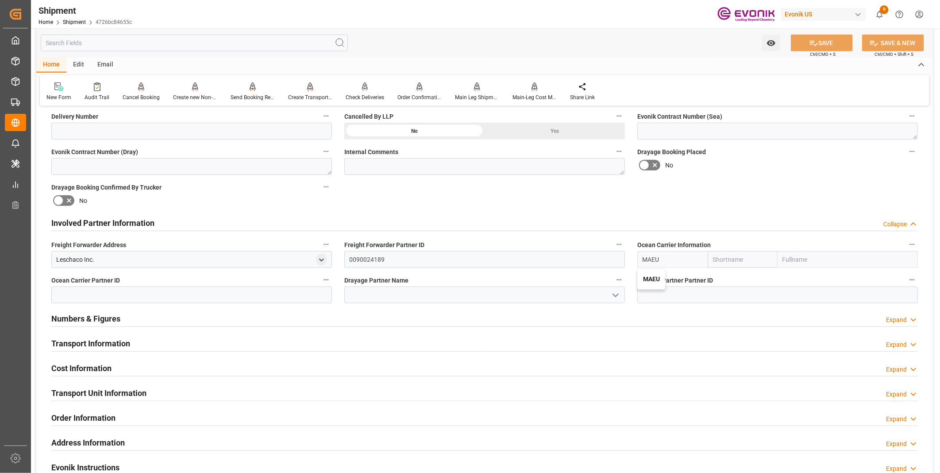
type input "Maersk Line AS"
type input "MAEU"
click at [380, 298] on input at bounding box center [484, 294] width 281 height 17
paste input "Maersk Agency U S A Inc"
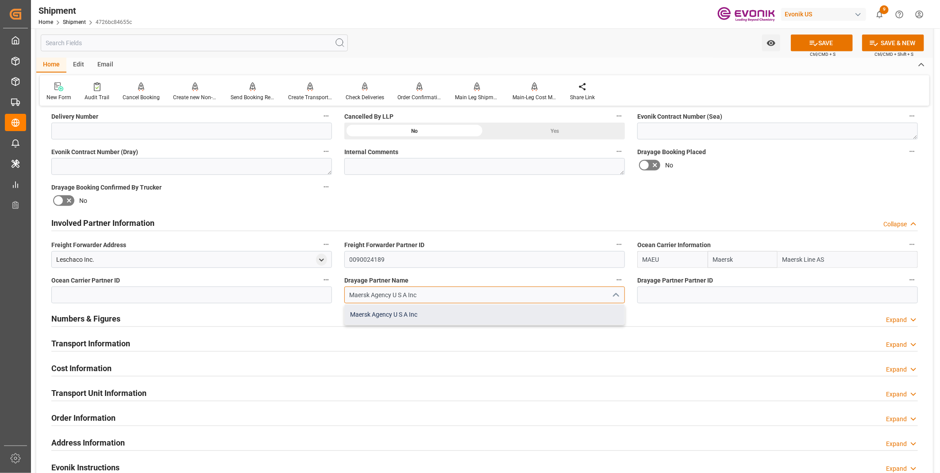
click at [431, 315] on div "Maersk Agency U S A Inc" at bounding box center [485, 314] width 280 height 20
type input "Maersk Agency U S A Inc"
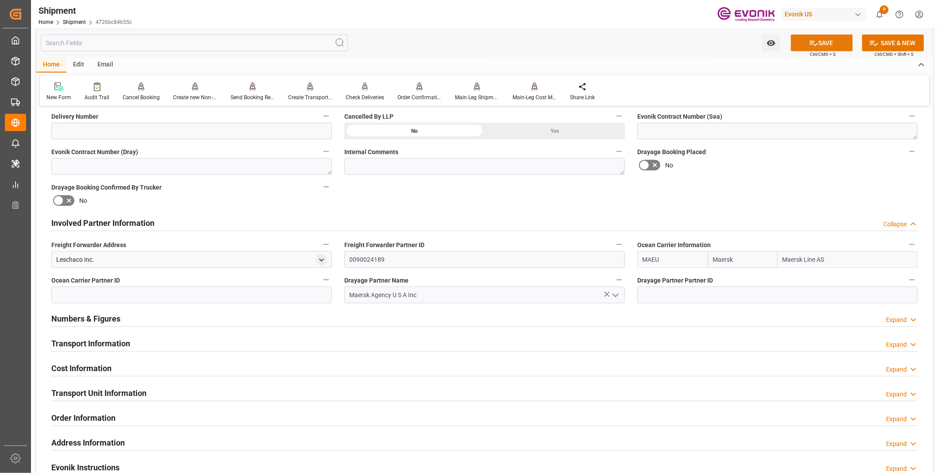
click at [816, 42] on button "SAVE" at bounding box center [822, 43] width 62 height 17
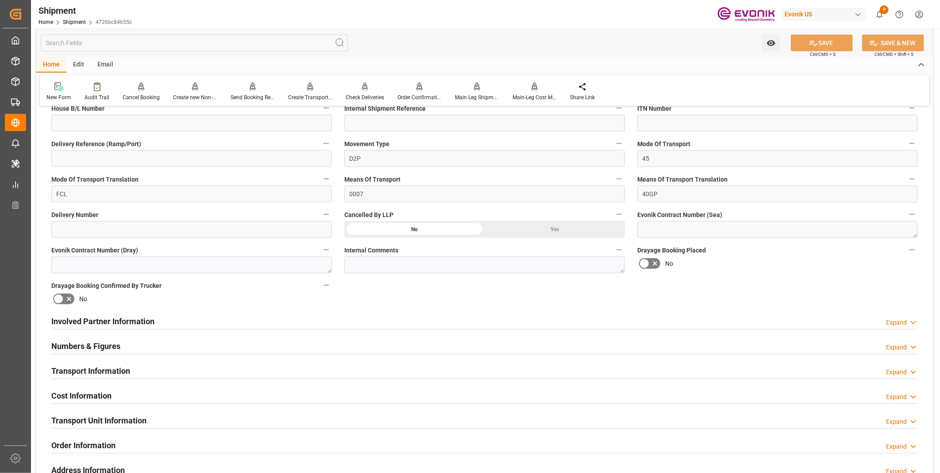
scroll to position [344, 0]
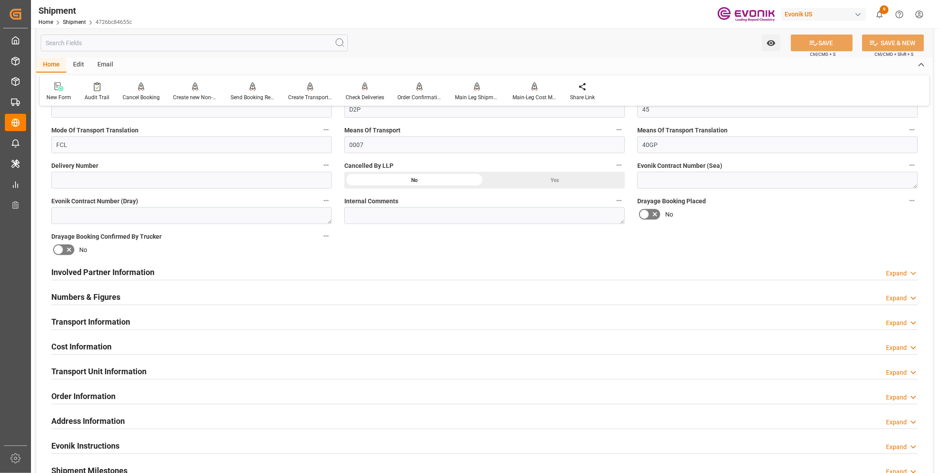
click at [128, 319] on h2 "Transport Information" at bounding box center [90, 321] width 79 height 12
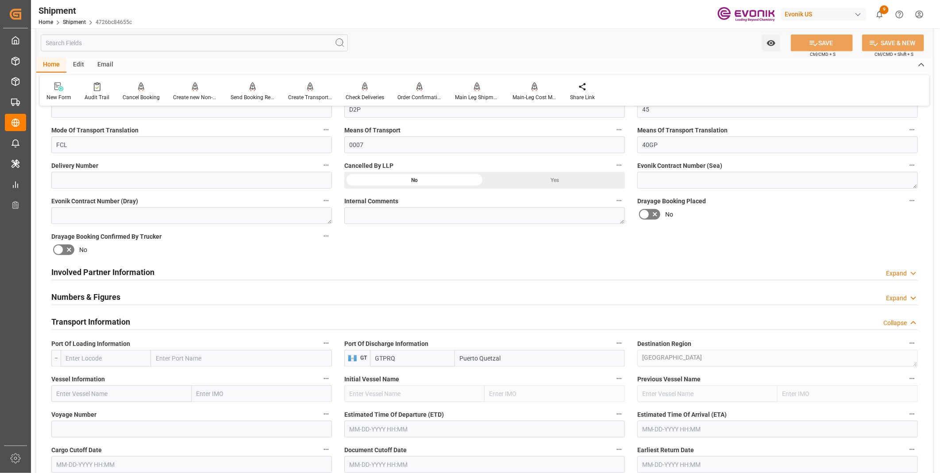
click at [105, 354] on input "text" at bounding box center [106, 358] width 90 height 17
paste input "USMOB"
type input "USMOB"
click at [94, 378] on span "USMOB - Mobile" at bounding box center [87, 377] width 42 height 7
type input "Mobile"
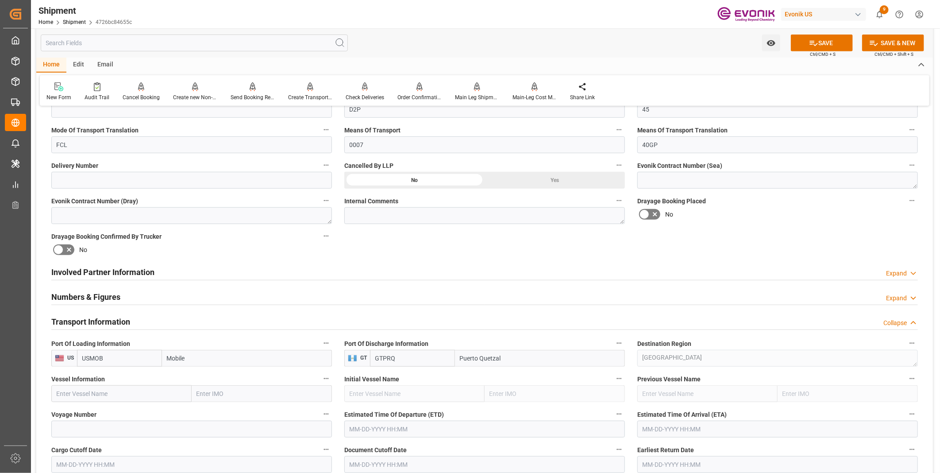
type input "USMOB"
click at [82, 392] on input "text" at bounding box center [121, 393] width 140 height 17
click at [102, 386] on input "text" at bounding box center [121, 393] width 140 height 17
paste input "GSL SOFIA"
type input "GSL SOFIA"
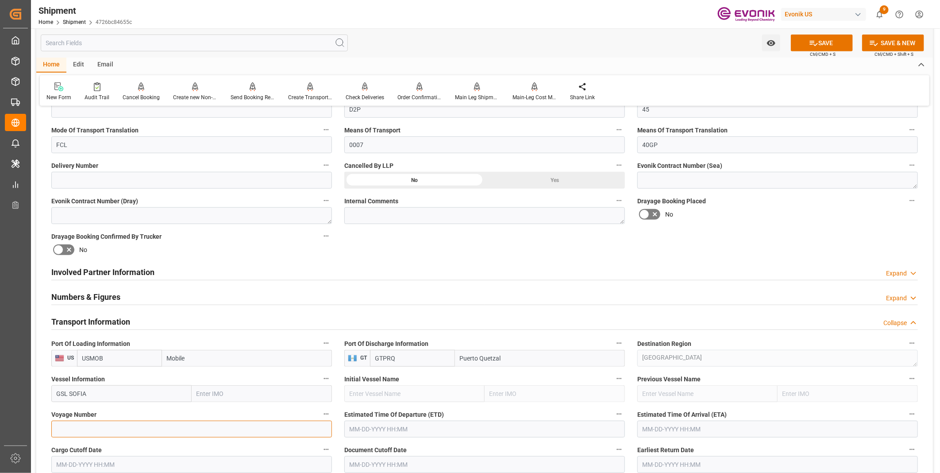
click at [80, 420] on input at bounding box center [191, 428] width 281 height 17
paste input "535W"
type input "535W"
click at [378, 427] on input "text" at bounding box center [484, 428] width 281 height 17
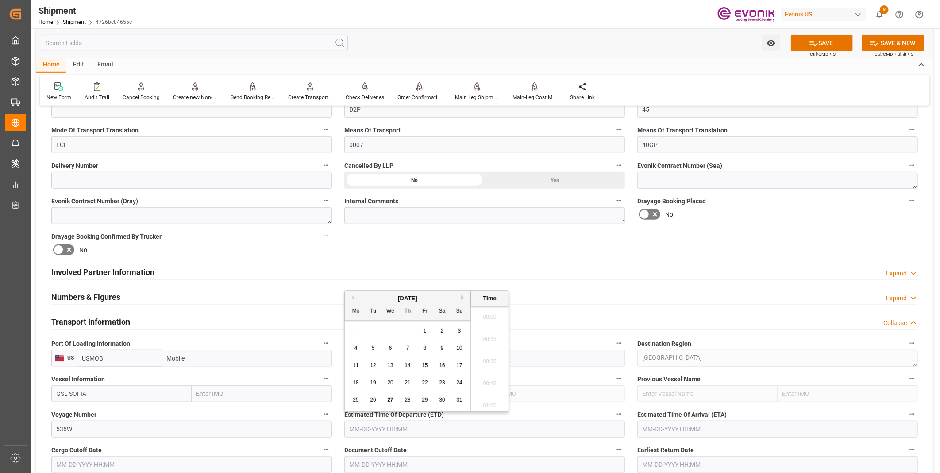
scroll to position [799, 0]
paste input "[DATE] 00:00"
type input "[DATE] 00:00"
click at [651, 427] on input "text" at bounding box center [777, 428] width 281 height 17
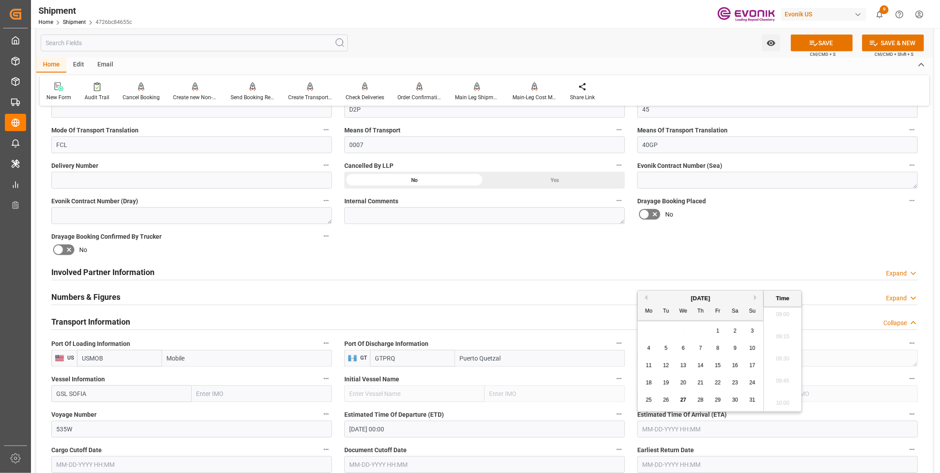
paste input "[DATE] 00:00"
click at [664, 382] on span "23" at bounding box center [666, 382] width 6 height 6
click at [783, 378] on li "09:45" at bounding box center [783, 381] width 38 height 22
type input "[DATE] 09:45"
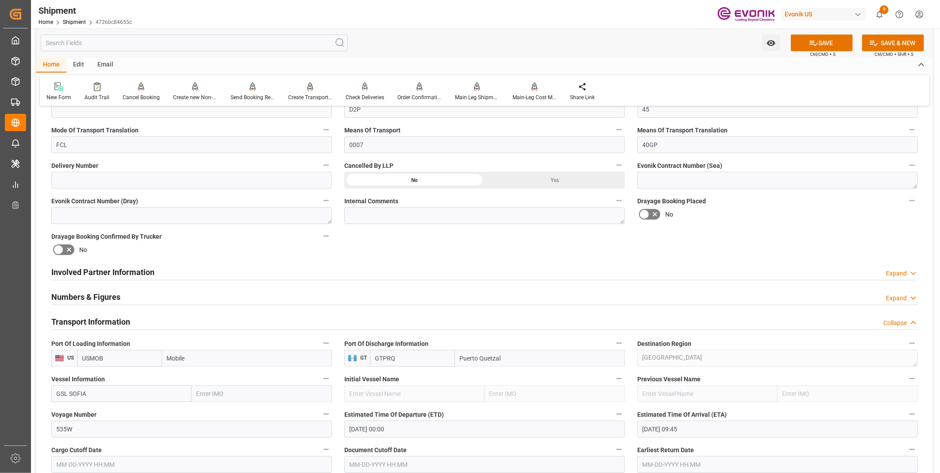
scroll to position [442, 0]
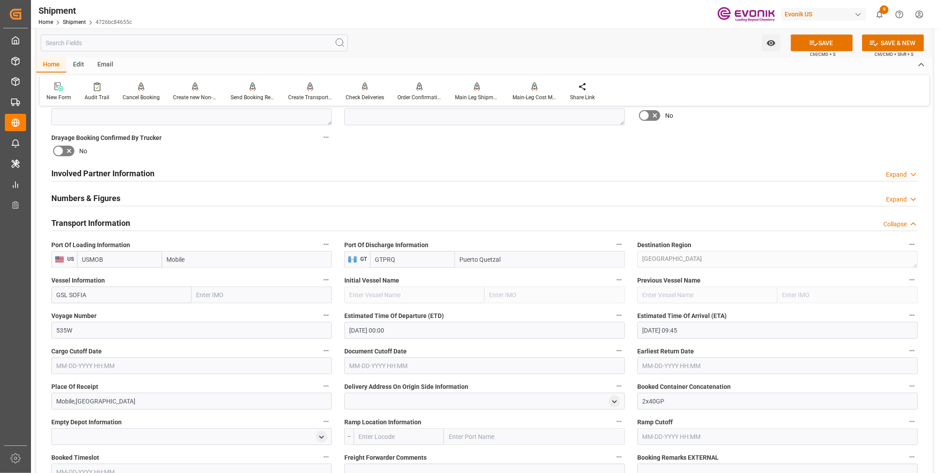
click at [89, 360] on input "text" at bounding box center [191, 365] width 281 height 17
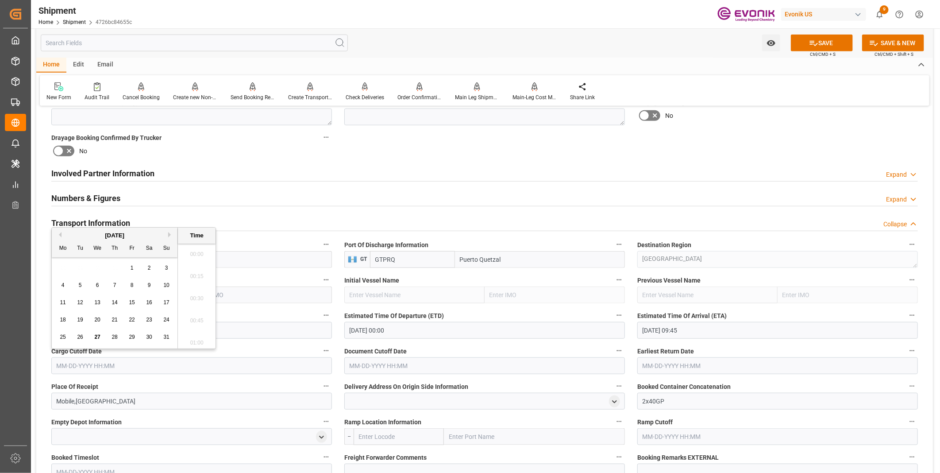
scroll to position [799, 0]
paste input "[DATE] 16:00"
type input "[DATE] 16:00"
click at [363, 363] on input "text" at bounding box center [484, 365] width 281 height 17
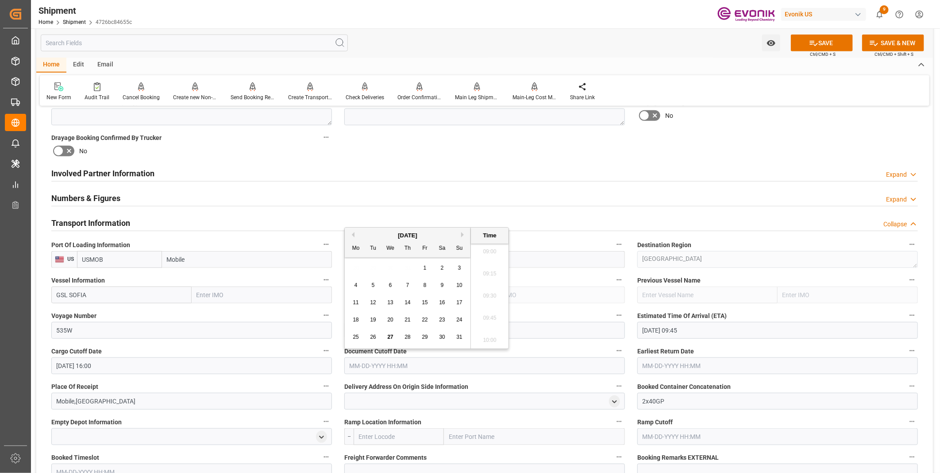
paste input "[DATE] 16:00"
click at [405, 333] on div "28" at bounding box center [407, 337] width 11 height 11
type input "[DATE] 16:00"
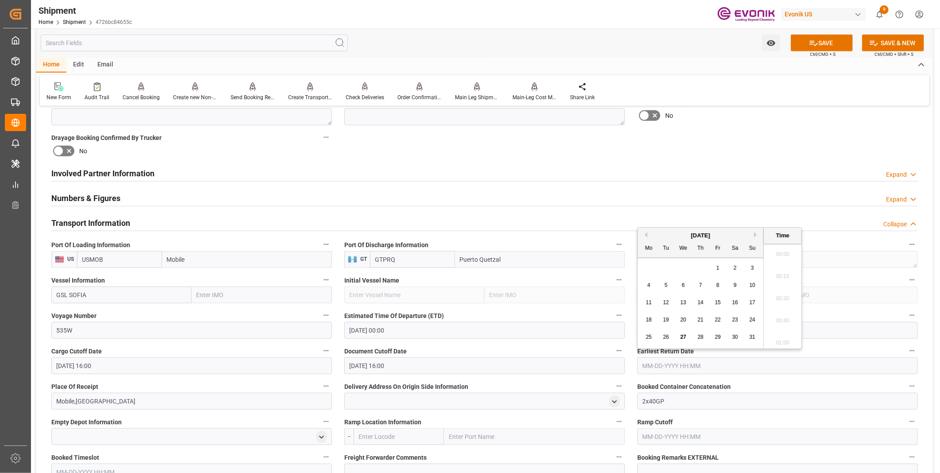
click at [655, 361] on input "text" at bounding box center [777, 365] width 281 height 17
paste input "[DATE] 16:00"
click at [663, 319] on span "19" at bounding box center [666, 319] width 6 height 6
drag, startPoint x: 781, startPoint y: 315, endPoint x: 776, endPoint y: 316, distance: 4.6
click at [780, 315] on li "09:45" at bounding box center [783, 318] width 38 height 22
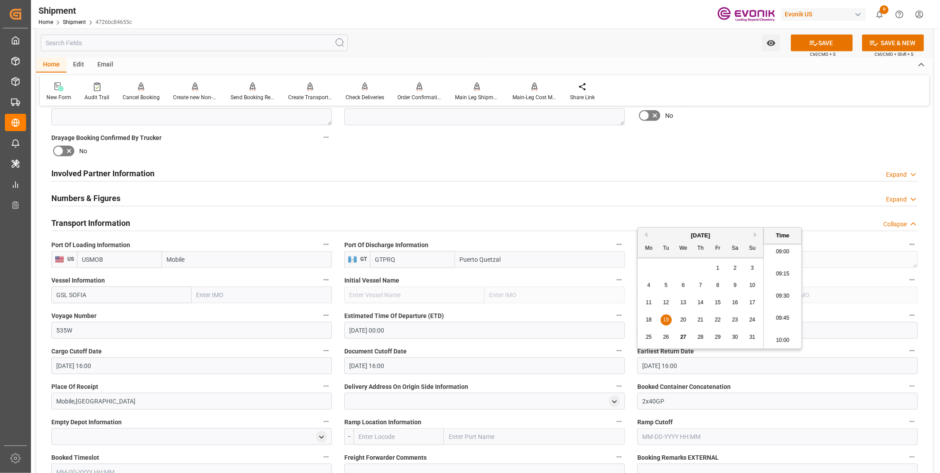
type input "[DATE] 09:45"
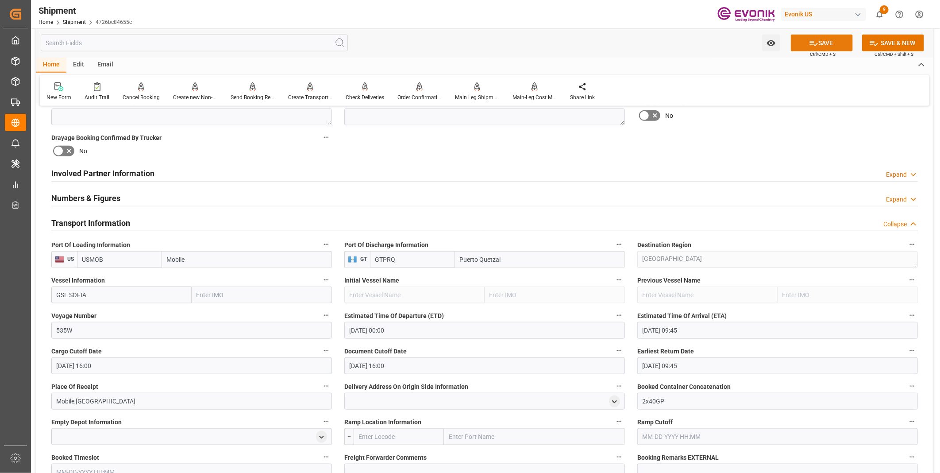
click at [816, 45] on icon at bounding box center [813, 42] width 9 height 9
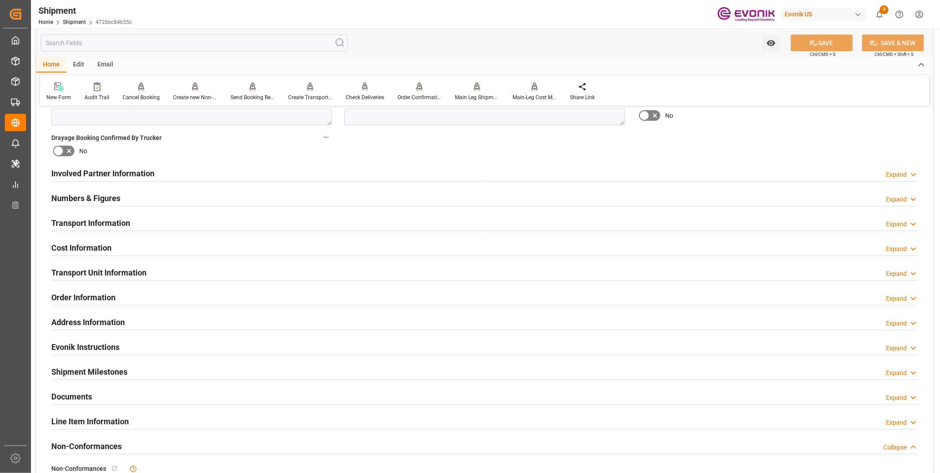
click at [130, 271] on h2 "Transport Unit Information" at bounding box center [98, 272] width 95 height 12
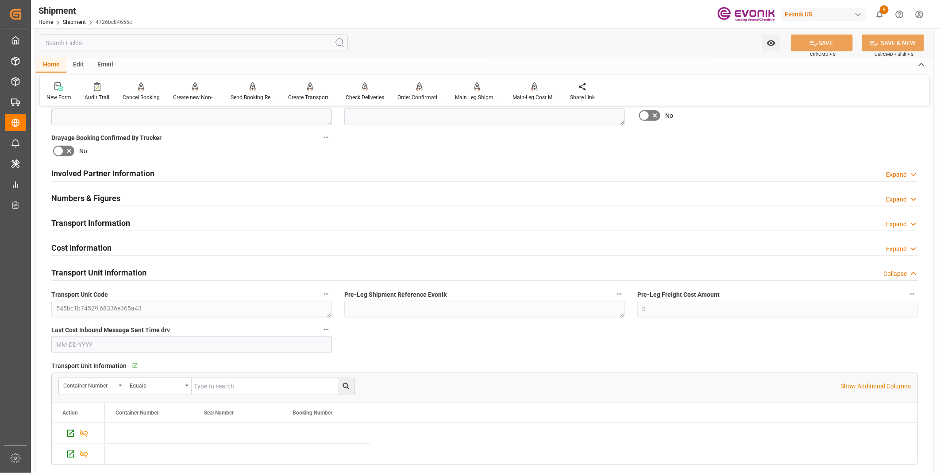
scroll to position [492, 0]
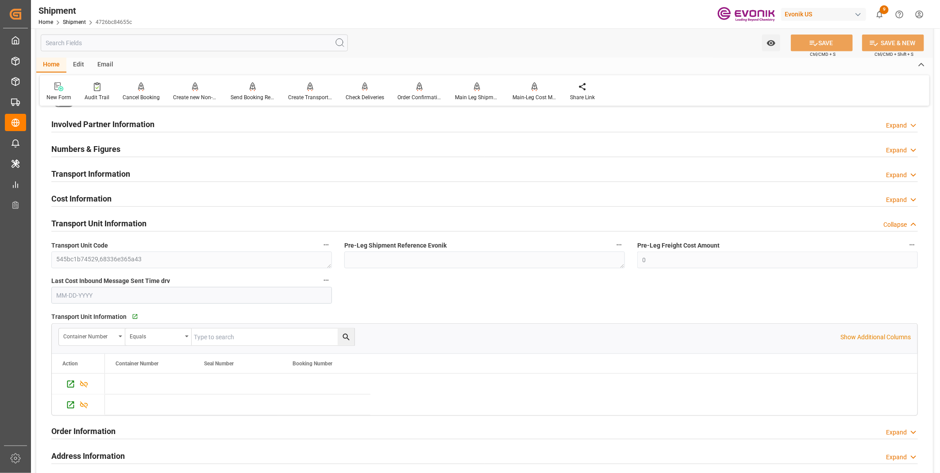
click at [118, 168] on h2 "Transport Information" at bounding box center [90, 174] width 79 height 12
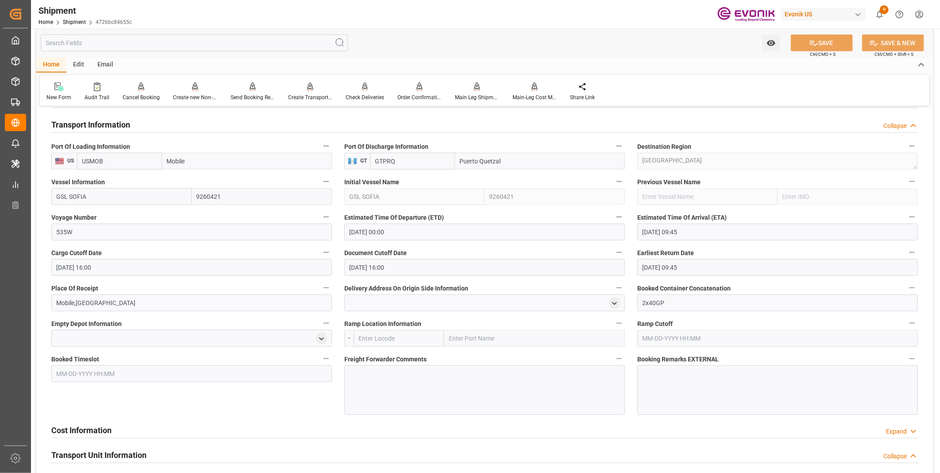
scroll to position [590, 0]
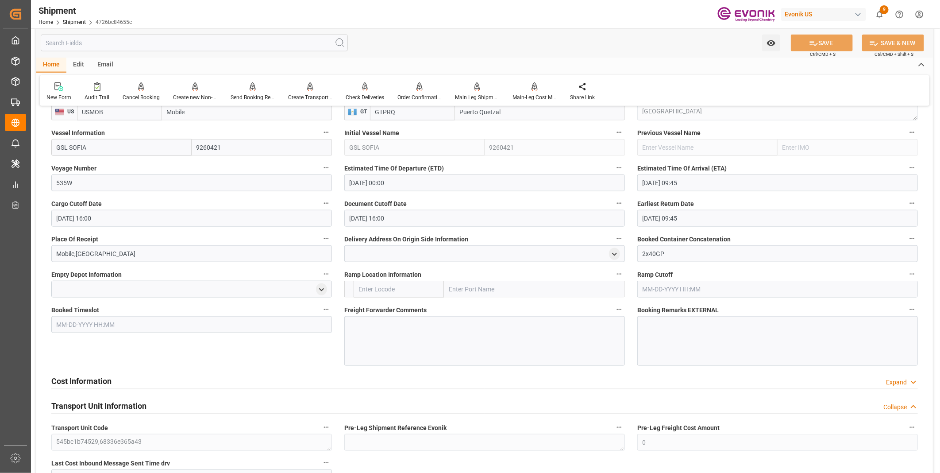
click at [373, 330] on div at bounding box center [484, 341] width 281 height 50
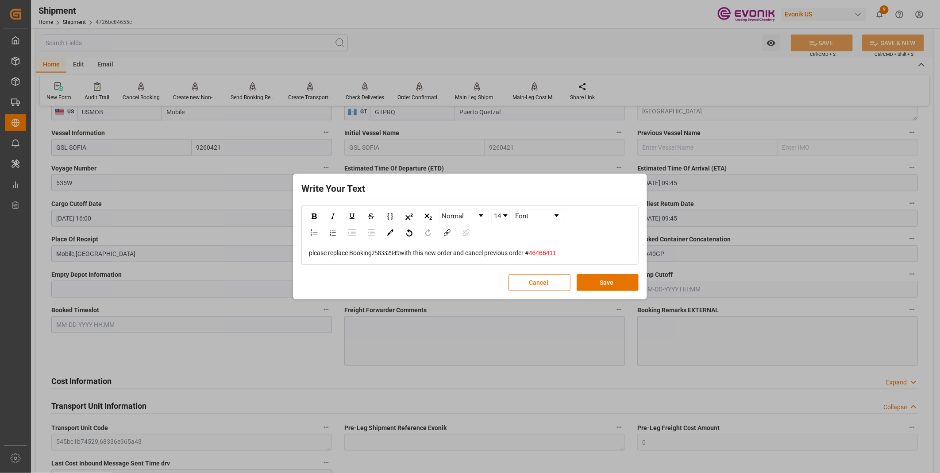
click at [383, 253] on span "258332949" at bounding box center [386, 253] width 28 height 7
click at [548, 251] on span "46466411" at bounding box center [542, 252] width 27 height 7
click at [529, 251] on span "with this new order and cancel previous order #" at bounding box center [464, 252] width 129 height 7
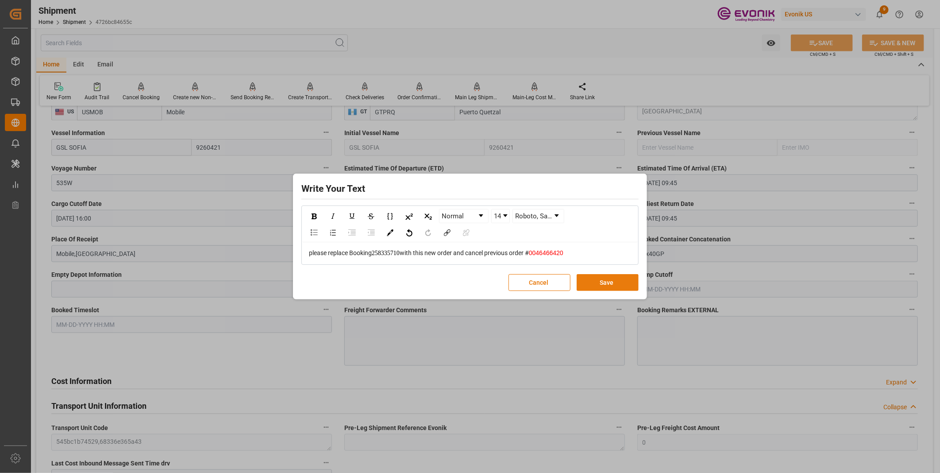
click at [596, 280] on button "Save" at bounding box center [607, 282] width 62 height 17
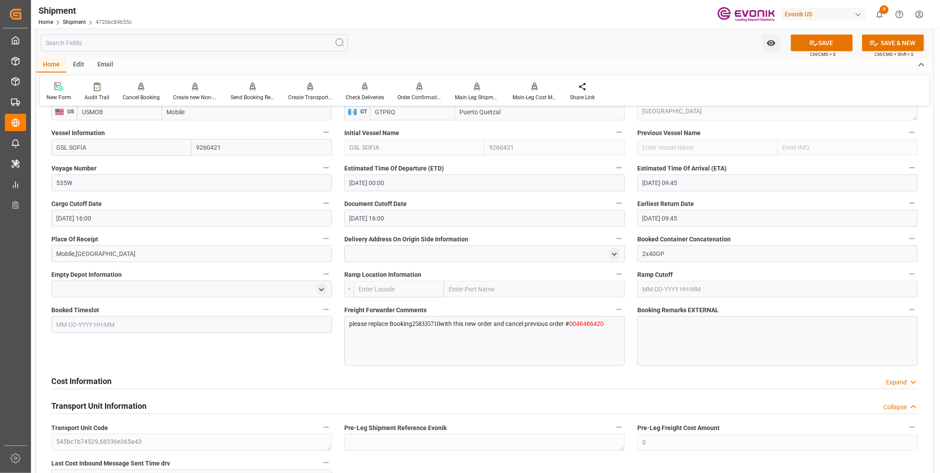
click at [285, 375] on div "Cost Information Expand" at bounding box center [484, 380] width 866 height 17
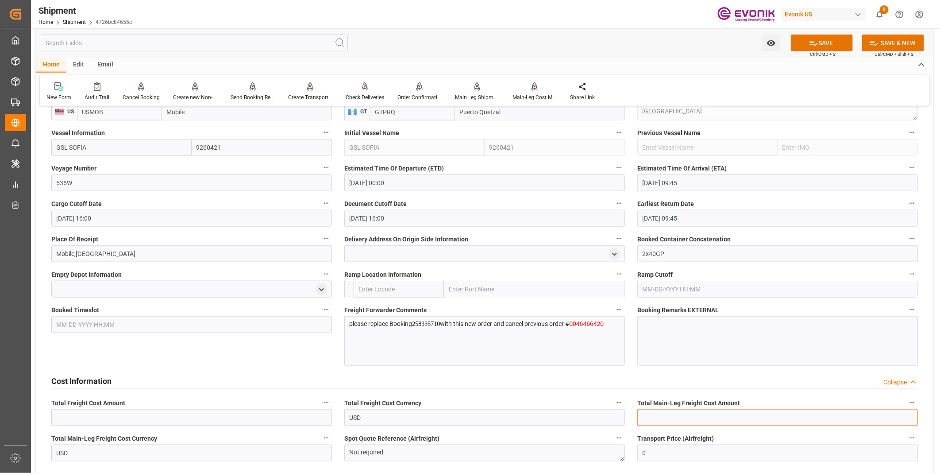
click at [652, 416] on input "text" at bounding box center [777, 417] width 281 height 17
type input "4800"
click at [248, 415] on input "text" at bounding box center [191, 417] width 281 height 17
type input "4800"
click at [834, 46] on button "SAVE" at bounding box center [822, 43] width 62 height 17
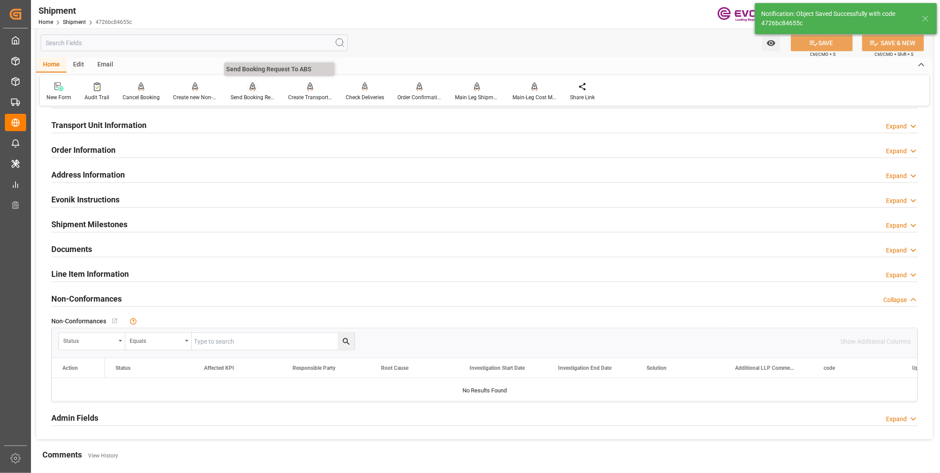
click at [251, 90] on icon at bounding box center [253, 86] width 6 height 9
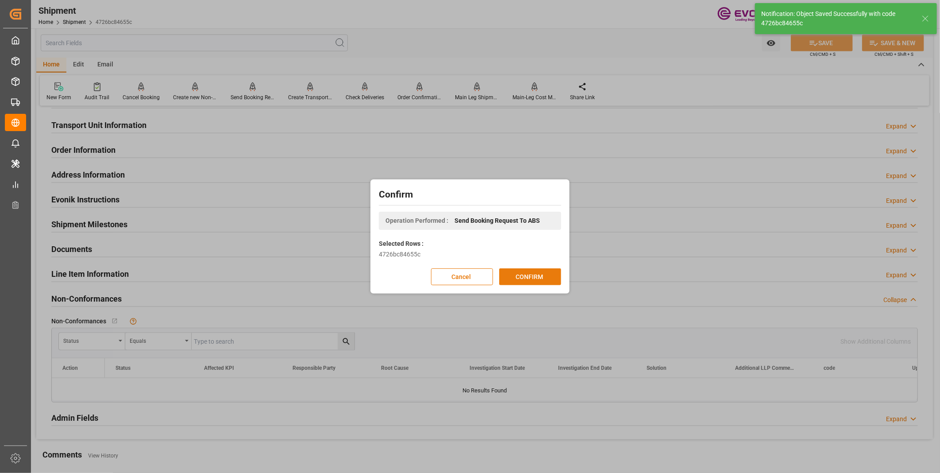
click at [518, 276] on button "CONFIRM" at bounding box center [530, 276] width 62 height 17
